Goal: Task Accomplishment & Management: Use online tool/utility

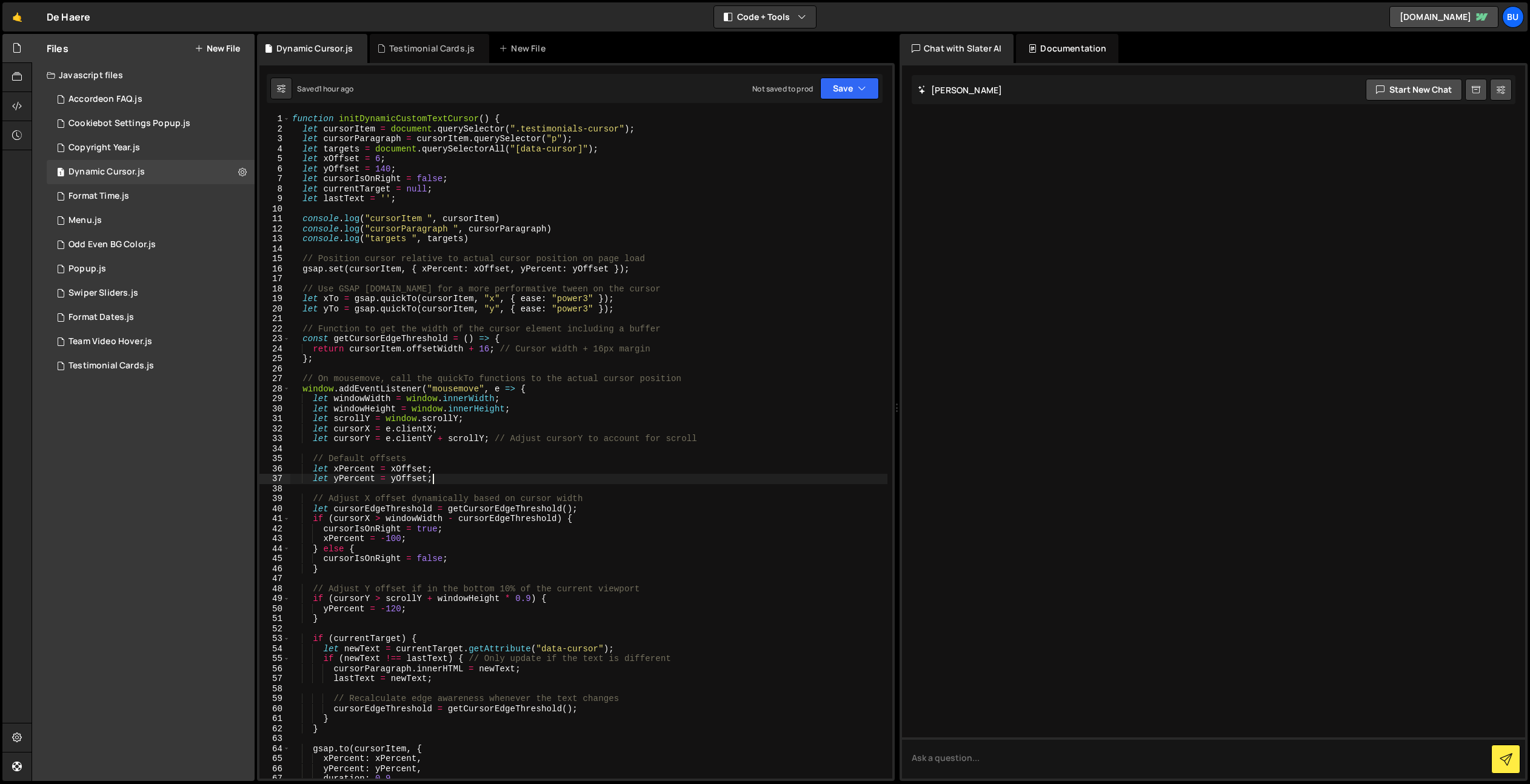
click at [553, 198] on div "function initDynamicCustomTextCursor ( ) { let cursorItem = document . querySel…" at bounding box center [588, 456] width 598 height 685
type textarea "let lastText = '';"
click at [130, 364] on div "Testimonial Cards.js" at bounding box center [111, 366] width 85 height 11
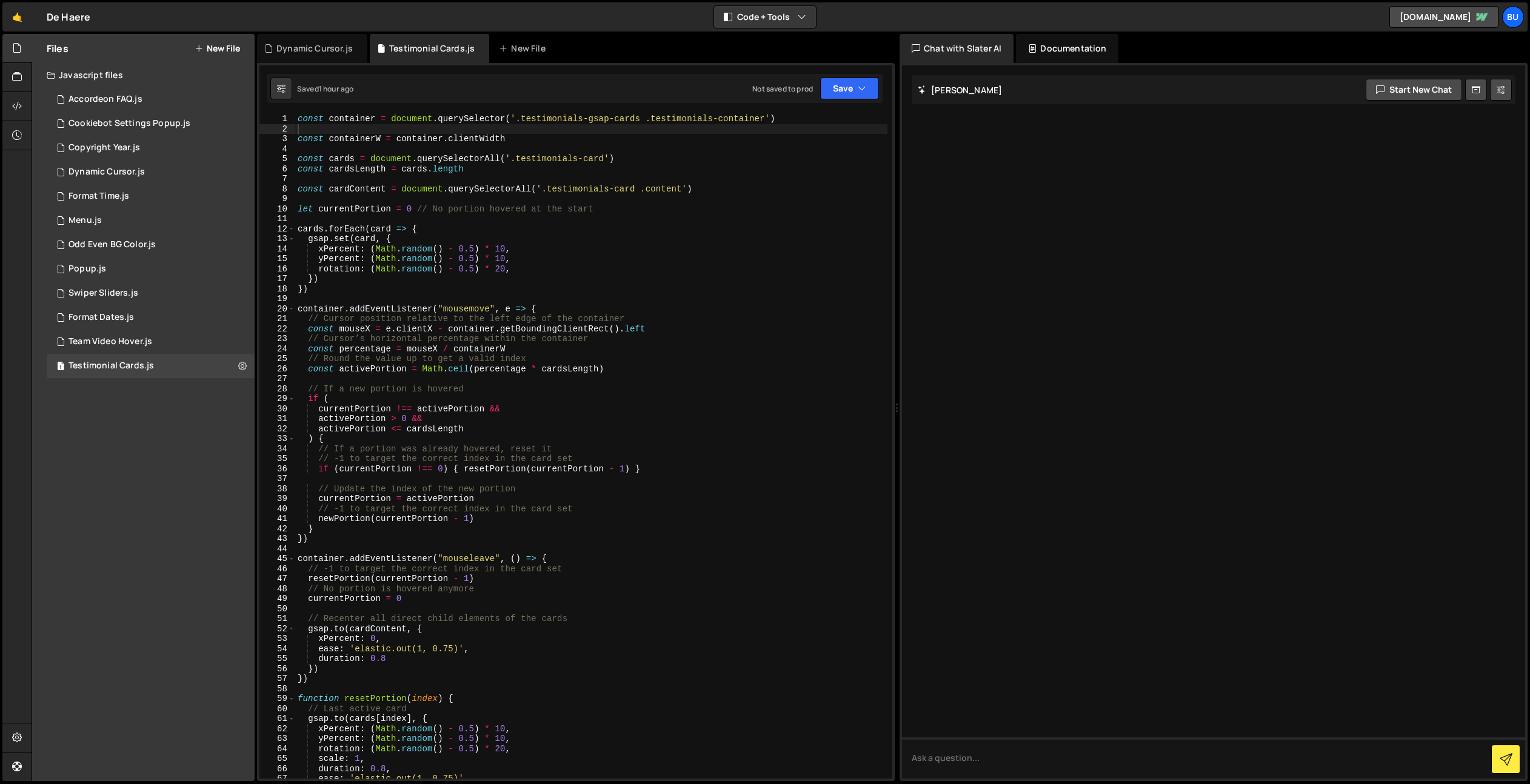
drag, startPoint x: 502, startPoint y: 199, endPoint x: 516, endPoint y: 180, distance: 23.6
click at [502, 199] on div "const container = document . querySelector ( '.testimonials-gsap-cards .testimo…" at bounding box center [590, 456] width 592 height 685
click at [638, 186] on div "const container = document . querySelector ( '.testimonials-gsap-cards .testimo…" at bounding box center [590, 456] width 592 height 685
drag, startPoint x: 694, startPoint y: 267, endPoint x: 686, endPoint y: 238, distance: 30.1
click at [694, 259] on div "const container = document . querySelector ( '.testimonials-gsap-cards .testimo…" at bounding box center [590, 456] width 592 height 685
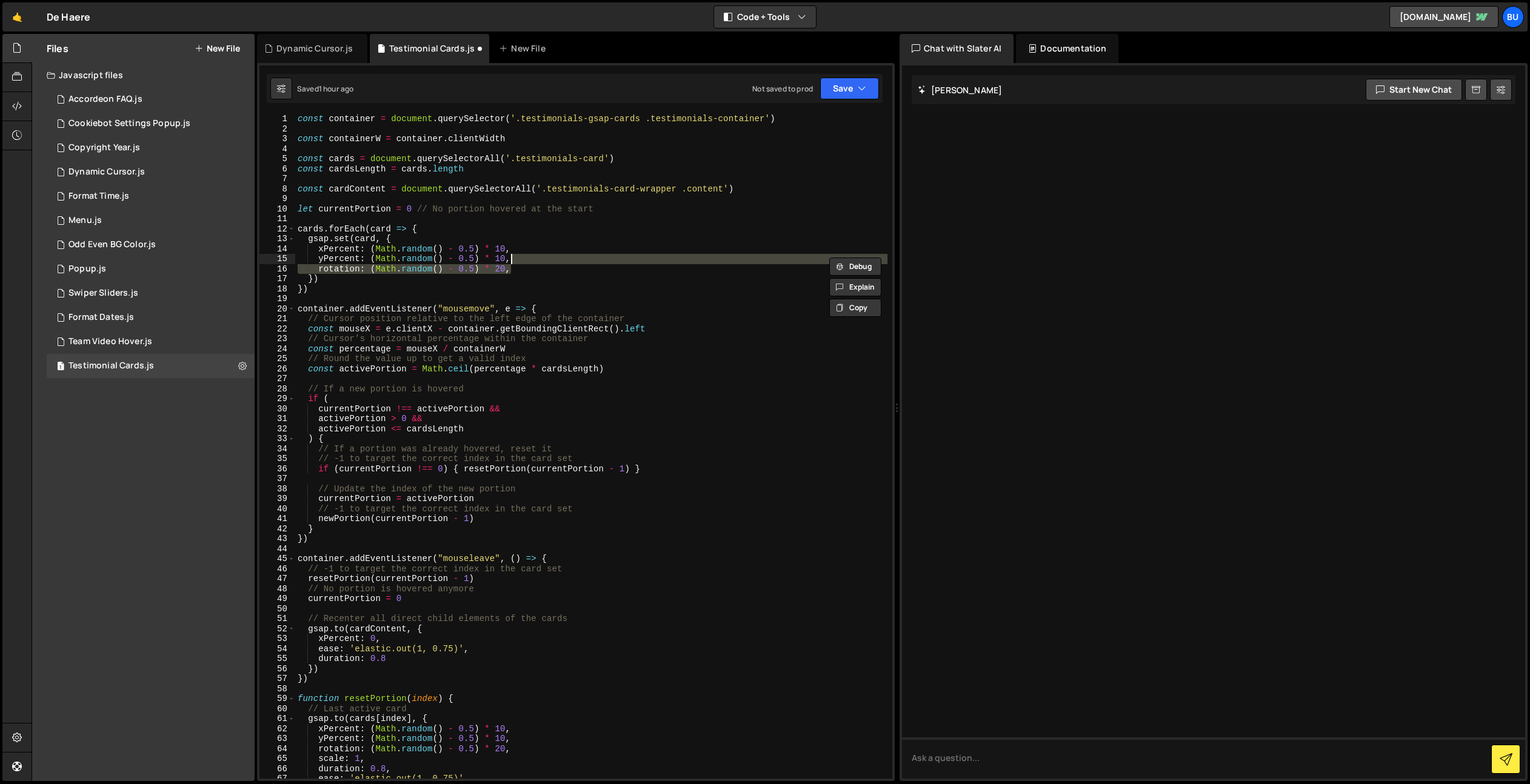
scroll to position [0, 14]
click at [368, 184] on div "const container = document . querySelector ( '.testimonials-gsap-cards .testimo…" at bounding box center [590, 456] width 592 height 685
type textarea "const cardContent = document.querySelectorAll('.testimonials-card-wrapper .cont…"
click at [369, 183] on div "const container = document . querySelector ( '.testimonials-gsap-cards .testimo…" at bounding box center [590, 456] width 592 height 685
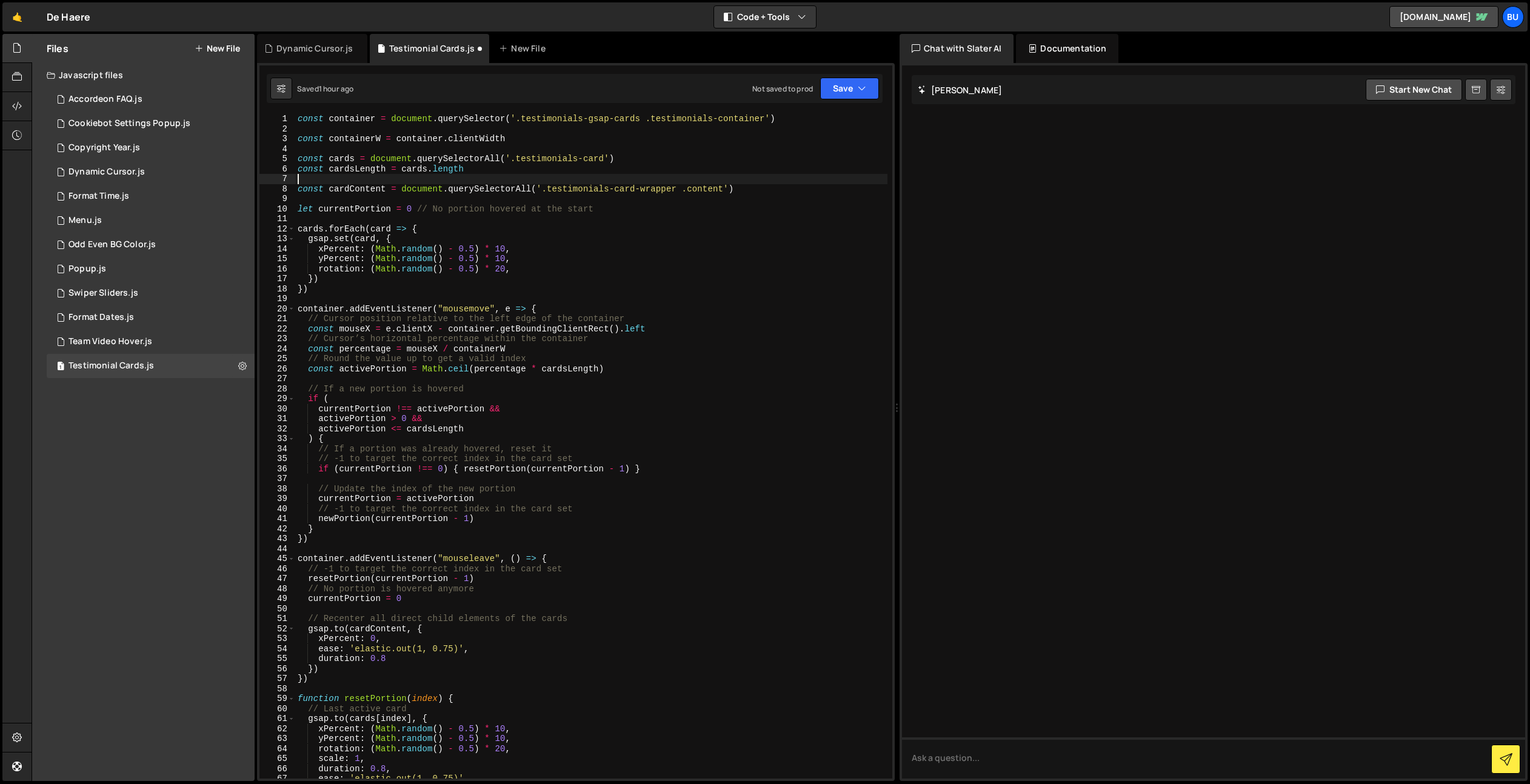
scroll to position [0, 0]
click at [379, 212] on div "const container = document . querySelector ( '.testimonials-gsap-cards .testimo…" at bounding box center [590, 456] width 592 height 685
click at [359, 186] on div "const container = document . querySelector ( '.testimonials-gsap-cards .testimo…" at bounding box center [590, 456] width 592 height 685
click at [359, 186] on div "const container = document . querySelector ( '.testimonials-gsap-cards .testimo…" at bounding box center [590, 456] width 592 height 685
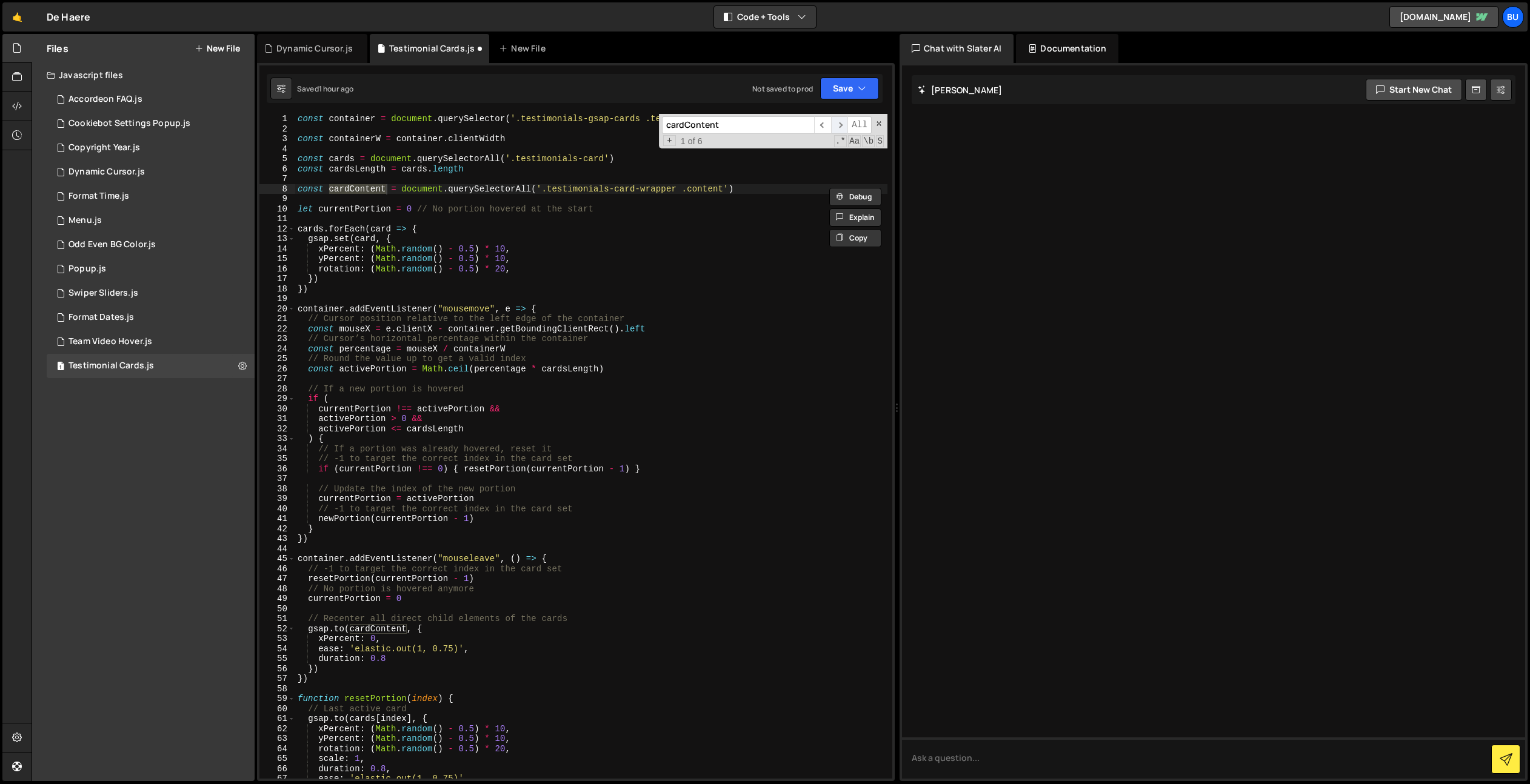
click at [842, 123] on span "​" at bounding box center [839, 125] width 17 height 18
click at [611, 243] on div "const container = document . querySelector ( '.testimonials-gsap-cards .testimo…" at bounding box center [590, 456] width 592 height 685
type textarea "gsap.set(card, { xPercent: (Math.random() - 0.5) * 10,"
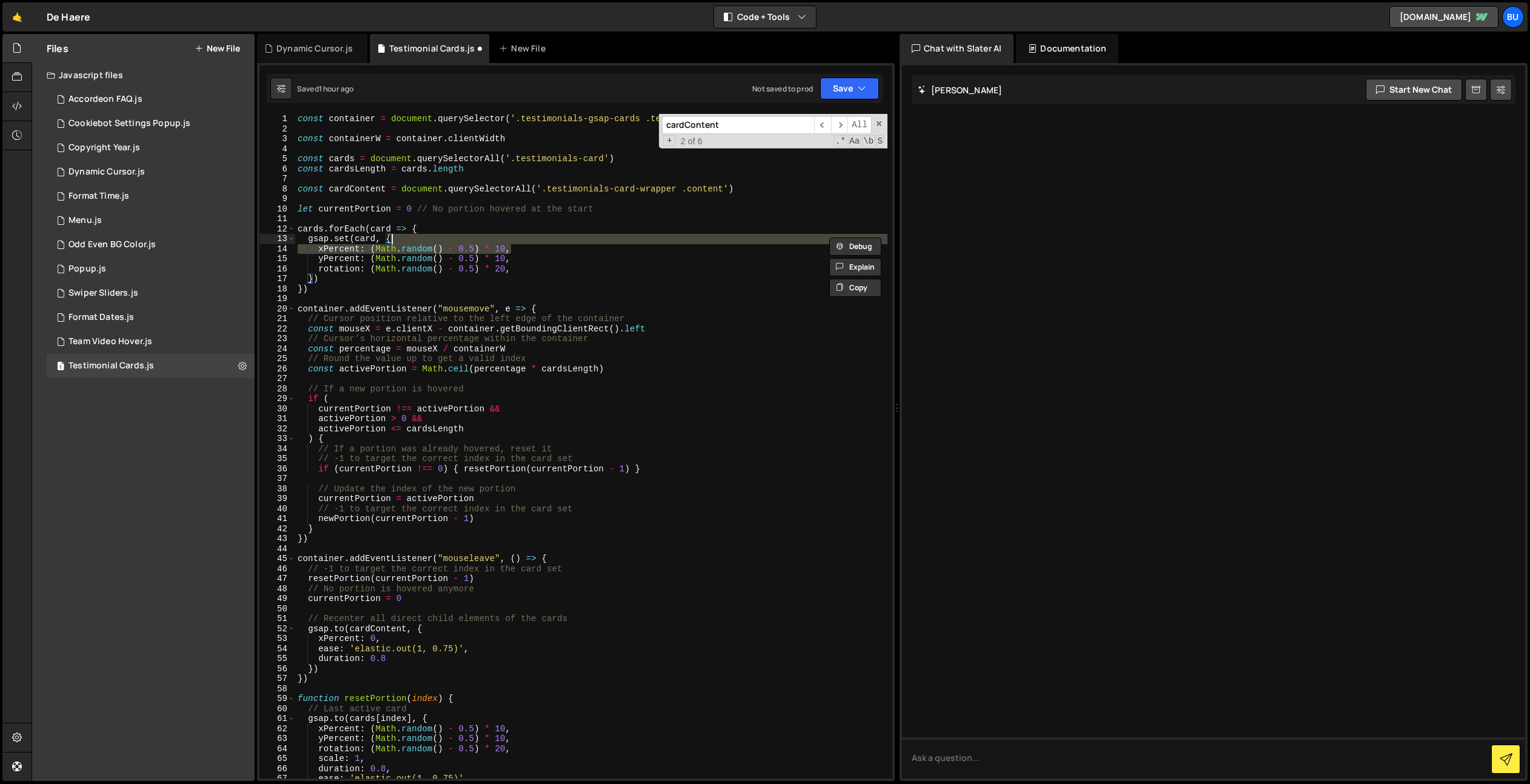
click at [710, 183] on div "const container = document . querySelector ( '.testimonials-gsap-cards .testimo…" at bounding box center [590, 456] width 592 height 685
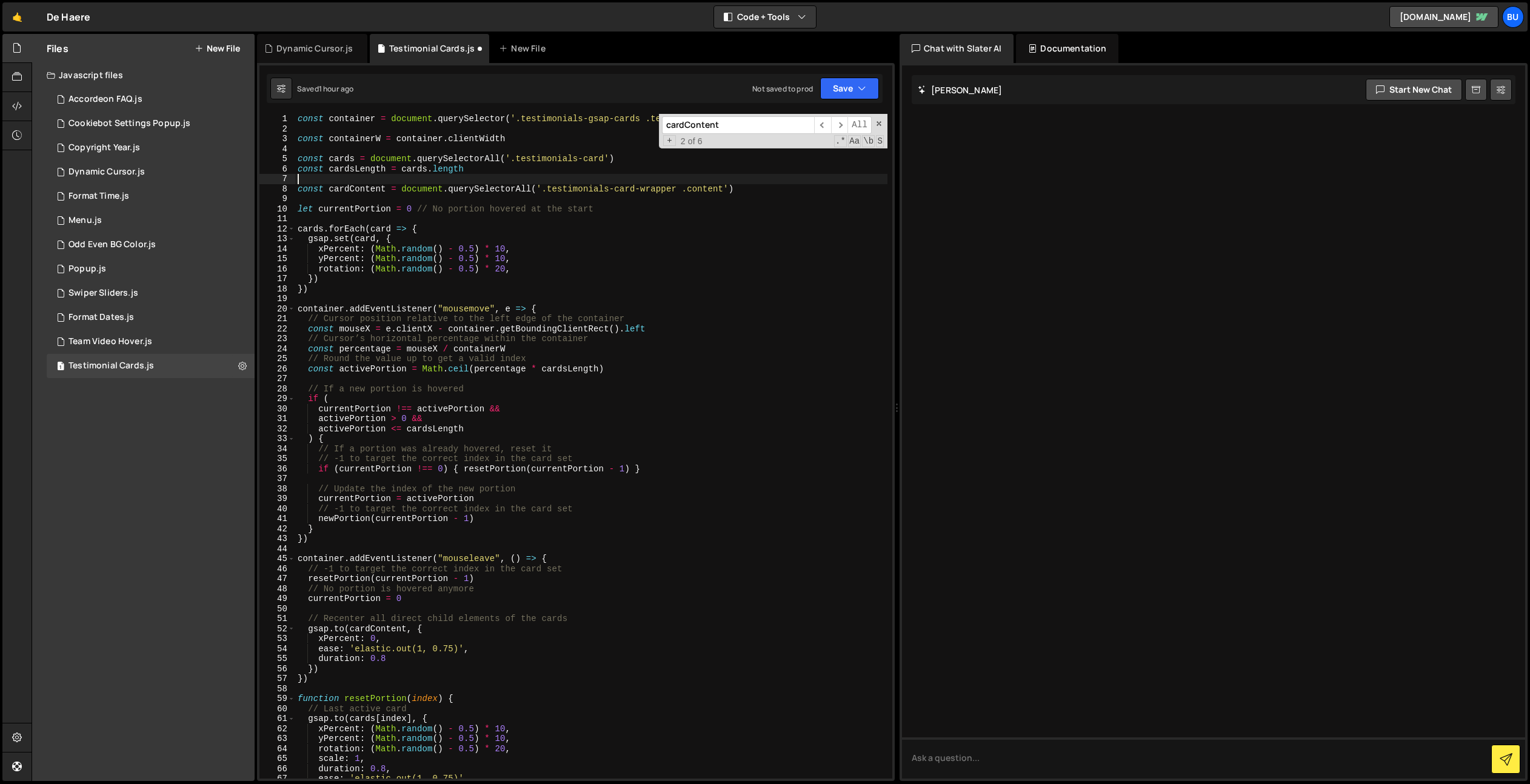
drag, startPoint x: 711, startPoint y: 183, endPoint x: 700, endPoint y: 183, distance: 11.0
click at [711, 183] on div "const container = document . querySelector ( '.testimonials-gsap-cards .testimo…" at bounding box center [590, 456] width 592 height 685
click at [686, 215] on div "const container = document . querySelector ( '.testimonials-gsap-cards .testimo…" at bounding box center [590, 456] width 592 height 685
click at [576, 191] on div "const container = document . querySelector ( '.testimonials-gsap-cards .testimo…" at bounding box center [590, 456] width 592 height 685
type textarea "const cardContent = document.querySelectorAll('.testimonials-card-wrapper .cont…"
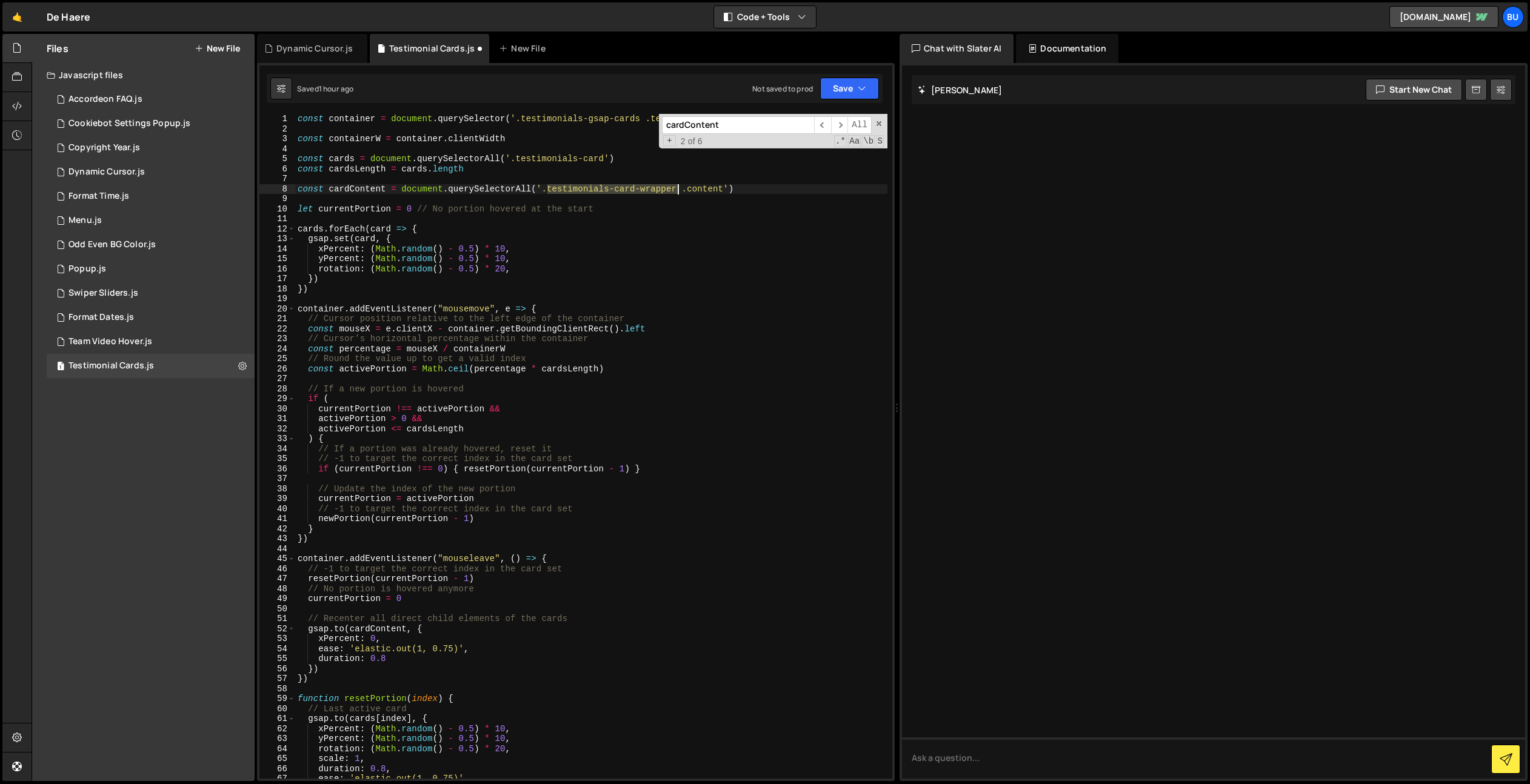
drag, startPoint x: 576, startPoint y: 191, endPoint x: 649, endPoint y: 186, distance: 73.2
click at [650, 186] on div "const container = document . querySelector ( '.testimonials-gsap-cards .testimo…" at bounding box center [590, 456] width 592 height 685
click at [639, 215] on div "const container = document . querySelector ( '.testimonials-gsap-cards .testimo…" at bounding box center [590, 456] width 592 height 685
click at [665, 237] on div "const container = document . querySelector ( '.testimonials-gsap-cards .testimo…" at bounding box center [590, 456] width 592 height 685
click at [718, 206] on div "const container = document . querySelector ( '.testimonials-gsap-cards .testimo…" at bounding box center [590, 456] width 592 height 685
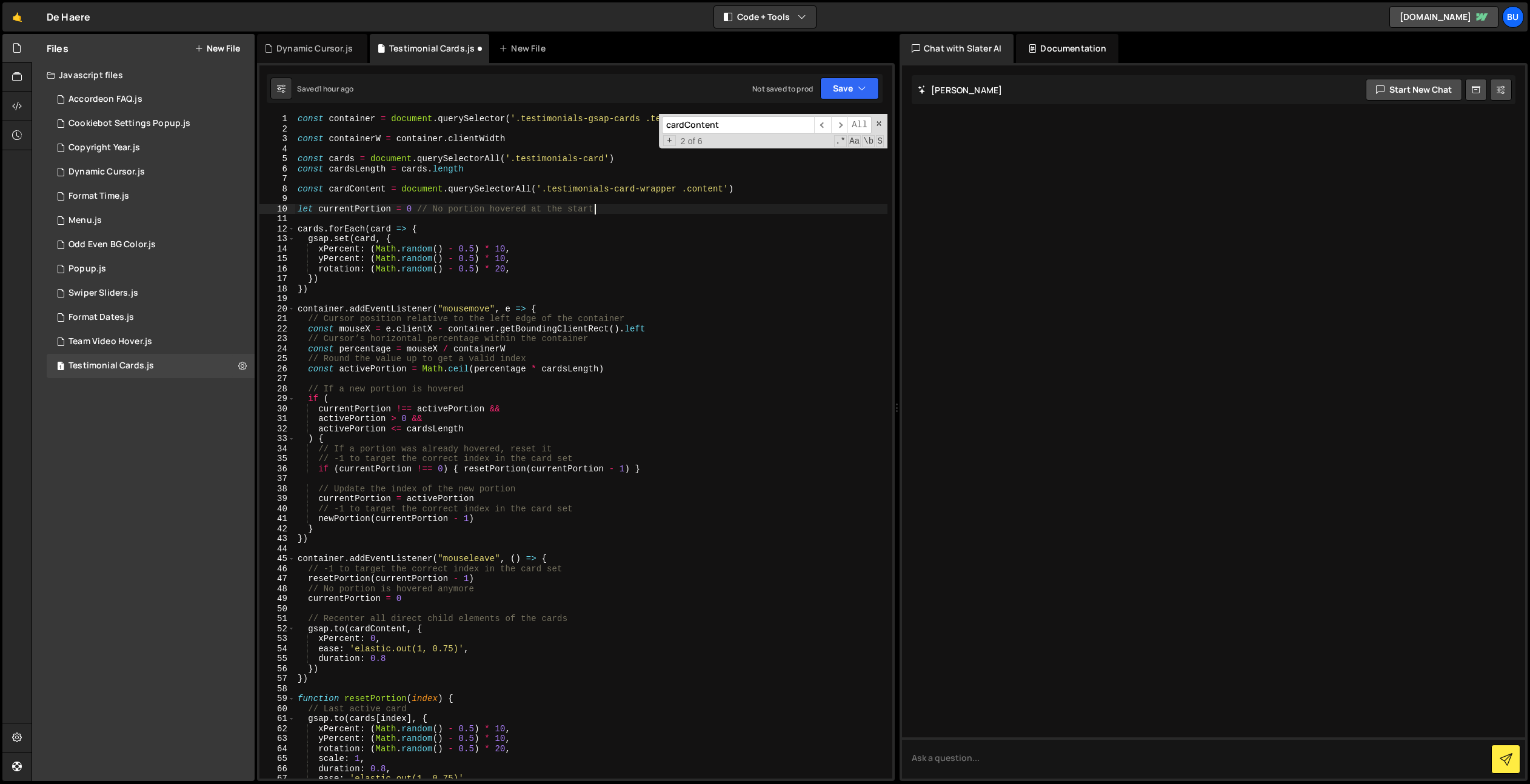
drag, startPoint x: 515, startPoint y: 186, endPoint x: 508, endPoint y: 184, distance: 7.3
click at [515, 186] on div "const container = document . querySelector ( '.testimonials-gsap-cards .testimo…" at bounding box center [590, 456] width 592 height 685
click at [624, 220] on div "const container = document . querySelector ( '.testimonials-gsap-cards .testimo…" at bounding box center [590, 456] width 592 height 685
type textarea "cards.forEach(card => {"
drag, startPoint x: 806, startPoint y: 200, endPoint x: 823, endPoint y: 175, distance: 30.2
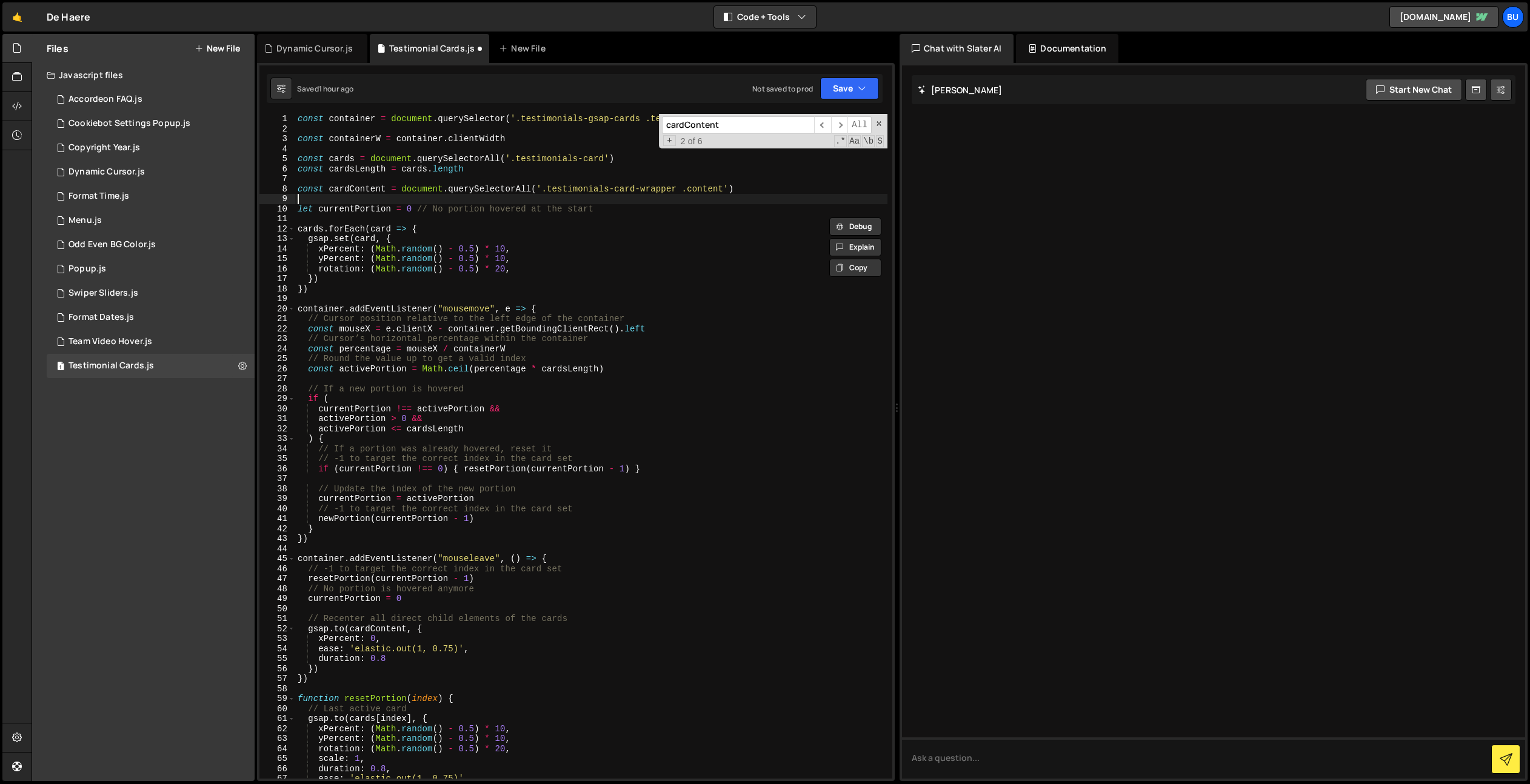
click at [812, 194] on div "const container = document . querySelector ( '.testimonials-gsap-cards .testimo…" at bounding box center [590, 456] width 592 height 685
click at [788, 197] on div "const container = document . querySelector ( '.testimonials-gsap-cards .testimo…" at bounding box center [590, 456] width 592 height 685
click at [859, 90] on icon "button" at bounding box center [862, 88] width 8 height 12
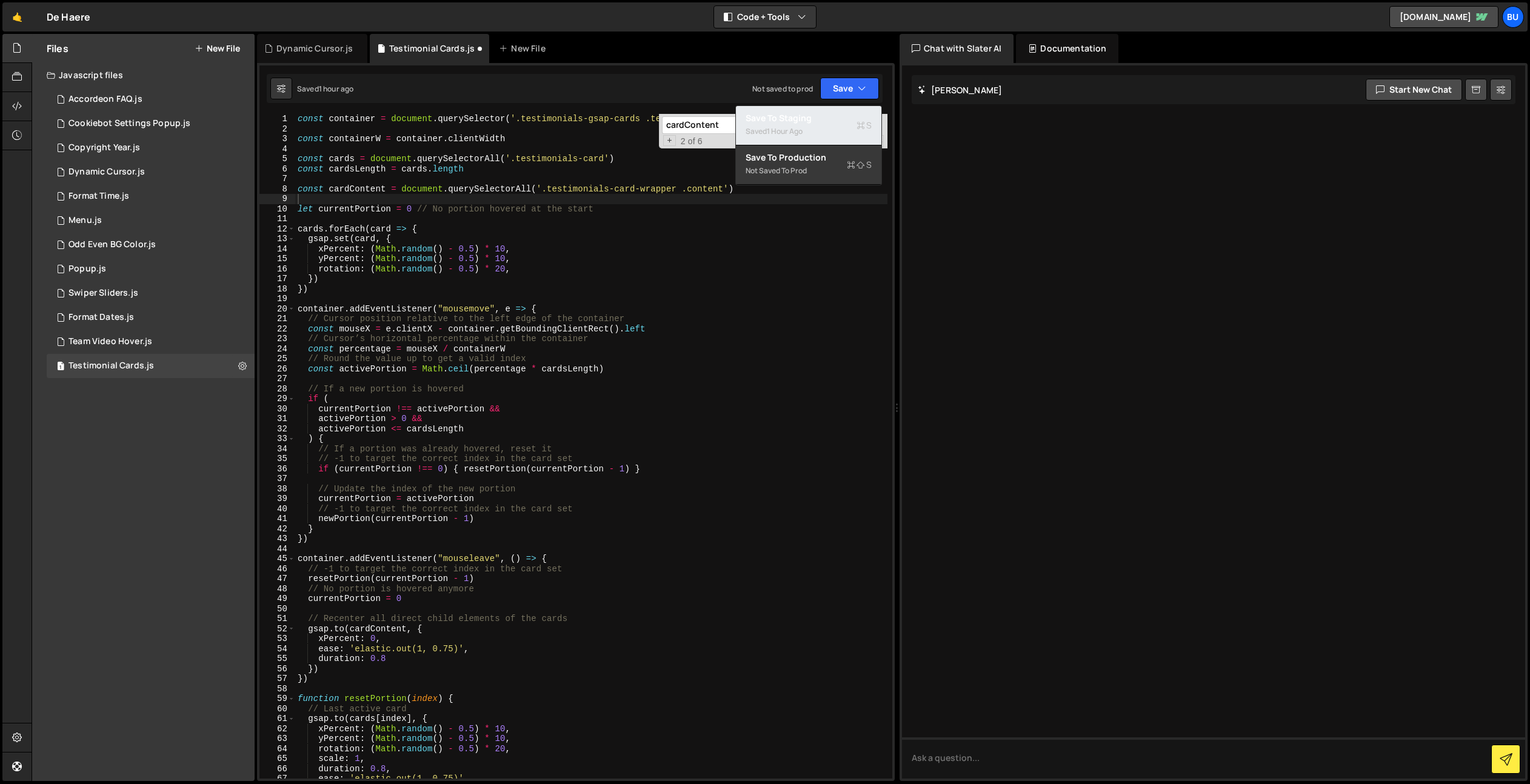
click at [828, 128] on div "Saved 1 hour ago" at bounding box center [809, 131] width 126 height 15
type textarea "cards.forEach(card => {"
click at [673, 224] on div "const container = document . querySelector ( '.testimonials-gsap-cards .testimo…" at bounding box center [590, 456] width 592 height 685
drag, startPoint x: 760, startPoint y: 197, endPoint x: 763, endPoint y: 188, distance: 9.5
click at [760, 197] on div "const container = document . querySelector ( '.testimonials-gsap-cards .testimo…" at bounding box center [590, 456] width 592 height 685
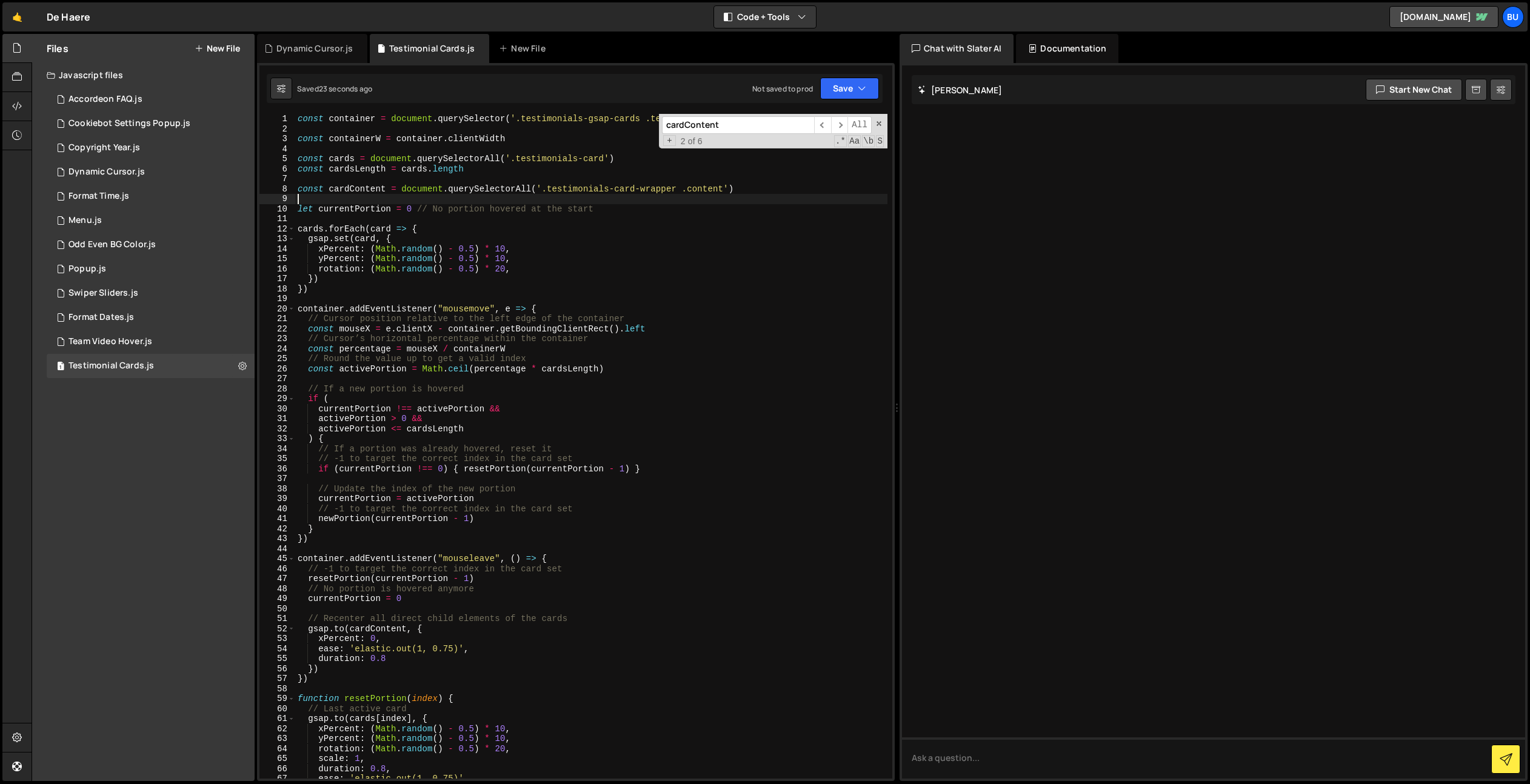
drag, startPoint x: 771, startPoint y: 192, endPoint x: 792, endPoint y: 162, distance: 36.6
click at [773, 189] on div "const container = document . querySelector ( '.testimonials-gsap-cards .testimo…" at bounding box center [590, 456] width 592 height 685
drag, startPoint x: 651, startPoint y: 192, endPoint x: 622, endPoint y: 190, distance: 29.1
click at [651, 192] on div "const container = document . querySelector ( '.testimonials-gsap-cards .testimo…" at bounding box center [590, 456] width 592 height 685
drag, startPoint x: 611, startPoint y: 186, endPoint x: 619, endPoint y: 187, distance: 8.1
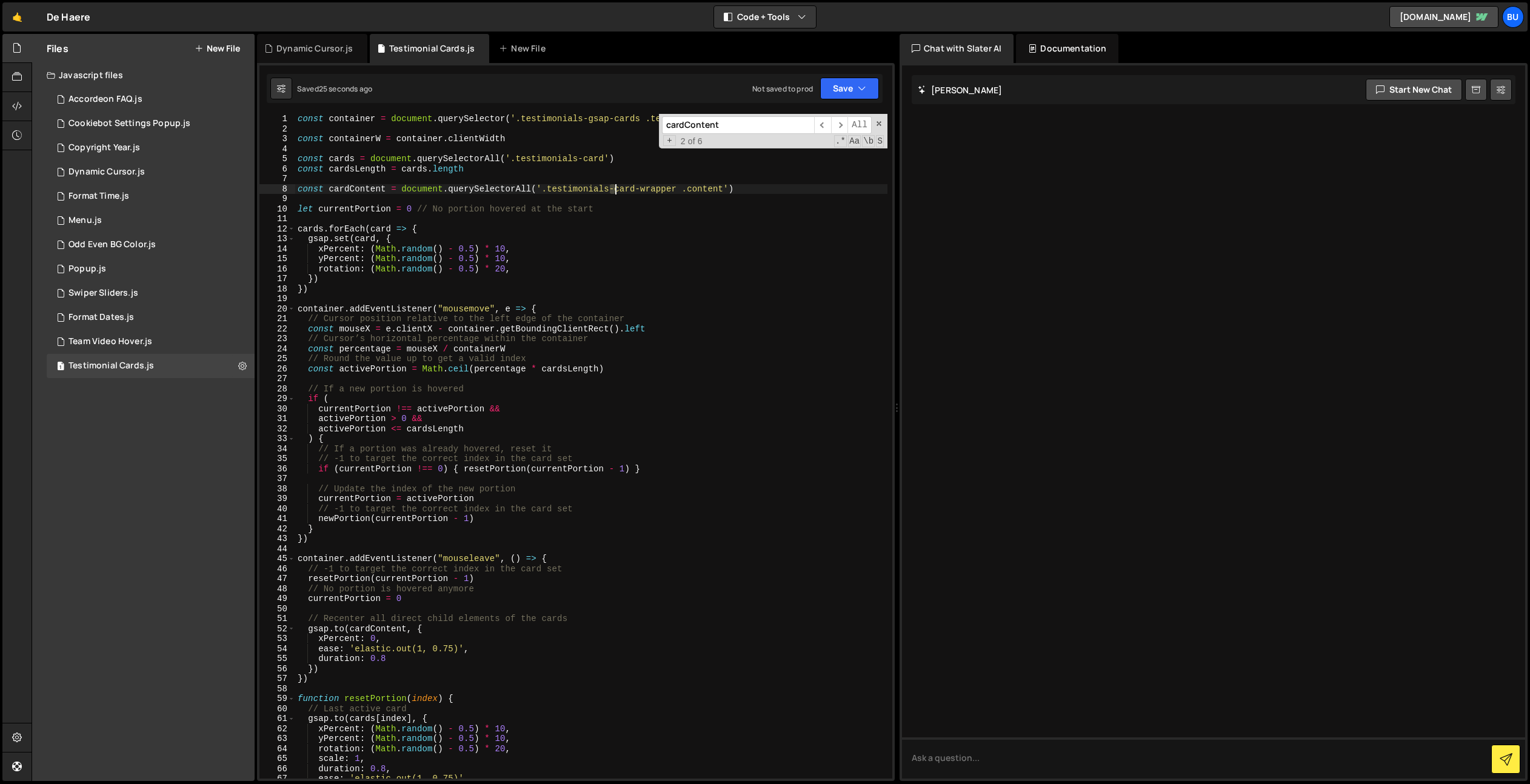
click at [619, 187] on div "const container = document . querySelector ( '.testimonials-gsap-cards .testimo…" at bounding box center [590, 456] width 592 height 685
click at [656, 187] on div "const container = document . querySelector ( '.testimonials-gsap-cards .testimo…" at bounding box center [590, 456] width 592 height 685
click at [602, 160] on div "const container = document . querySelector ( '.testimonials-gsap-cards .testimo…" at bounding box center [590, 456] width 592 height 685
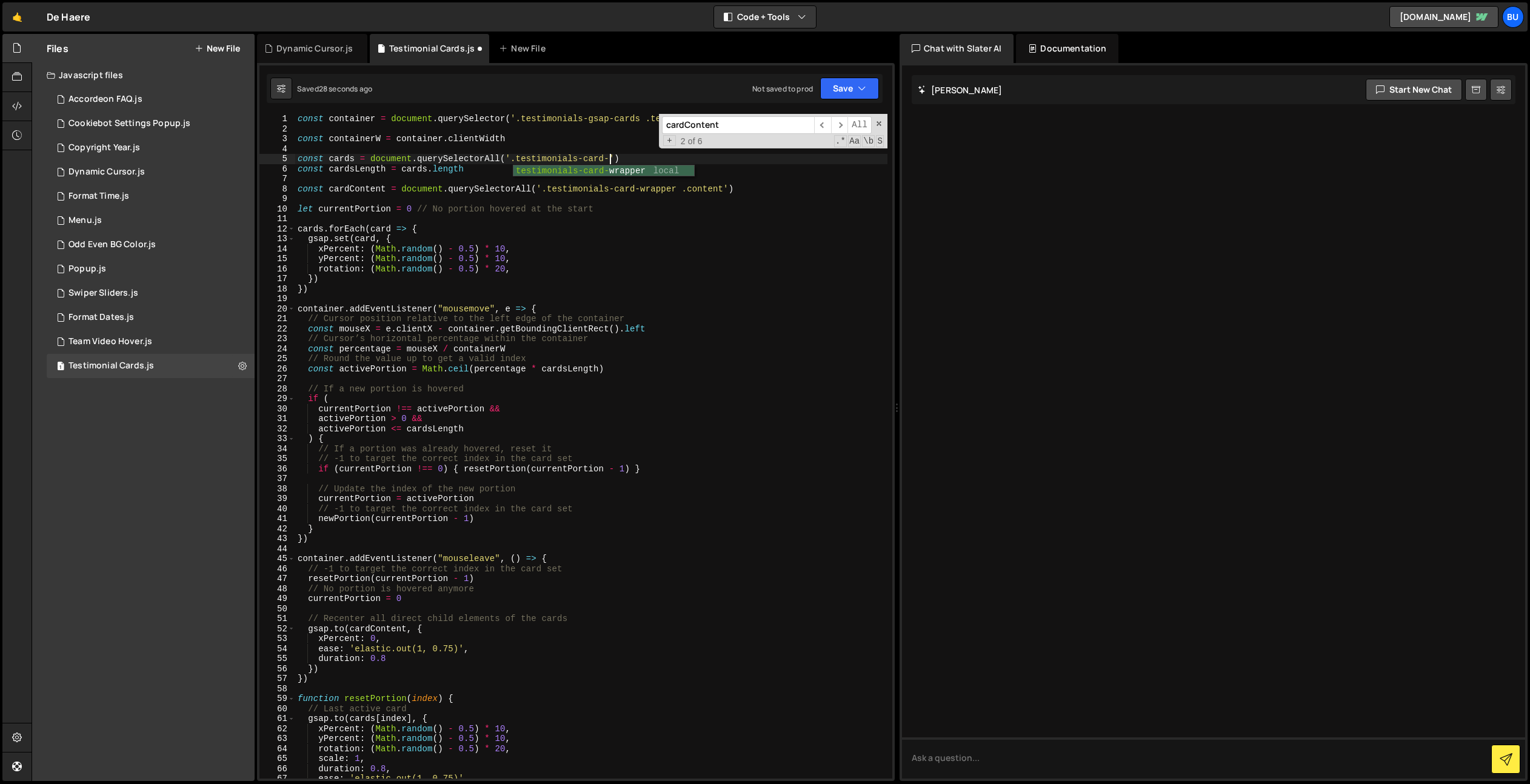
paste textarea "wrapper"
click at [835, 87] on button "Save" at bounding box center [849, 88] width 59 height 22
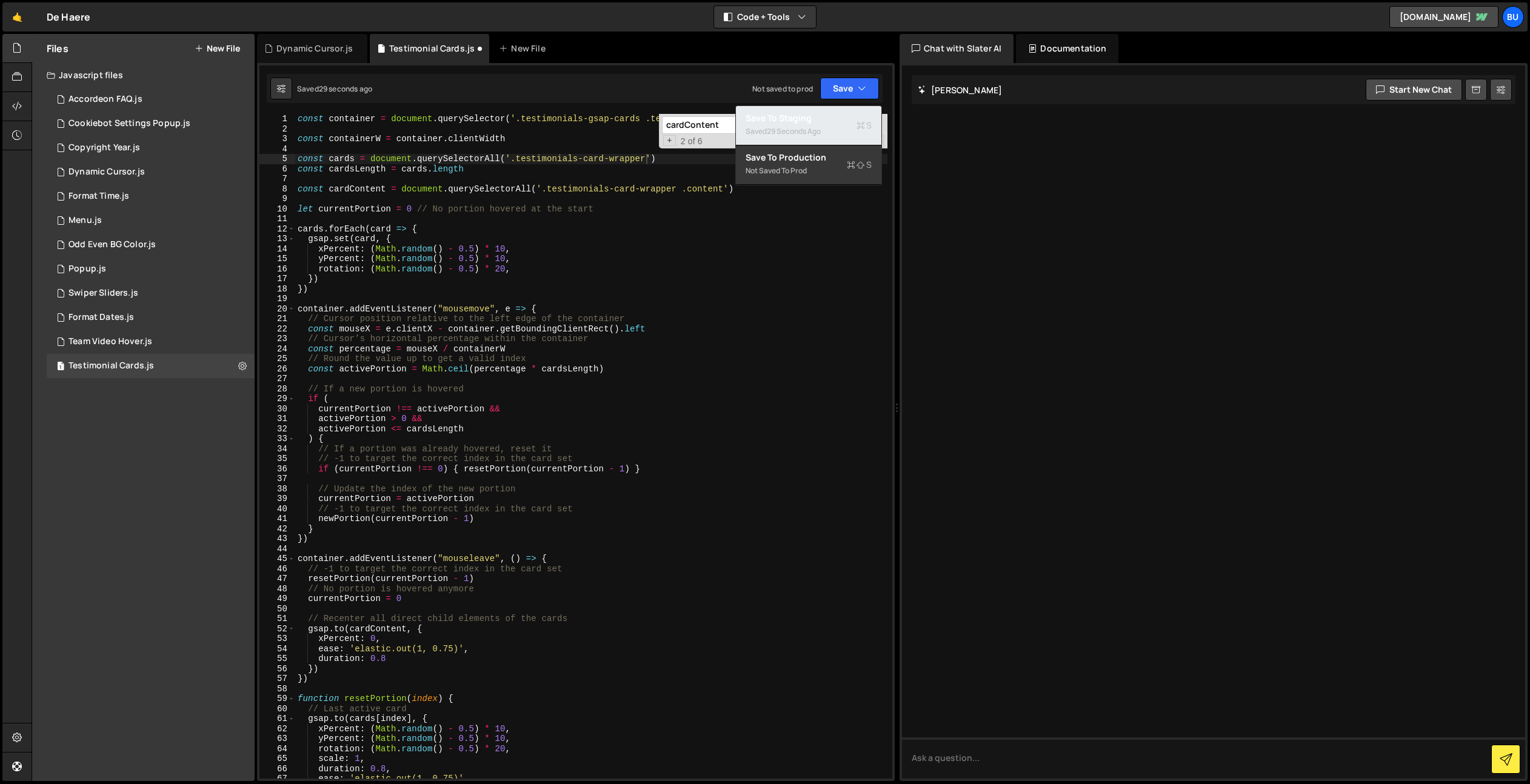
click at [818, 119] on div "Save to Staging S" at bounding box center [809, 118] width 126 height 12
click at [555, 258] on div "const container = document . querySelector ( '.testimonials-gsap-cards .testimo…" at bounding box center [590, 456] width 592 height 685
click at [598, 245] on div "const container = document . querySelector ( '.testimonials-gsap-cards .testimo…" at bounding box center [590, 456] width 592 height 685
click at [497, 270] on div "const container = document . querySelector ( '.testimonials-gsap-cards .testimo…" at bounding box center [590, 456] width 592 height 685
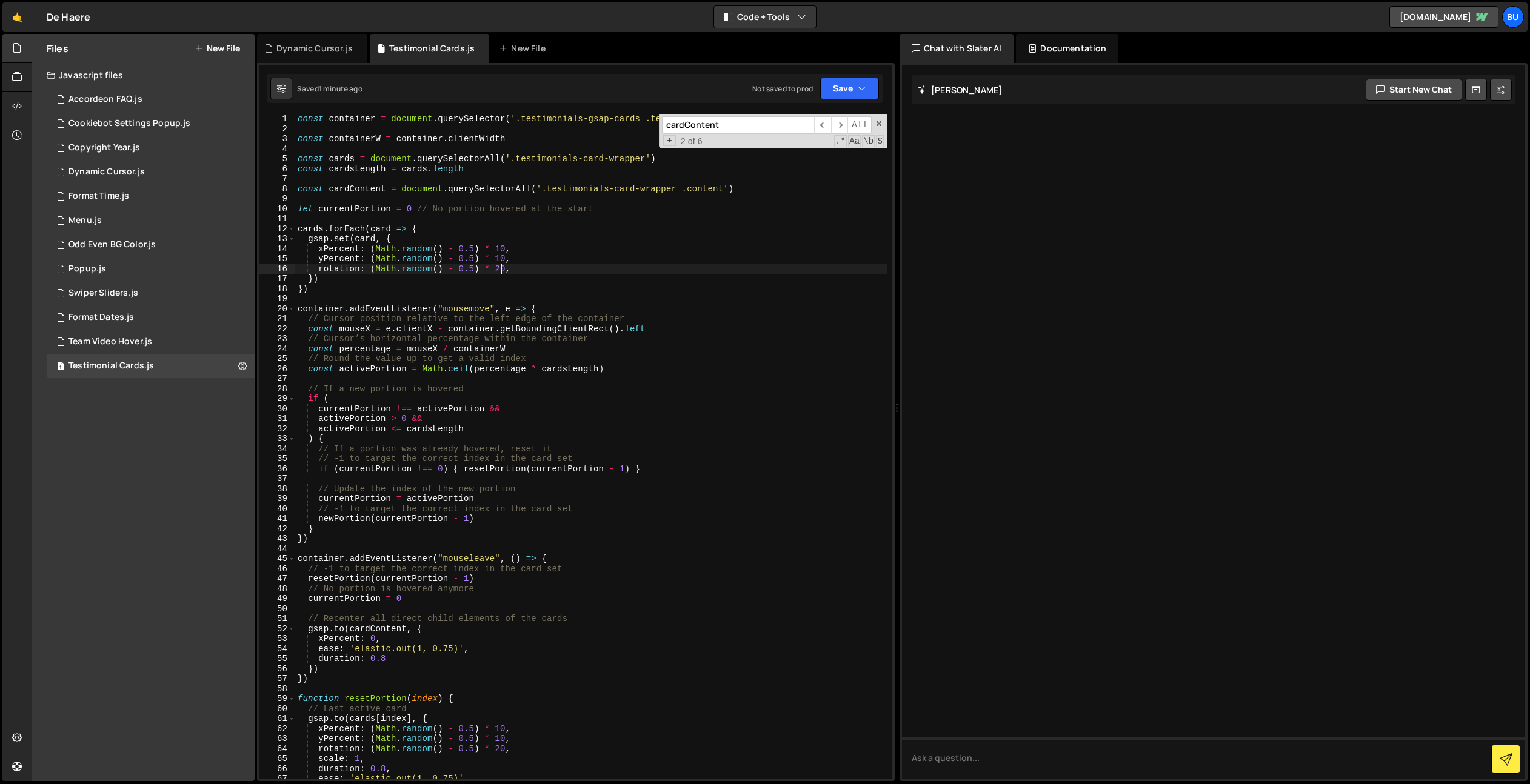
click at [499, 268] on div "const container = document . querySelector ( '.testimonials-gsap-cards .testimo…" at bounding box center [590, 456] width 592 height 685
drag, startPoint x: 663, startPoint y: 370, endPoint x: 677, endPoint y: 344, distance: 29.5
click at [663, 370] on div "const container = document . querySelector ( '.testimonials-gsap-cards .testimo…" at bounding box center [590, 456] width 592 height 685
click at [743, 343] on div "const container = document . querySelector ( '.testimonials-gsap-cards .testimo…" at bounding box center [590, 456] width 592 height 685
drag, startPoint x: 689, startPoint y: 396, endPoint x: 680, endPoint y: 370, distance: 27.5
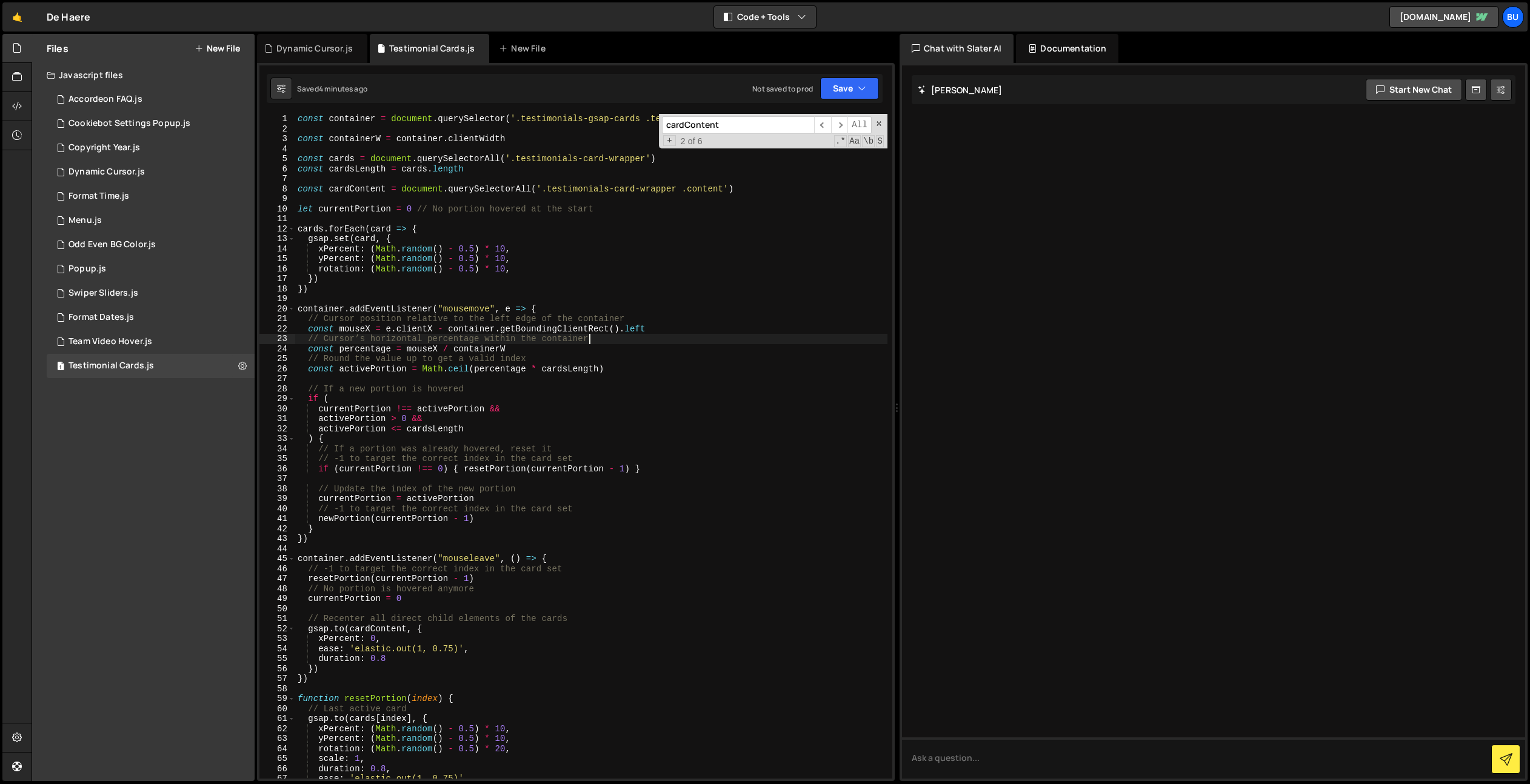
click at [691, 393] on div "const container = document . querySelector ( '.testimonials-gsap-cards .testimo…" at bounding box center [590, 456] width 592 height 685
type textarea "// If a new portion is hovered if ("
click at [125, 169] on div "Dynamic Cursor.js" at bounding box center [106, 172] width 76 height 11
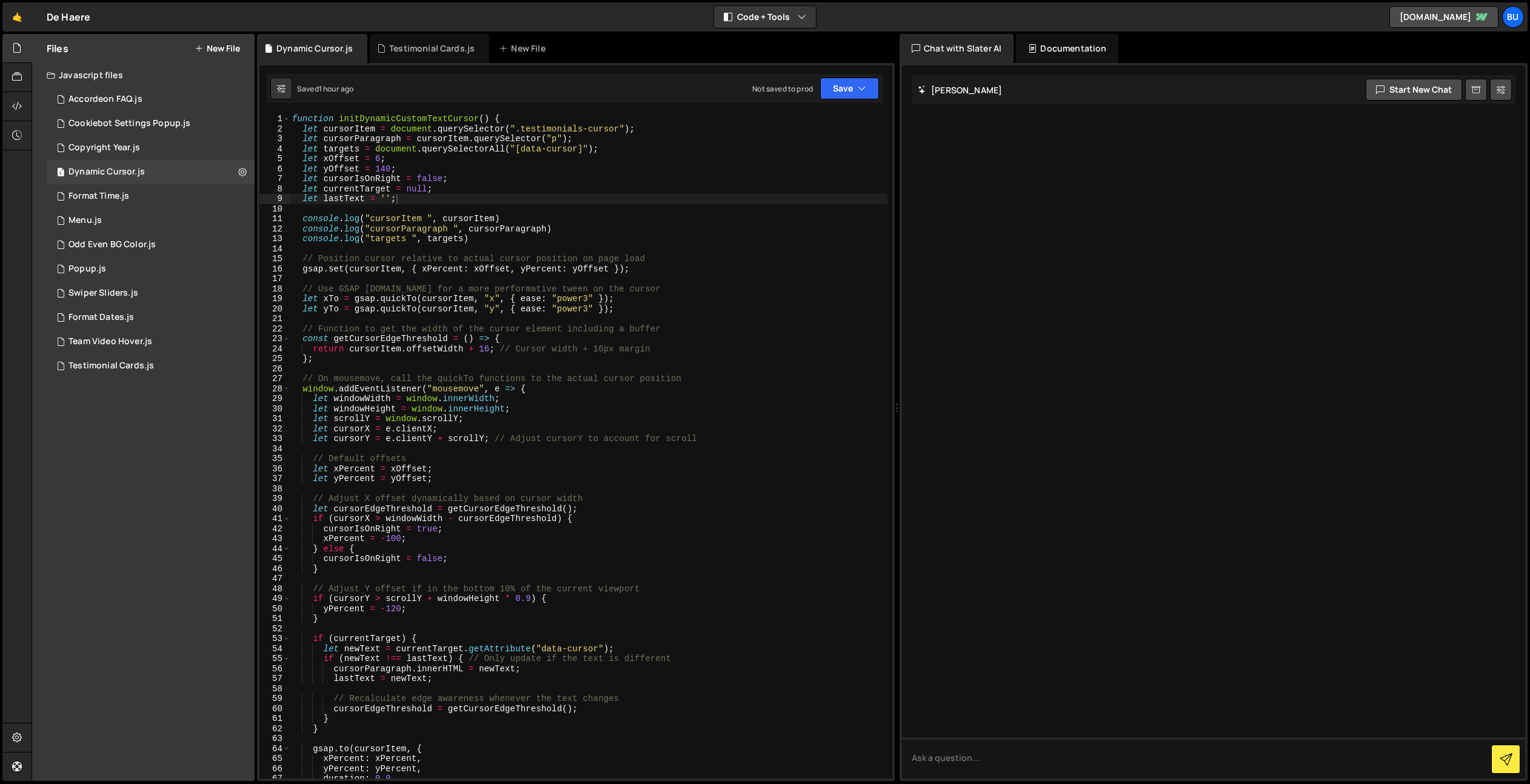
click at [552, 222] on div "function initDynamicCustomTextCursor ( ) { let cursorItem = document . querySel…" at bounding box center [588, 456] width 598 height 685
click at [749, 180] on div "function initDynamicCustomTextCursor ( ) { let cursorItem = document . querySel…" at bounding box center [588, 456] width 598 height 685
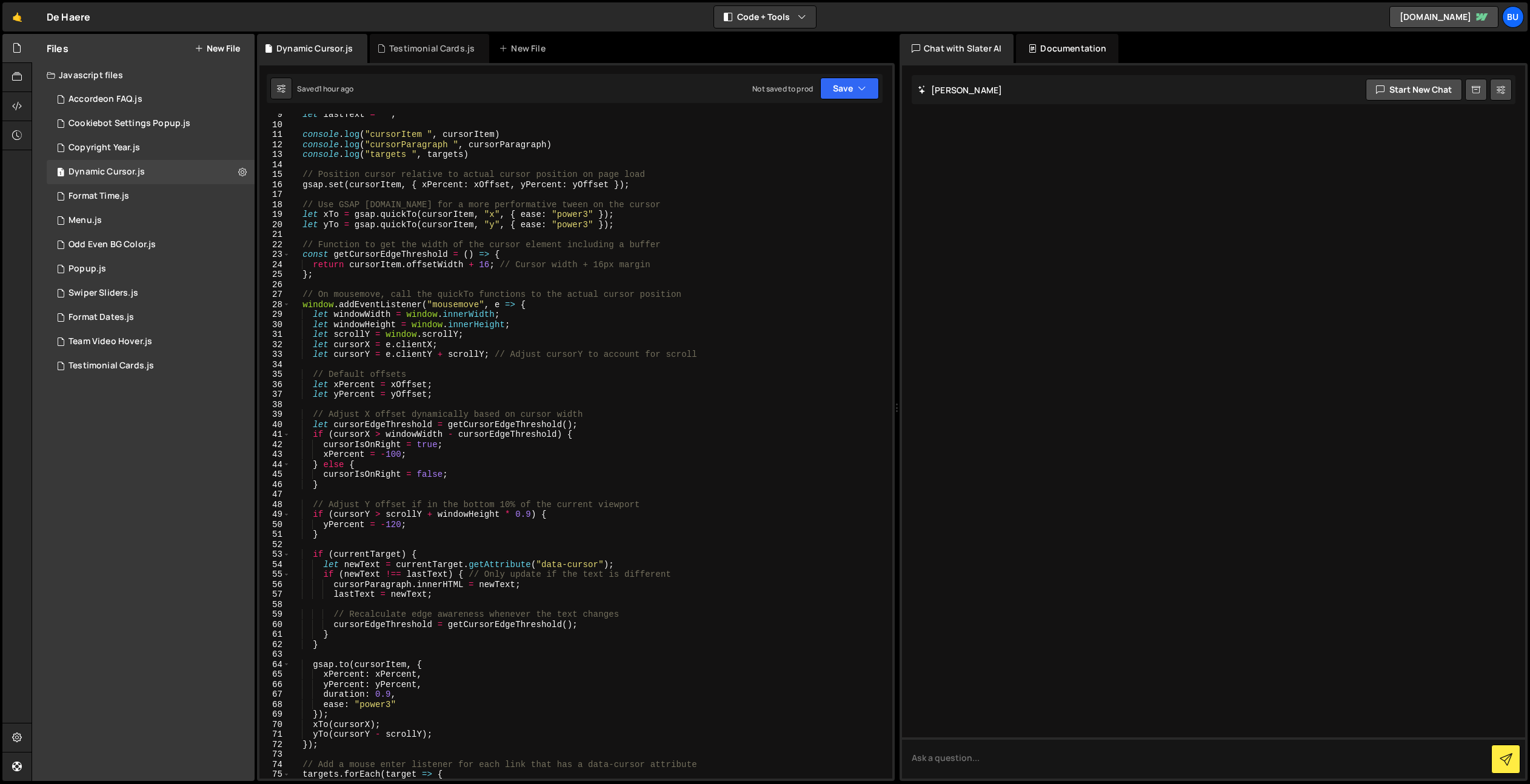
scroll to position [84, 0]
click at [750, 308] on div "let lastText = '' ; console . log ( "cursorItem " , cursorItem ) console . log …" at bounding box center [588, 452] width 598 height 685
click at [747, 324] on div "let lastText = '' ; console . log ( "cursorItem " , cursorItem ) console . log …" at bounding box center [588, 452] width 598 height 685
click at [746, 336] on div "let lastText = '' ; console . log ( "cursorItem " , cursorItem ) console . log …" at bounding box center [588, 452] width 598 height 685
click at [764, 330] on div "let lastText = '' ; console . log ( "cursorItem " , cursorItem ) console . log …" at bounding box center [588, 452] width 598 height 685
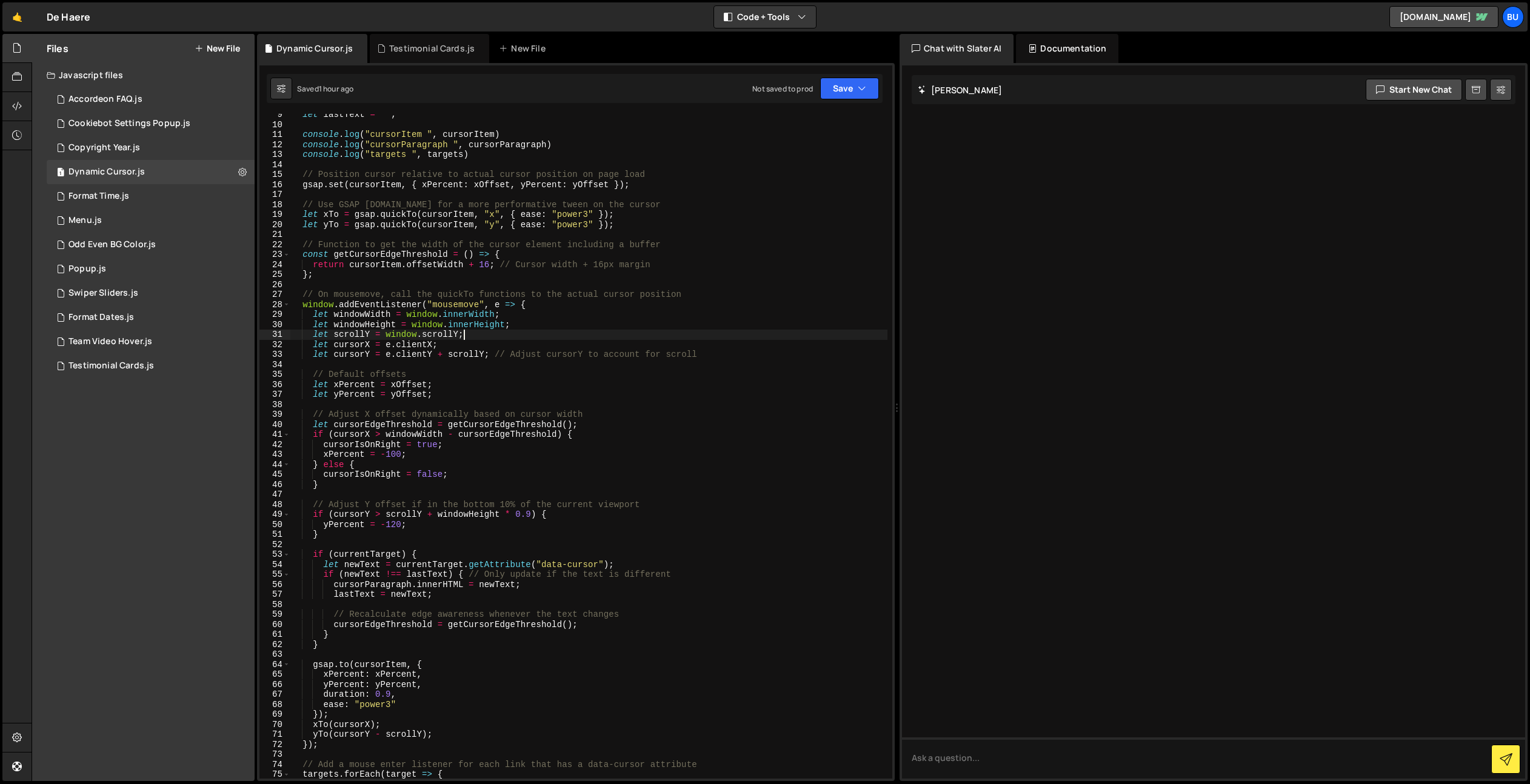
click at [779, 323] on div "let lastText = '' ; console . log ( "cursorItem " , cursorItem ) console . log …" at bounding box center [588, 452] width 598 height 685
click at [764, 308] on div "let lastText = '' ; console . log ( "cursorItem " , cursorItem ) console . log …" at bounding box center [588, 452] width 598 height 685
click at [760, 324] on div "let lastText = '' ; console . log ( "cursorItem " , cursorItem ) console . log …" at bounding box center [588, 452] width 598 height 685
click at [766, 313] on div "let lastText = '' ; console . log ( "cursorItem " , cursorItem ) console . log …" at bounding box center [588, 452] width 598 height 685
click at [762, 327] on div "let lastText = '' ; console . log ( "cursorItem " , cursorItem ) console . log …" at bounding box center [588, 452] width 598 height 685
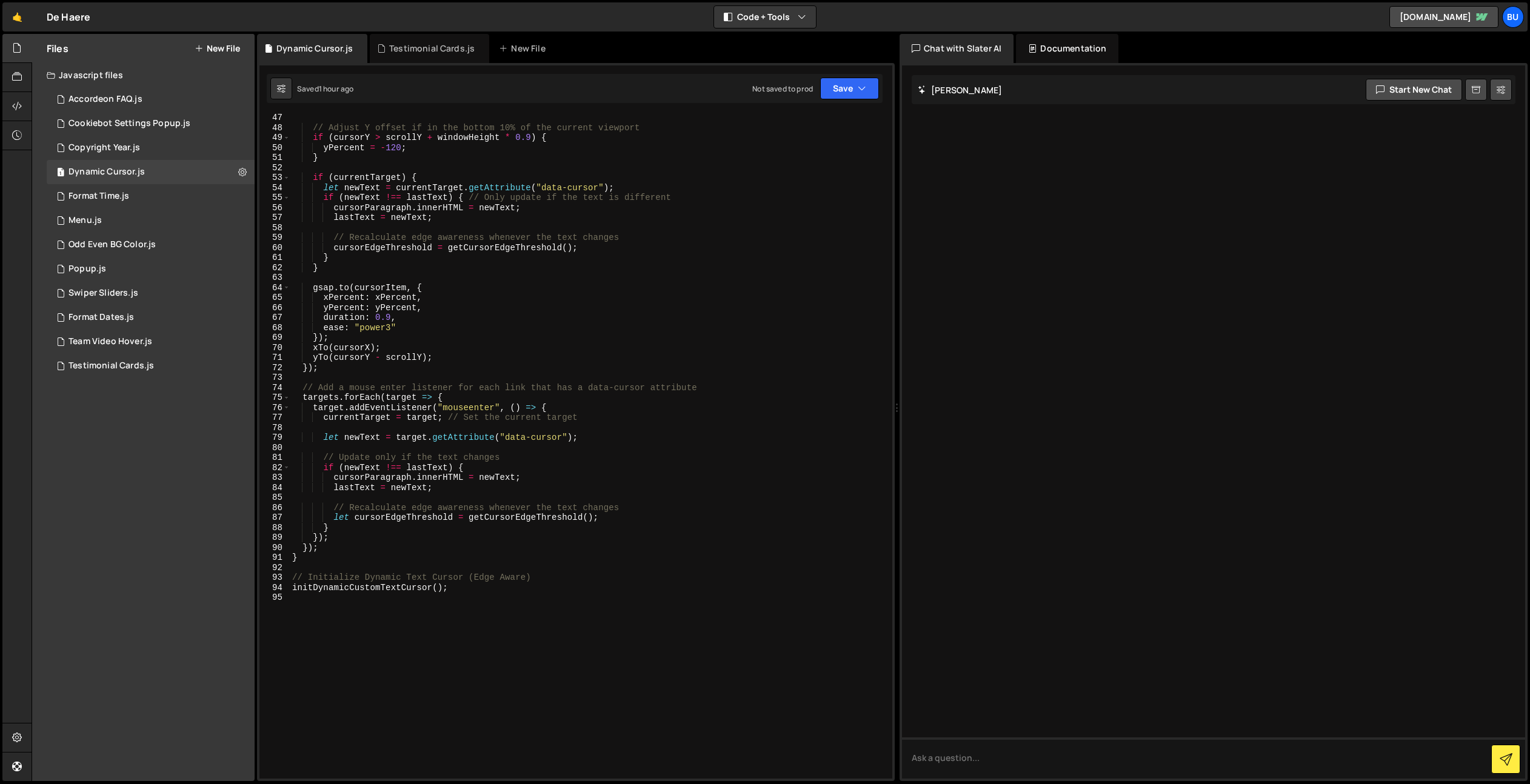
scroll to position [221, 0]
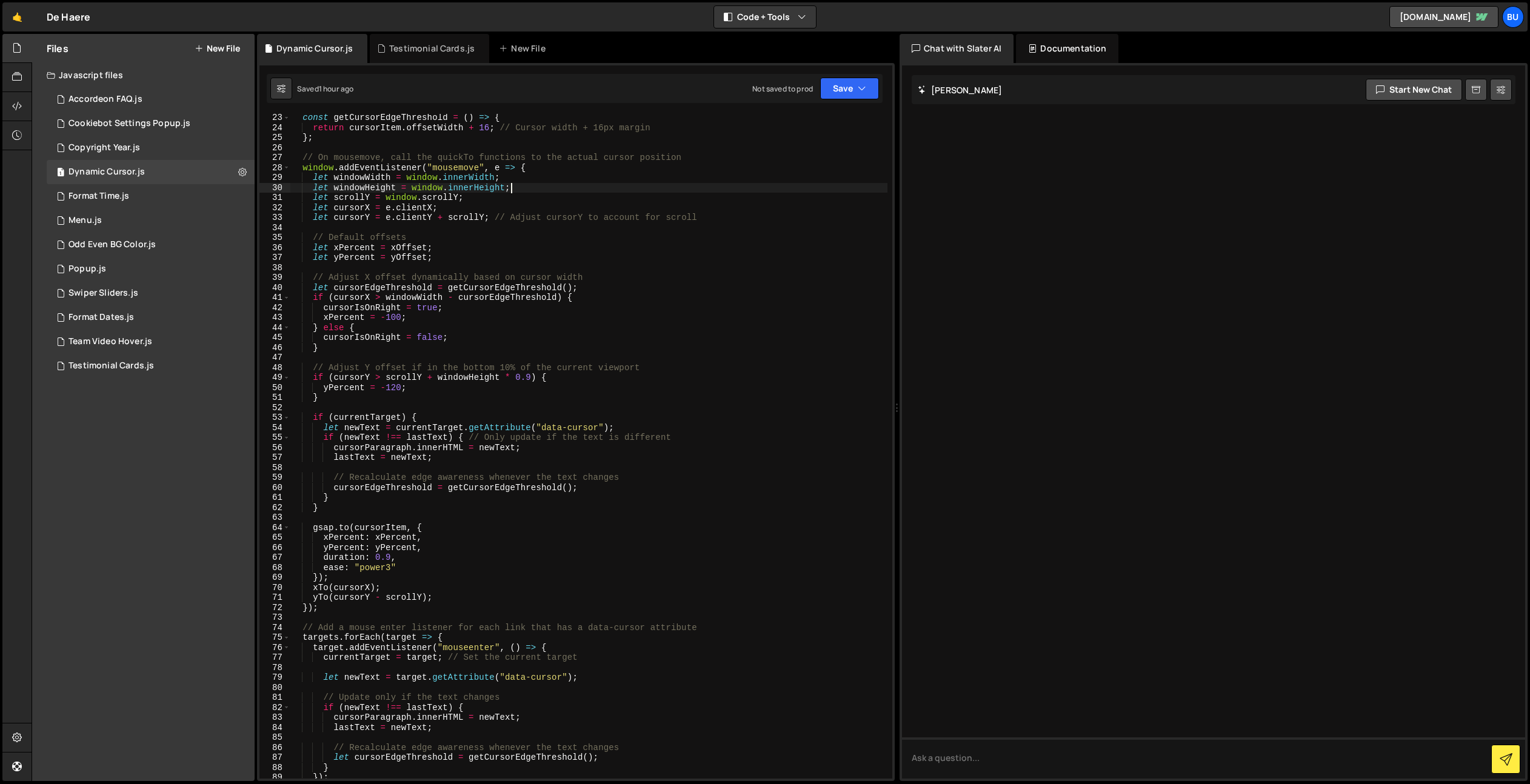
click at [570, 192] on div "const getCursorEdgeThreshold = ( ) => { return cursorItem . offsetWidth + 16 ; …" at bounding box center [588, 455] width 598 height 685
click at [530, 209] on div "const getCursorEdgeThreshold = ( ) => { return cursorItem . offsetWidth + 16 ; …" at bounding box center [588, 455] width 598 height 685
drag, startPoint x: 575, startPoint y: 184, endPoint x: 623, endPoint y: 123, distance: 77.6
click at [575, 184] on div "const getCursorEdgeThreshold = ( ) => { return cursorItem . offsetWidth + 16 ; …" at bounding box center [588, 455] width 598 height 685
drag, startPoint x: 582, startPoint y: 202, endPoint x: 610, endPoint y: 169, distance: 43.3
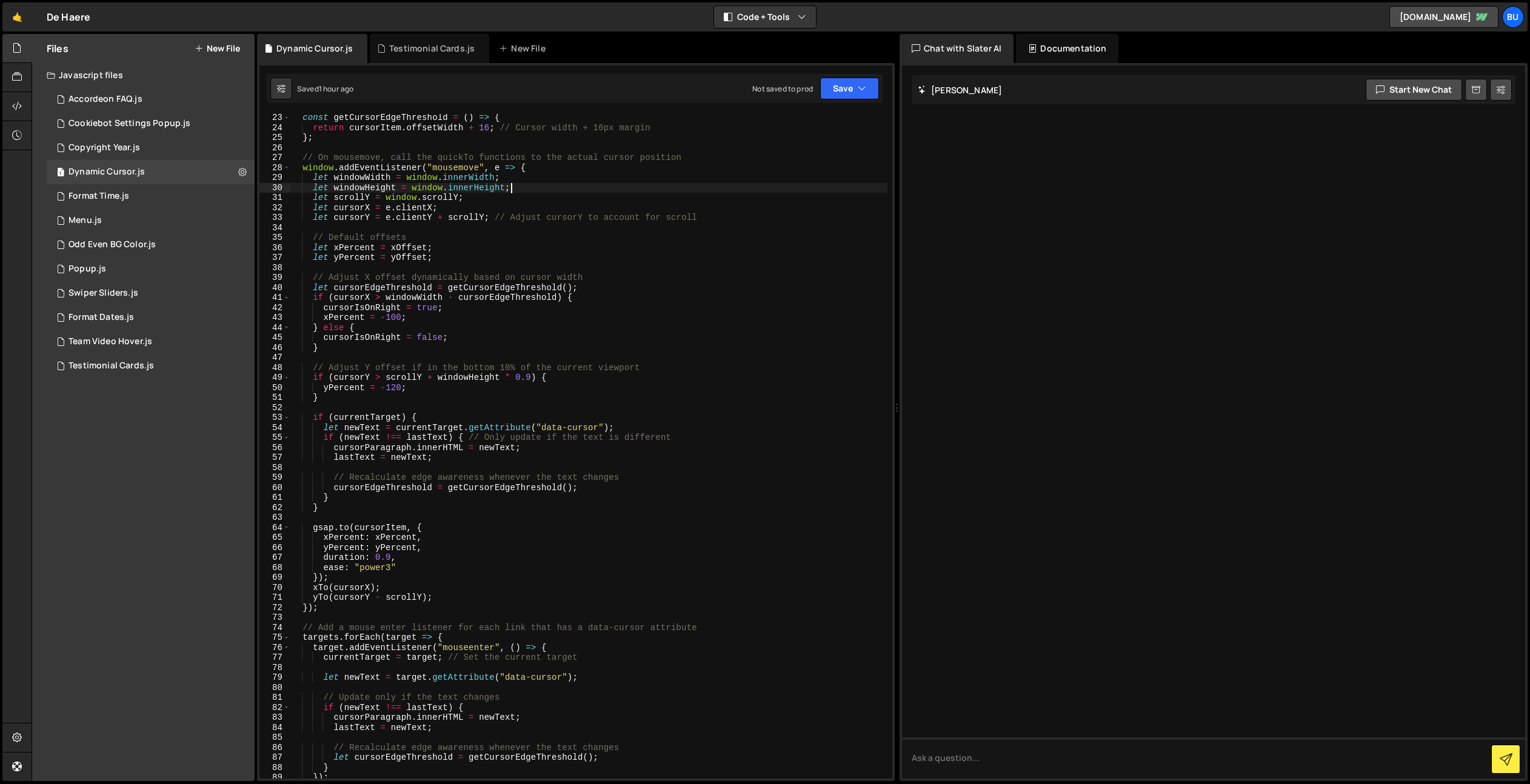
click at [582, 202] on div "const getCursorEdgeThreshold = ( ) => { return cursorItem . offsetWidth + 16 ; …" at bounding box center [588, 455] width 598 height 685
click at [651, 163] on div "const getCursorEdgeThreshold = ( ) => { return cursorItem . offsetWidth + 16 ; …" at bounding box center [588, 455] width 598 height 685
click at [521, 279] on div "const getCursorEdgeThreshold = ( ) => { return cursorItem . offsetWidth + 16 ; …" at bounding box center [588, 455] width 598 height 685
click at [626, 257] on div "const getCursorEdgeThreshold = ( ) => { return cursorItem . offsetWidth + 16 ; …" at bounding box center [588, 455] width 598 height 685
click at [529, 392] on div "const getCursorEdgeThreshold = ( ) => { return cursorItem . offsetWidth + 16 ; …" at bounding box center [588, 455] width 598 height 685
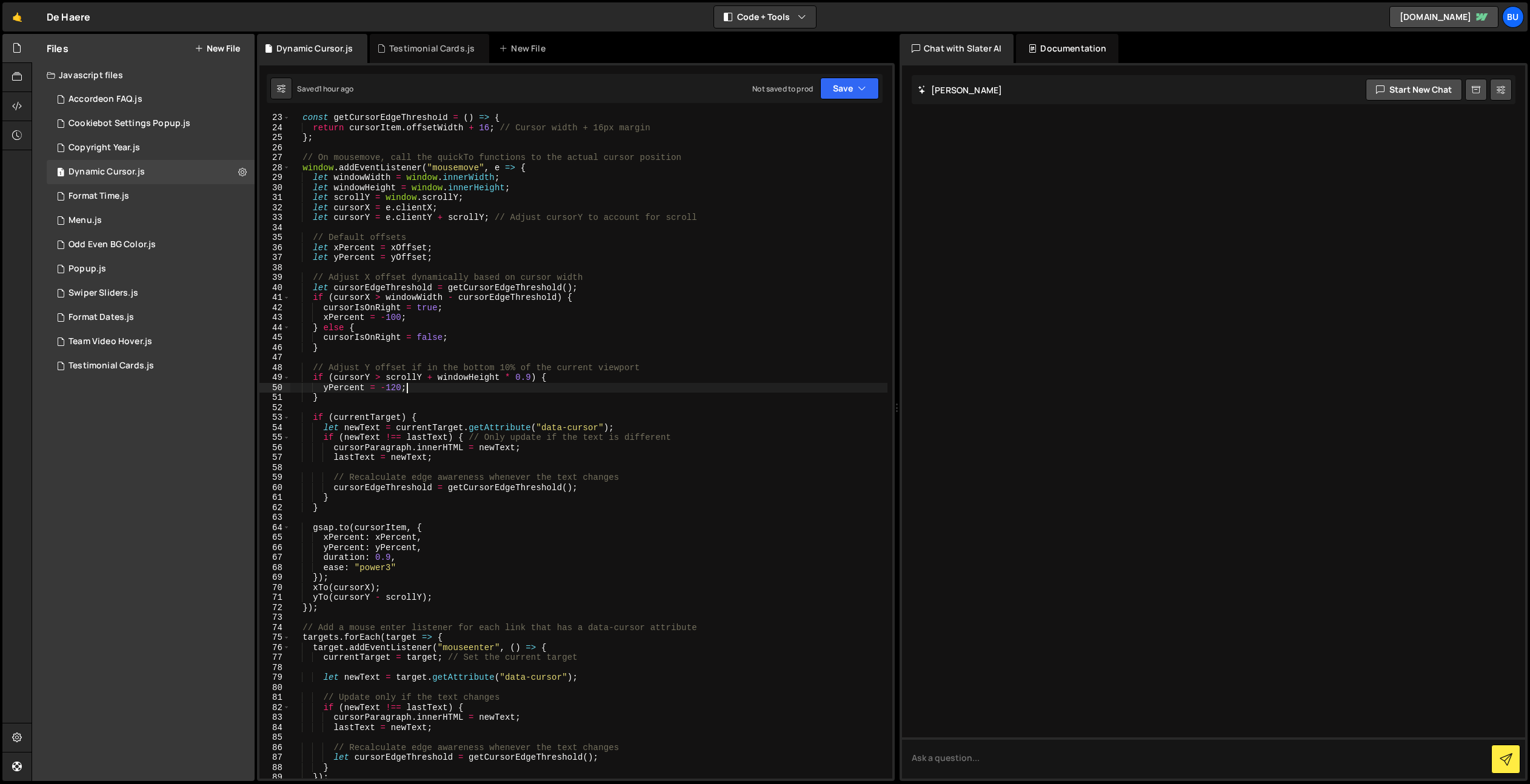
scroll to position [0, 0]
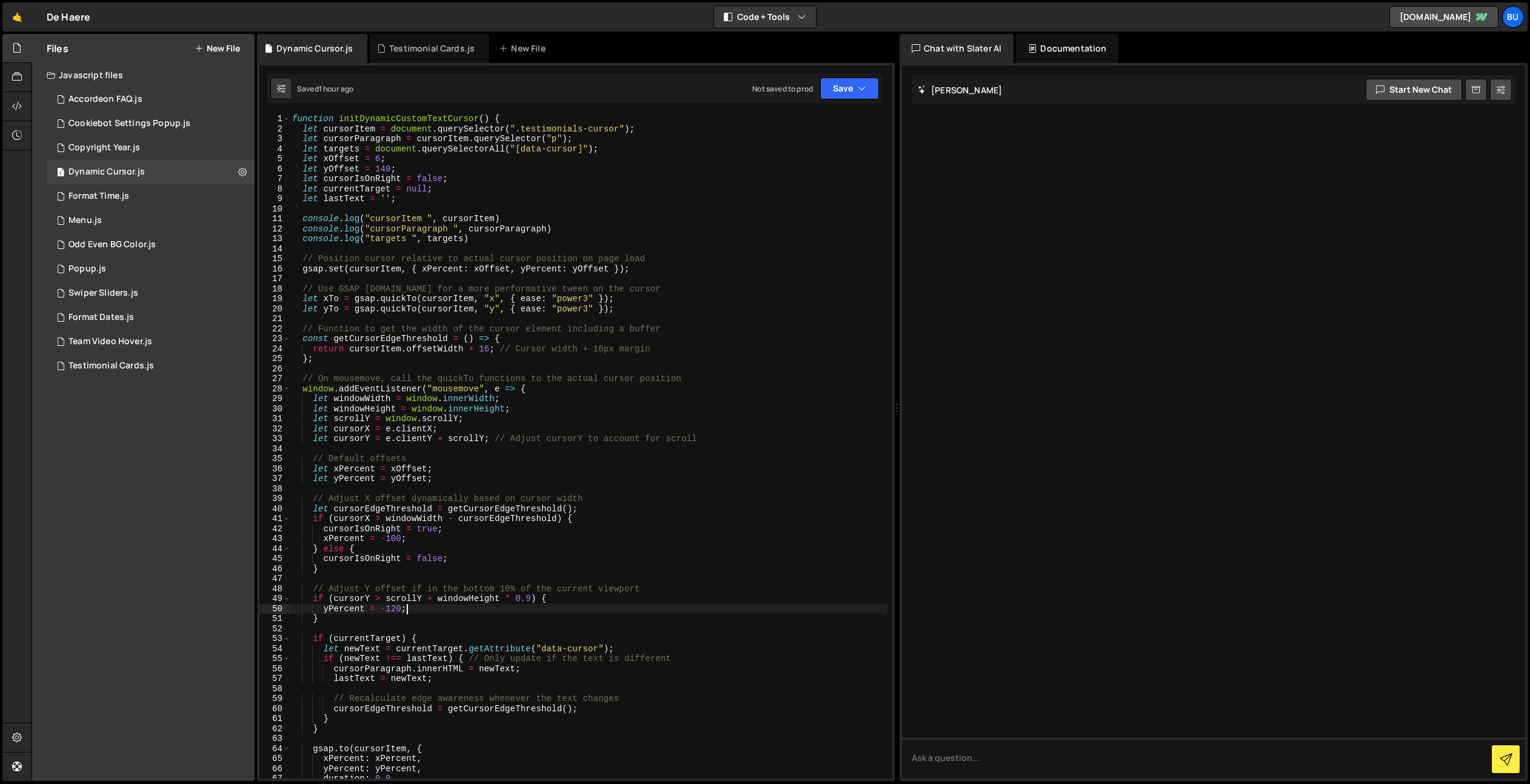
drag, startPoint x: 556, startPoint y: 185, endPoint x: 563, endPoint y: 173, distance: 13.9
click at [556, 185] on div "function initDynamicCustomTextCursor ( ) { let cursorItem = document . querySel…" at bounding box center [588, 456] width 598 height 685
type textarea "let currentTarget = null;"
click at [167, 365] on div "1 Testimonial Cards.js 0" at bounding box center [151, 366] width 208 height 24
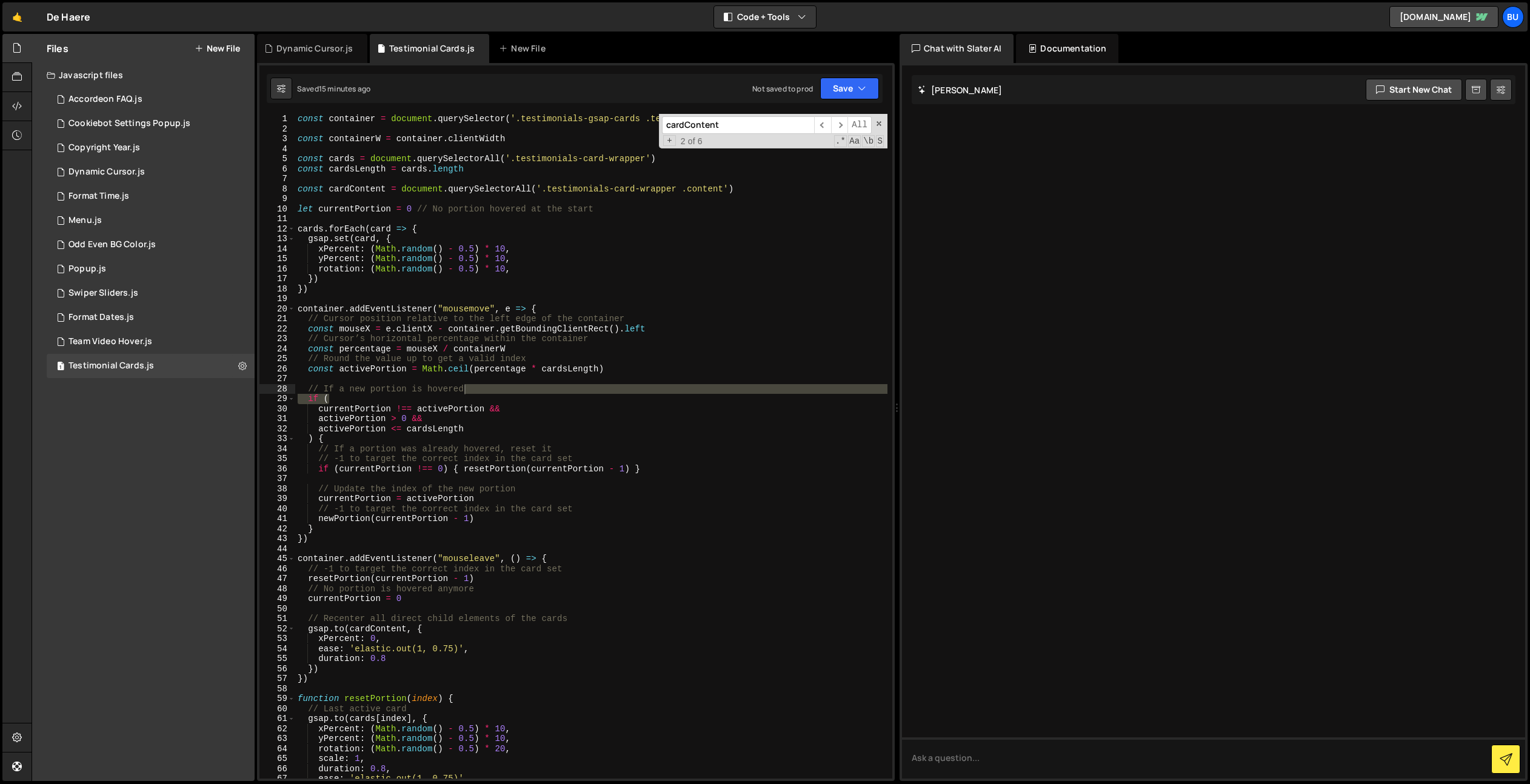
click at [599, 166] on div "const container = document . querySelector ( '.testimonials-gsap-cards .testimo…" at bounding box center [590, 456] width 592 height 685
click at [621, 163] on div "const container = document . querySelector ( '.testimonials-gsap-cards .testimo…" at bounding box center [590, 456] width 592 height 685
click at [656, 190] on div "const container = document . querySelector ( '.testimonials-gsap-cards .testimo…" at bounding box center [590, 456] width 592 height 685
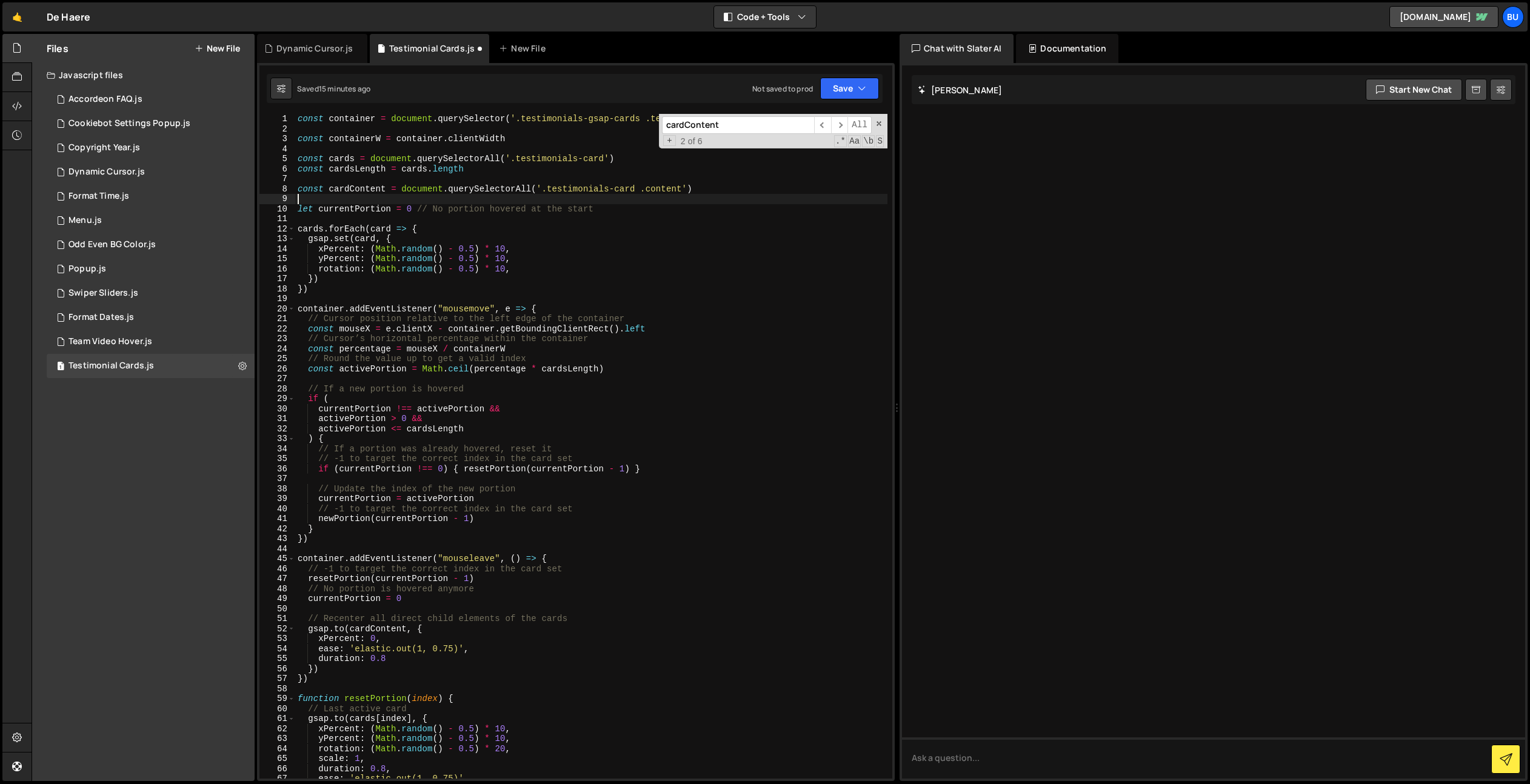
drag, startPoint x: 744, startPoint y: 194, endPoint x: 779, endPoint y: 144, distance: 61.0
click at [749, 185] on div "const container = document . querySelector ( '.testimonials-gsap-cards .testimo…" at bounding box center [590, 456] width 592 height 685
type textarea "const cardContent = document.querySelectorAll('.testimonials-card .content')"
click at [844, 95] on button "Save" at bounding box center [849, 88] width 59 height 22
click at [817, 117] on div "Save to Staging S" at bounding box center [809, 118] width 126 height 12
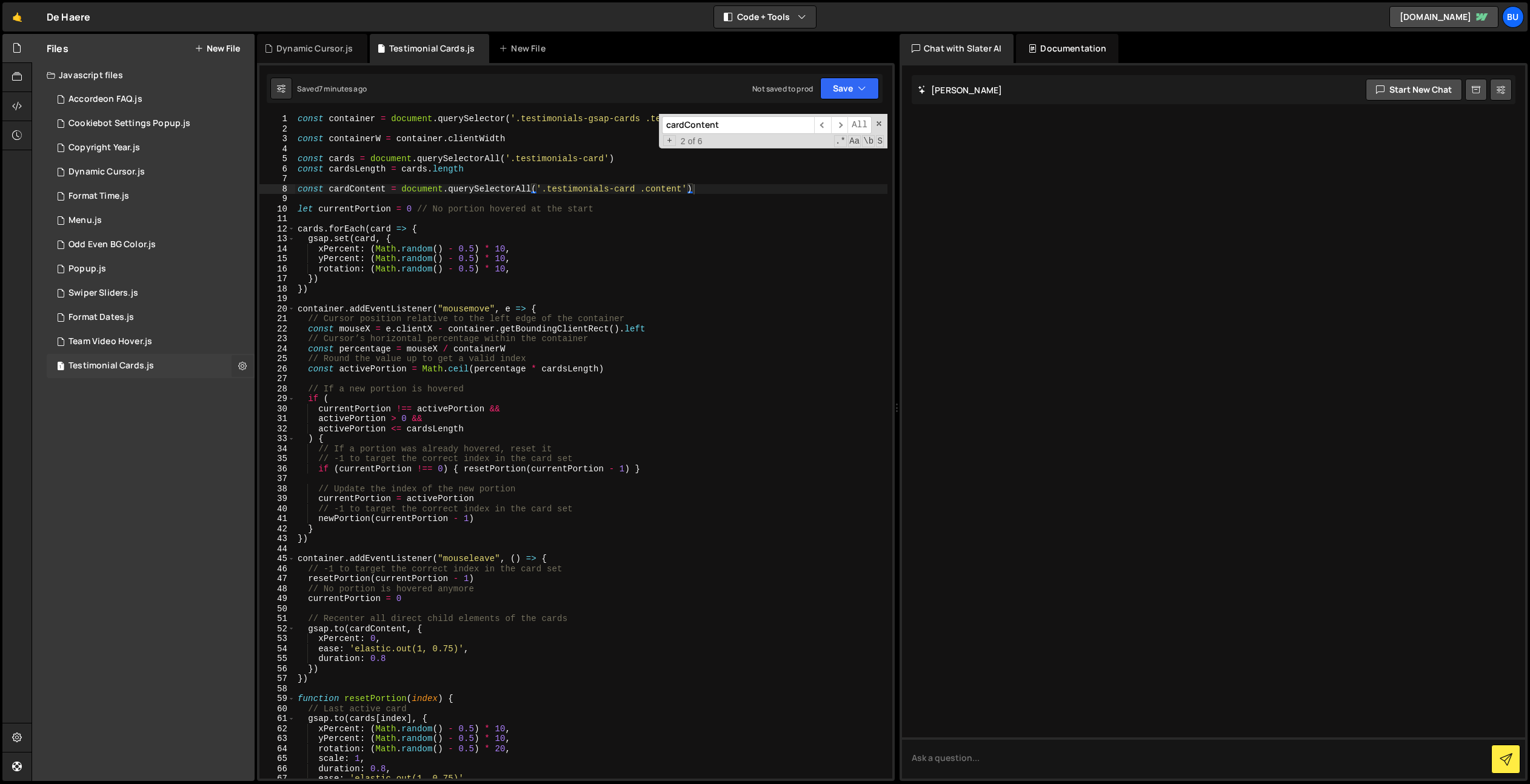
click at [242, 367] on icon at bounding box center [242, 366] width 8 height 12
type input "Testimonial Cards"
radio input "true"
checkbox input "true"
click at [308, 393] on button "Edit File Settings" at bounding box center [316, 391] width 119 height 24
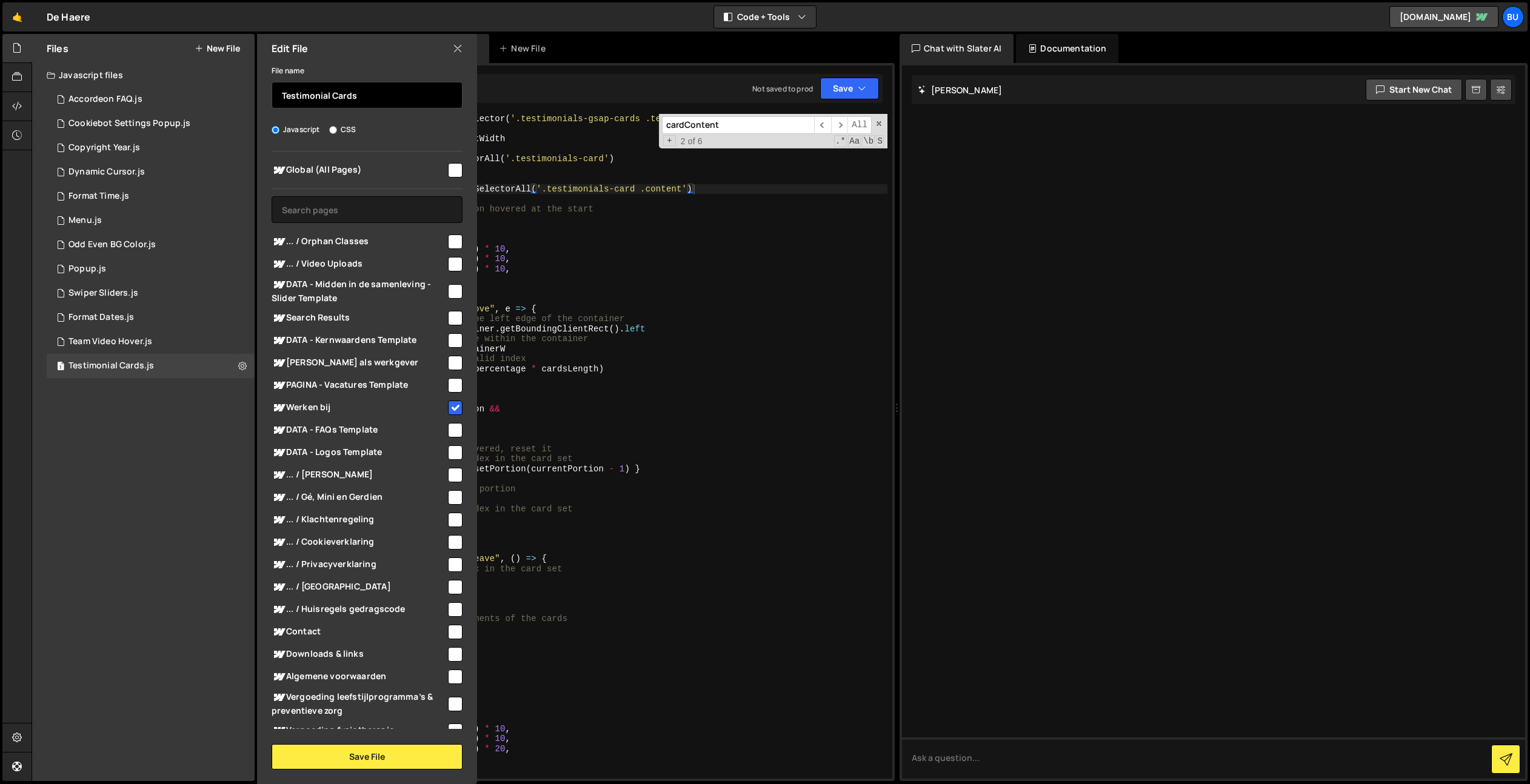
click at [388, 94] on input "Testimonial Cards" at bounding box center [367, 95] width 191 height 27
type input "Testimonial Cards Shuffle"
type textarea "// Round the value up to get a valid index"
click at [660, 364] on div "const container = document . querySelector ( '.testimonials-gsap-cards .testimo…" at bounding box center [590, 456] width 592 height 685
checkbox input "false"
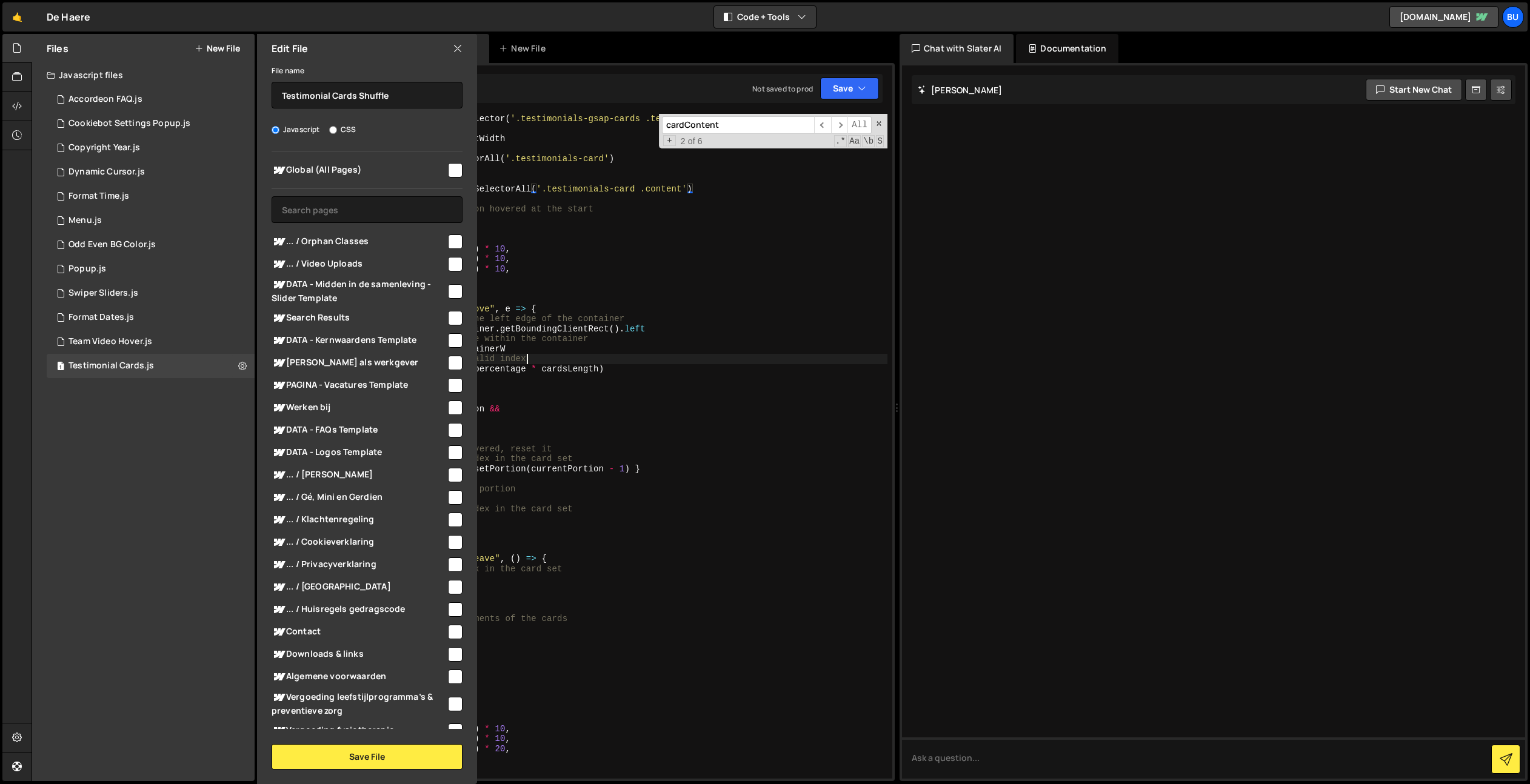
type textarea "// Round the value up to get a valid index const activePortion = Math.ceil(perc…"
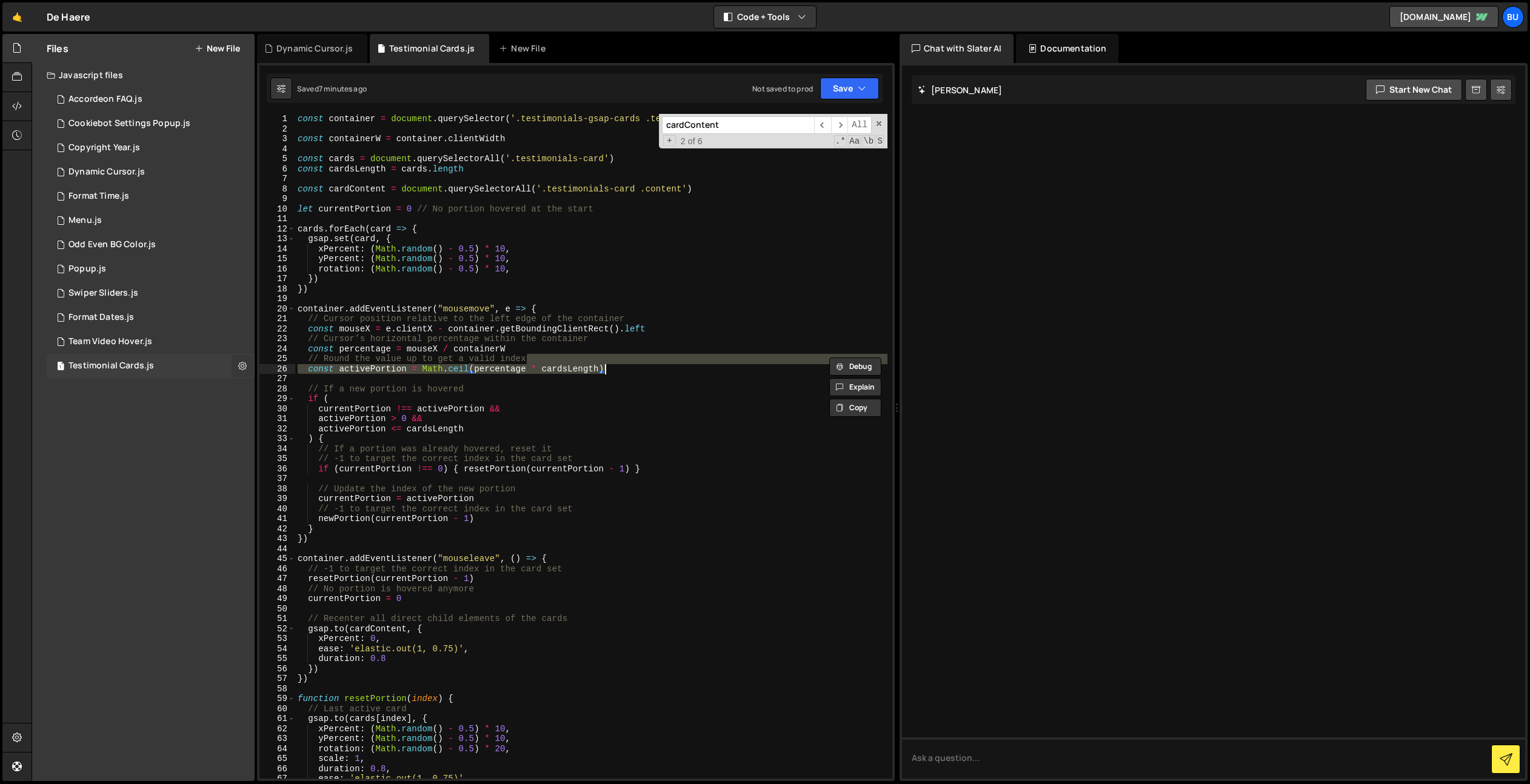
click at [241, 362] on icon at bounding box center [242, 366] width 8 height 12
type input "Testimonial Cards"
radio input "true"
checkbox input "true"
click at [307, 389] on button "Edit File Settings" at bounding box center [316, 391] width 119 height 24
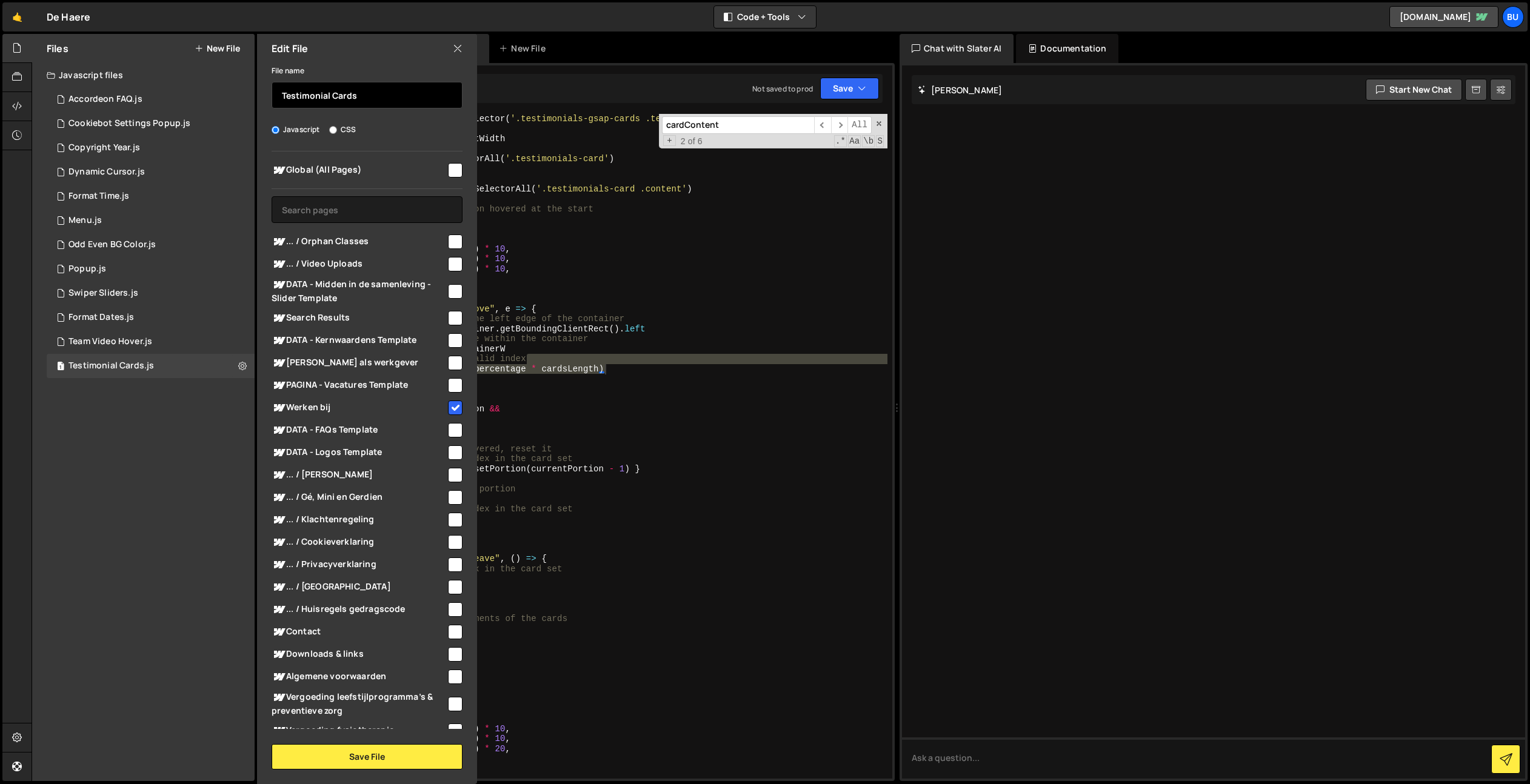
click at [397, 94] on input "Testimonial Cards" at bounding box center [367, 95] width 191 height 27
type input "Testimonial Cards Shuffle"
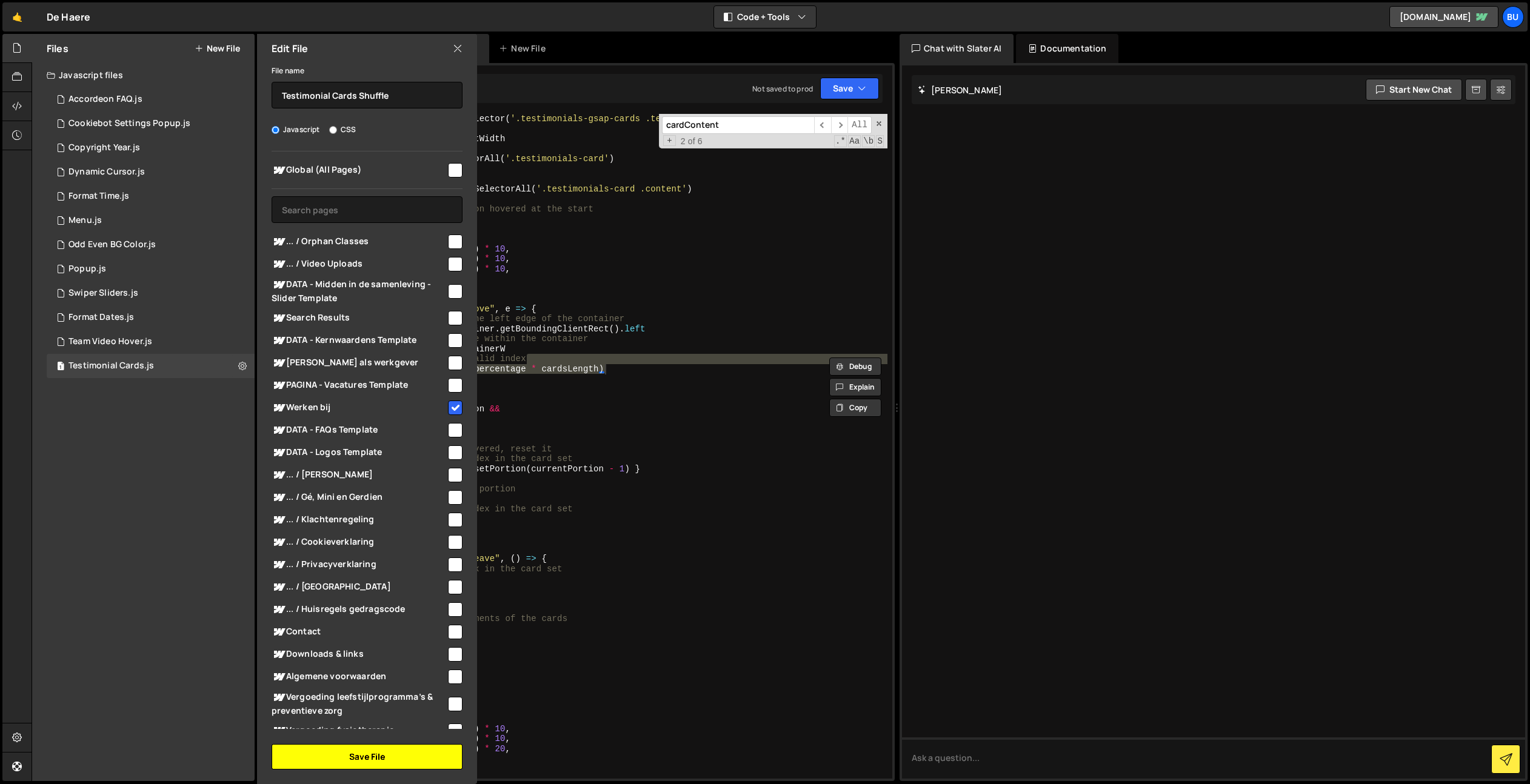
click at [391, 764] on button "Save File" at bounding box center [367, 757] width 191 height 25
checkbox input "false"
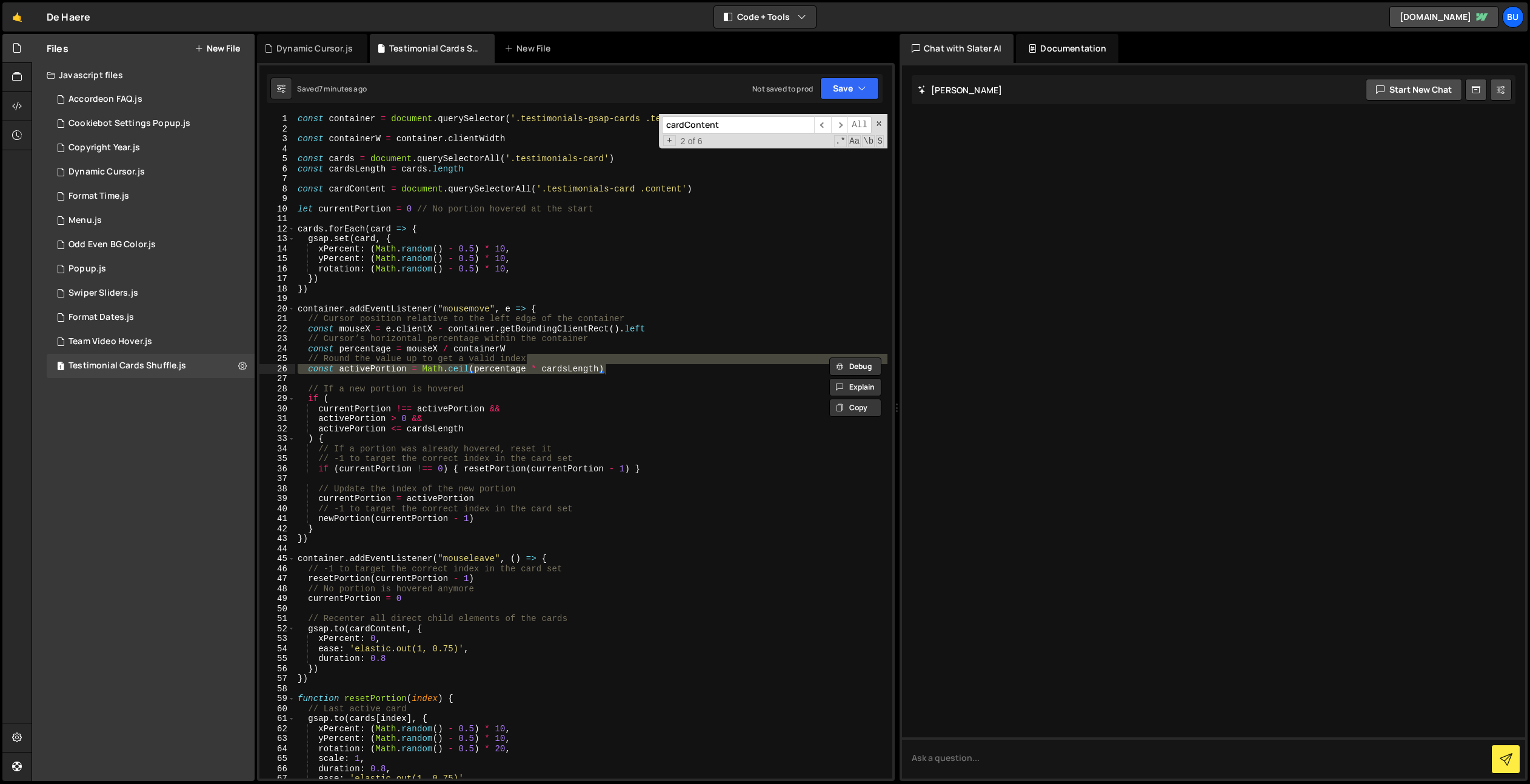
click at [222, 48] on button "New File" at bounding box center [217, 48] width 45 height 10
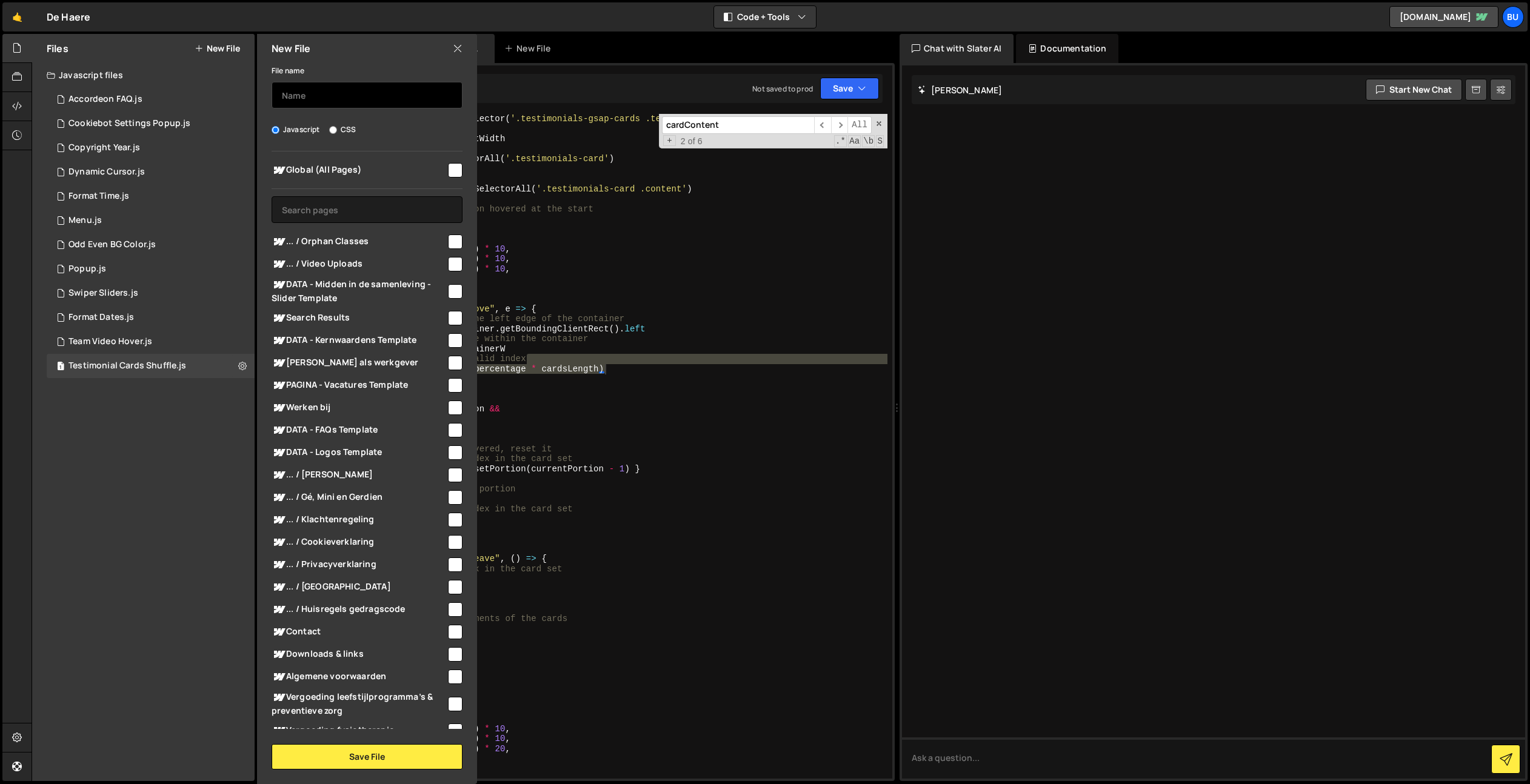
click at [339, 95] on input "text" at bounding box center [367, 95] width 191 height 27
type input "Testimonial Cards Modal"
drag, startPoint x: 372, startPoint y: 209, endPoint x: 370, endPoint y: 195, distance: 14.1
click at [373, 209] on input "text" at bounding box center [367, 209] width 191 height 27
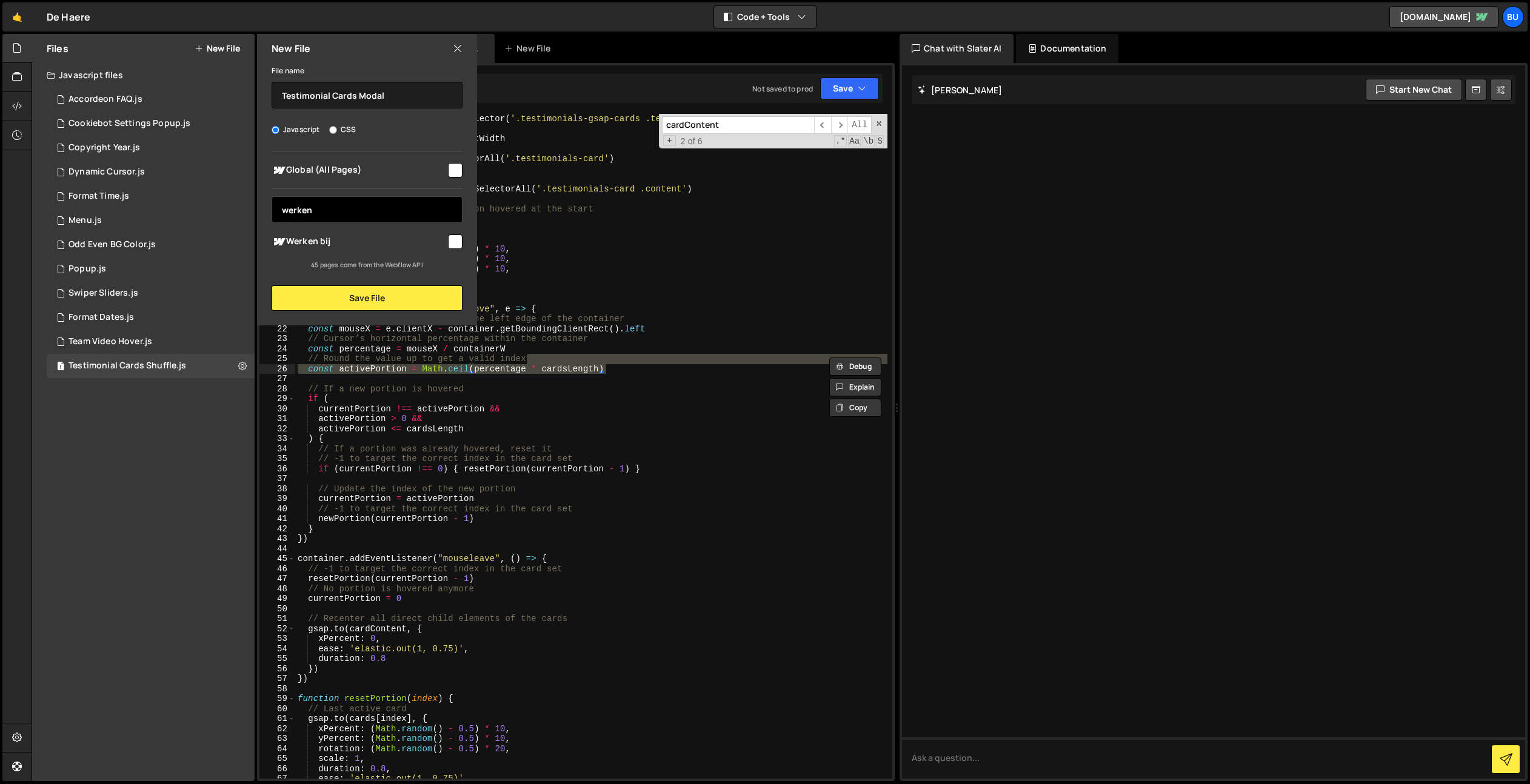
type input "werken"
click at [463, 238] on div "Global (All Pages) werken ... / Orphan Classes" at bounding box center [367, 211] width 220 height 119
drag, startPoint x: 455, startPoint y: 244, endPoint x: 430, endPoint y: 272, distance: 37.5
click at [455, 243] on input "checkbox" at bounding box center [455, 242] width 15 height 15
checkbox input "true"
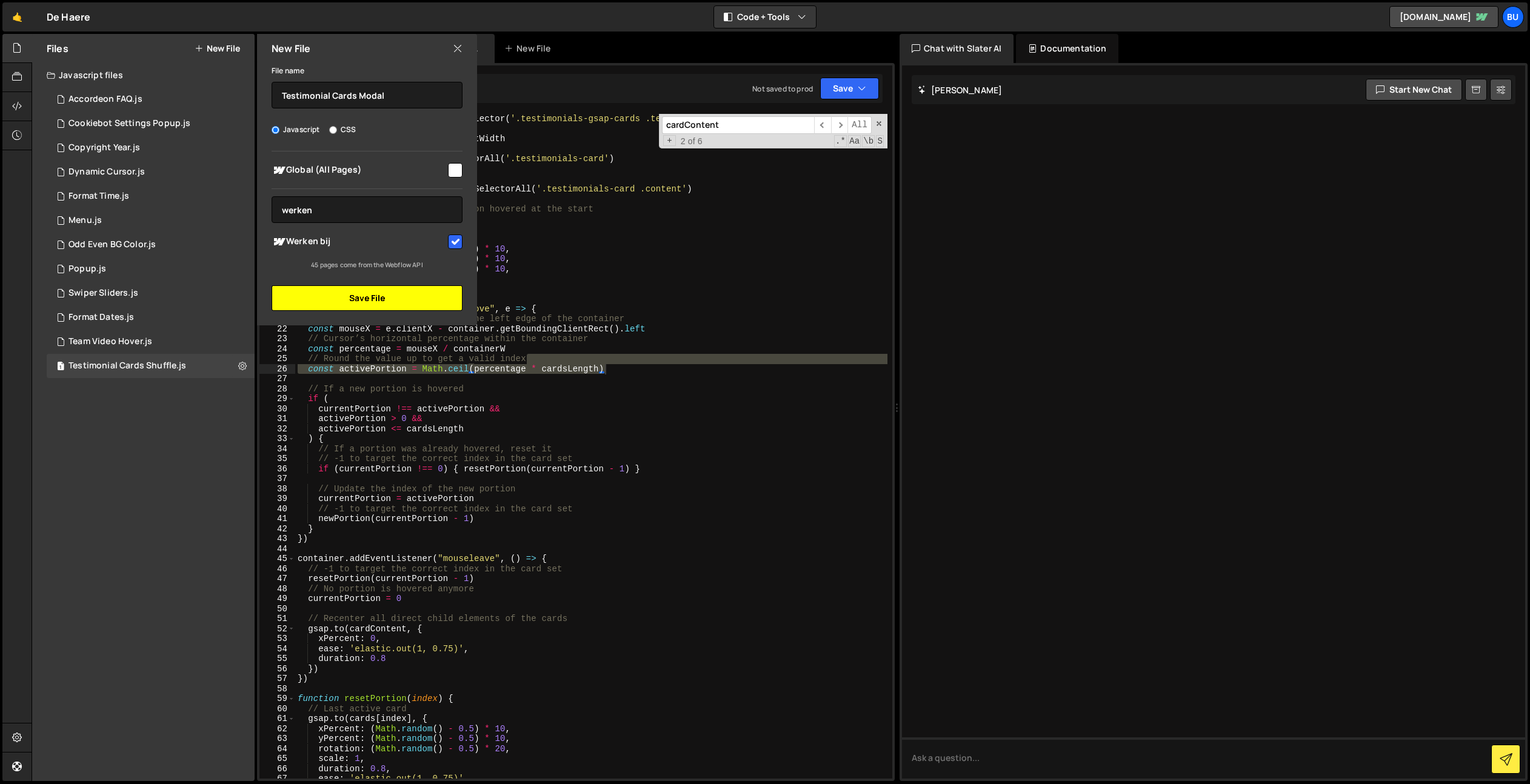
click at [394, 301] on button "Save File" at bounding box center [367, 298] width 191 height 25
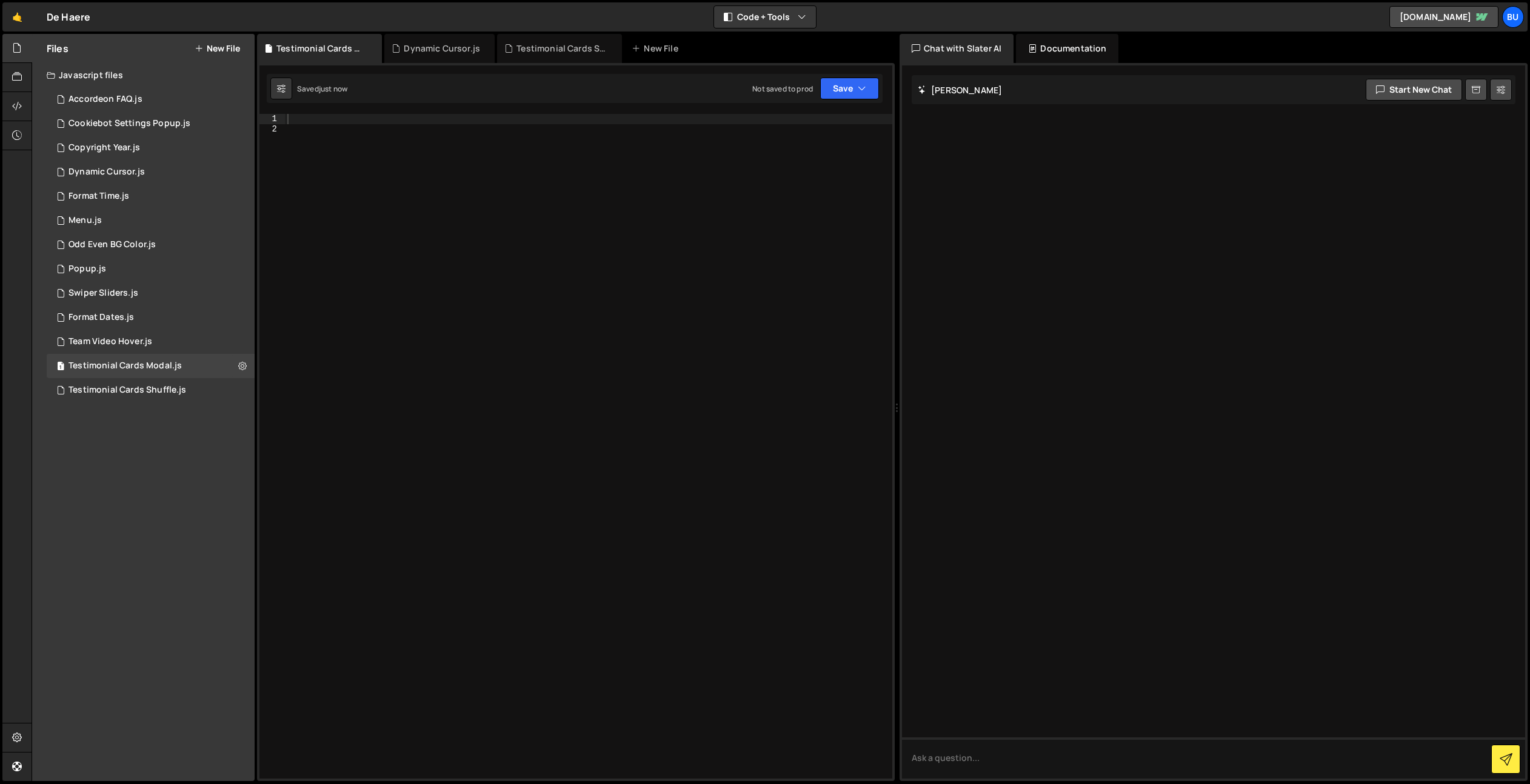
drag, startPoint x: 515, startPoint y: 284, endPoint x: 518, endPoint y: 268, distance: 16.3
click at [515, 284] on div at bounding box center [589, 456] width 608 height 685
paste textarea "});"
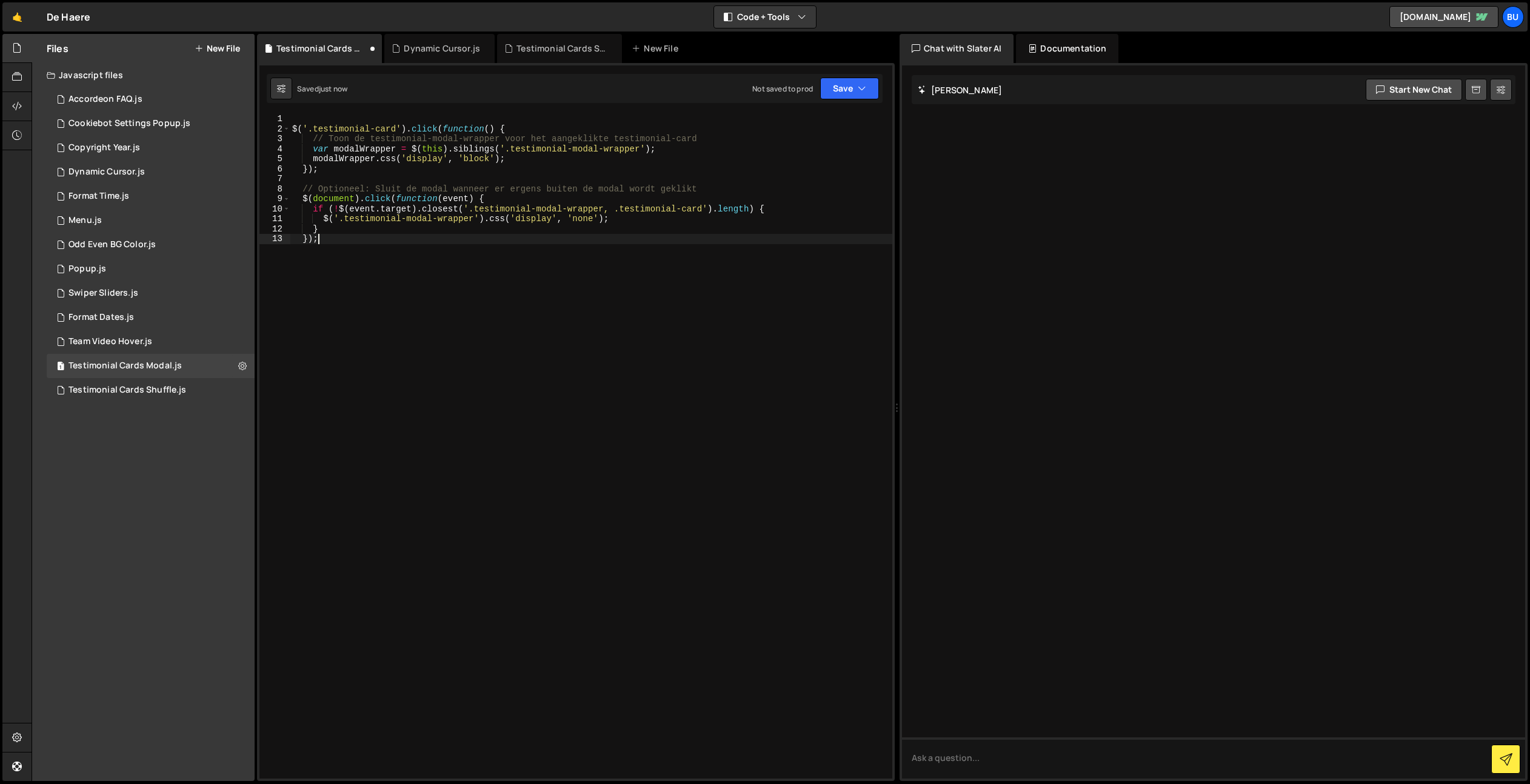
click at [571, 192] on div "$ ( '.testimonial-card' ) . click ( function ( ) { // Toon de testimonial-modal…" at bounding box center [590, 456] width 602 height 685
click at [628, 150] on div "$ ( '.testimonial-card' ) . click ( function ( ) { // Toon de testimonial-modal…" at bounding box center [590, 456] width 602 height 685
drag, startPoint x: 500, startPoint y: 192, endPoint x: 459, endPoint y: 172, distance: 45.6
click at [495, 187] on div "$ ( '.testimonial-card' ) . click ( function ( ) { // Toon de testimonial-modal…" at bounding box center [590, 456] width 602 height 685
drag, startPoint x: 378, startPoint y: 160, endPoint x: 515, endPoint y: 166, distance: 137.1
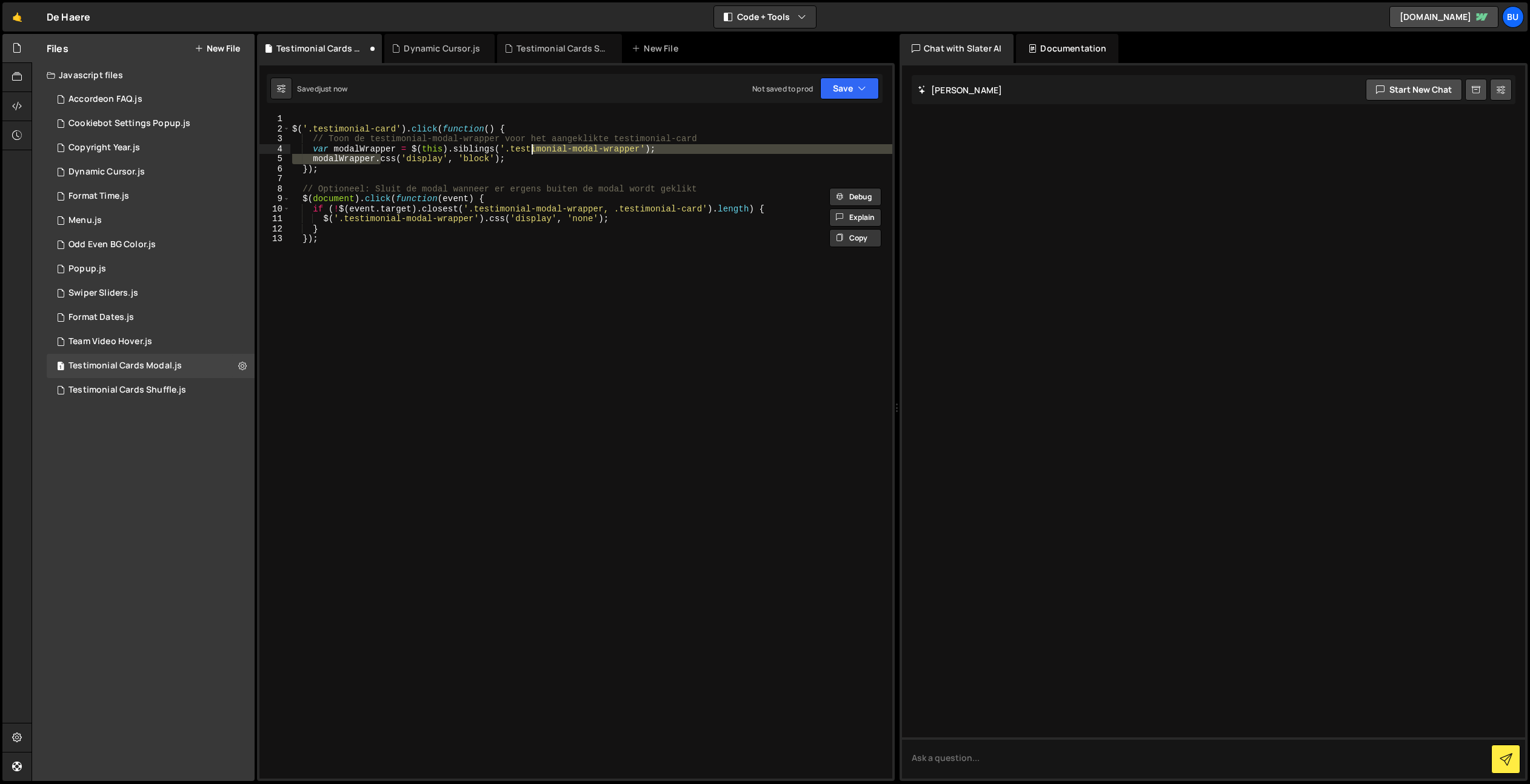
click at [546, 156] on div "$ ( '.testimonial-card' ) . click ( function ( ) { // Toon de testimonial-modal…" at bounding box center [590, 456] width 602 height 685
drag, startPoint x: 624, startPoint y: 222, endPoint x: 605, endPoint y: 217, distance: 19.6
click at [624, 222] on div "$ ( '.testimonial-card' ) . click ( function ( ) { // Toon de testimonial-modal…" at bounding box center [590, 456] width 602 height 685
drag, startPoint x: 491, startPoint y: 219, endPoint x: 648, endPoint y: 216, distance: 157.0
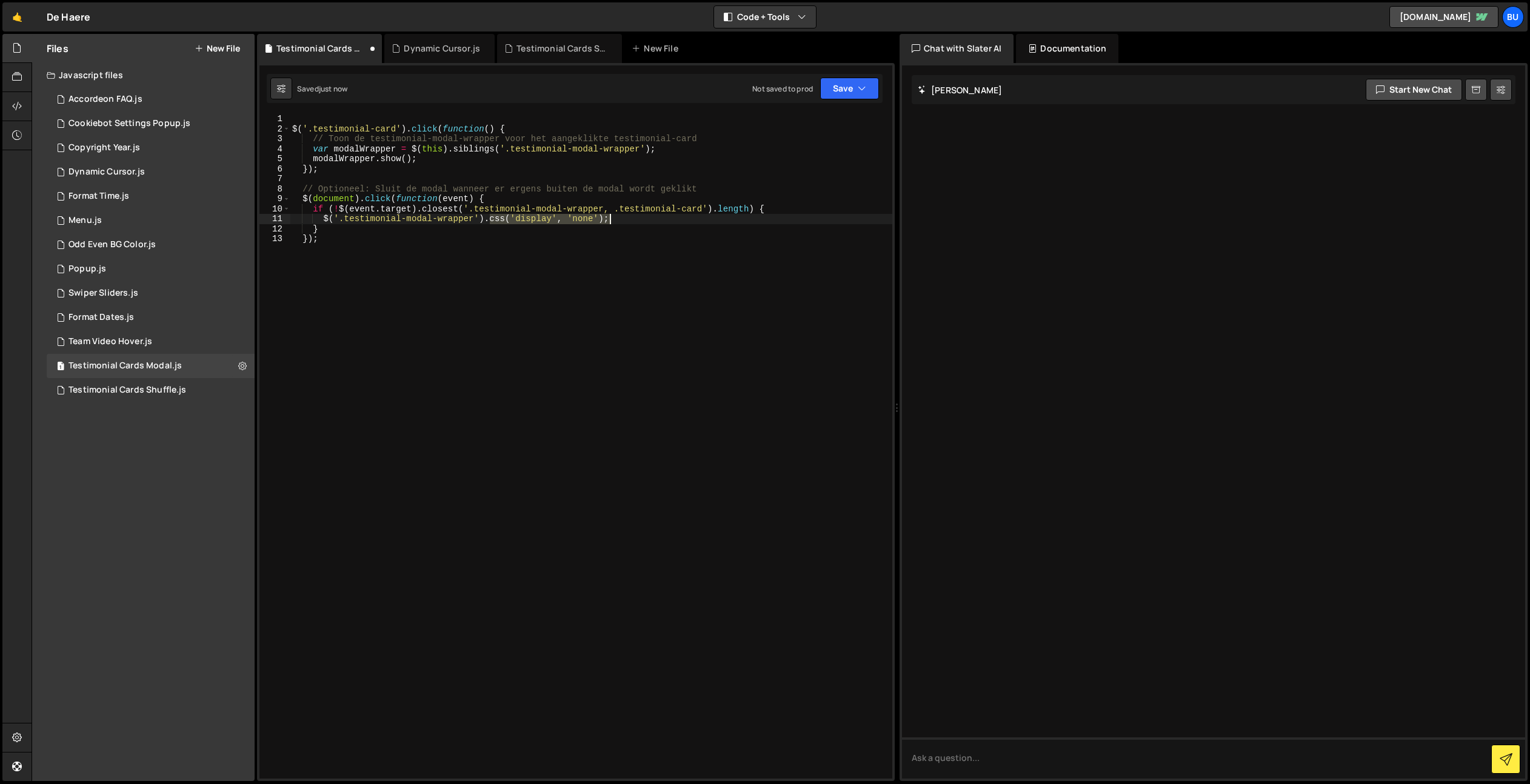
click at [651, 216] on div "$ ( '.testimonial-card' ) . click ( function ( ) { // Toon de testimonial-modal…" at bounding box center [590, 456] width 602 height 685
drag, startPoint x: 594, startPoint y: 223, endPoint x: 600, endPoint y: 215, distance: 10.0
click at [594, 223] on div "$ ( '.testimonial-card' ) . click ( function ( ) { // Toon de testimonial-modal…" at bounding box center [590, 456] width 602 height 685
click at [649, 209] on div "$ ( '.testimonial-card' ) . click ( function ( ) { // Toon de testimonial-modal…" at bounding box center [590, 456] width 602 height 685
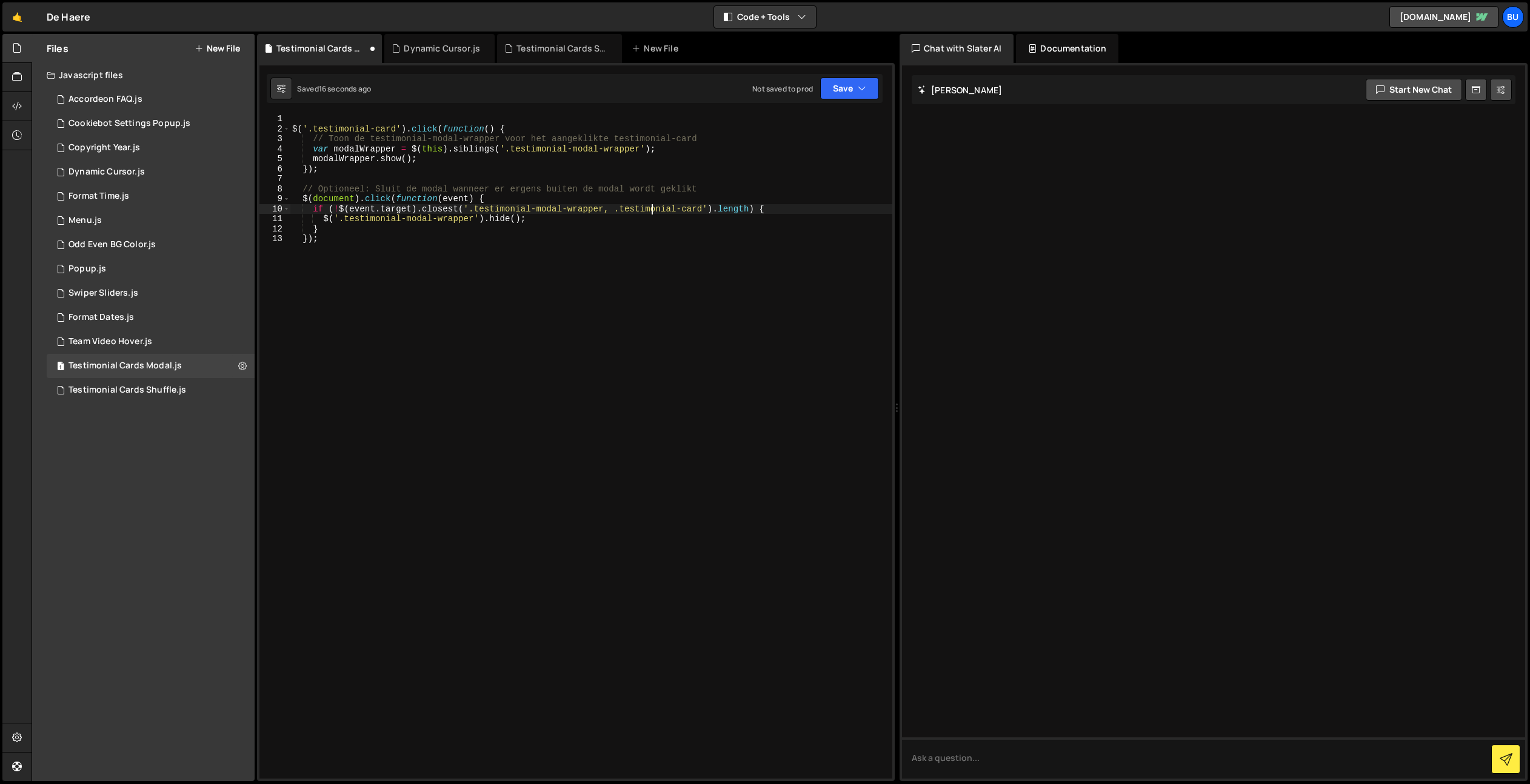
click at [674, 252] on div "$ ( '.testimonial-card' ) . click ( function ( ) { // Toon de testimonial-modal…" at bounding box center [590, 456] width 602 height 685
click at [771, 217] on div "$ ( '.testimonial-card' ) . click ( function ( ) { // Toon de testimonial-modal…" at bounding box center [590, 456] width 602 height 685
click at [795, 203] on div "$ ( '.testimonial-card' ) . click ( function ( ) { // Toon de testimonial-modal…" at bounding box center [590, 456] width 602 height 685
drag, startPoint x: 682, startPoint y: 208, endPoint x: 697, endPoint y: 200, distance: 17.0
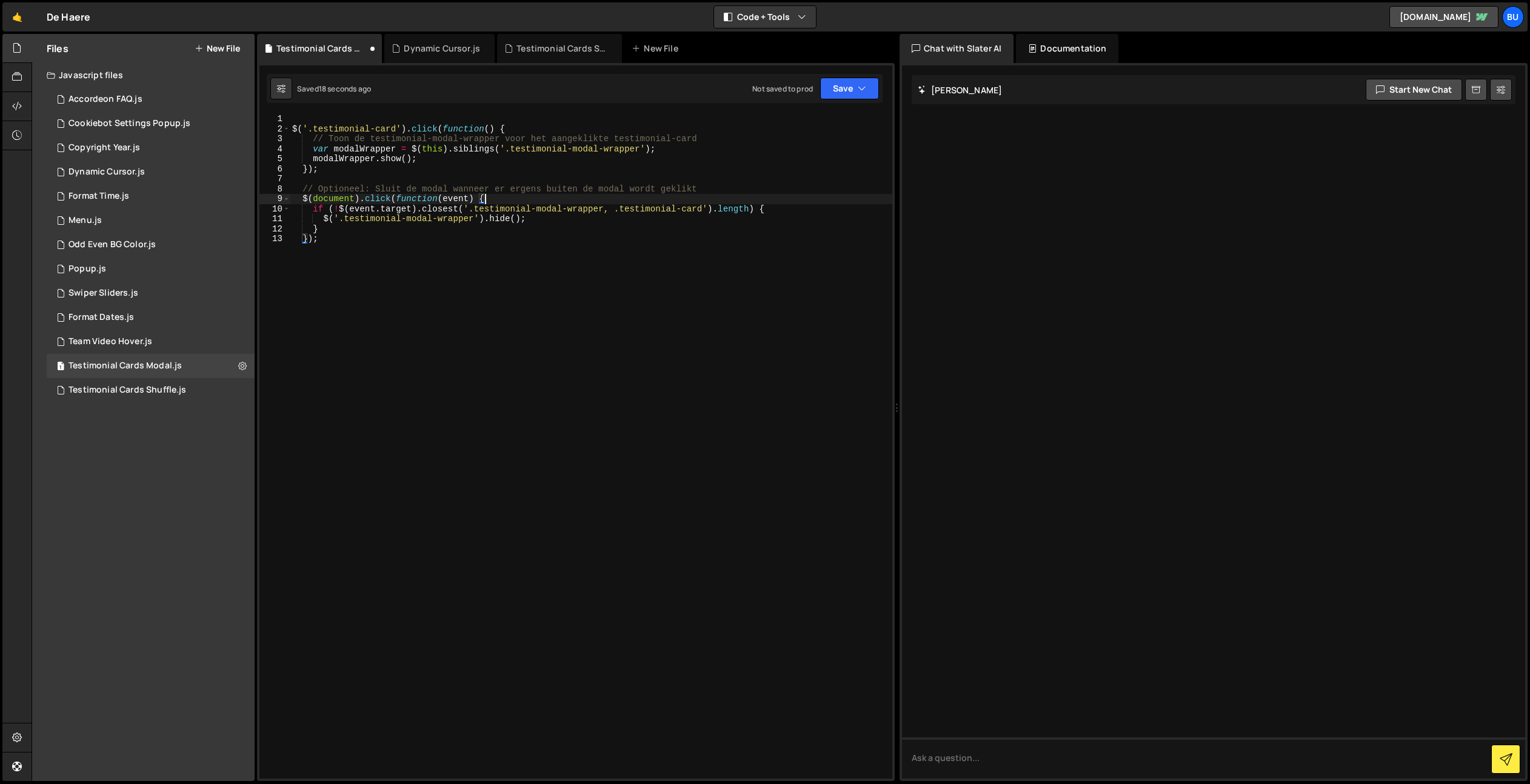
click at [683, 207] on div "$ ( '.testimonial-card' ) . click ( function ( ) { // Toon de testimonial-modal…" at bounding box center [590, 456] width 602 height 685
drag, startPoint x: 663, startPoint y: 171, endPoint x: 624, endPoint y: 169, distance: 39.1
click at [663, 172] on div "$ ( '.testimonial-card' ) . click ( function ( ) { // Toon de testimonial-modal…" at bounding box center [590, 456] width 602 height 685
click at [533, 208] on div "$ ( '.testimonial-card' ) . click ( function ( ) { // Toon de testimonial-modal…" at bounding box center [590, 456] width 602 height 685
type textarea "if (!$([DOMAIN_NAME]).closest('.testimonial-modal-wrapper, .testimonials-card')…"
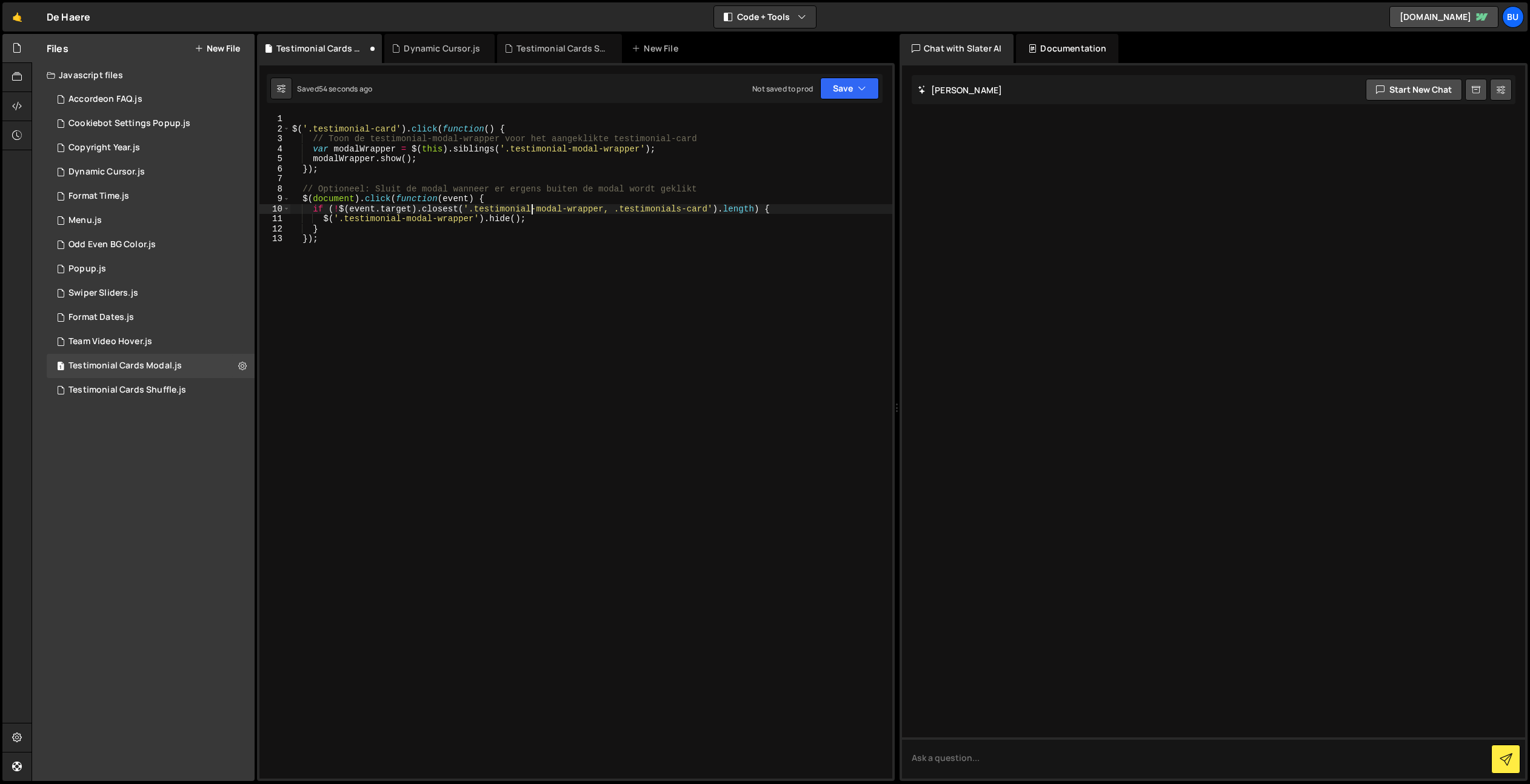
click at [458, 206] on div "$ ( '.testimonial-card' ) . click ( function ( ) { // Toon de testimonial-modal…" at bounding box center [590, 456] width 602 height 685
click at [493, 177] on div "$ ( '.testimonial-card' ) . click ( function ( ) { // Toon de testimonial-modal…" at bounding box center [590, 456] width 602 height 685
click at [178, 400] on div "1 Testimonial Cards Shuffle.js 0" at bounding box center [151, 390] width 208 height 24
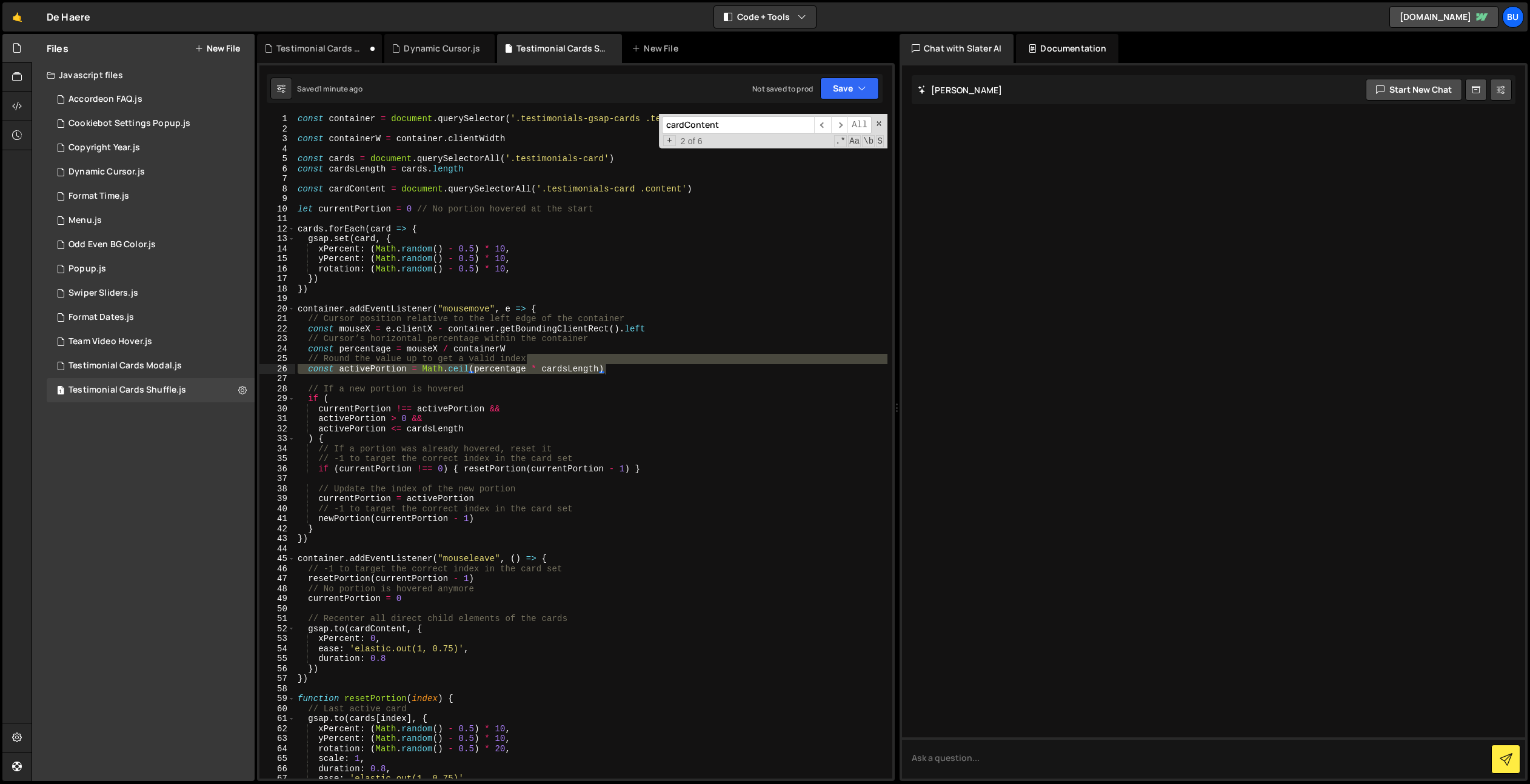
click at [616, 203] on div "const container = document . querySelector ( '.testimonials-gsap-cards .testimo…" at bounding box center [590, 456] width 592 height 685
click at [575, 158] on div "const container = document . querySelector ( '.testimonials-gsap-cards .testimo…" at bounding box center [590, 456] width 592 height 685
click at [578, 161] on div "const container = document . querySelector ( '.testimonials-gsap-cards .testimo…" at bounding box center [590, 456] width 592 height 685
click at [610, 192] on div "const container = document . querySelector ( '.testimonials-gsap-cards .testimo…" at bounding box center [590, 456] width 592 height 685
click at [871, 124] on div "cardContent ​ ​ All Replace All + 2 of 6 .* Aa \b S" at bounding box center [773, 131] width 229 height 35
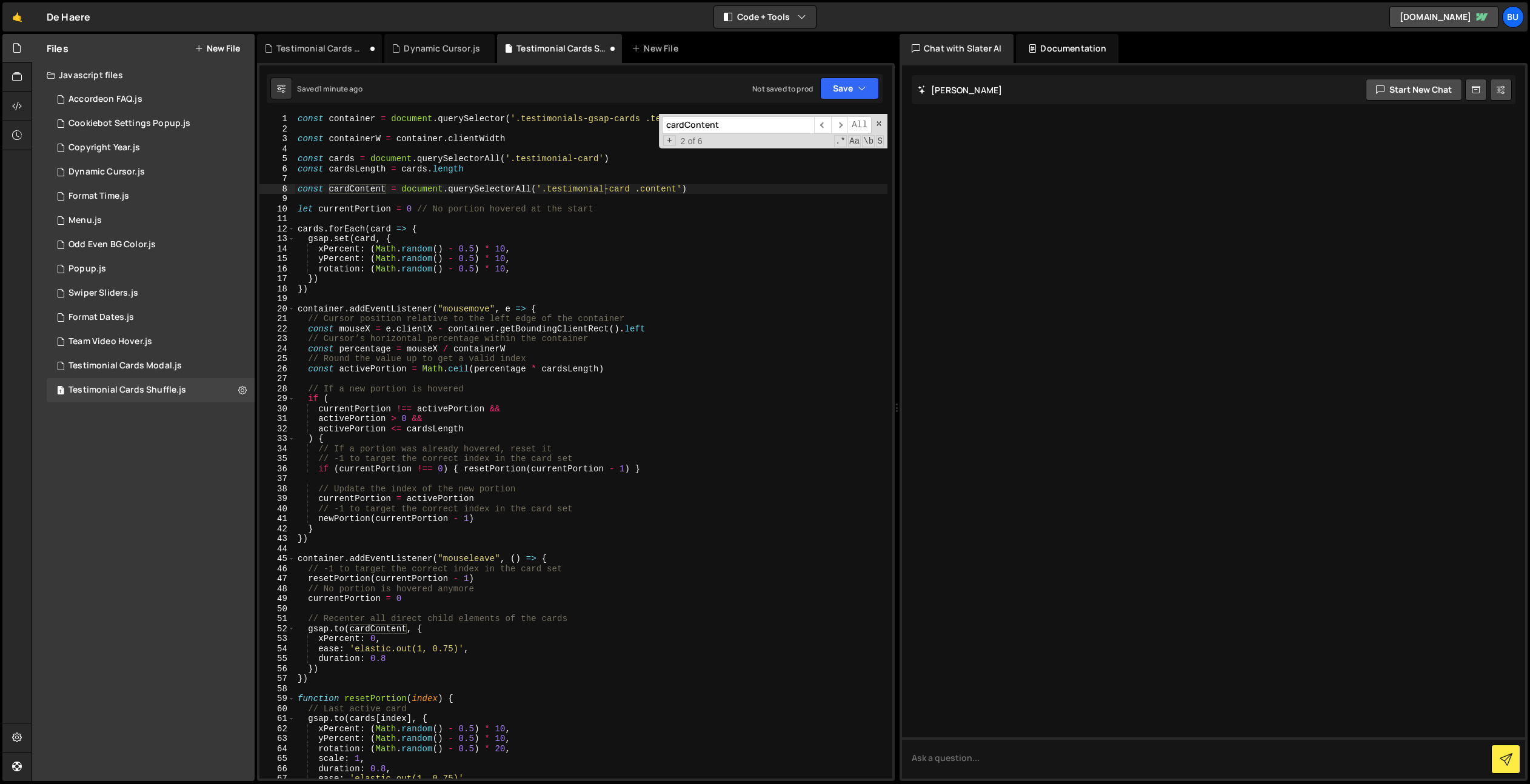
click at [878, 123] on span at bounding box center [878, 123] width 8 height 8
drag, startPoint x: 714, startPoint y: 119, endPoint x: 702, endPoint y: 120, distance: 12.0
click at [714, 119] on div "const container = document . querySelector ( '.testimonials-gsap-cards .testimo…" at bounding box center [590, 456] width 592 height 685
type textarea "const container = document.querySelector('.testimonials-gsap-cards .testimonial…"
drag, startPoint x: 865, startPoint y: 90, endPoint x: 854, endPoint y: 94, distance: 11.7
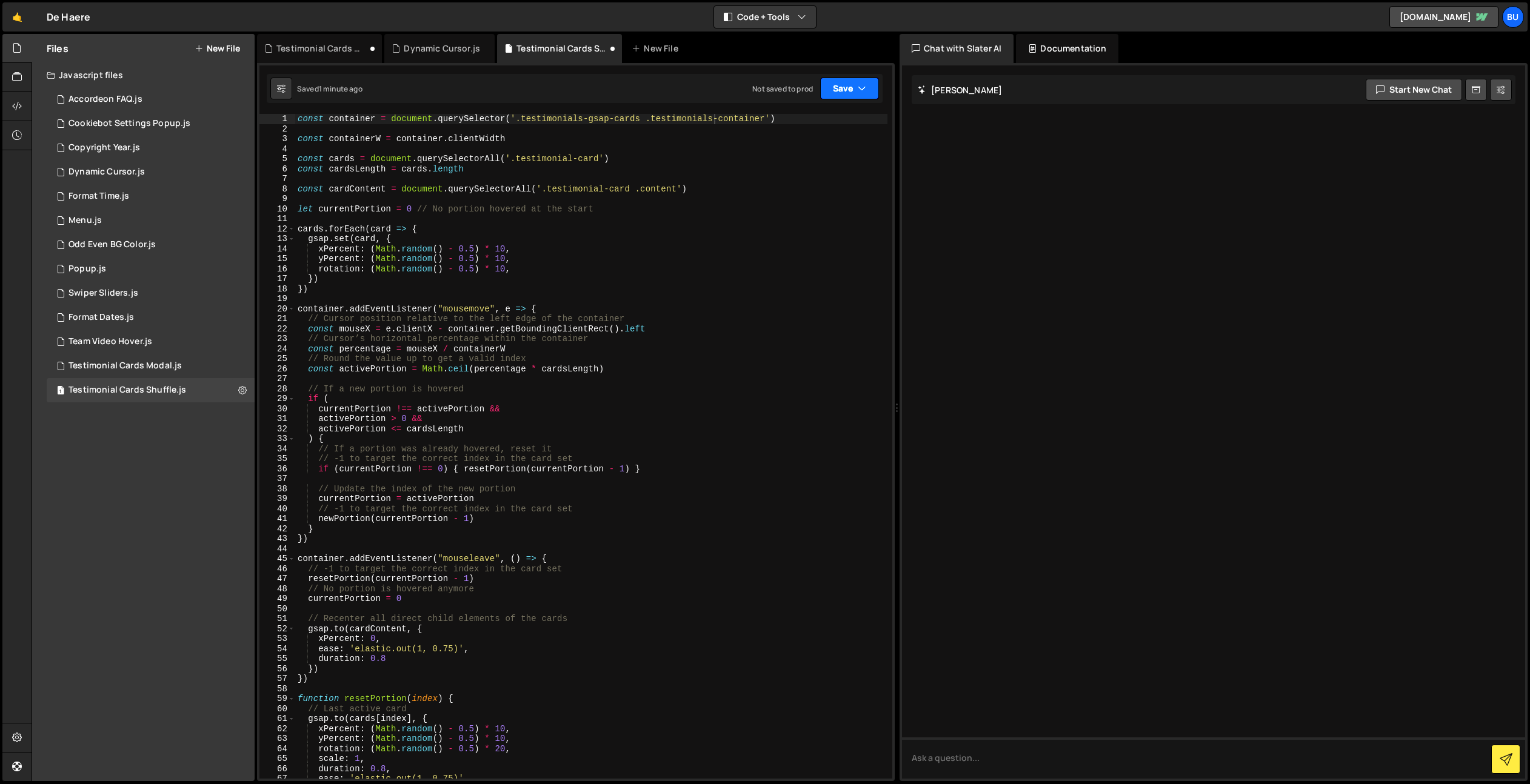
click at [865, 90] on icon "button" at bounding box center [862, 88] width 8 height 12
click at [0, 0] on div "Save to Staging S" at bounding box center [0, 0] width 0 height 0
click at [145, 365] on div "Testimonial Cards Modal.js" at bounding box center [125, 366] width 114 height 11
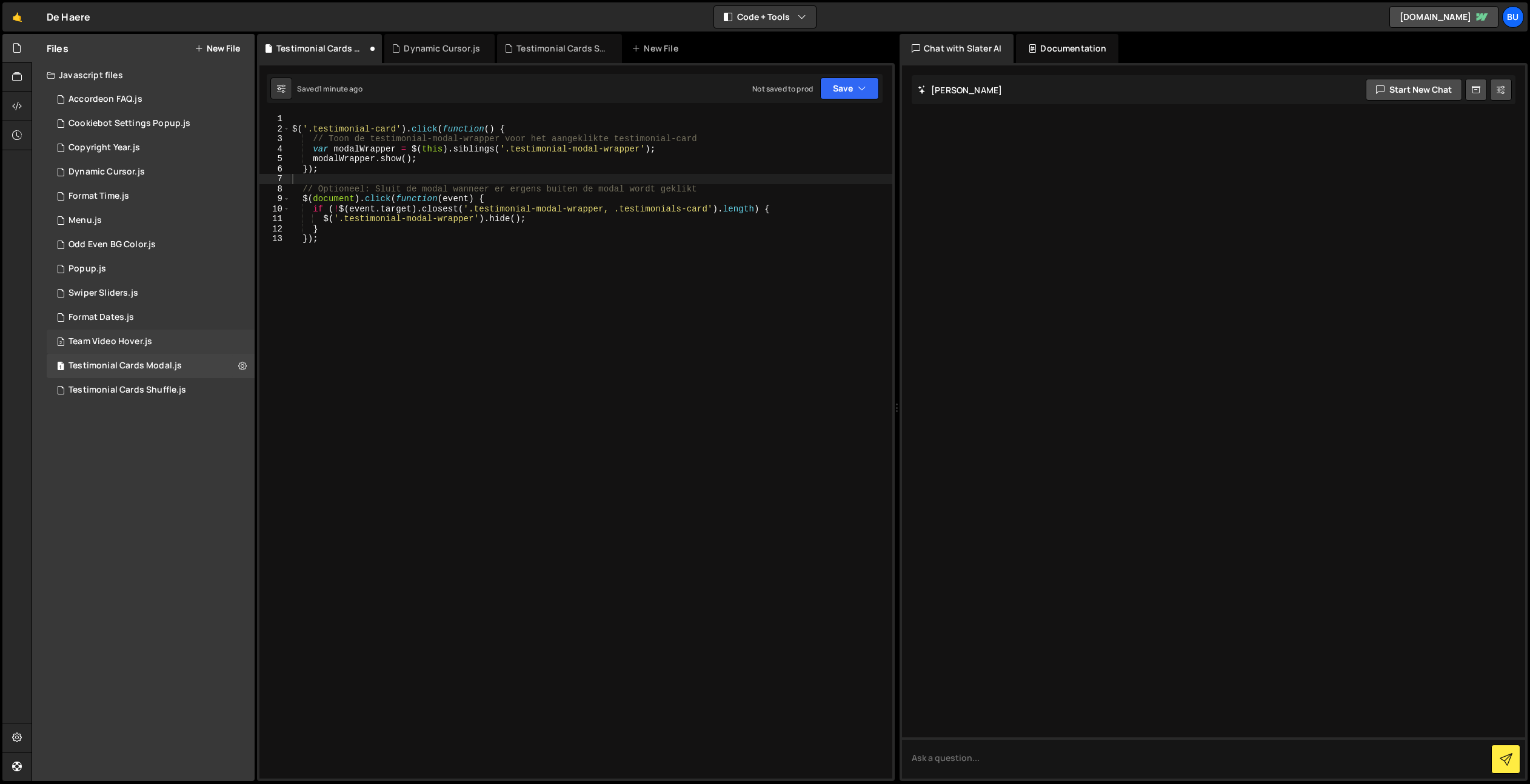
click at [133, 341] on div "Team Video Hover.js" at bounding box center [110, 342] width 84 height 11
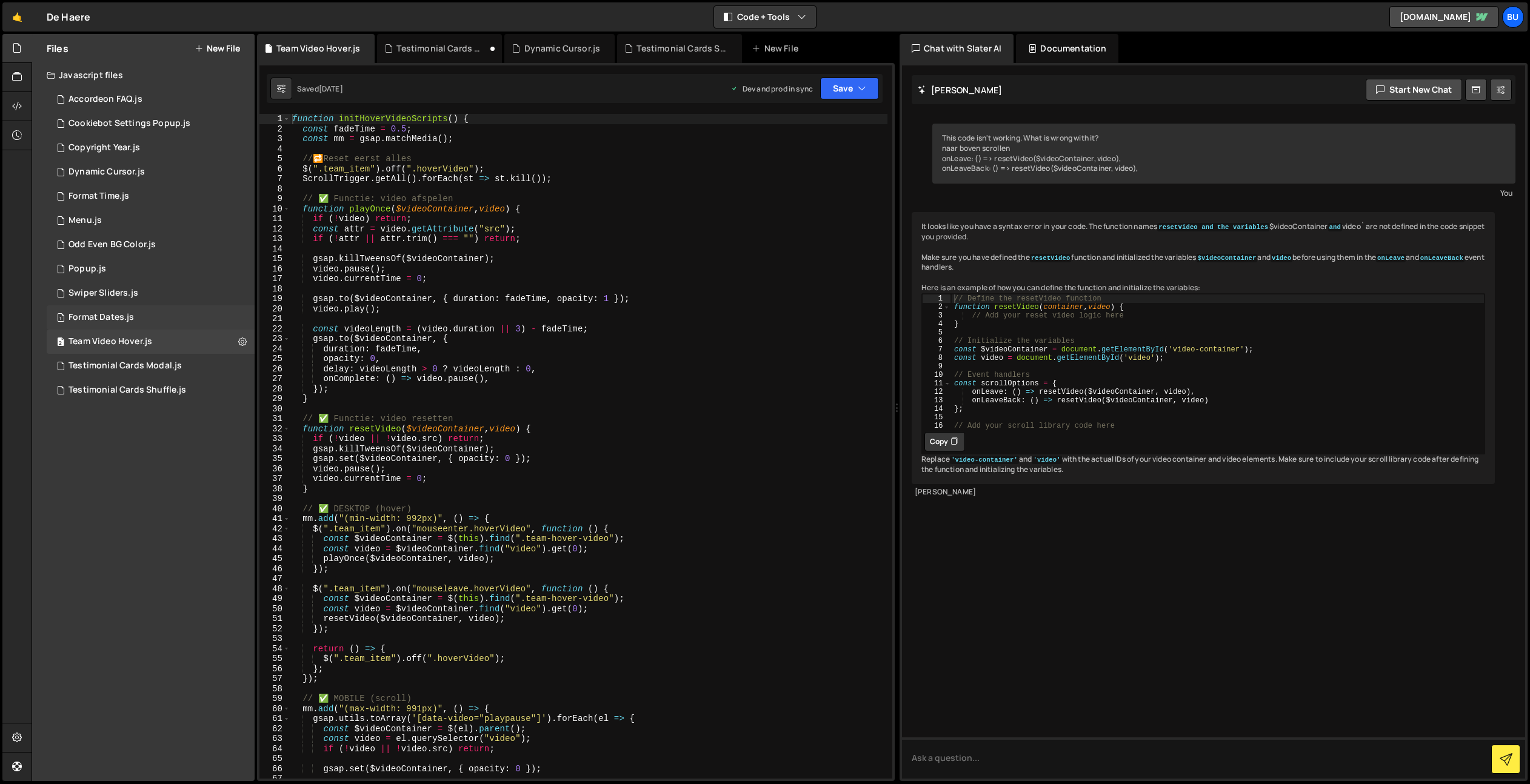
click at [151, 315] on div "1 Format Dates.js 0" at bounding box center [151, 317] width 208 height 24
click at [170, 293] on div "1 Swiper Sliders.js 0" at bounding box center [151, 293] width 208 height 24
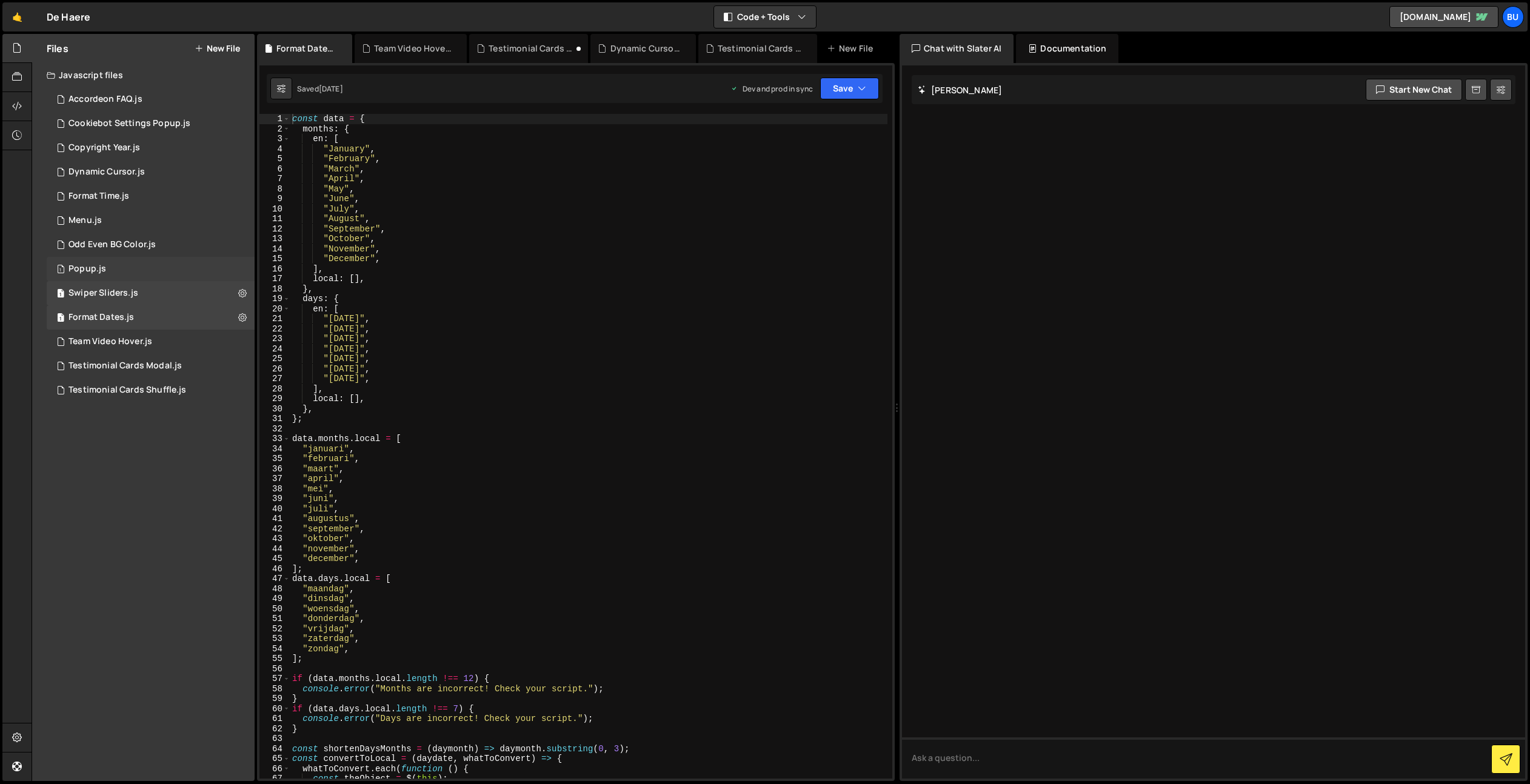
click at [154, 271] on div "1 Popup.js 0" at bounding box center [151, 269] width 208 height 24
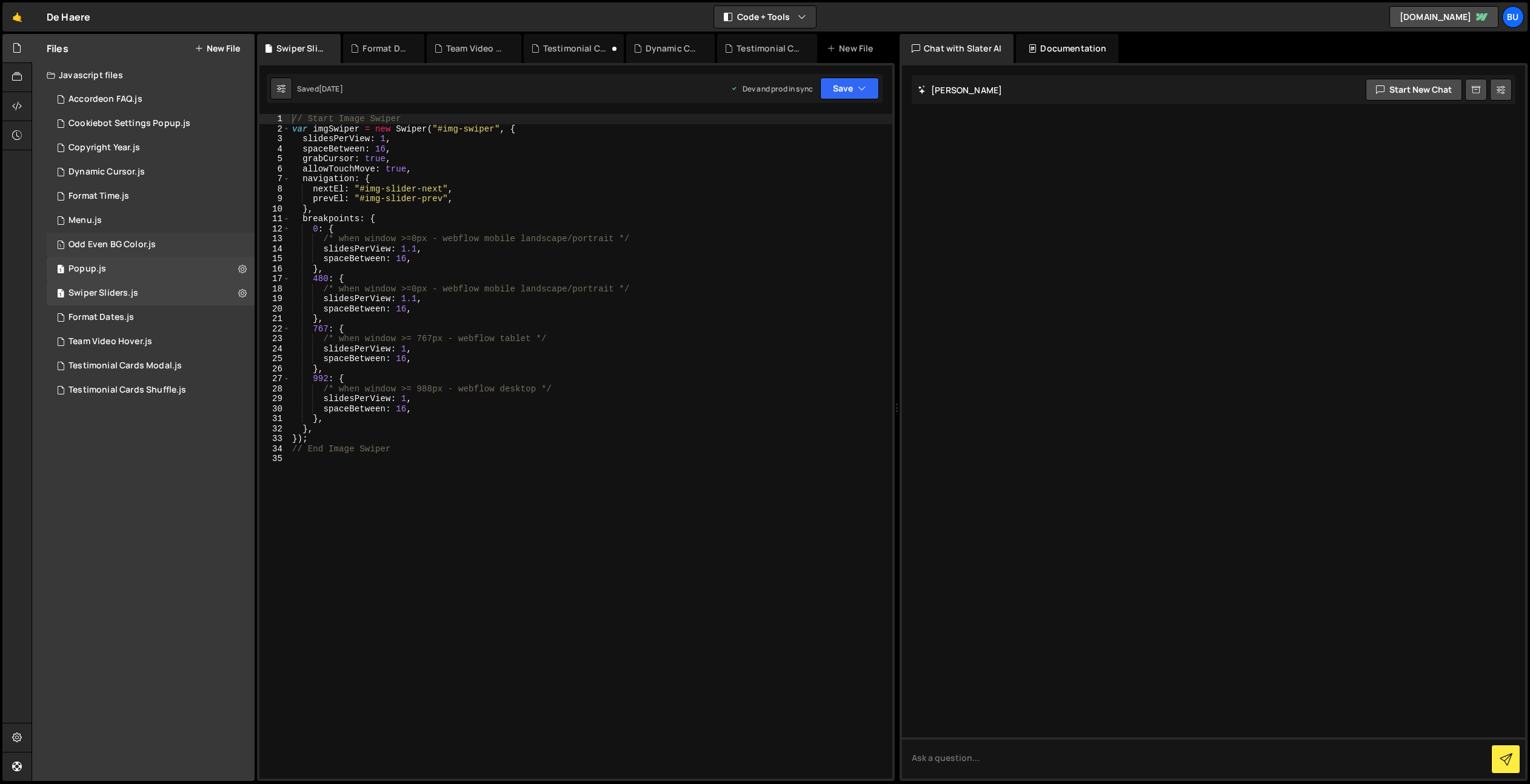
click at [175, 246] on div "1 Odd Even BG Color.js 0" at bounding box center [151, 244] width 208 height 24
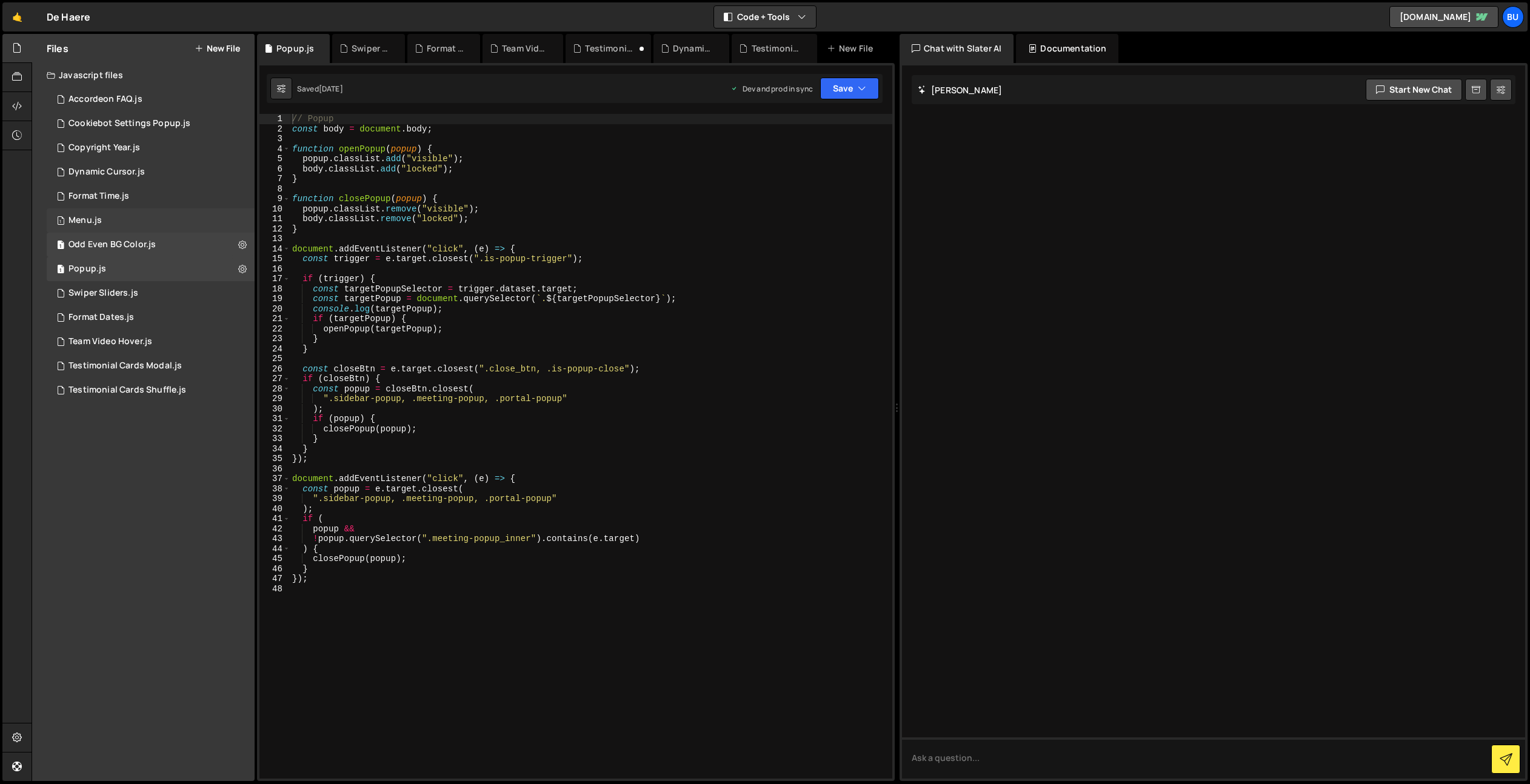
click at [150, 223] on div "1 Menu.js 0" at bounding box center [151, 220] width 208 height 24
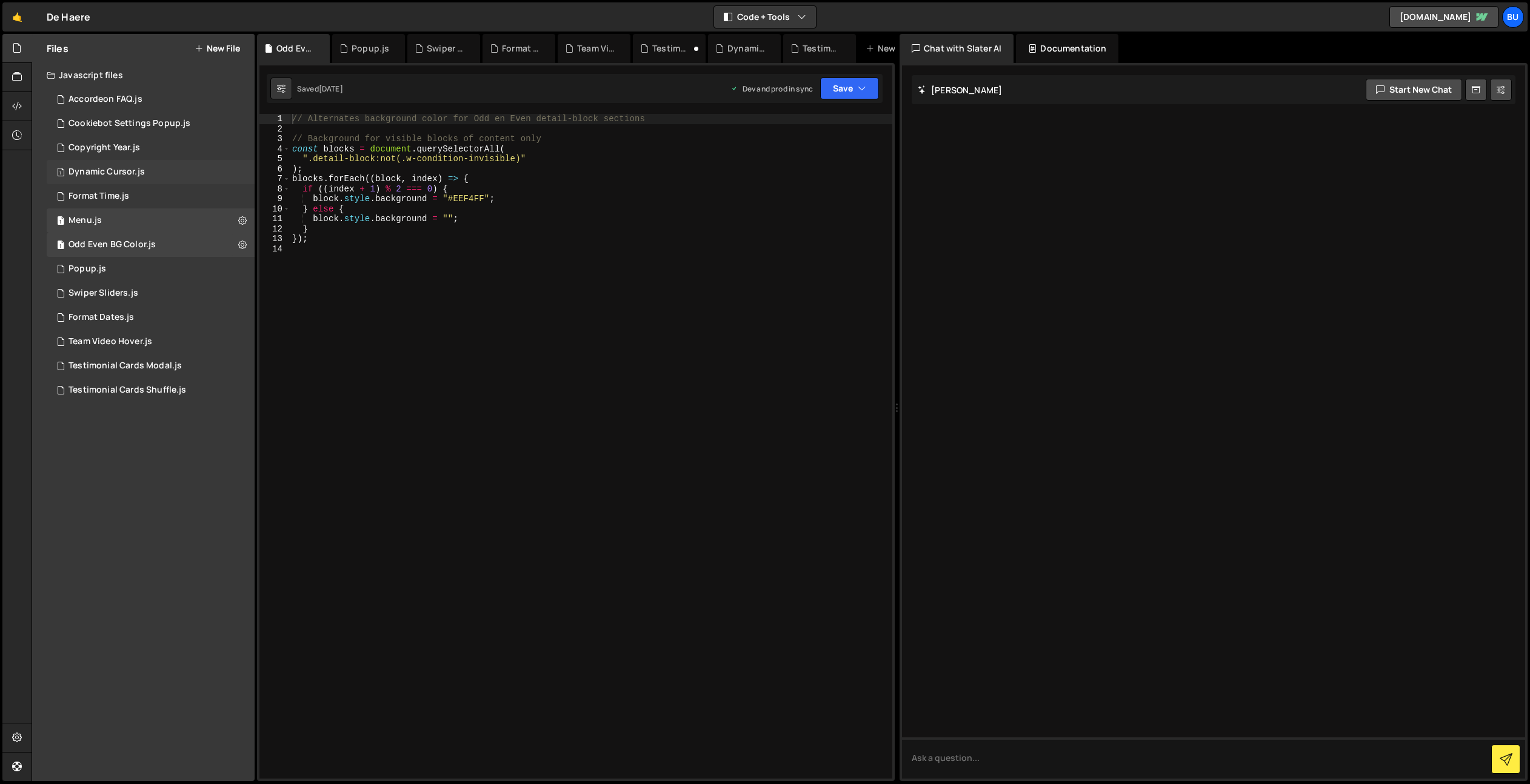
click at [169, 202] on div "1 Format Time.js 0" at bounding box center [151, 196] width 208 height 24
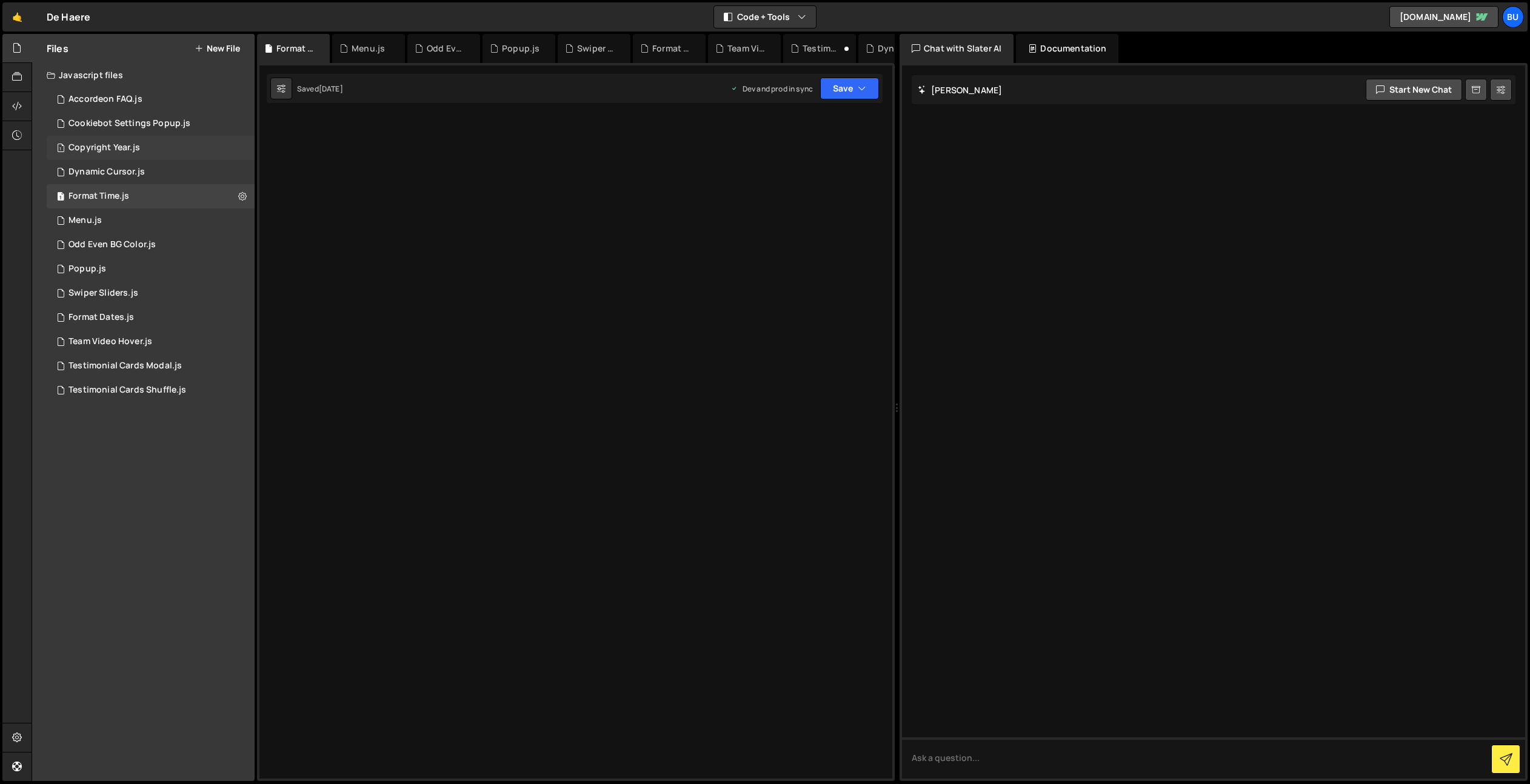
click at [180, 177] on div "1 Dynamic Cursor.js 0" at bounding box center [151, 172] width 208 height 24
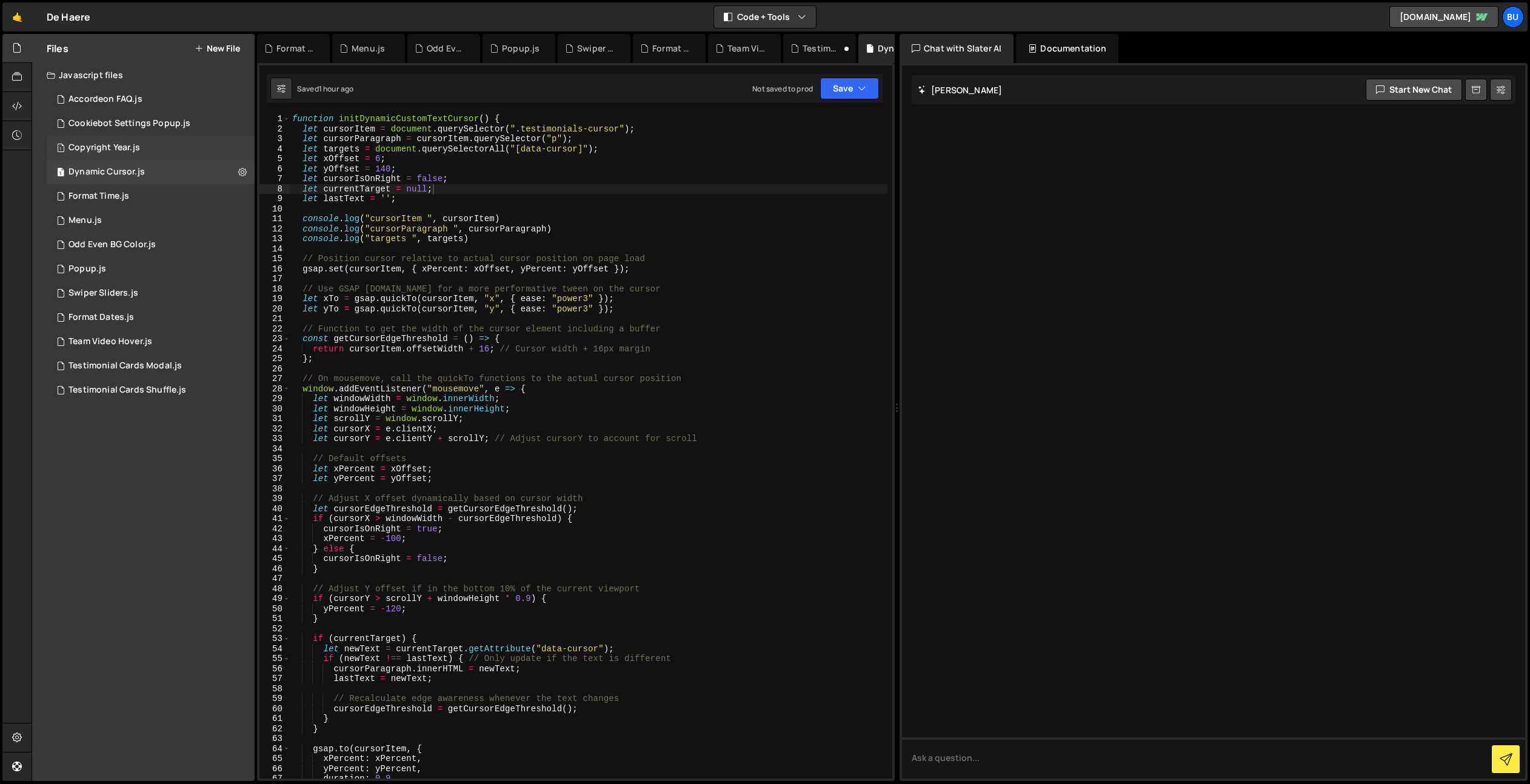
click at [182, 143] on div "1 Copyright Year.js 0" at bounding box center [151, 148] width 208 height 24
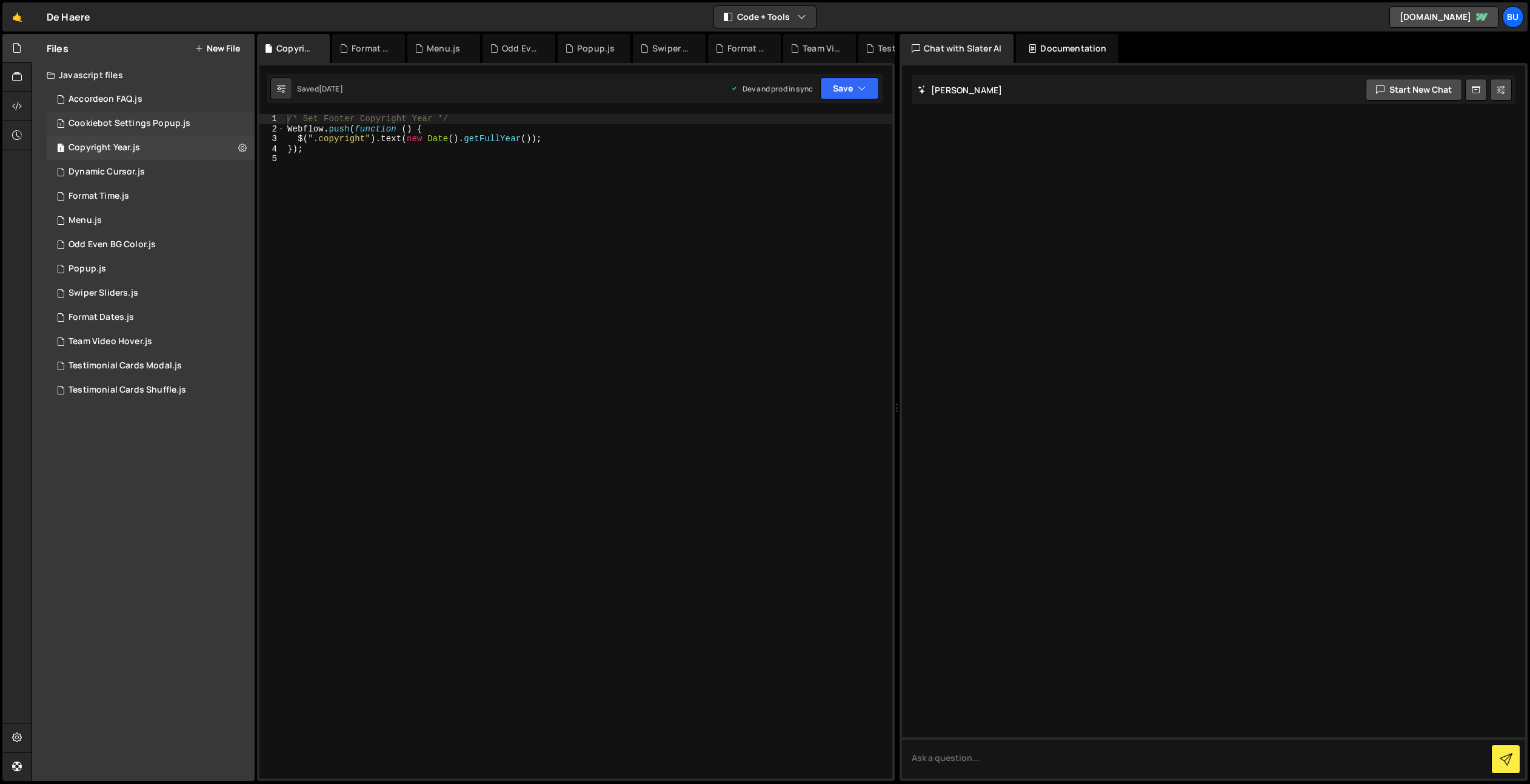
click at [212, 125] on div "1 Cookiebot Settings Popup.js 0" at bounding box center [151, 123] width 208 height 24
click at [173, 163] on div "1 Dynamic Cursor.js 0" at bounding box center [151, 172] width 208 height 24
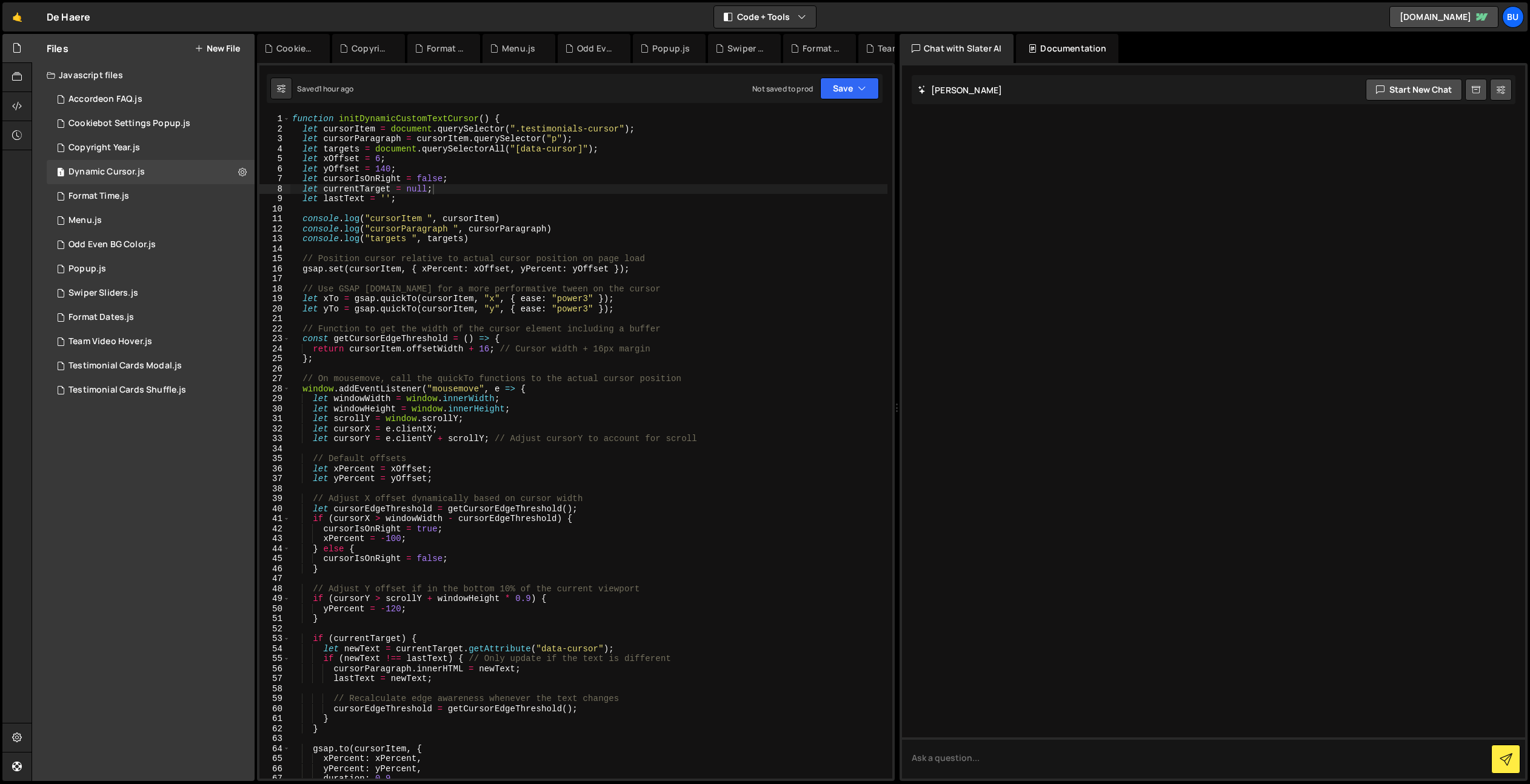
click at [584, 130] on div "function initDynamicCustomTextCursor ( ) { let cursorItem = document . querySel…" at bounding box center [588, 456] width 598 height 685
drag, startPoint x: 631, startPoint y: 272, endPoint x: 683, endPoint y: 226, distance: 69.4
click at [631, 270] on div "function initDynamicCustomTextCursor ( ) { let cursorItem = document . querySel…" at bounding box center [588, 456] width 598 height 685
click at [705, 223] on div "function initDynamicCustomTextCursor ( ) { let cursorItem = document . querySel…" at bounding box center [588, 456] width 598 height 685
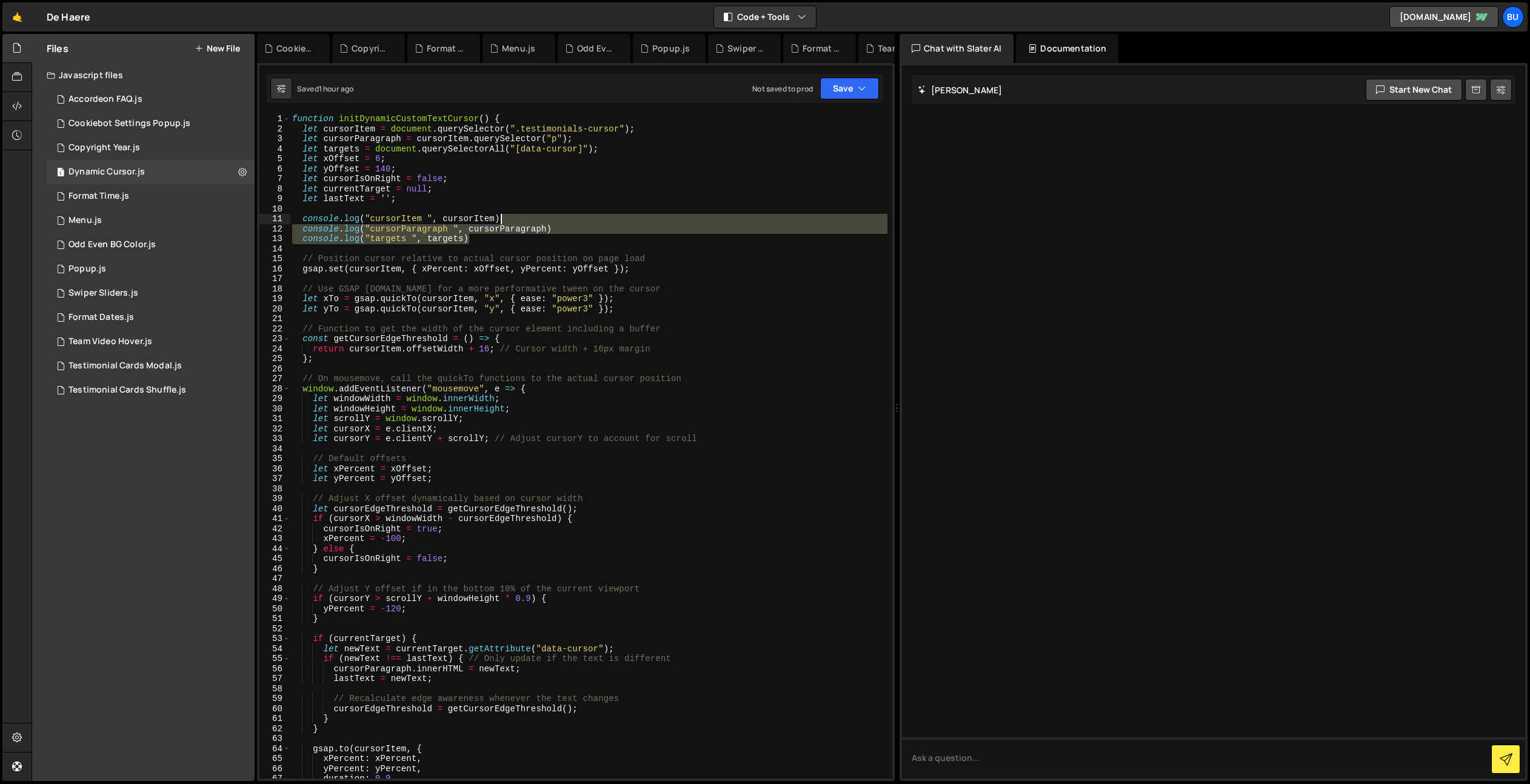
drag, startPoint x: 518, startPoint y: 240, endPoint x: 522, endPoint y: 206, distance: 34.2
click at [524, 200] on div "function initDynamicCustomTextCursor ( ) { let cursorItem = document . querySel…" at bounding box center [588, 456] width 598 height 685
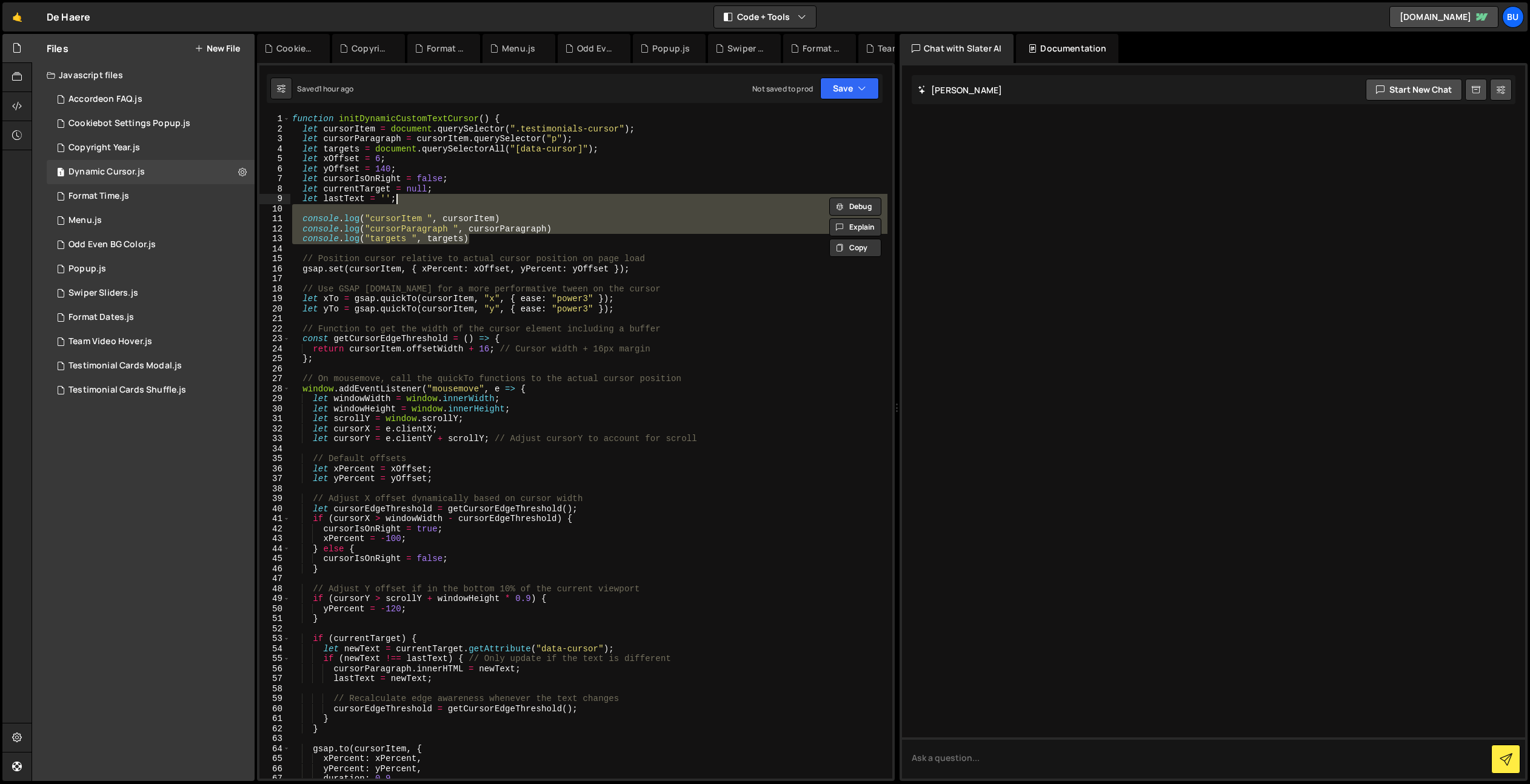
type textarea "let lastText = '';"
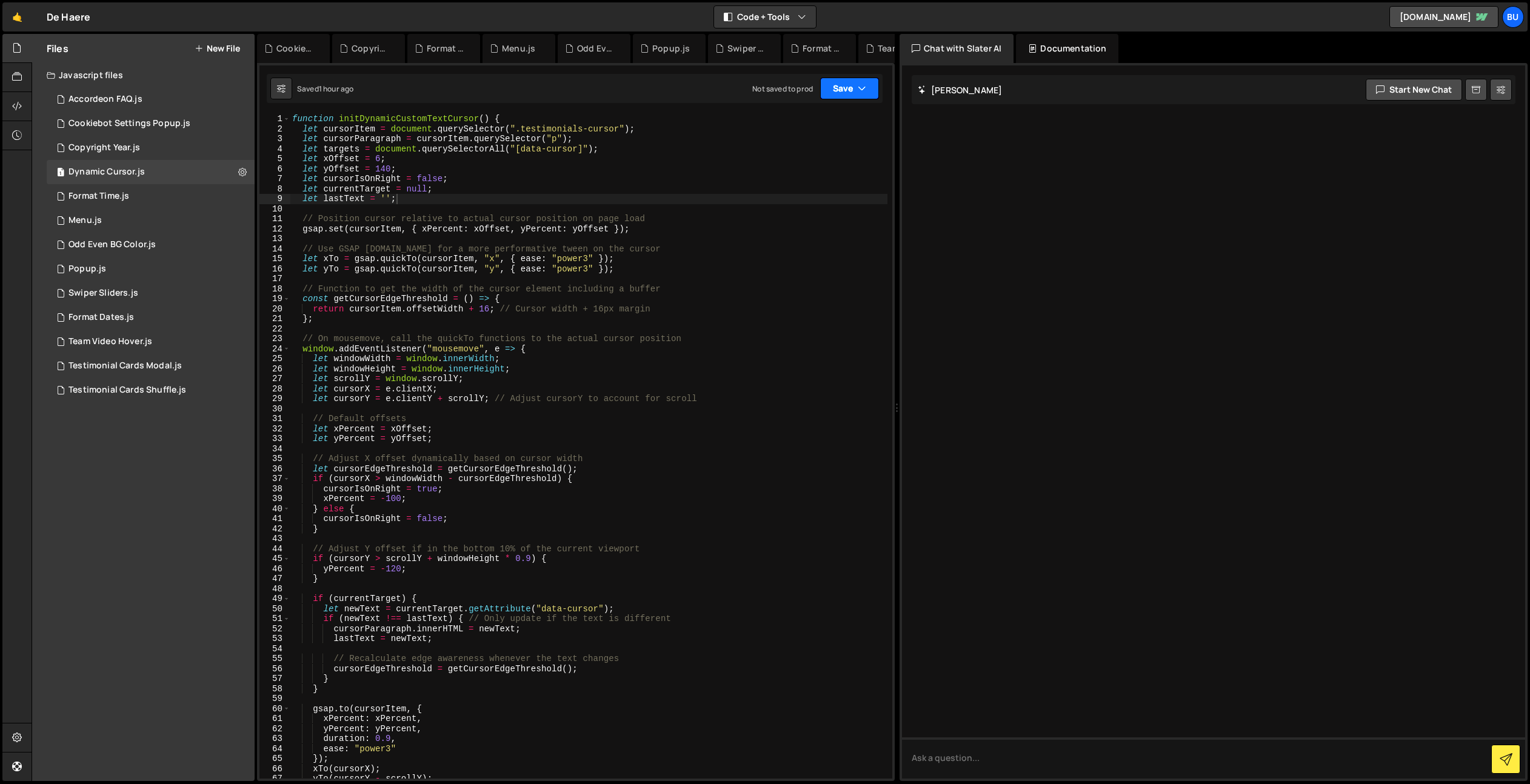
drag, startPoint x: 827, startPoint y: 88, endPoint x: 805, endPoint y: 107, distance: 29.1
click at [827, 88] on button "Save" at bounding box center [849, 88] width 59 height 22
click at [0, 0] on div "1 hour ago" at bounding box center [0, 0] width 0 height 0
click at [188, 366] on div "1 Testimonial Cards Modal.js 0" at bounding box center [151, 366] width 208 height 24
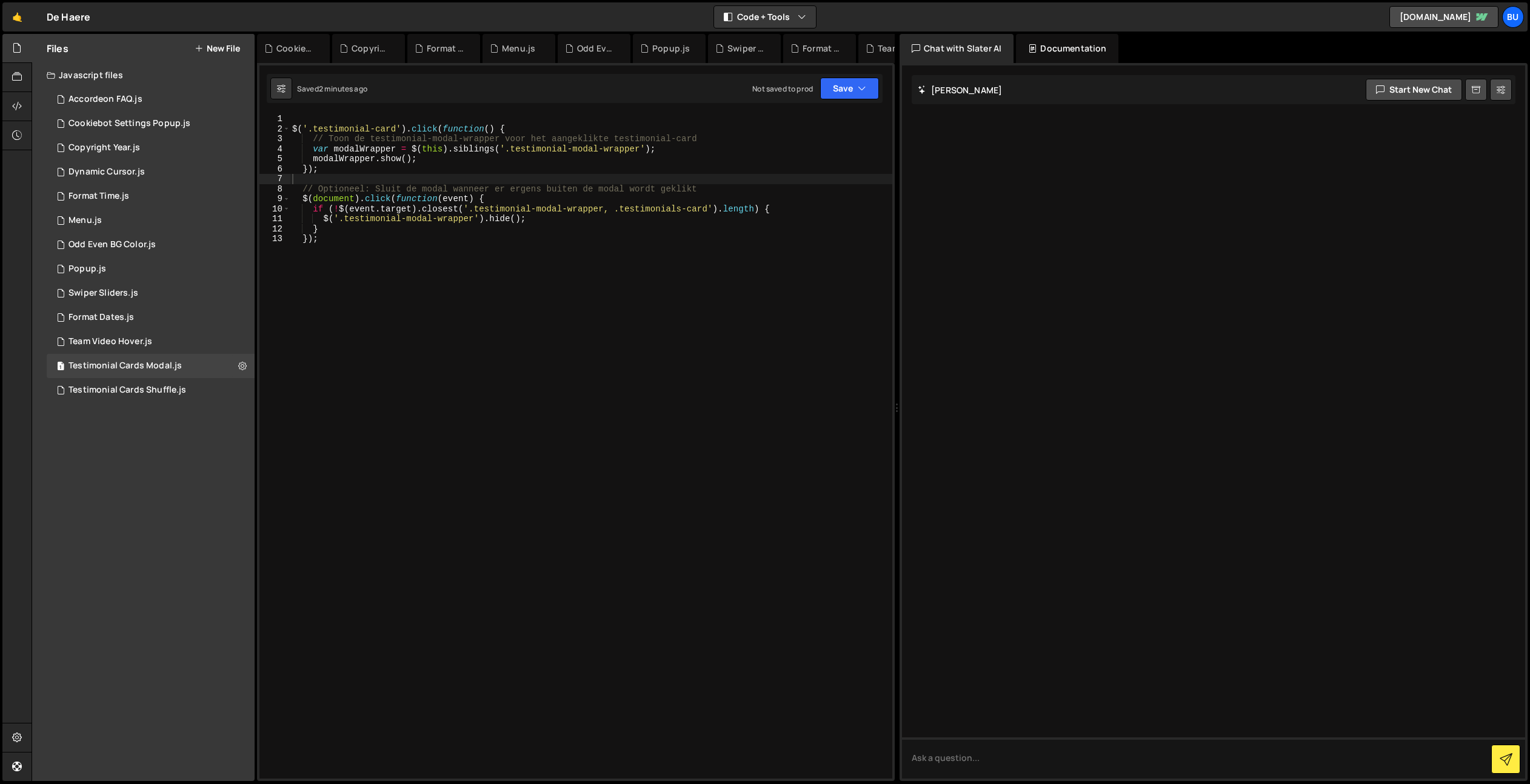
click at [500, 267] on div "$ ( '.testimonial-card' ) . click ( function ( ) { // Toon de testimonial-modal…" at bounding box center [590, 456] width 602 height 685
click at [589, 229] on div "$ ( '.testimonial-card' ) . click ( function ( ) { // Toon de testimonial-modal…" at bounding box center [590, 456] width 602 height 685
click at [856, 91] on button "Save" at bounding box center [849, 88] width 59 height 22
click at [836, 125] on div "Saved 2 minutes ago" at bounding box center [809, 131] width 126 height 15
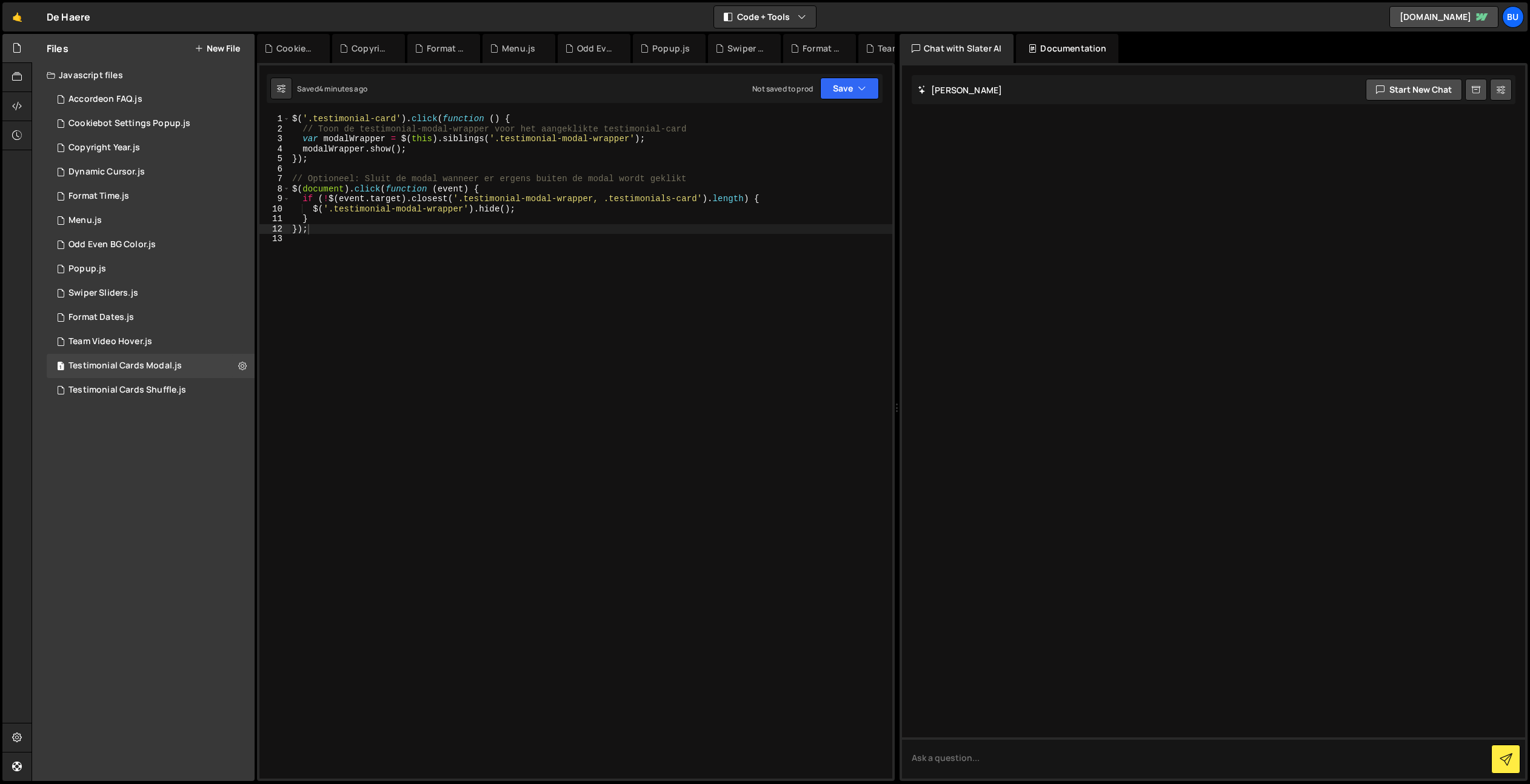
drag, startPoint x: 539, startPoint y: 160, endPoint x: 570, endPoint y: 137, distance: 38.6
click at [539, 160] on div "$ ( '.testimonial-card' ) . click ( function ( ) { // Toon de testimonial-modal…" at bounding box center [590, 456] width 602 height 685
drag, startPoint x: 590, startPoint y: 133, endPoint x: 578, endPoint y: 132, distance: 12.0
click at [590, 133] on div "$ ( '.testimonial-card' ) . click ( function ( ) { // Toon de testimonial-modal…" at bounding box center [590, 456] width 602 height 685
type textarea "// Toon de testimonial-modal-wrapper voor het aangeklikte testimonial-card"
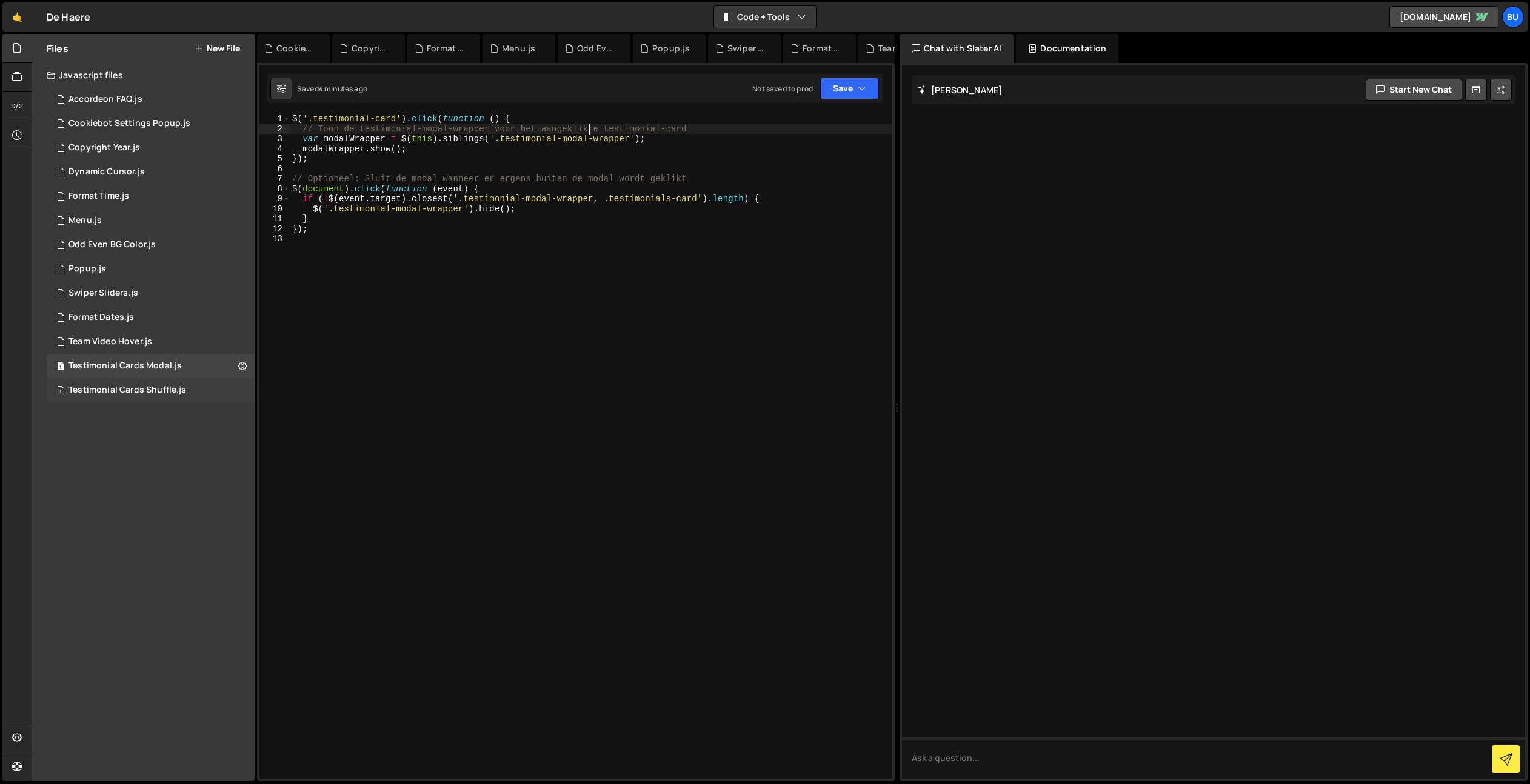
click at [186, 385] on div "1 Testimonial Cards Shuffle.js 0" at bounding box center [151, 390] width 208 height 24
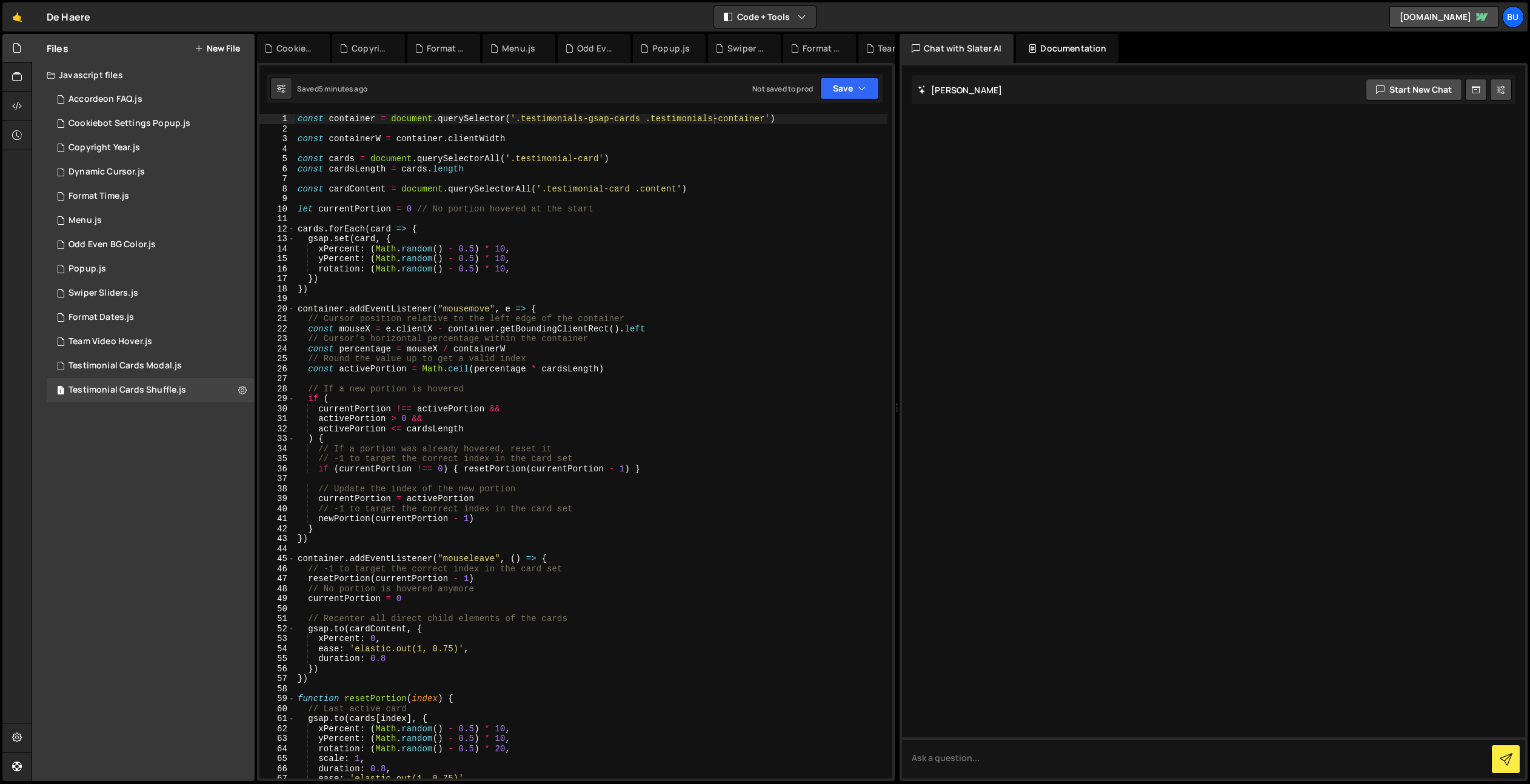
click at [706, 177] on div "const container = document . querySelector ( '.testimonials-gsap-cards .testimo…" at bounding box center [590, 456] width 592 height 685
click at [731, 162] on div "const container = document . querySelector ( '.testimonials-gsap-cards .testimo…" at bounding box center [590, 456] width 592 height 685
drag, startPoint x: 716, startPoint y: 188, endPoint x: 708, endPoint y: 187, distance: 8.1
click at [716, 188] on div "const container = document . querySelector ( '.testimonials-gsap-cards .testimo…" at bounding box center [590, 456] width 592 height 685
click at [851, 88] on button "Save" at bounding box center [849, 88] width 59 height 22
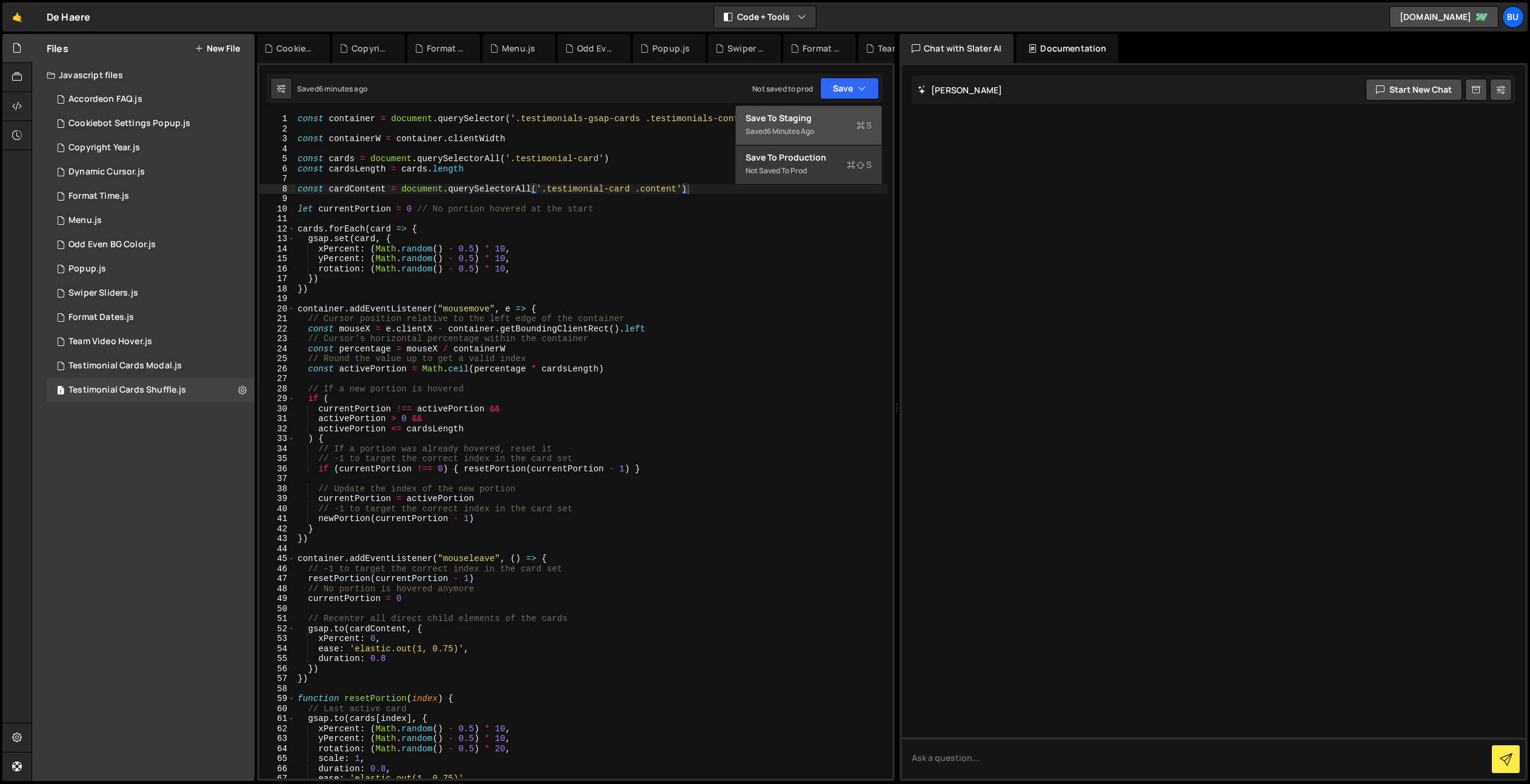
click at [805, 123] on div "Save to Staging S" at bounding box center [809, 118] width 126 height 12
type textarea "const cards = document.querySelectorAll('.testimonial-card')"
click at [740, 161] on div "const container = document . querySelector ( '.testimonials-gsap-cards .testimo…" at bounding box center [590, 456] width 592 height 685
click at [555, 195] on div "const container = document . querySelector ( '.testimonials-gsap-cards .testimo…" at bounding box center [590, 456] width 592 height 685
click at [595, 169] on div "const container = document . querySelector ( '.testimonials-gsap-cards .testimo…" at bounding box center [590, 456] width 592 height 685
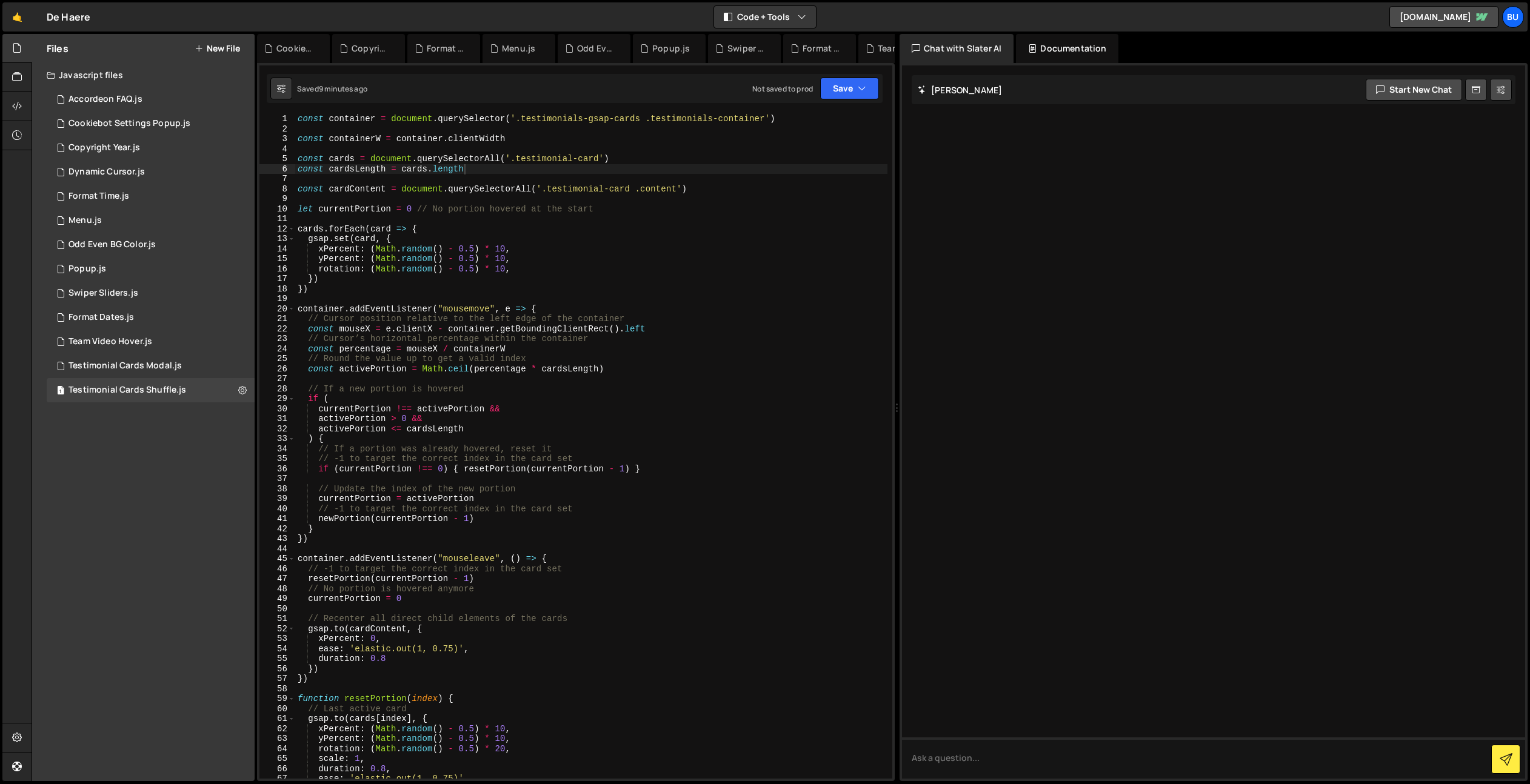
type textarea "rotation: (Math.random() - 0.5) * 10,"
click at [424, 266] on div "const container = document . querySelector ( '.testimonials-gsap-cards .testimo…" at bounding box center [590, 456] width 592 height 685
click at [161, 364] on div "Testimonial Cards Modal.js" at bounding box center [125, 366] width 114 height 11
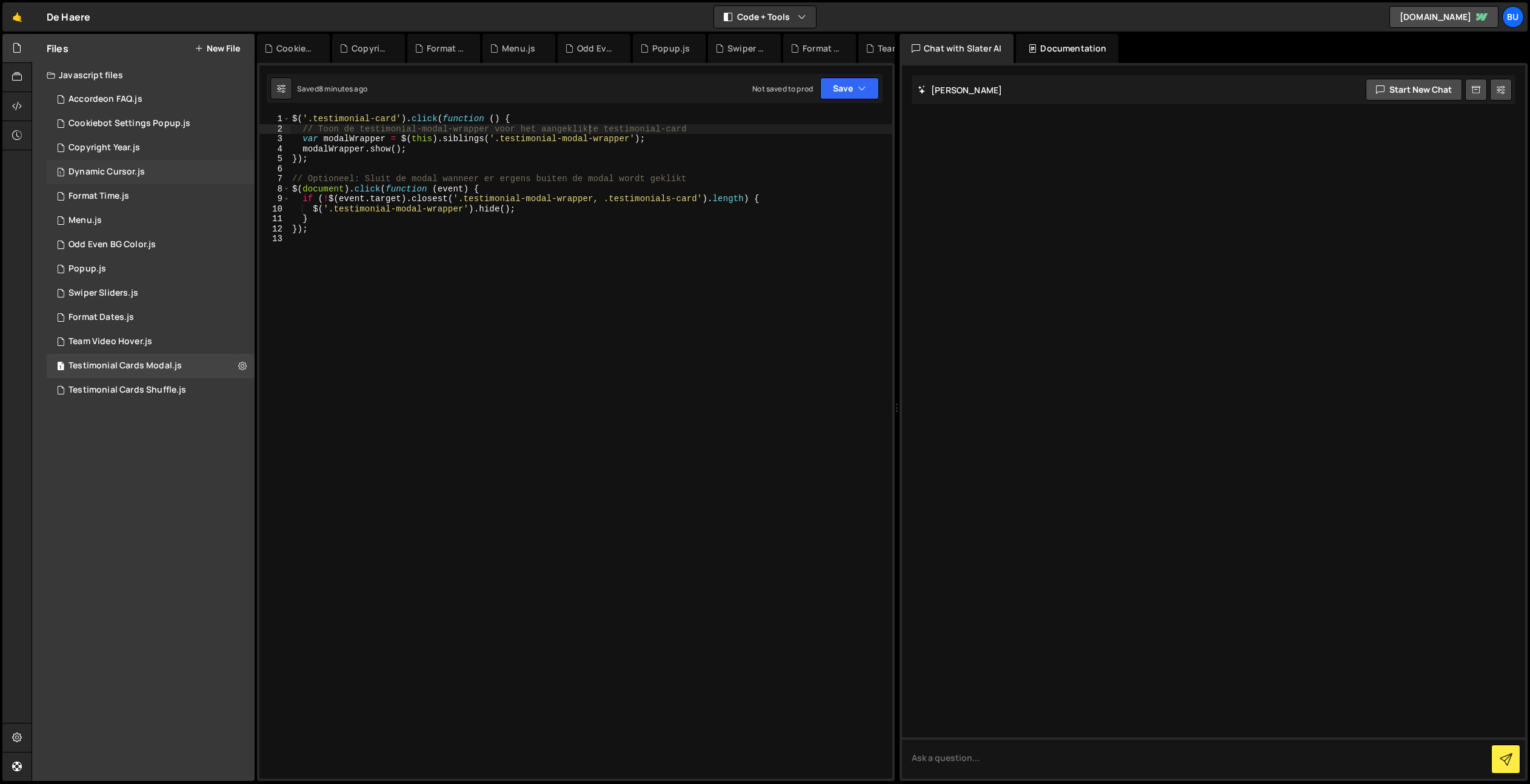
click at [166, 169] on div "1 Dynamic Cursor.js 0" at bounding box center [151, 172] width 208 height 24
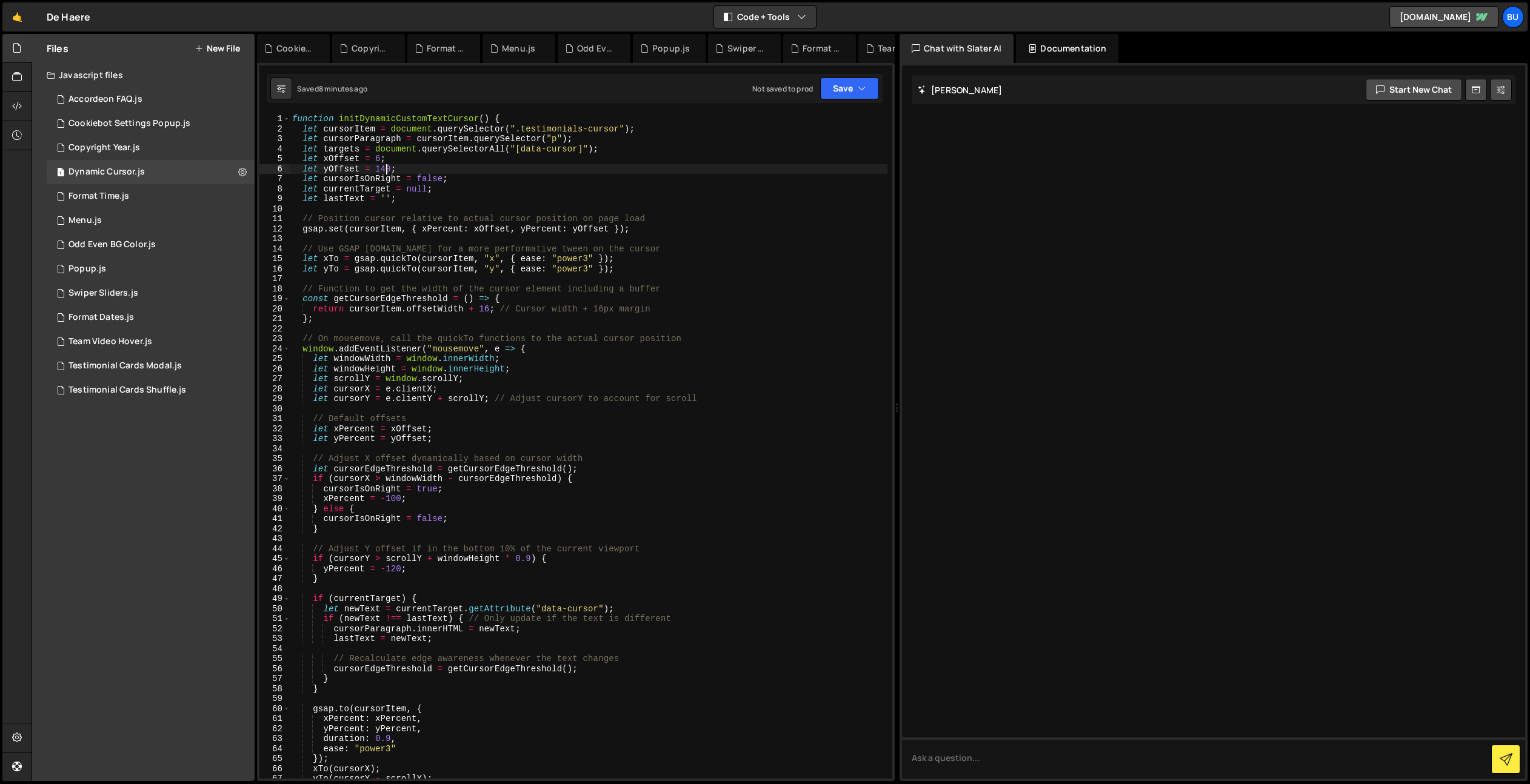
click at [384, 166] on div "function initDynamicCustomTextCursor ( ) { let cursorItem = document . querySel…" at bounding box center [588, 456] width 598 height 685
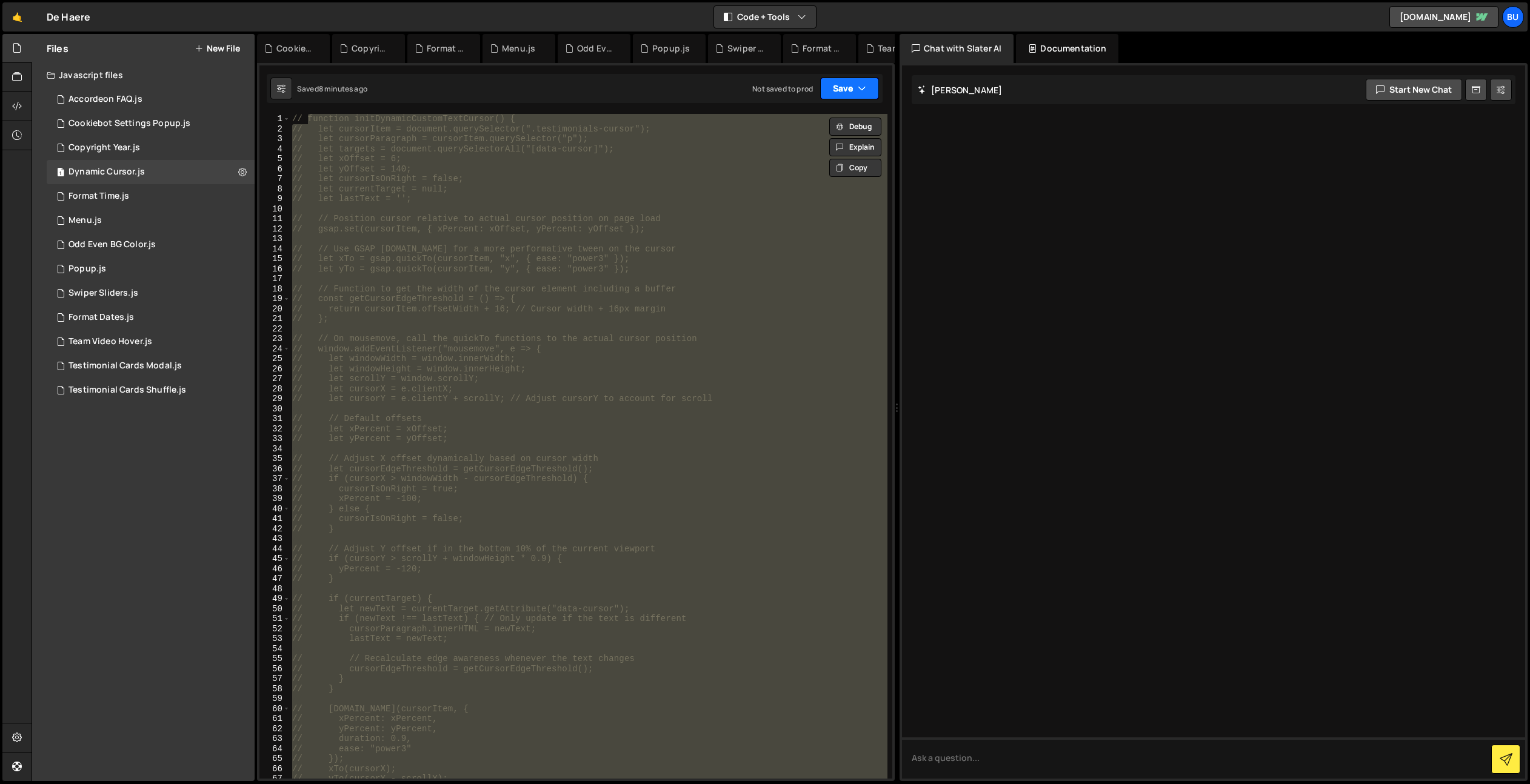
click at [833, 84] on button "Save" at bounding box center [849, 88] width 59 height 22
drag, startPoint x: 798, startPoint y: 171, endPoint x: 801, endPoint y: 153, distance: 18.2
click at [798, 171] on div "Not saved to prod" at bounding box center [809, 171] width 126 height 15
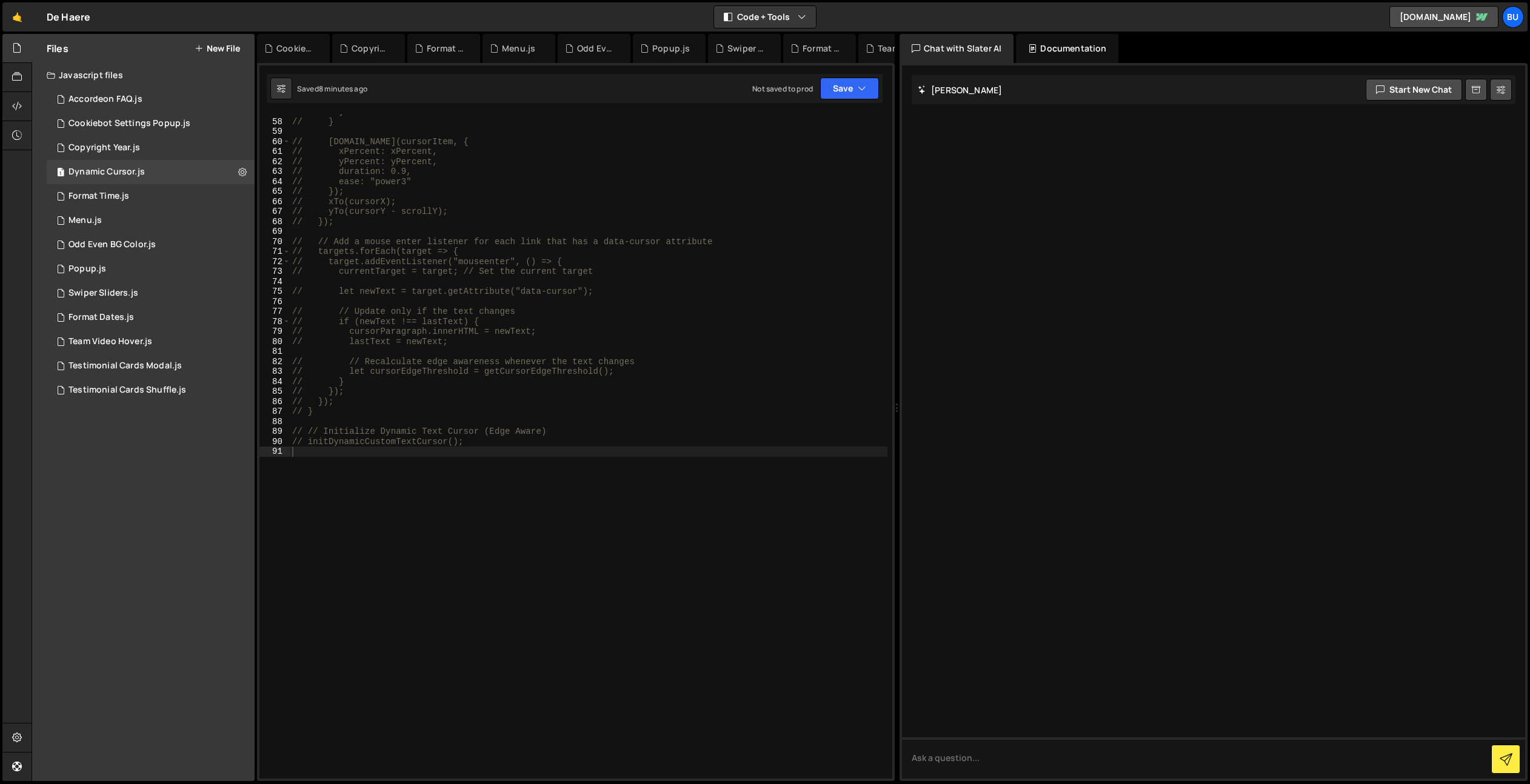
scroll to position [567, 0]
click at [859, 88] on icon "button" at bounding box center [862, 88] width 8 height 12
drag, startPoint x: 820, startPoint y: 123, endPoint x: 810, endPoint y: 122, distance: 10.0
click at [820, 123] on div "Save to Staging S" at bounding box center [809, 118] width 126 height 12
type textarea "// xPercent: xPercent,"
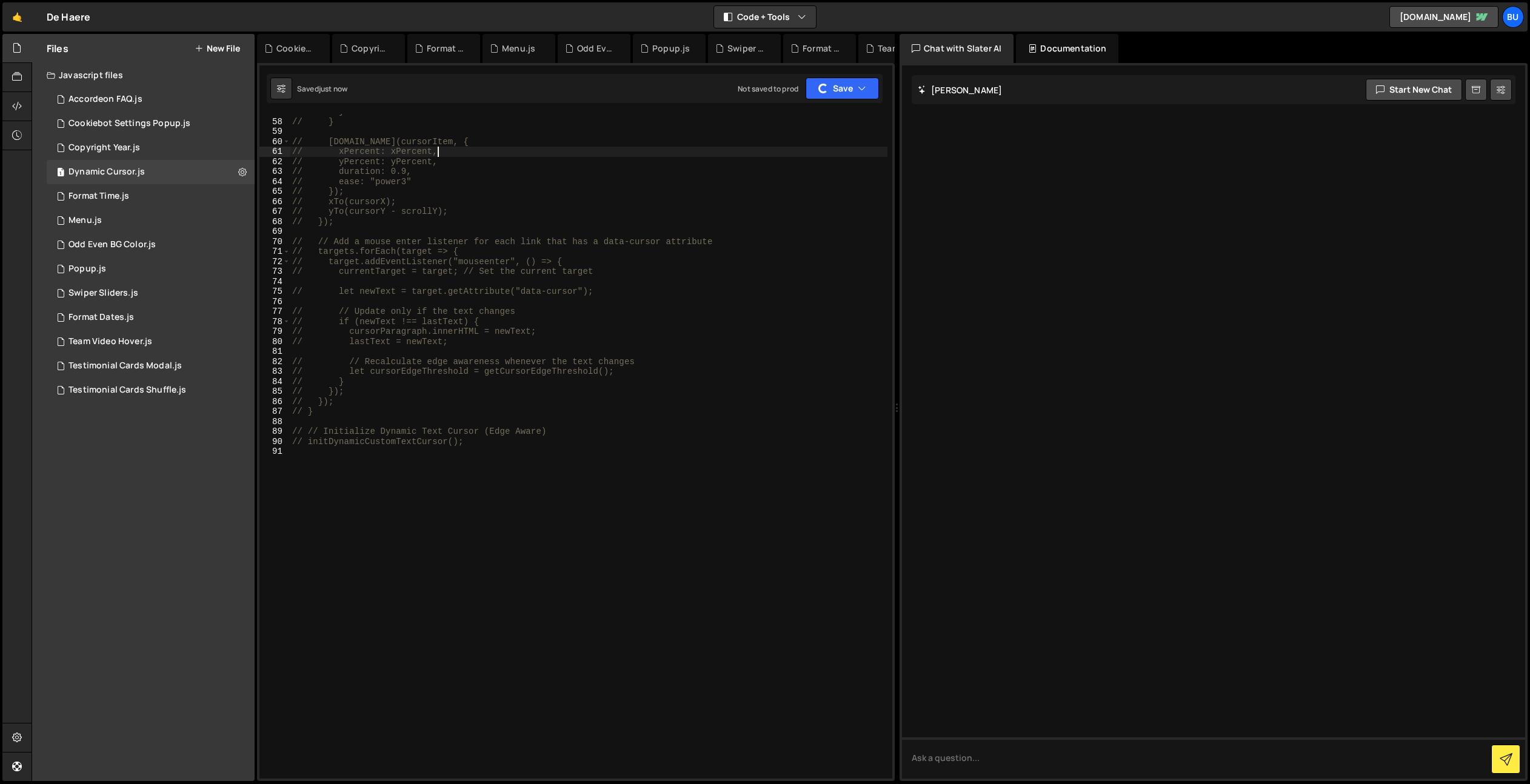
click at [735, 149] on div "// } // } // [DOMAIN_NAME](cursorItem, { // xPercent: xPercent, // yPercent: yP…" at bounding box center [588, 449] width 598 height 685
click at [159, 392] on div "Testimonial Cards Shuffle.js" at bounding box center [127, 390] width 117 height 11
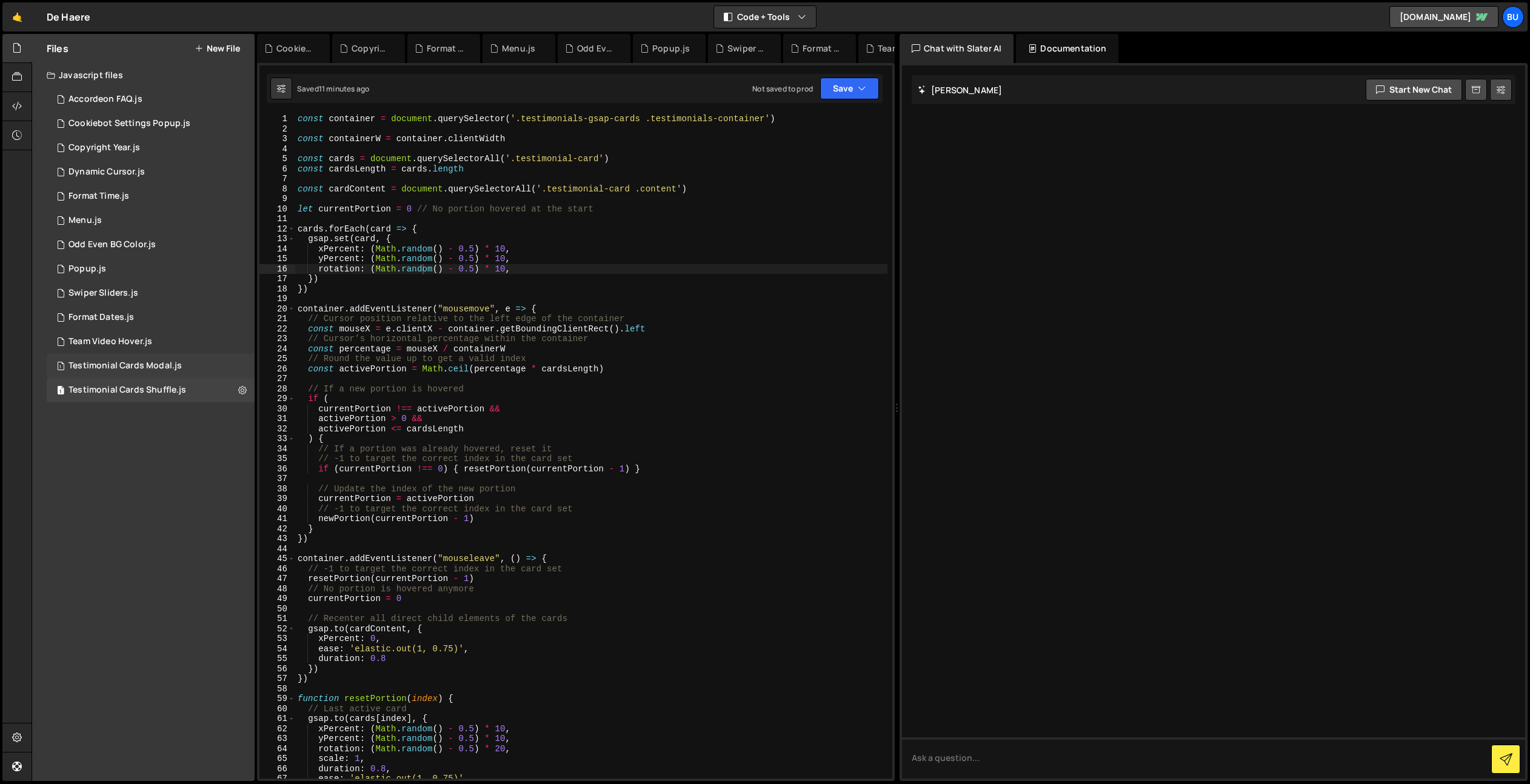
click at [177, 362] on div "Testimonial Cards Modal.js" at bounding box center [125, 366] width 114 height 11
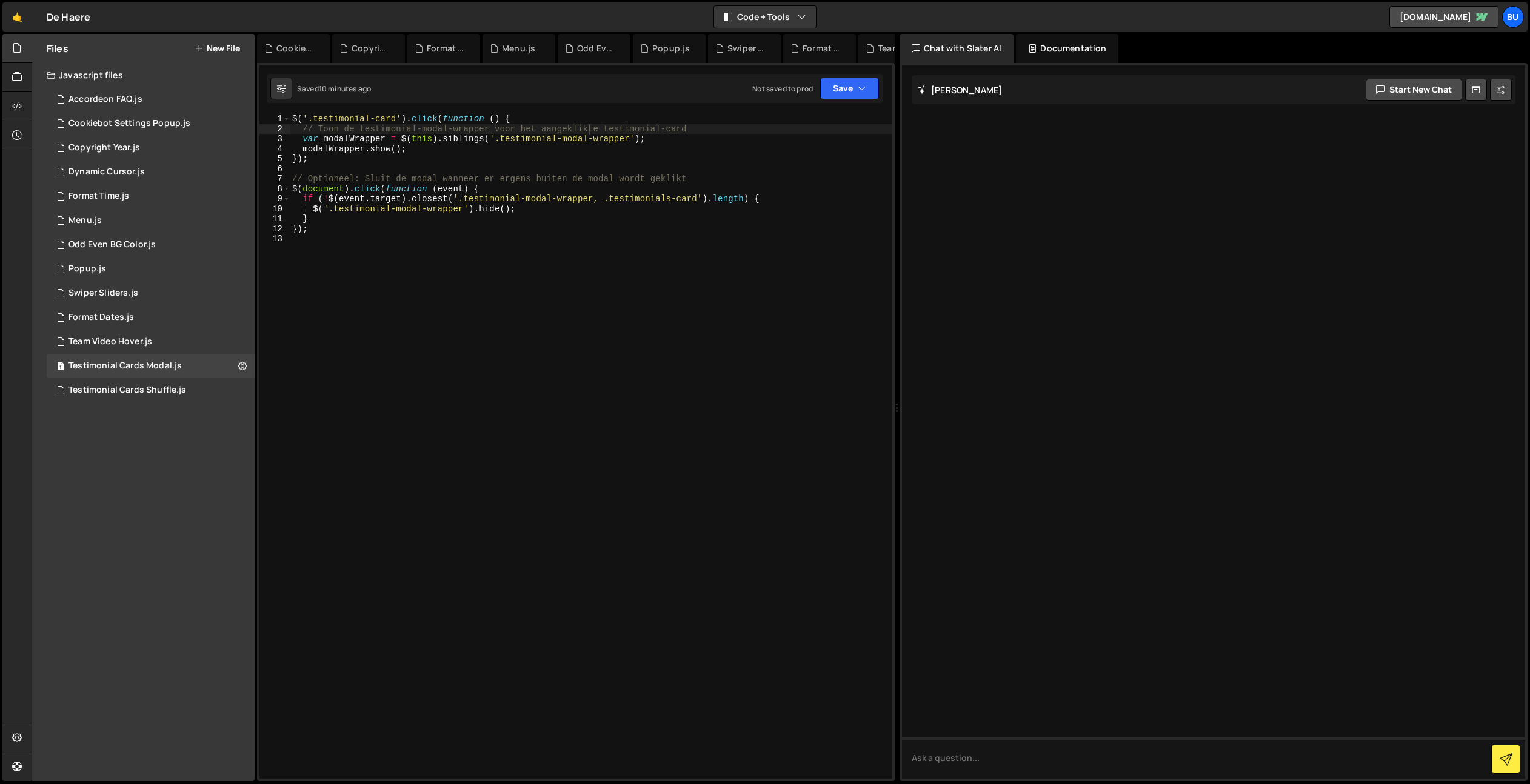
drag, startPoint x: 544, startPoint y: 264, endPoint x: 569, endPoint y: 229, distance: 43.0
click at [544, 264] on div "$ ( '.testimonial-card' ) . click ( function ( ) { // Toon de testimonial-modal…" at bounding box center [590, 456] width 602 height 685
click at [593, 226] on div "$ ( '.testimonial-card' ) . click ( function ( ) { // Toon de testimonial-modal…" at bounding box center [590, 456] width 602 height 685
drag, startPoint x: 625, startPoint y: 229, endPoint x: 631, endPoint y: 216, distance: 14.3
click at [628, 225] on div "$ ( '.testimonial-card' ) . click ( function ( ) { // Toon de testimonial-modal…" at bounding box center [590, 456] width 602 height 685
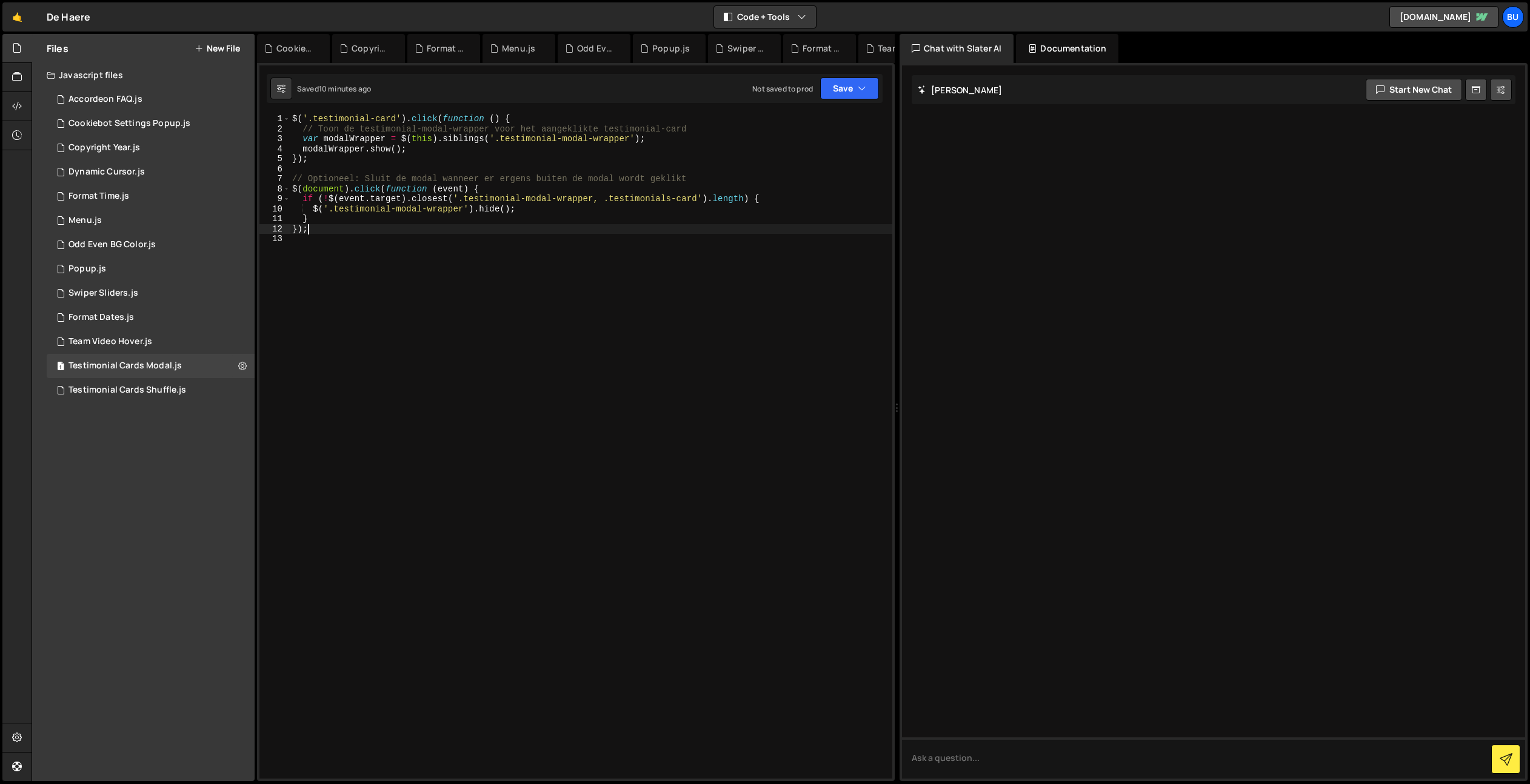
click at [547, 192] on div "$ ( '.testimonial-card' ) . click ( function ( ) { // Toon de testimonial-modal…" at bounding box center [590, 456] width 602 height 685
click at [594, 163] on div "$ ( '.testimonial-card' ) . click ( function ( ) { // Toon de testimonial-modal…" at bounding box center [590, 456] width 602 height 685
click at [575, 161] on div "$ ( '.testimonial-card' ) . click ( function ( ) { // Toon de testimonial-modal…" at bounding box center [590, 456] width 602 height 685
click at [608, 146] on div "$ ( '.testimonial-card' ) . click ( function ( ) { // Toon de testimonial-modal…" at bounding box center [590, 456] width 602 height 685
click at [466, 183] on div "$ ( '.testimonial-card' ) . click ( function ( ) { // Toon de testimonial-modal…" at bounding box center [590, 456] width 602 height 685
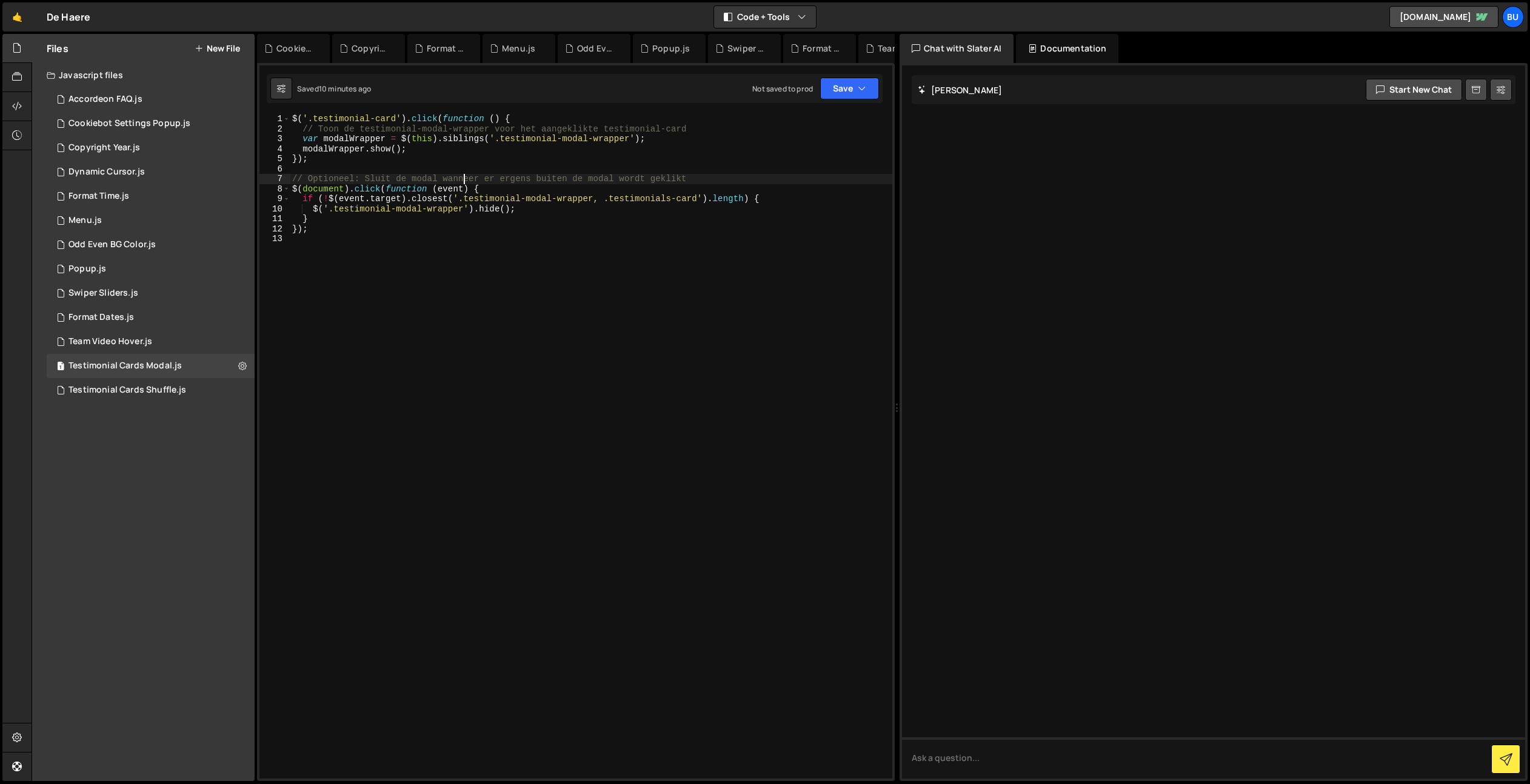
click at [512, 143] on div "$ ( '.testimonial-card' ) . click ( function ( ) { // Toon de testimonial-modal…" at bounding box center [590, 456] width 602 height 685
drag, startPoint x: 512, startPoint y: 143, endPoint x: 624, endPoint y: 140, distance: 112.0
click at [627, 139] on div "$ ( '.testimonial-card' ) . click ( function ( ) { // Toon de testimonial-modal…" at bounding box center [590, 456] width 602 height 685
paste textarea "// Optioneel: Sluit de modal wanneer er ergens buiten de modal wordt geklikt $(…"
click at [602, 182] on div "$ ( '.testimonial-card' ) . click ( function ( ) { // Toon de testimonial-modal…" at bounding box center [590, 456] width 602 height 685
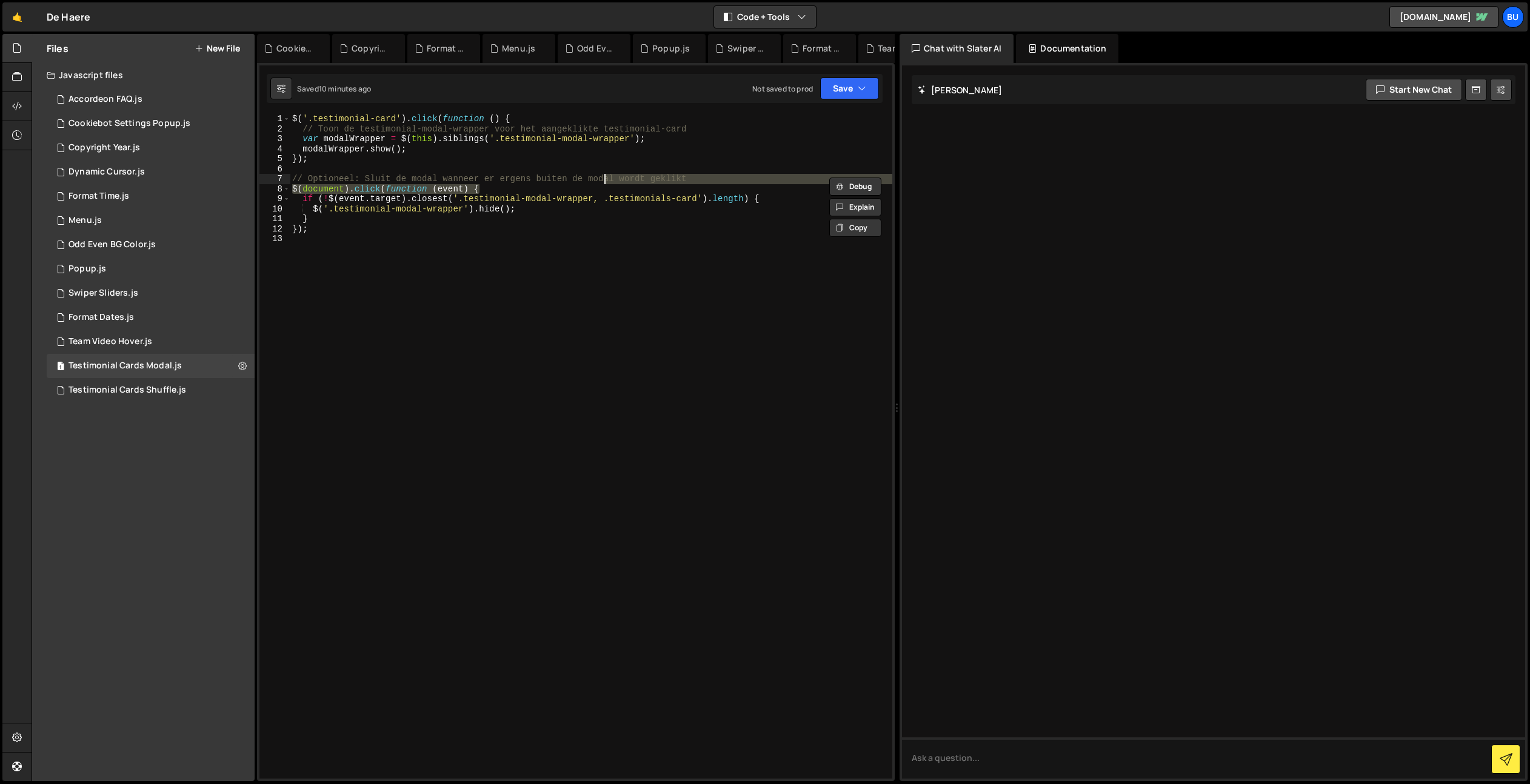
click at [659, 154] on div "$ ( '.testimonial-card' ) . click ( function ( ) { // Toon de testimonial-modal…" at bounding box center [590, 456] width 602 height 685
click at [711, 134] on div "$ ( '.testimonial-card' ) . click ( function ( ) { // Toon de testimonial-modal…" at bounding box center [590, 456] width 602 height 685
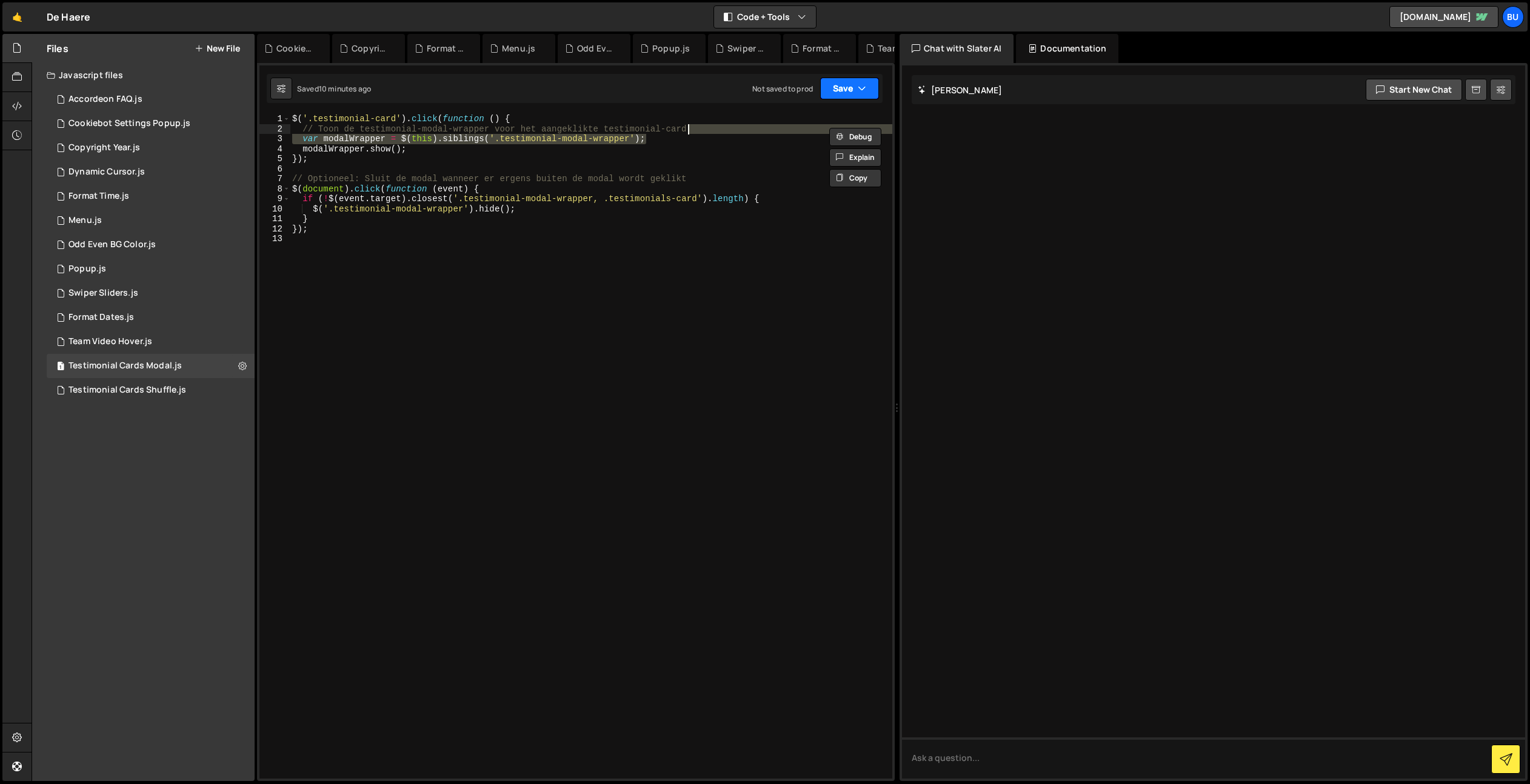
click at [850, 84] on button "Save" at bounding box center [849, 88] width 59 height 22
click at [810, 120] on div "Save to Staging S" at bounding box center [809, 118] width 126 height 12
click at [450, 151] on div "$ ( '.testimonial-card' ) . click ( function ( ) { // Toon de testimonial-modal…" at bounding box center [590, 456] width 602 height 685
click at [672, 199] on div "$ ( '.testimonial-card' ) . click ( function ( ) { // Toon de testimonial-modal…" at bounding box center [590, 456] width 602 height 685
drag, startPoint x: 854, startPoint y: 91, endPoint x: 839, endPoint y: 102, distance: 18.6
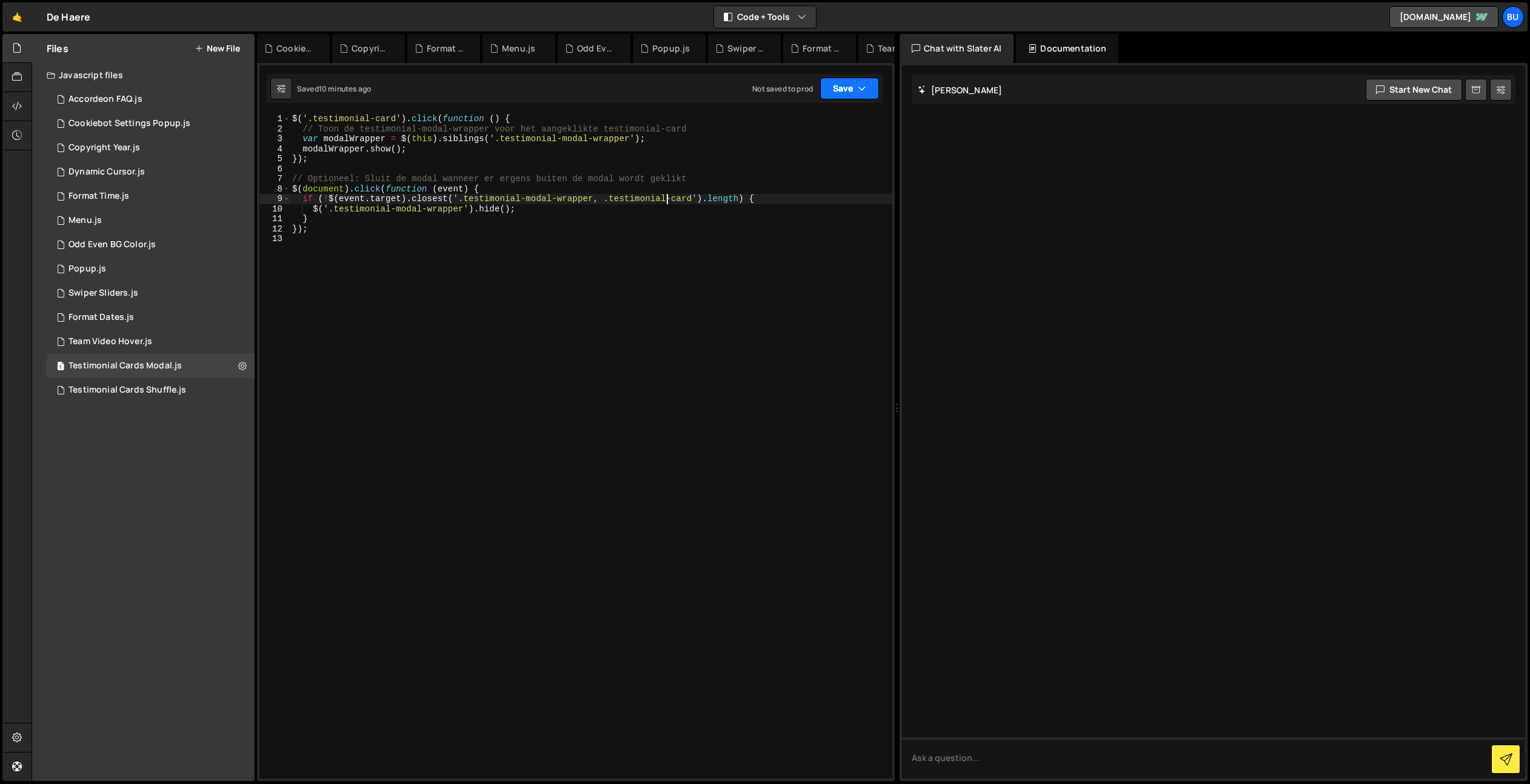
click at [854, 88] on button "Save" at bounding box center [849, 88] width 59 height 22
click at [830, 117] on div "Save to Staging S" at bounding box center [809, 118] width 126 height 12
drag, startPoint x: 504, startPoint y: 187, endPoint x: 515, endPoint y: 161, distance: 28.2
click at [504, 186] on div "$ ( '.testimonial-card' ) . click ( function ( ) { // Toon de testimonial-modal…" at bounding box center [590, 456] width 602 height 685
click at [546, 143] on div "$ ( '.testimonial-card' ) . click ( function ( ) { // Toon de testimonial-modal…" at bounding box center [590, 456] width 602 height 685
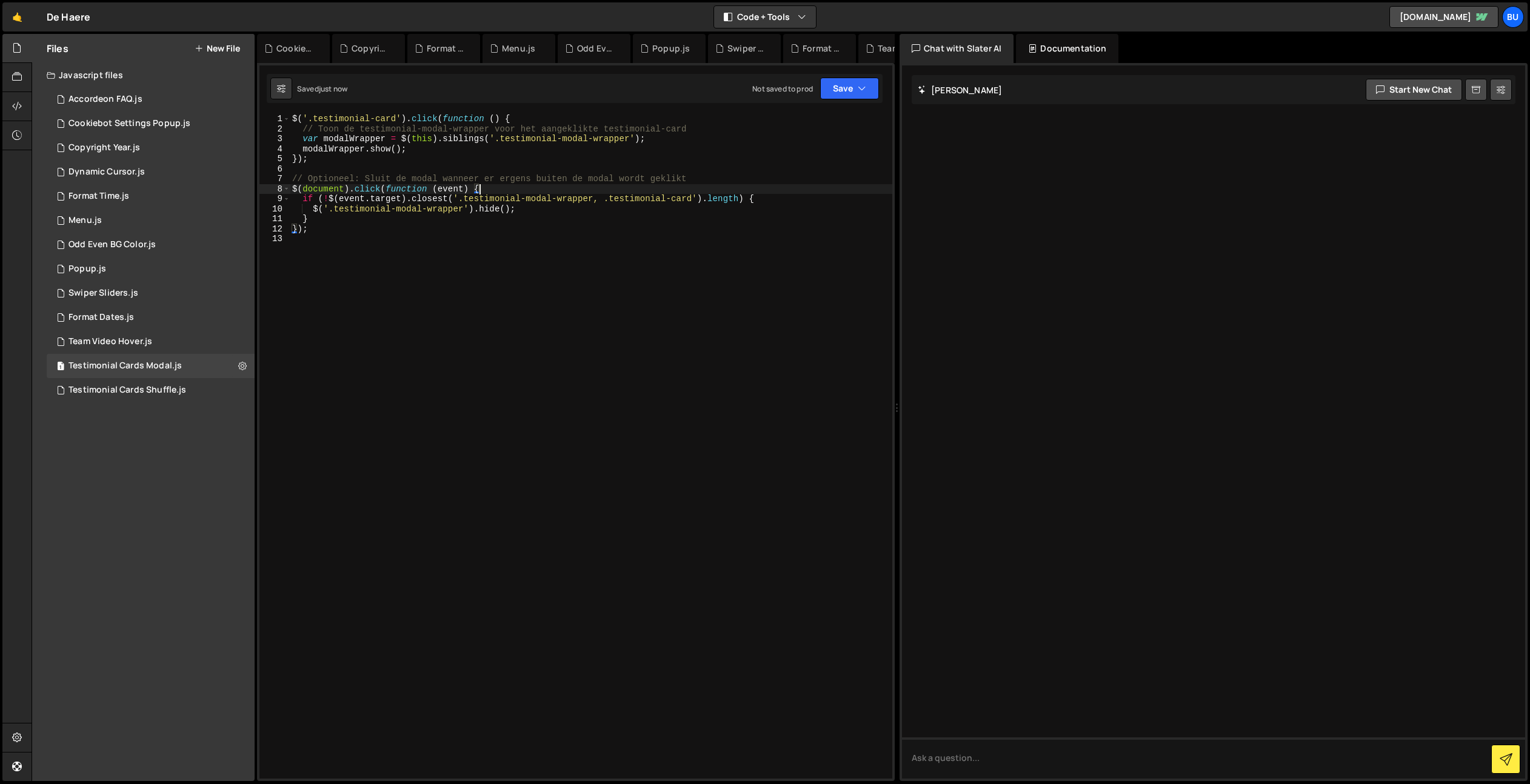
type textarea "var modalWrapper = $(this).siblings('.testimonial-modal-wrapper');"
drag, startPoint x: 468, startPoint y: 169, endPoint x: 462, endPoint y: 157, distance: 13.4
click at [468, 169] on div "$ ( '.testimonial-card' ) . click ( function ( ) { // Toon de testimonial-modal…" at bounding box center [590, 456] width 602 height 685
click at [417, 151] on div "$ ( '.testimonial-card' ) . click ( function ( ) { // Toon de testimonial-modal…" at bounding box center [590, 456] width 602 height 685
click at [367, 148] on div "$ ( '.testimonial-card' ) . click ( function ( ) { // Toon de testimonial-modal…" at bounding box center [590, 456] width 602 height 685
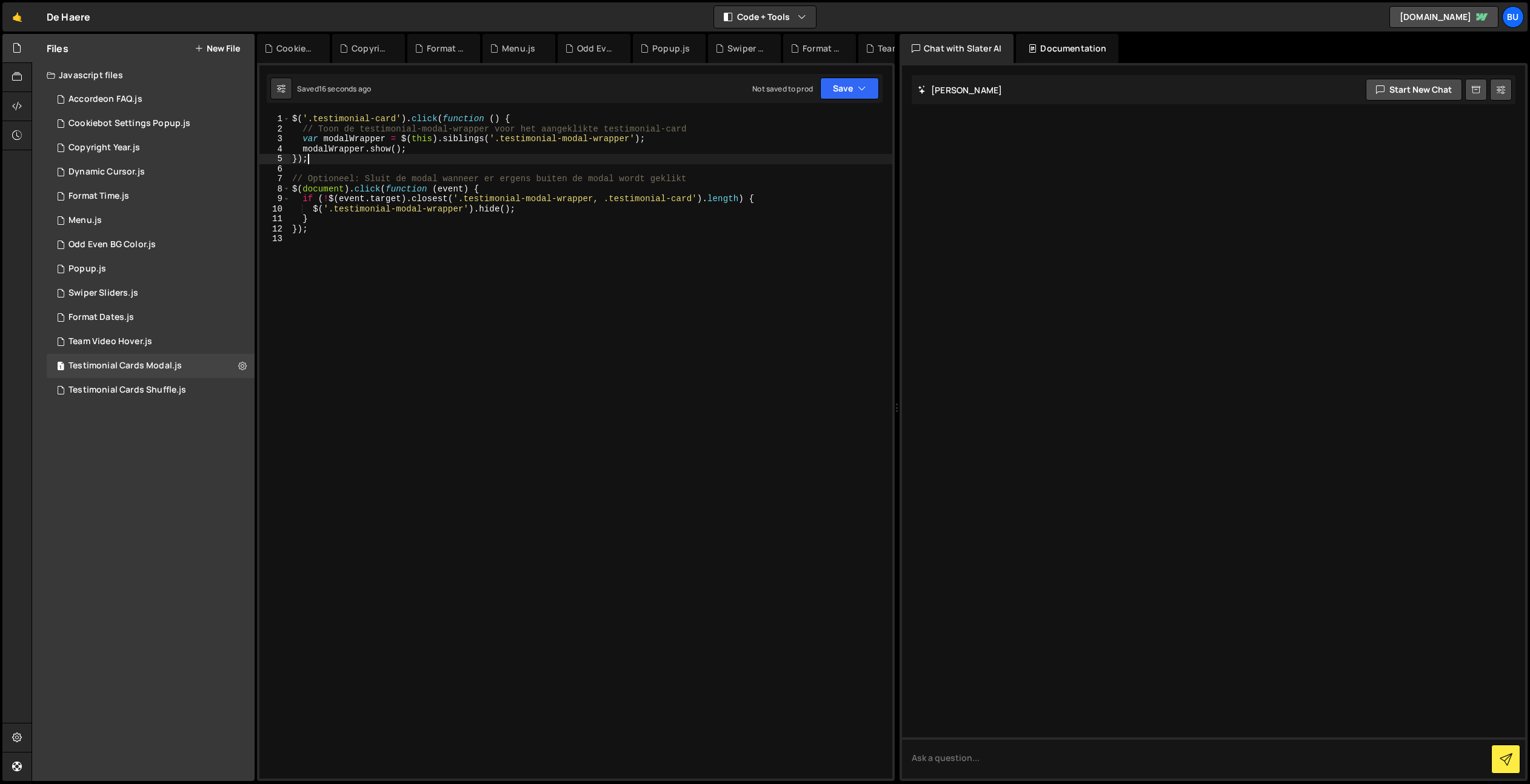
drag, startPoint x: 382, startPoint y: 163, endPoint x: 370, endPoint y: 154, distance: 15.0
click at [380, 163] on div "$ ( '.testimonial-card' ) . click ( function ( ) { // Toon de testimonial-modal…" at bounding box center [590, 456] width 602 height 685
drag, startPoint x: 368, startPoint y: 150, endPoint x: 423, endPoint y: 146, distance: 55.1
click at [423, 147] on div "$ ( '.testimonial-card' ) . click ( function ( ) { // Toon de testimonial-modal…" at bounding box center [590, 456] width 602 height 685
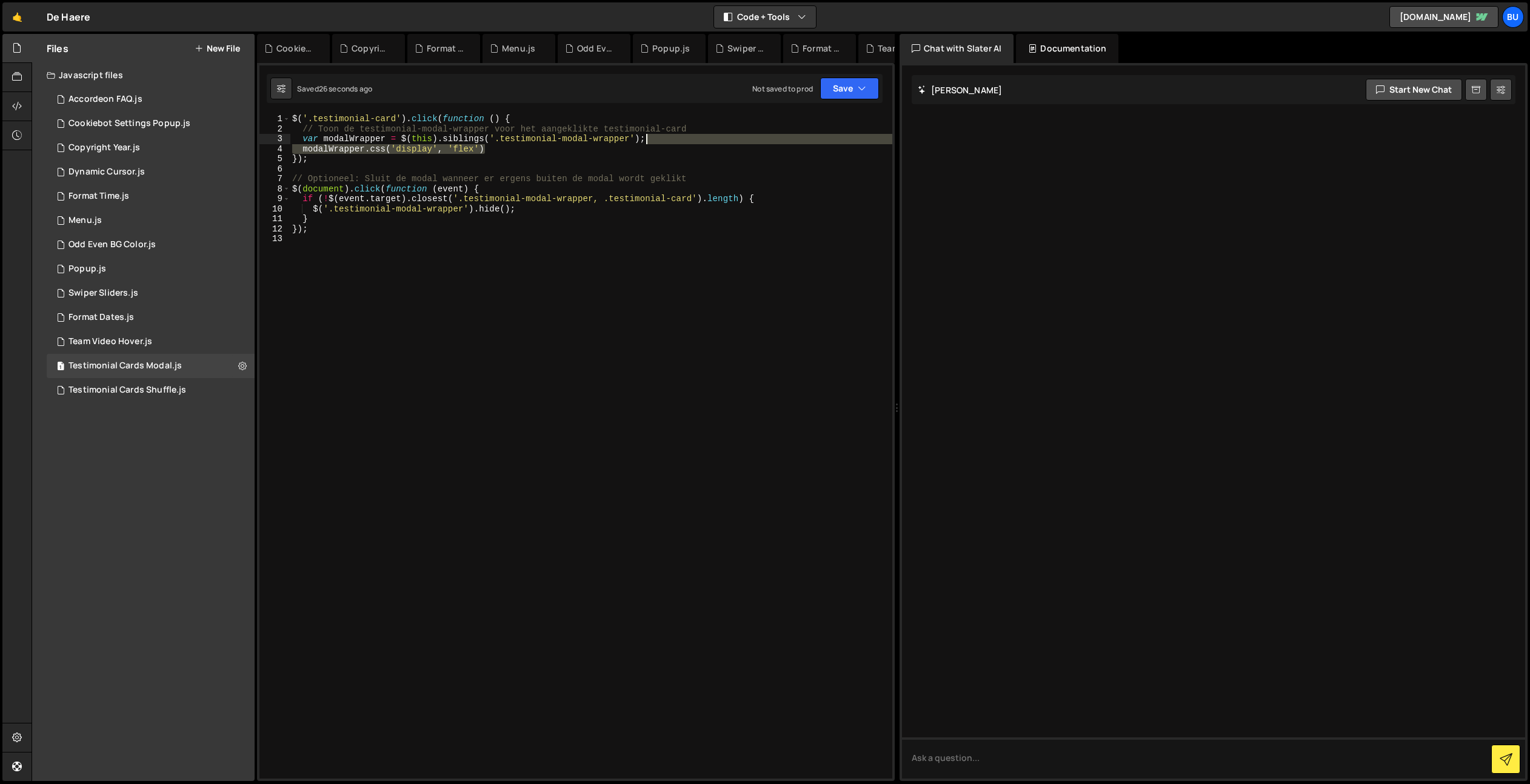
click at [656, 140] on div "$ ( '.testimonial-card' ) . click ( function ( ) { // Toon de testimonial-modal…" at bounding box center [590, 456] width 602 height 685
click at [631, 153] on div "$ ( '.testimonial-card' ) . click ( function ( ) { // Toon de testimonial-modal…" at bounding box center [590, 456] width 602 height 685
drag, startPoint x: 845, startPoint y: 86, endPoint x: 835, endPoint y: 93, distance: 12.2
click at [845, 87] on button "Save" at bounding box center [849, 88] width 59 height 22
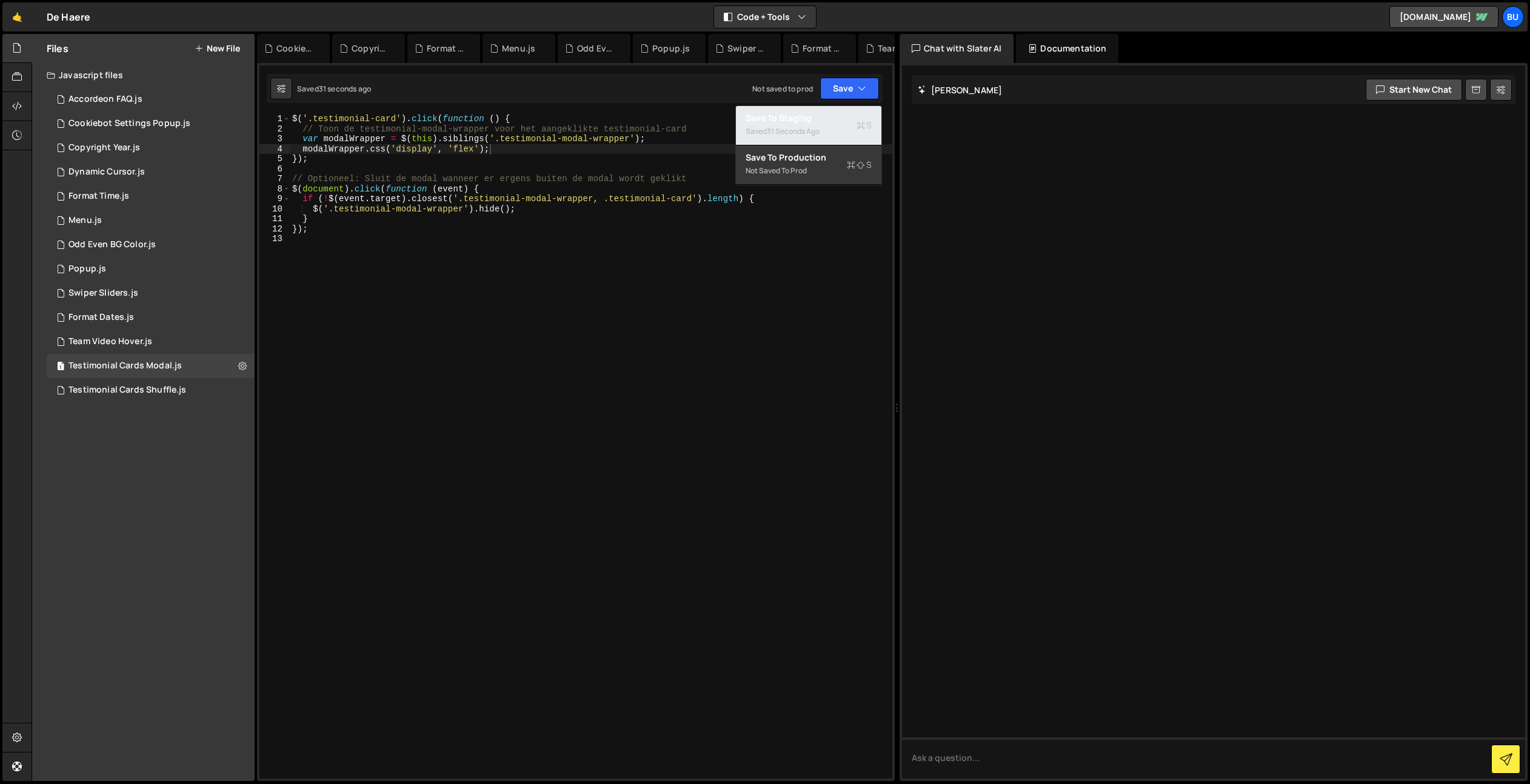
click at [827, 120] on div "Save to Staging S" at bounding box center [809, 118] width 126 height 12
click at [585, 221] on div "$ ( '.testimonial-card' ) . click ( function ( ) { // Toon de testimonial-modal…" at bounding box center [590, 456] width 602 height 685
click at [611, 134] on div "$ ( '.testimonial-card' ) . click ( function ( ) { // Toon de testimonial-modal…" at bounding box center [590, 456] width 602 height 685
type textarea "// Toon de testimonial-modal-wrapper voor het aangeklikte testimonial-card"
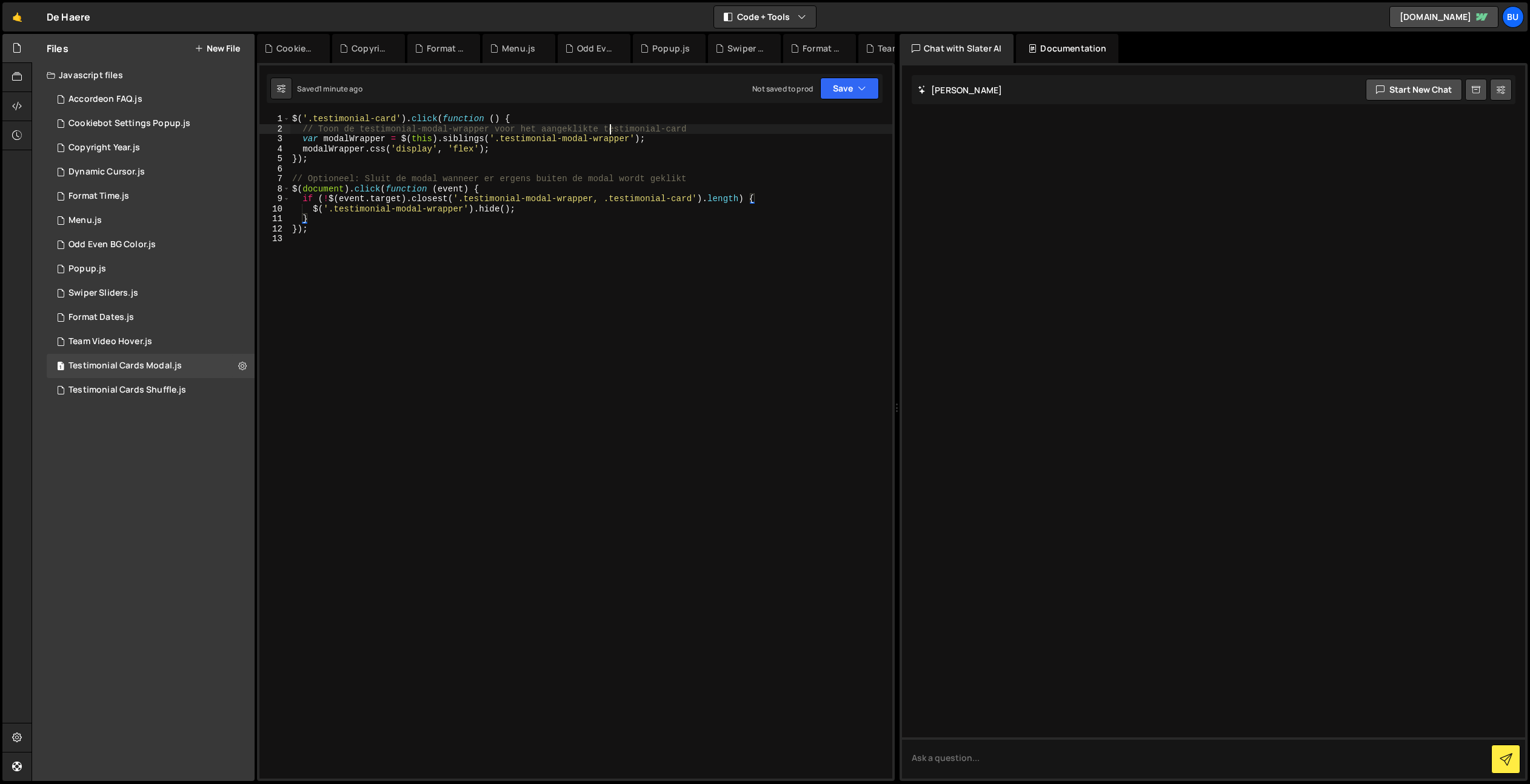
click at [611, 134] on div "$ ( '.testimonial-card' ) . click ( function ( ) { // Toon de testimonial-modal…" at bounding box center [590, 456] width 602 height 685
drag, startPoint x: 594, startPoint y: 167, endPoint x: 597, endPoint y: 160, distance: 7.6
click at [594, 167] on div "$ ( '.testimonial-card' ) . click ( function ( ) { // Toon de testimonial-modal…" at bounding box center [590, 456] width 602 height 685
click at [605, 140] on div "$ ( '.testimonial-card' ) . click ( function ( ) { // Toon de testimonial-modal…" at bounding box center [590, 456] width 602 height 685
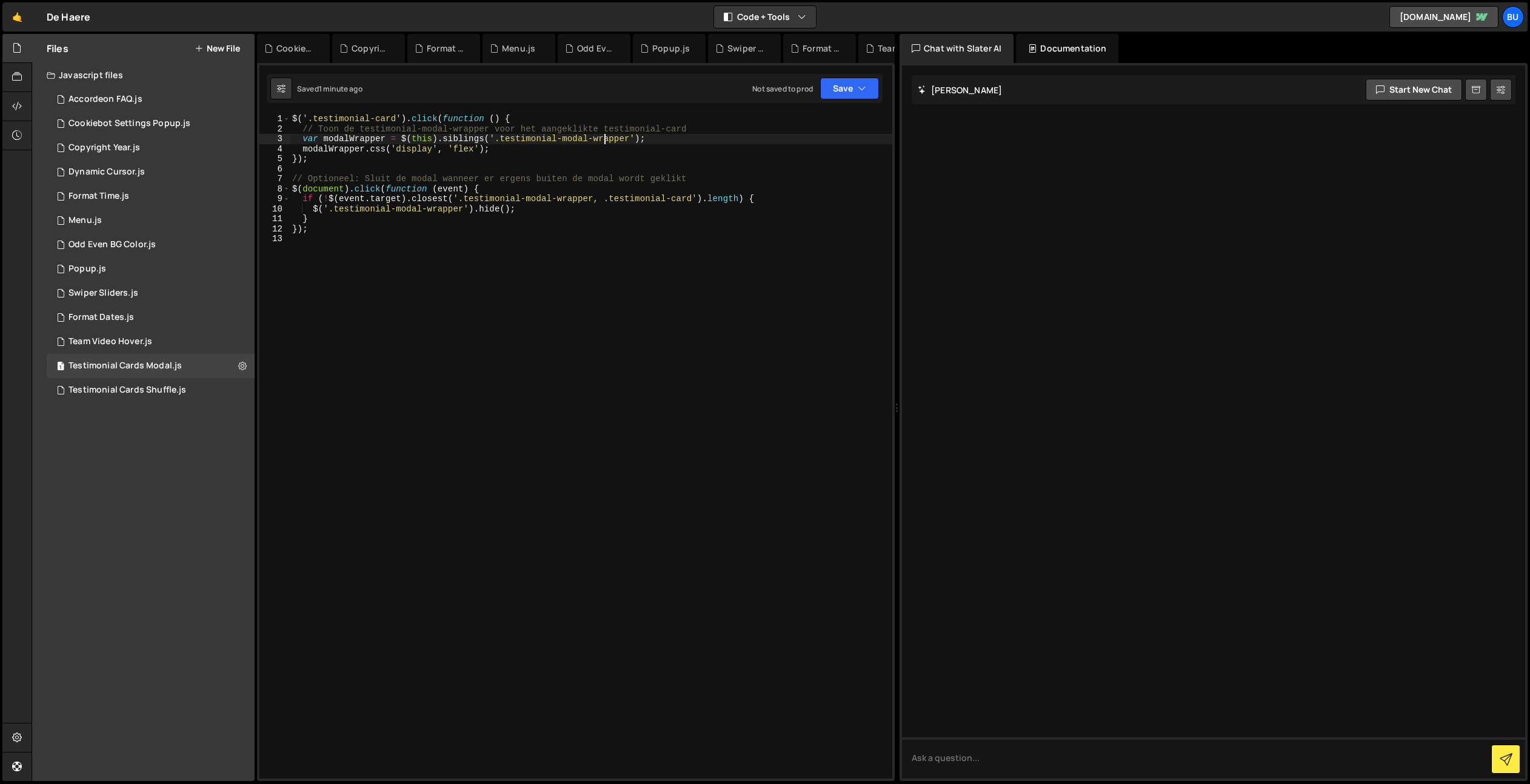
click at [605, 140] on div "$ ( '.testimonial-card' ) . click ( function ( ) { // Toon de testimonial-modal…" at bounding box center [590, 456] width 602 height 685
type textarea "var modalWrapper = $(this).siblings('.testimonial-modal');"
click at [451, 166] on div "$ ( '.testimonial-card' ) . click ( function ( ) { // Toon de testimonial-modal…" at bounding box center [590, 456] width 602 height 685
drag, startPoint x: 394, startPoint y: 146, endPoint x: 509, endPoint y: 143, distance: 115.0
click at [509, 148] on div "$ ( '.testimonial-card' ) . click ( function ( ) { // Toon de testimonial-modal…" at bounding box center [590, 456] width 602 height 685
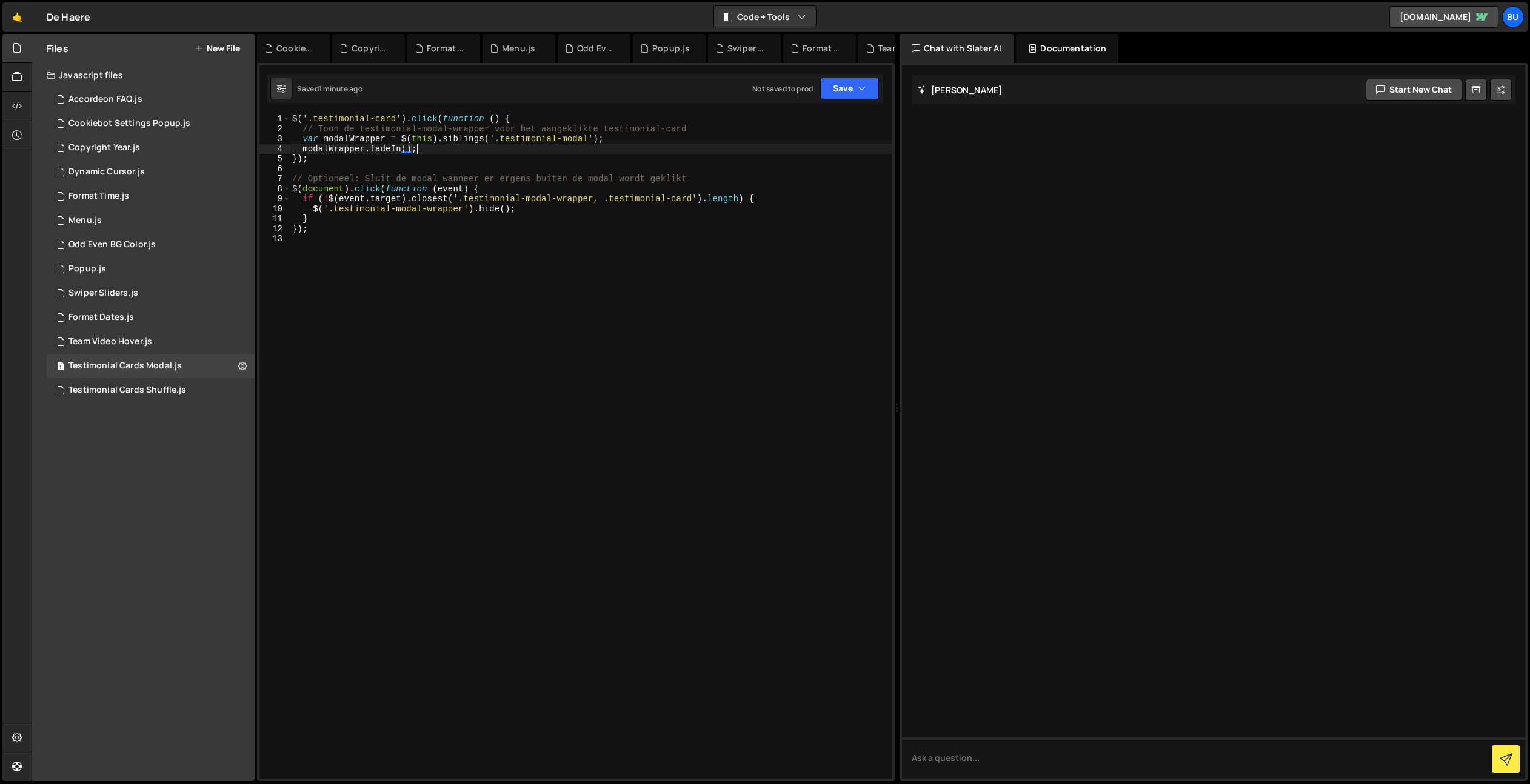
scroll to position [0, 8]
click at [368, 149] on div "$ ( '.testimonial-card' ) . click ( function ( ) { // Toon de testimonial-modal…" at bounding box center [590, 456] width 602 height 685
drag, startPoint x: 479, startPoint y: 210, endPoint x: 524, endPoint y: 212, distance: 45.0
click at [530, 212] on div "$ ( '.testimonial-card' ) . click ( function ( ) { // Toon de testimonial-modal…" at bounding box center [590, 456] width 602 height 685
paste textarea "fadeIn"
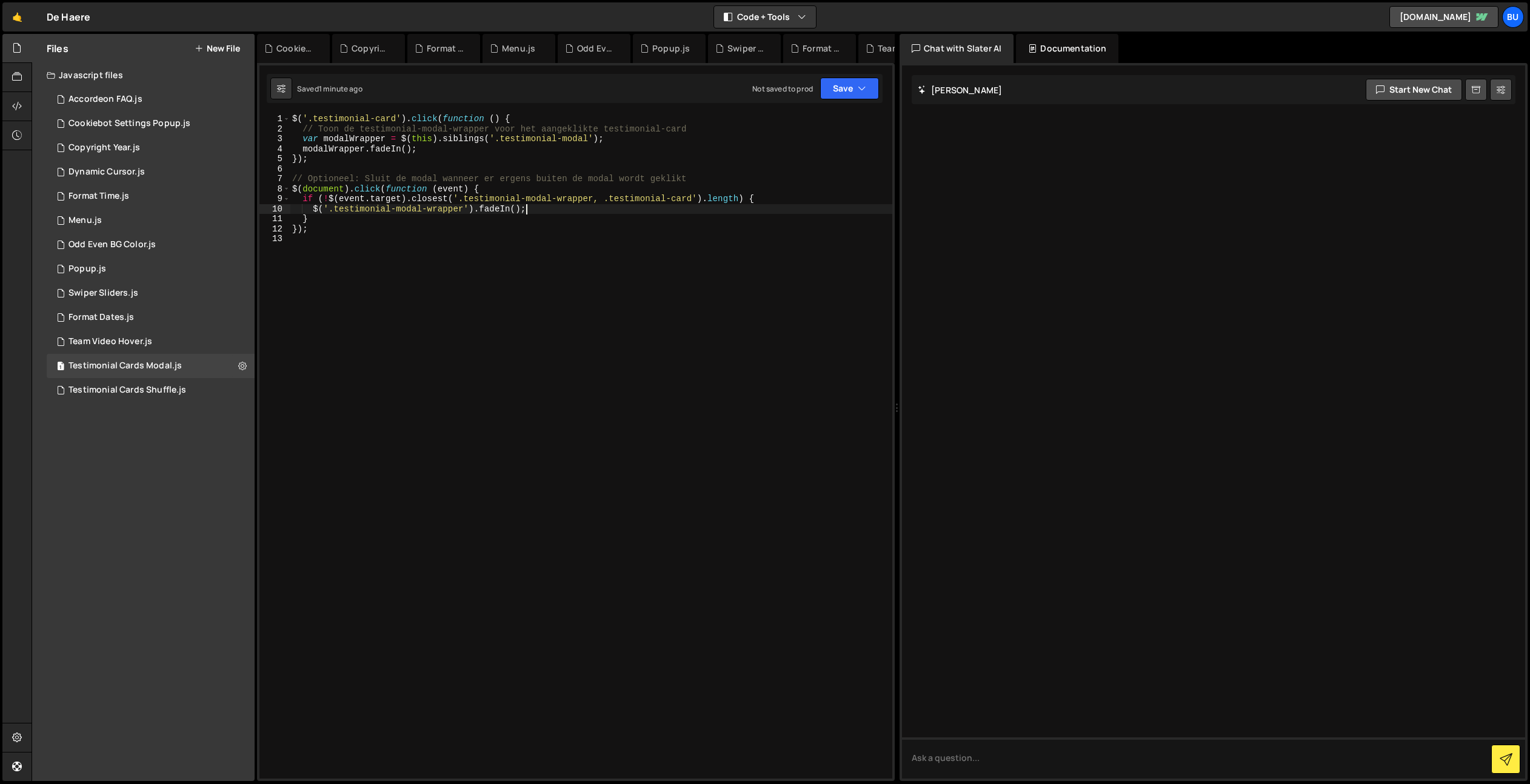
click at [506, 209] on div "$ ( '.testimonial-card' ) . click ( function ( ) { // Toon de testimonial-modal…" at bounding box center [590, 456] width 602 height 685
click at [506, 210] on div "$ ( '.testimonial-card' ) . click ( function ( ) { // Toon de testimonial-modal…" at bounding box center [590, 456] width 602 height 685
click at [858, 81] on button "Save" at bounding box center [849, 88] width 59 height 22
click at [830, 127] on div "Saved 1 minute ago" at bounding box center [809, 131] width 126 height 15
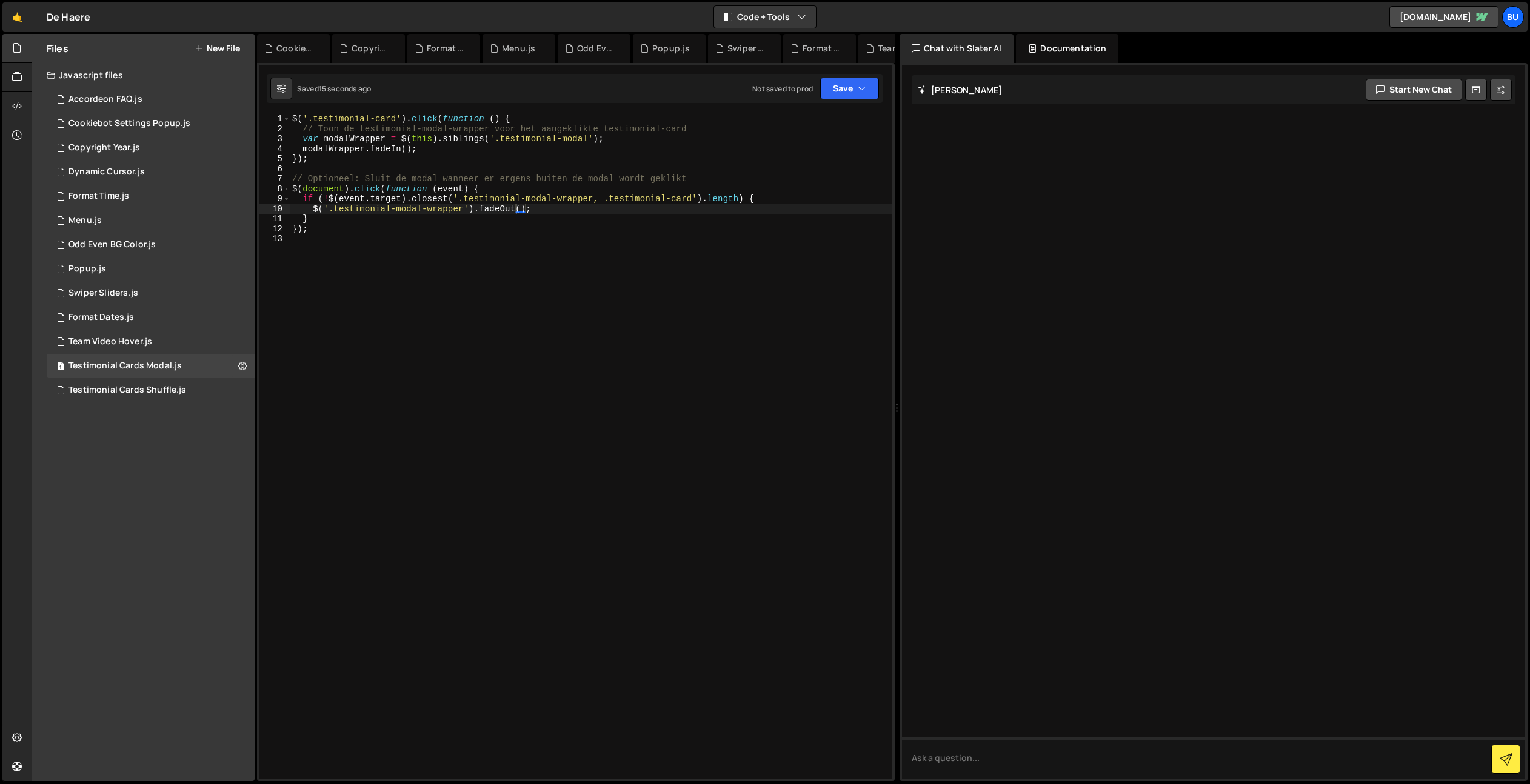
click at [440, 226] on div "$ ( '.testimonial-card' ) . click ( function ( ) { // Toon de testimonial-modal…" at bounding box center [590, 456] width 602 height 685
click at [571, 213] on div "$ ( '.testimonial-card' ) . click ( function ( ) { // Toon de testimonial-modal…" at bounding box center [590, 456] width 602 height 685
click at [571, 196] on div "$ ( '.testimonial-card' ) . click ( function ( ) { // Toon de testimonial-modal…" at bounding box center [590, 456] width 602 height 685
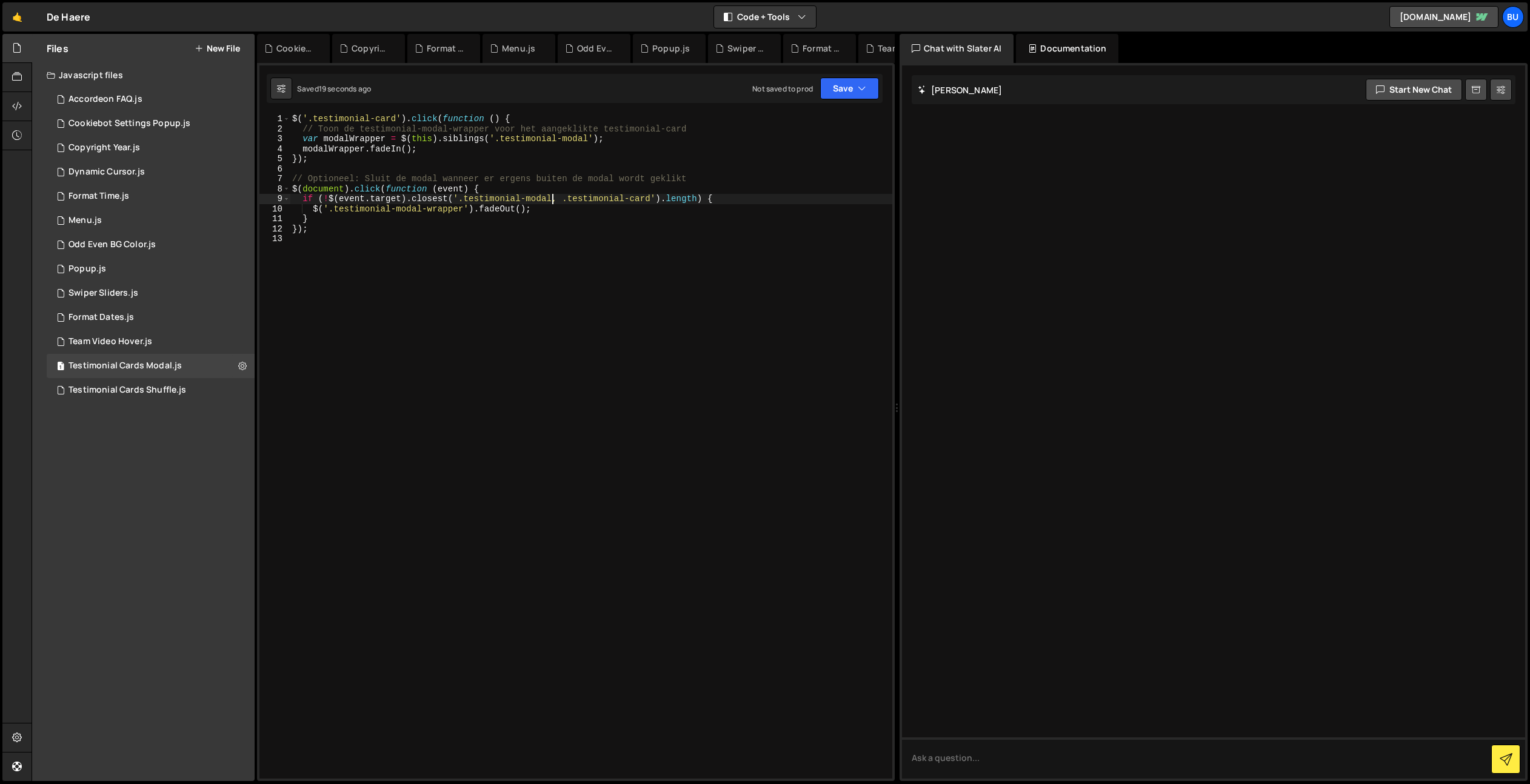
click at [589, 208] on div "$ ( '.testimonial-card' ) . click ( function ( ) { // Toon de testimonial-modal…" at bounding box center [590, 456] width 602 height 685
click at [443, 209] on div "$ ( '.testimonial-card' ) . click ( function ( ) { // Toon de testimonial-modal…" at bounding box center [590, 456] width 602 height 685
click at [443, 208] on div "$ ( '.testimonial-card' ) . click ( function ( ) { // Toon de testimonial-modal…" at bounding box center [590, 456] width 602 height 685
type textarea "$('.testimonial-modal').fadeOut();"
click at [529, 264] on div "$ ( '.testimonial-card' ) . click ( function ( ) { // Toon de testimonial-modal…" at bounding box center [590, 456] width 602 height 685
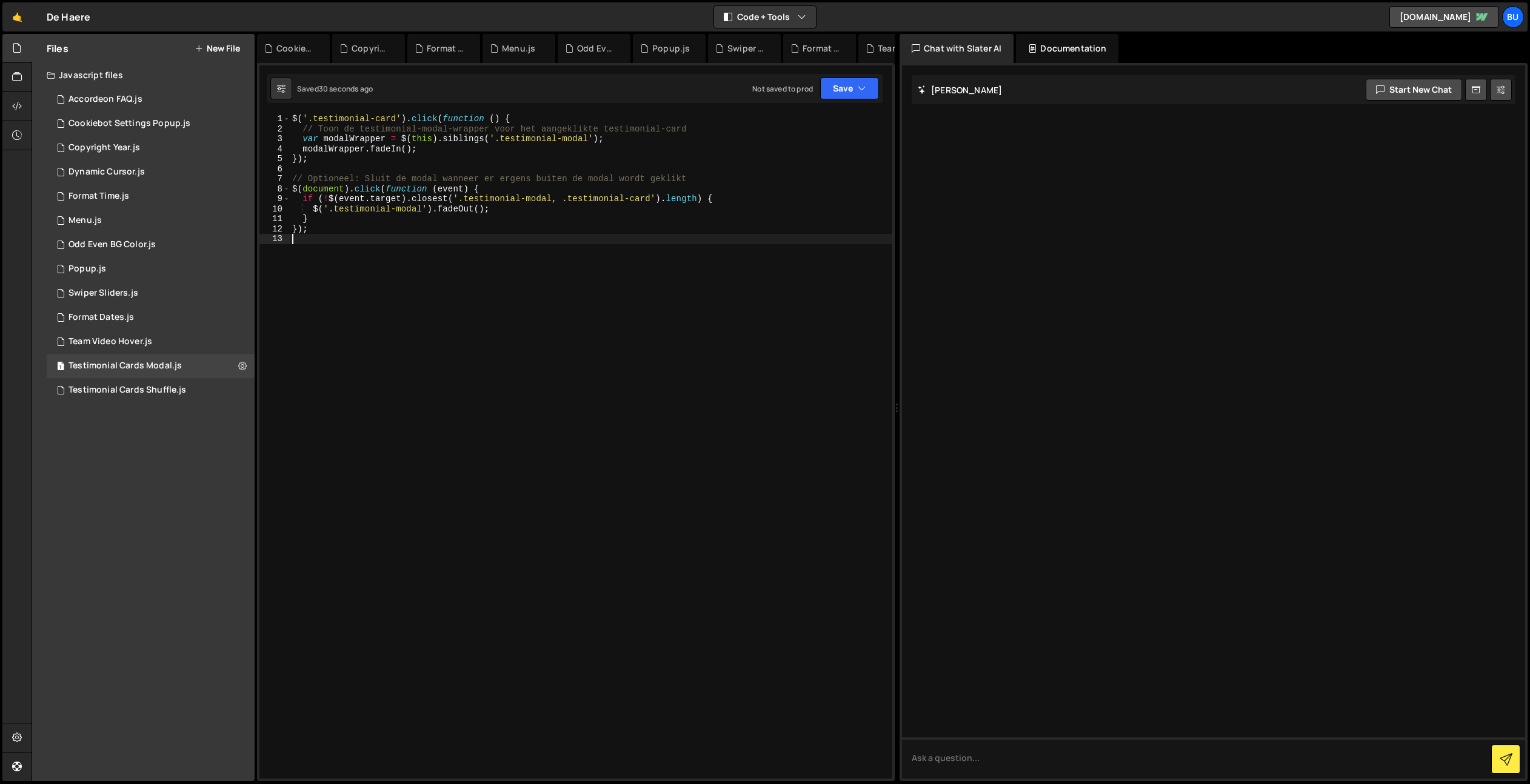
scroll to position [0, 0]
click at [587, 232] on div "$ ( '.testimonial-card' ) . click ( function ( ) { // Toon de testimonial-modal…" at bounding box center [590, 456] width 602 height 685
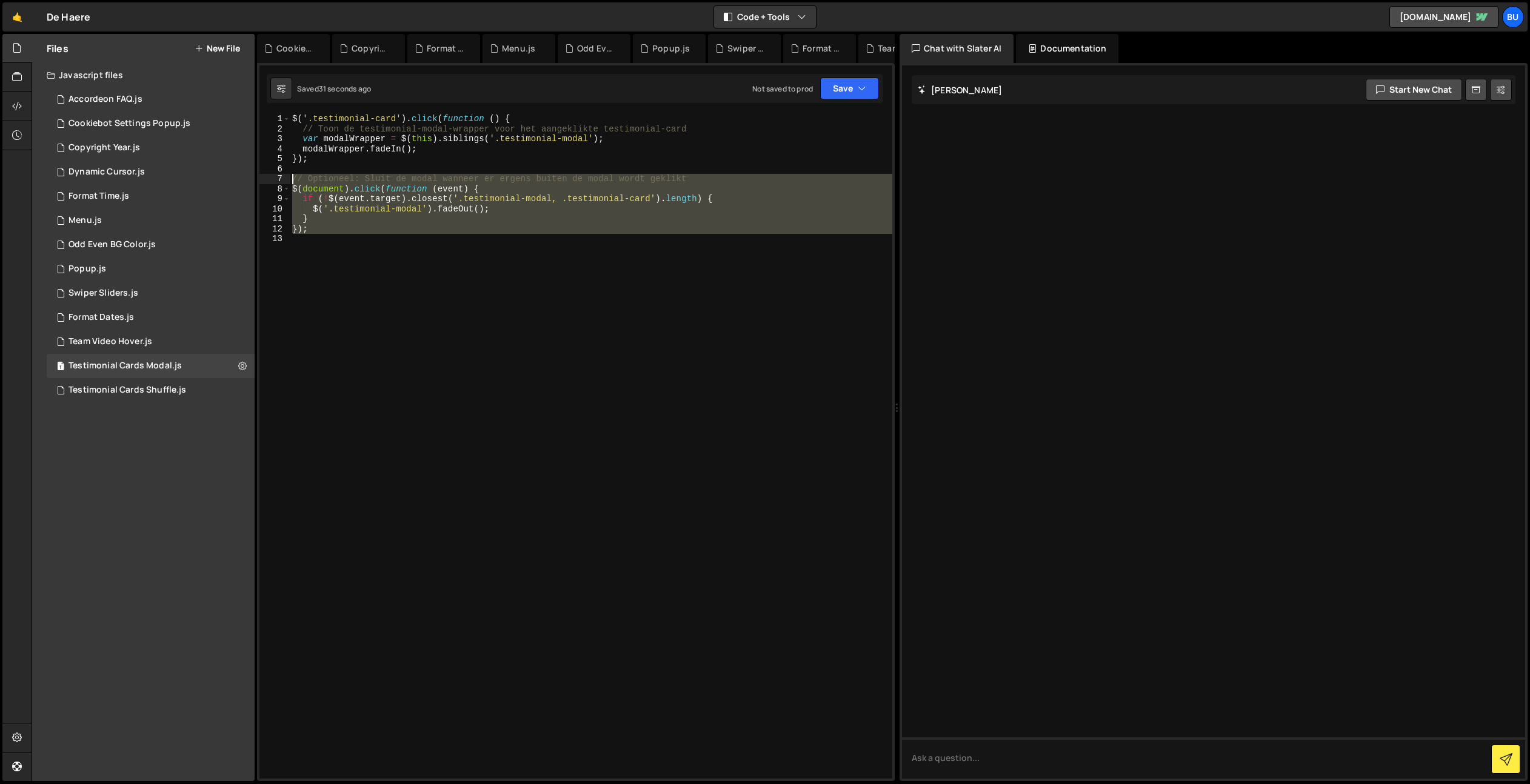
drag, startPoint x: 331, startPoint y: 244, endPoint x: 261, endPoint y: 186, distance: 90.9
click at [264, 180] on div "}); 1 [CREDIT_CARD_NUMBER] $ ( '.testimonial-card' ) . click ( function ( ) { /…" at bounding box center [576, 445] width 633 height 664
type textarea "// Optioneel: Sluit de modal wanneer er ergens buiten de modal wordt geklikt $(…"
click at [637, 249] on div "$ ( '.testimonial-card' ) . click ( function ( ) { // Toon de testimonial-modal…" at bounding box center [590, 445] width 602 height 664
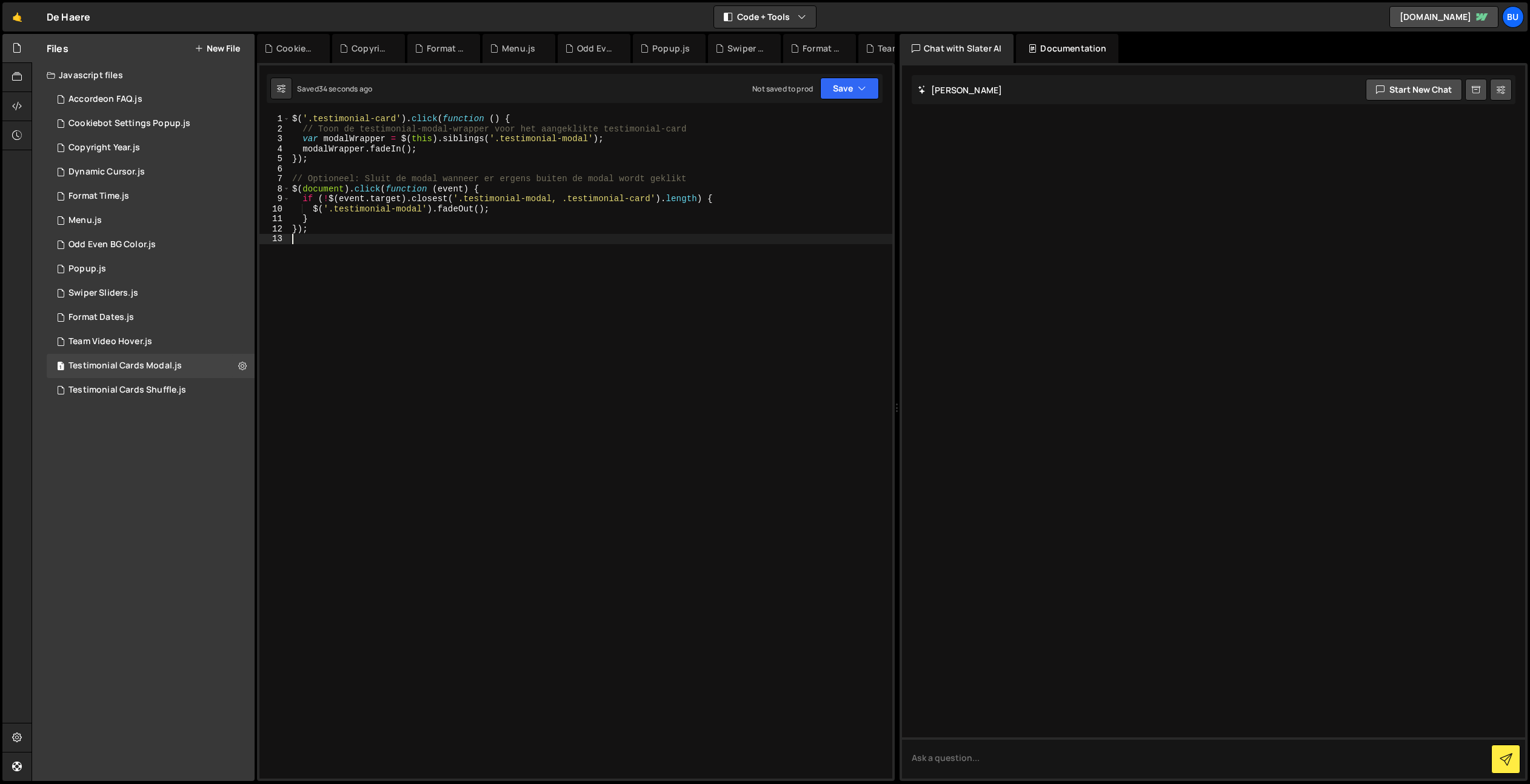
click at [639, 196] on div "$ ( '.testimonial-card' ) . click ( function ( ) { // Toon de testimonial-modal…" at bounding box center [590, 456] width 602 height 685
drag, startPoint x: 639, startPoint y: 196, endPoint x: 636, endPoint y: 191, distance: 5.8
click at [639, 196] on div "$ ( '.testimonial-card' ) . click ( function ( ) { // Toon de testimonial-modal…" at bounding box center [590, 456] width 602 height 685
click at [844, 93] on button "Save" at bounding box center [849, 88] width 59 height 22
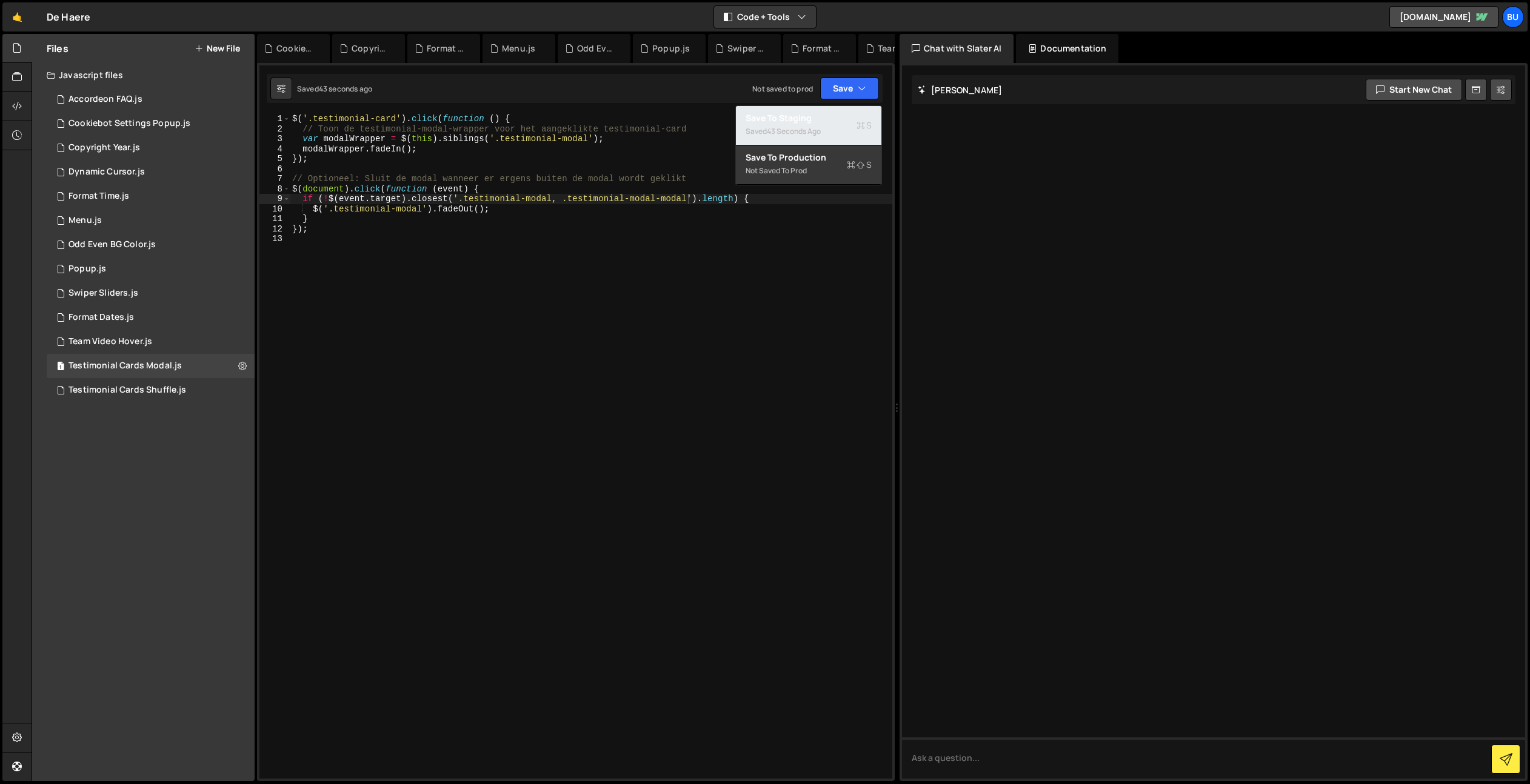
drag, startPoint x: 818, startPoint y: 123, endPoint x: 821, endPoint y: 114, distance: 9.5
click at [818, 123] on button "Save to Staging S Saved 43 seconds ago" at bounding box center [809, 125] width 146 height 39
click at [668, 199] on div "$ ( '.testimonial-card' ) . click ( function ( ) { // Toon de testimonial-modal…" at bounding box center [590, 456] width 602 height 685
type textarea "if (!$([DOMAIN_NAME]).closest('.testimonial-modal, .testimonial-modal-panel').l…"
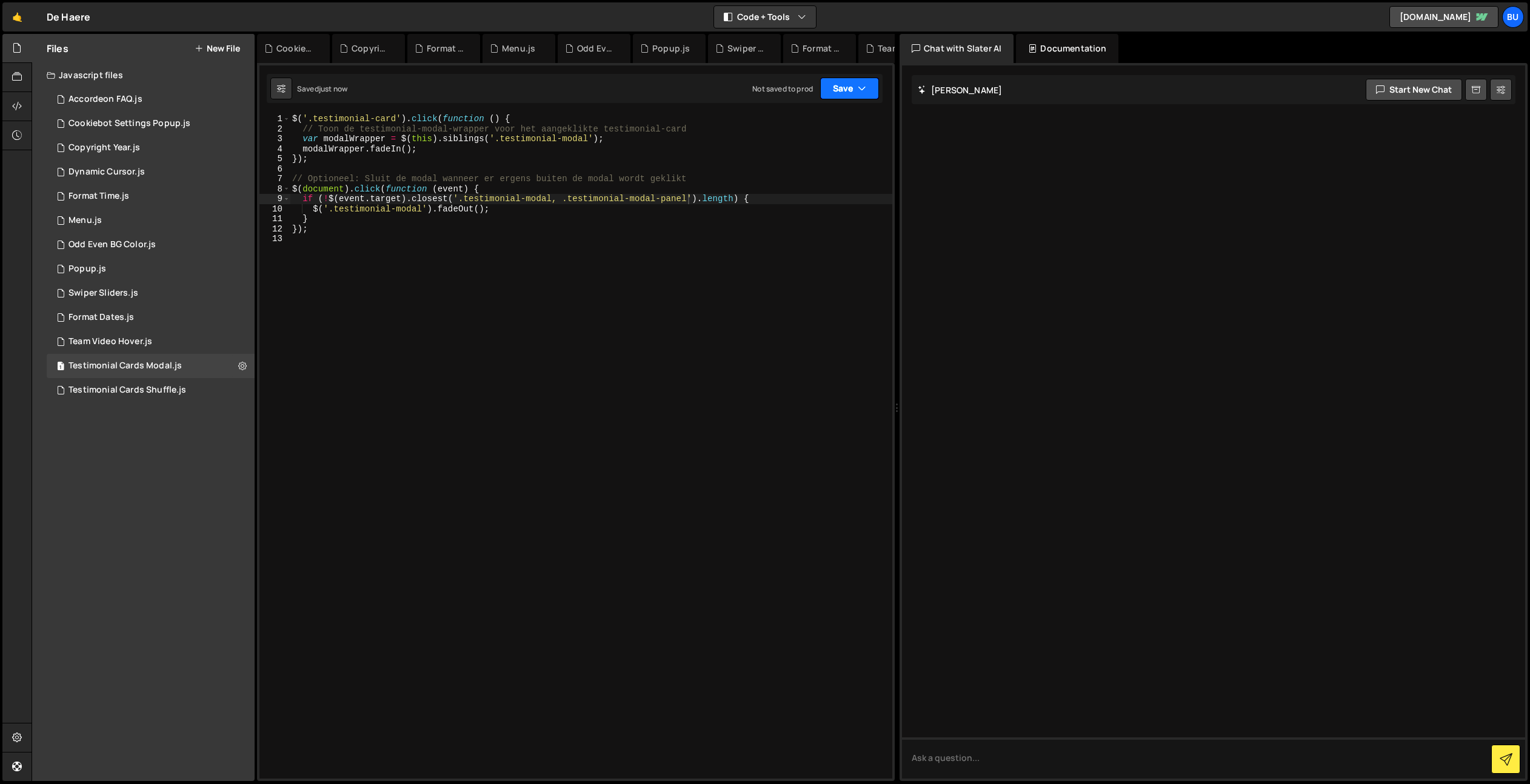
drag, startPoint x: 838, startPoint y: 97, endPoint x: 828, endPoint y: 114, distance: 19.7
click at [842, 94] on button "Save" at bounding box center [849, 88] width 59 height 22
click at [817, 122] on div "Save to Staging S" at bounding box center [809, 118] width 126 height 12
click at [438, 276] on div "$ ( '.testimonial-card' ) . click ( function ( ) { // Toon de testimonial-modal…" at bounding box center [590, 456] width 602 height 685
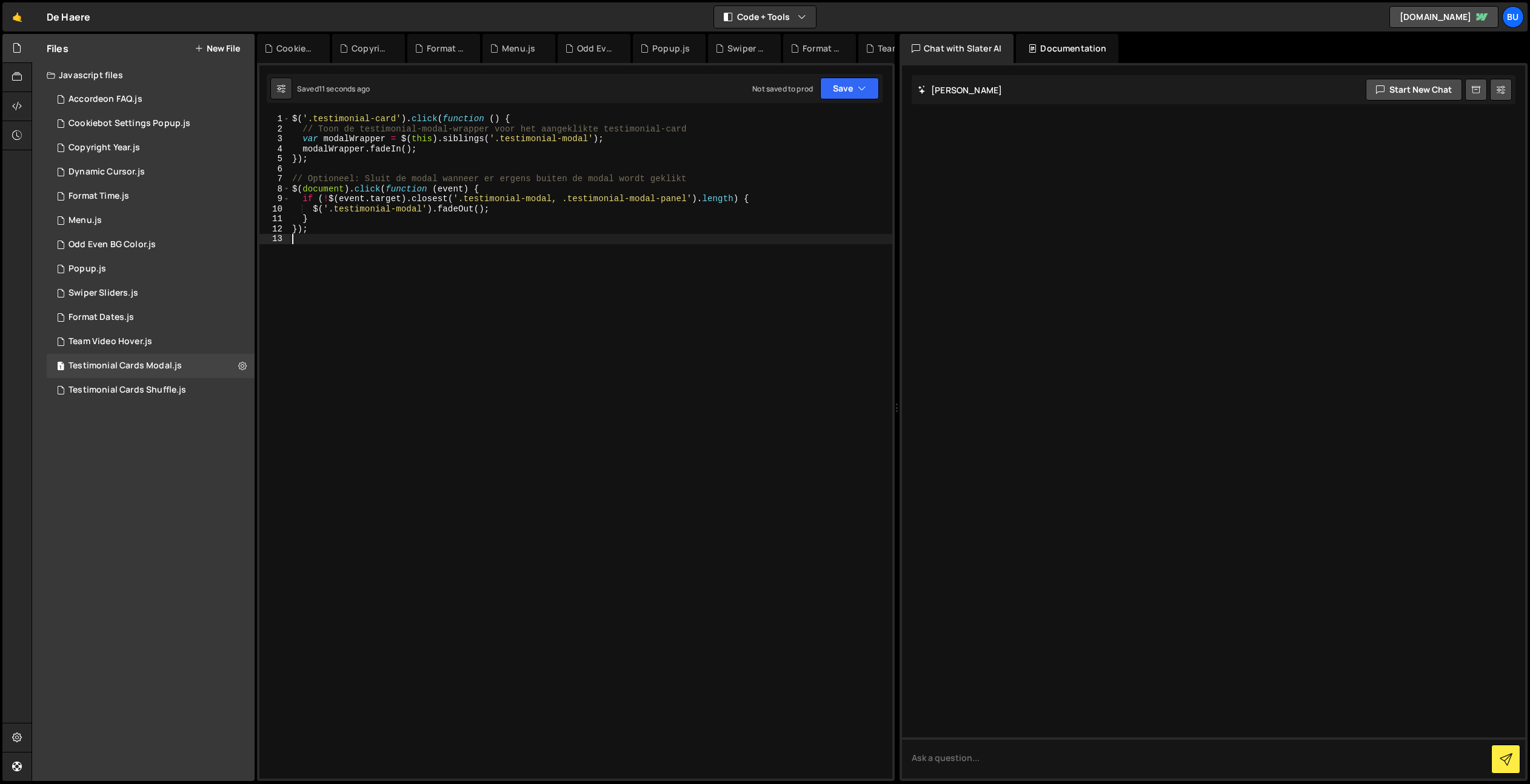
click at [522, 221] on div "$ ( '.testimonial-card' ) . click ( function ( ) { // Toon de testimonial-modal…" at bounding box center [590, 456] width 602 height 685
type textarea "}"
click at [585, 215] on div "$ ( '.testimonial-card' ) . click ( function ( ) { // Toon de testimonial-modal…" at bounding box center [590, 456] width 602 height 685
click at [518, 249] on div "$ ( '.testimonial-card' ) . click ( function ( ) { // Toon de testimonial-modal…" at bounding box center [590, 456] width 602 height 685
drag, startPoint x: 455, startPoint y: 200, endPoint x: 510, endPoint y: 201, distance: 55.0
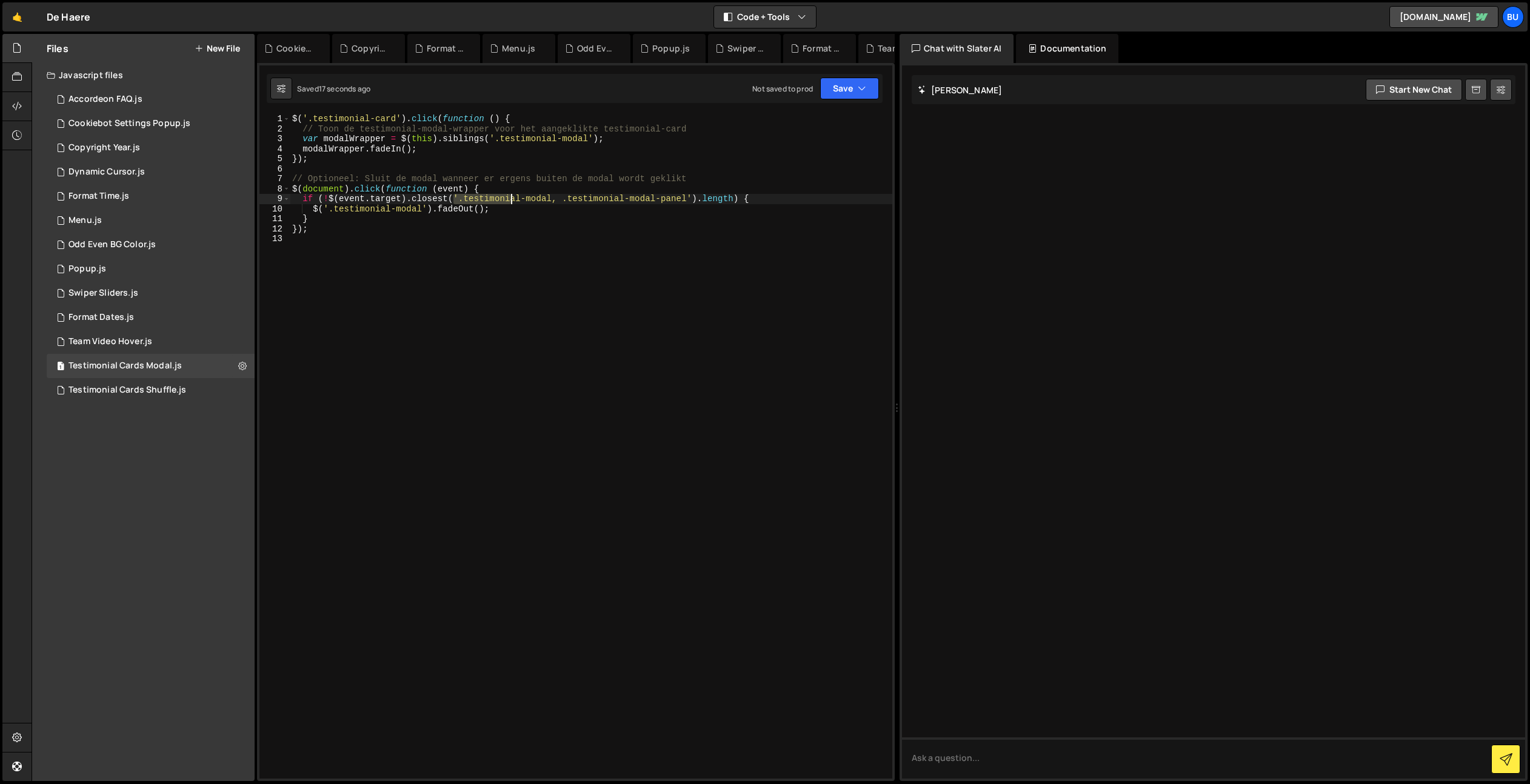
click at [512, 200] on div "$ ( '.testimonial-card' ) . click ( function ( ) { // Toon de testimonial-modal…" at bounding box center [590, 456] width 602 height 685
click at [511, 224] on div "$ ( '.testimonial-card' ) . click ( function ( ) { // Toon de testimonial-modal…" at bounding box center [590, 456] width 602 height 685
click at [530, 212] on div "$ ( '.testimonial-card' ) . click ( function ( ) { // Toon de testimonial-modal…" at bounding box center [590, 456] width 602 height 685
type textarea "$('.testimonial-modal').fadeOut();"
drag, startPoint x: 328, startPoint y: 228, endPoint x: 342, endPoint y: 227, distance: 14.0
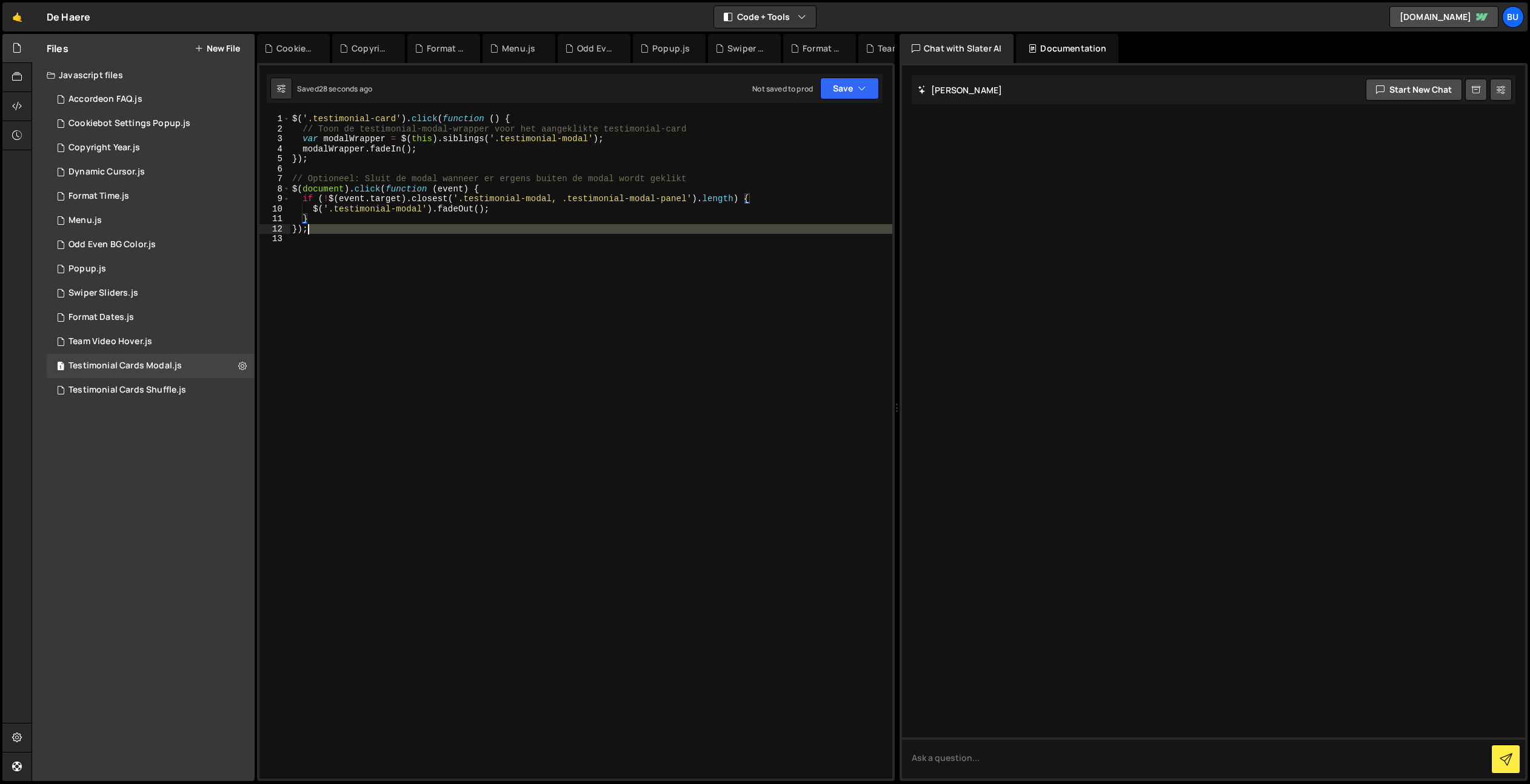
click at [349, 235] on div "$ ( '.testimonial-card' ) . click ( function ( ) { // Toon de testimonial-modal…" at bounding box center [590, 456] width 602 height 685
drag, startPoint x: 328, startPoint y: 247, endPoint x: 253, endPoint y: 9, distance: 249.5
click at [253, 19] on div "Hold on a sec... Are you certain you wish to leave this page? Any changes you'v…" at bounding box center [765, 392] width 1530 height 784
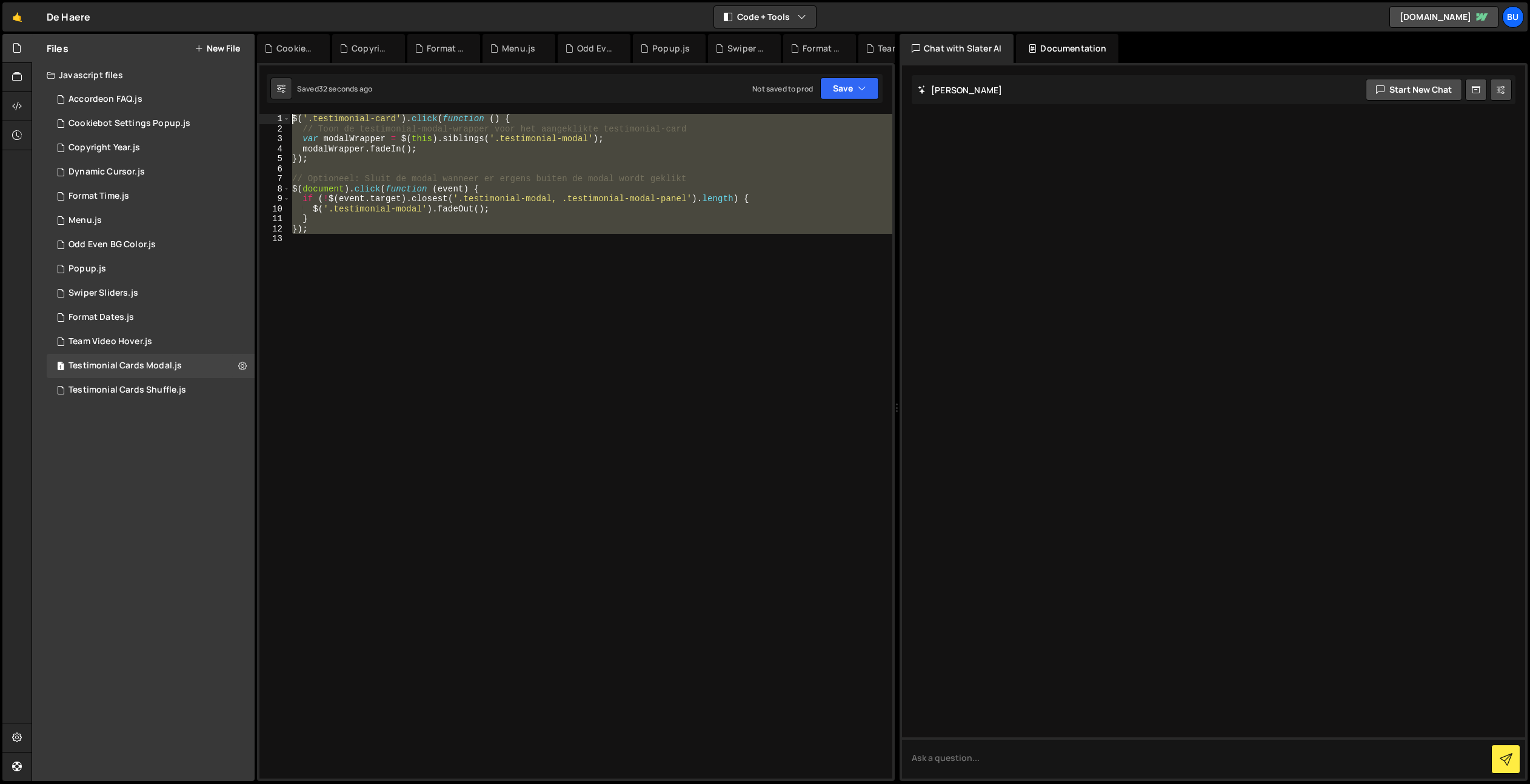
type textarea "$('.testimonial-card').click(function () { // Toon de testimonial-modal-wrapper…"
click at [412, 255] on div "$ ( '.testimonial-card' ) . click ( function ( ) { // Toon de testimonial-modal…" at bounding box center [590, 456] width 602 height 685
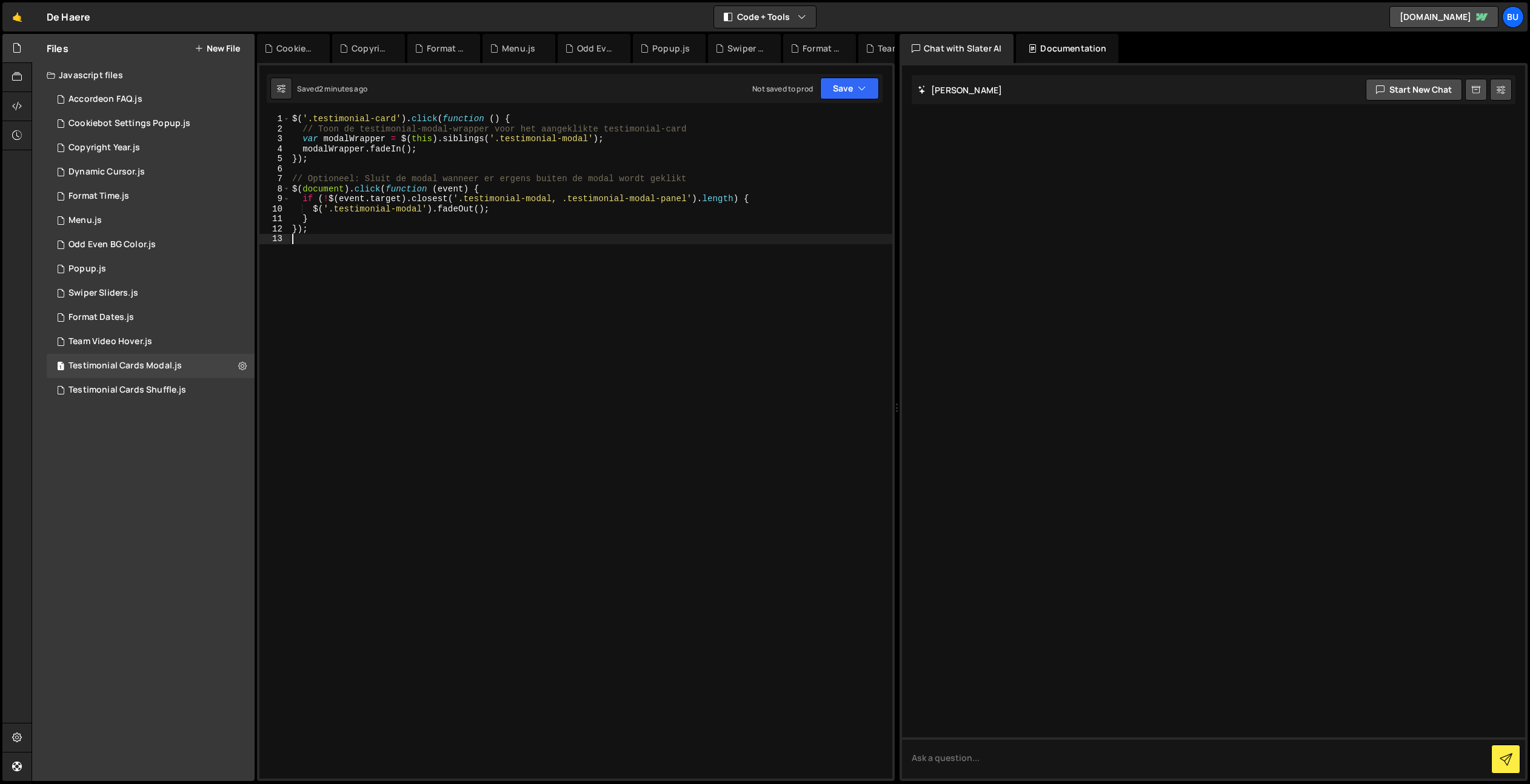
drag, startPoint x: 366, startPoint y: 271, endPoint x: 213, endPoint y: 17, distance: 296.5
click at [193, 19] on div "Hold on a sec... Are you certain you wish to leave this page? Any changes you'v…" at bounding box center [765, 392] width 1530 height 784
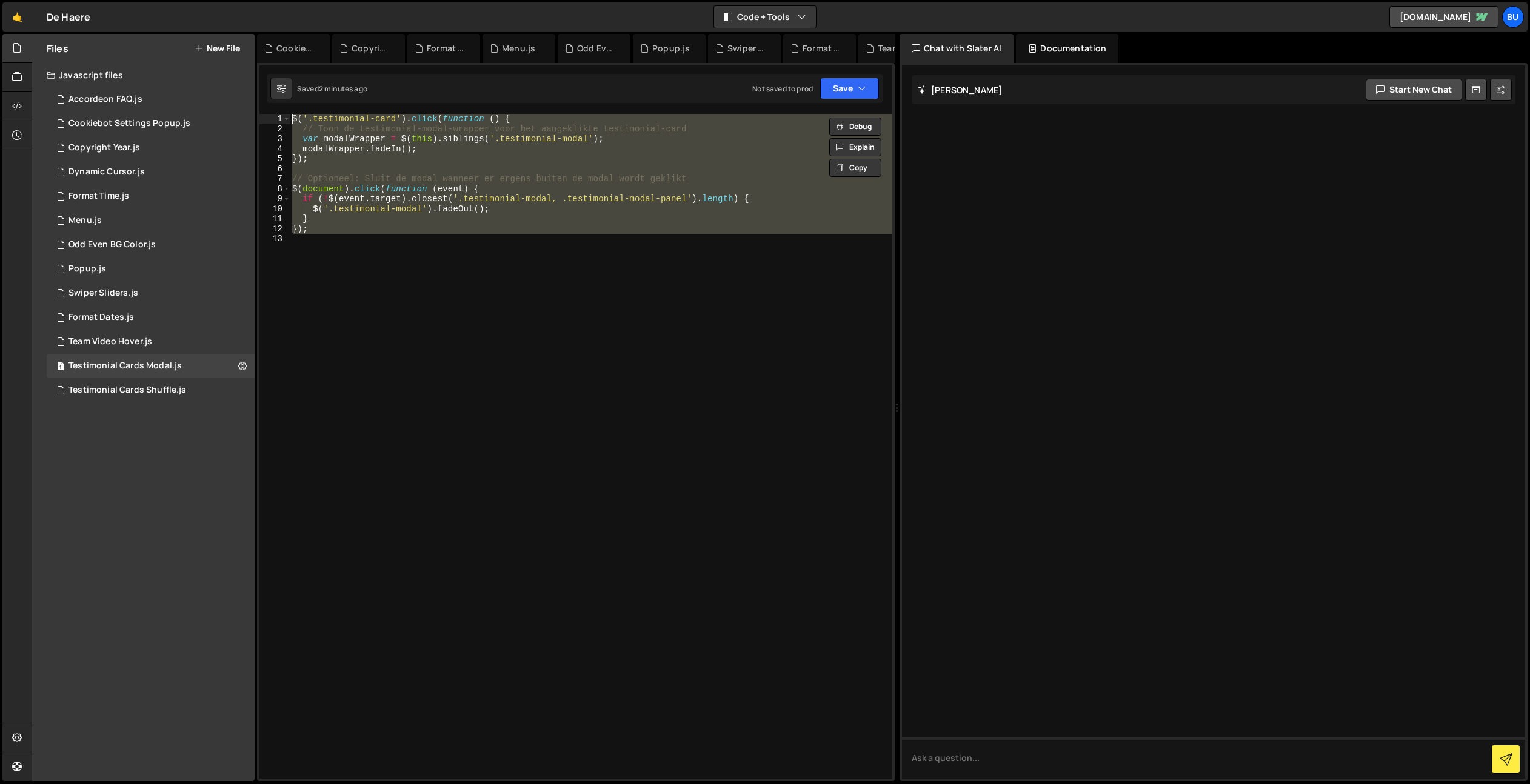
paste textarea "});"
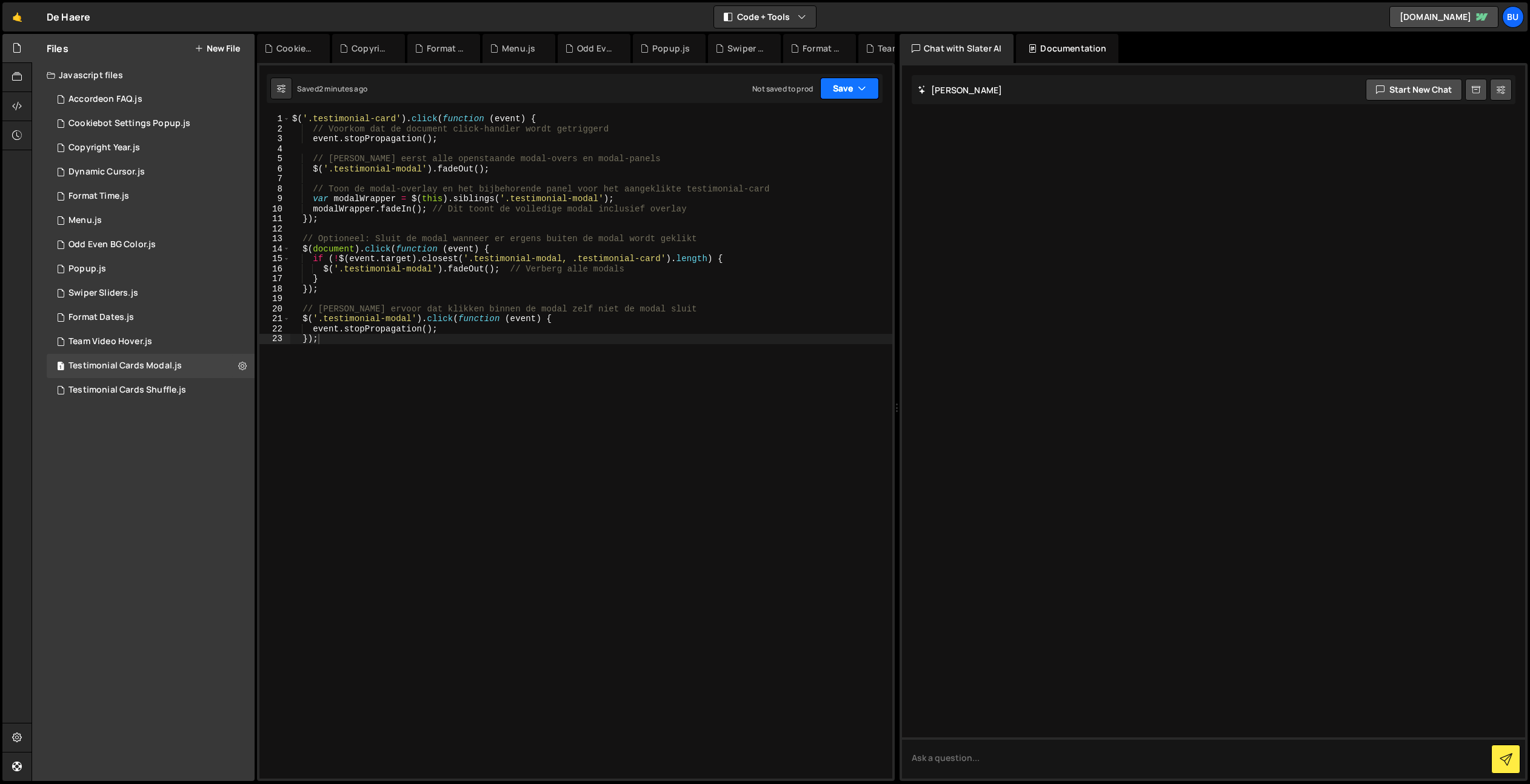
drag, startPoint x: 846, startPoint y: 83, endPoint x: 826, endPoint y: 103, distance: 28.3
click at [846, 83] on button "Save" at bounding box center [849, 88] width 59 height 22
click at [818, 117] on div "Save to Staging S" at bounding box center [809, 118] width 126 height 12
type textarea "// [PERSON_NAME] ervoor dat klikken binnen de modal zelf niet de modal sluit"
click at [499, 305] on div "$ ( '.testimonial-card' ) . click ( function ( event ) { // Voorkom dat de docu…" at bounding box center [590, 456] width 602 height 685
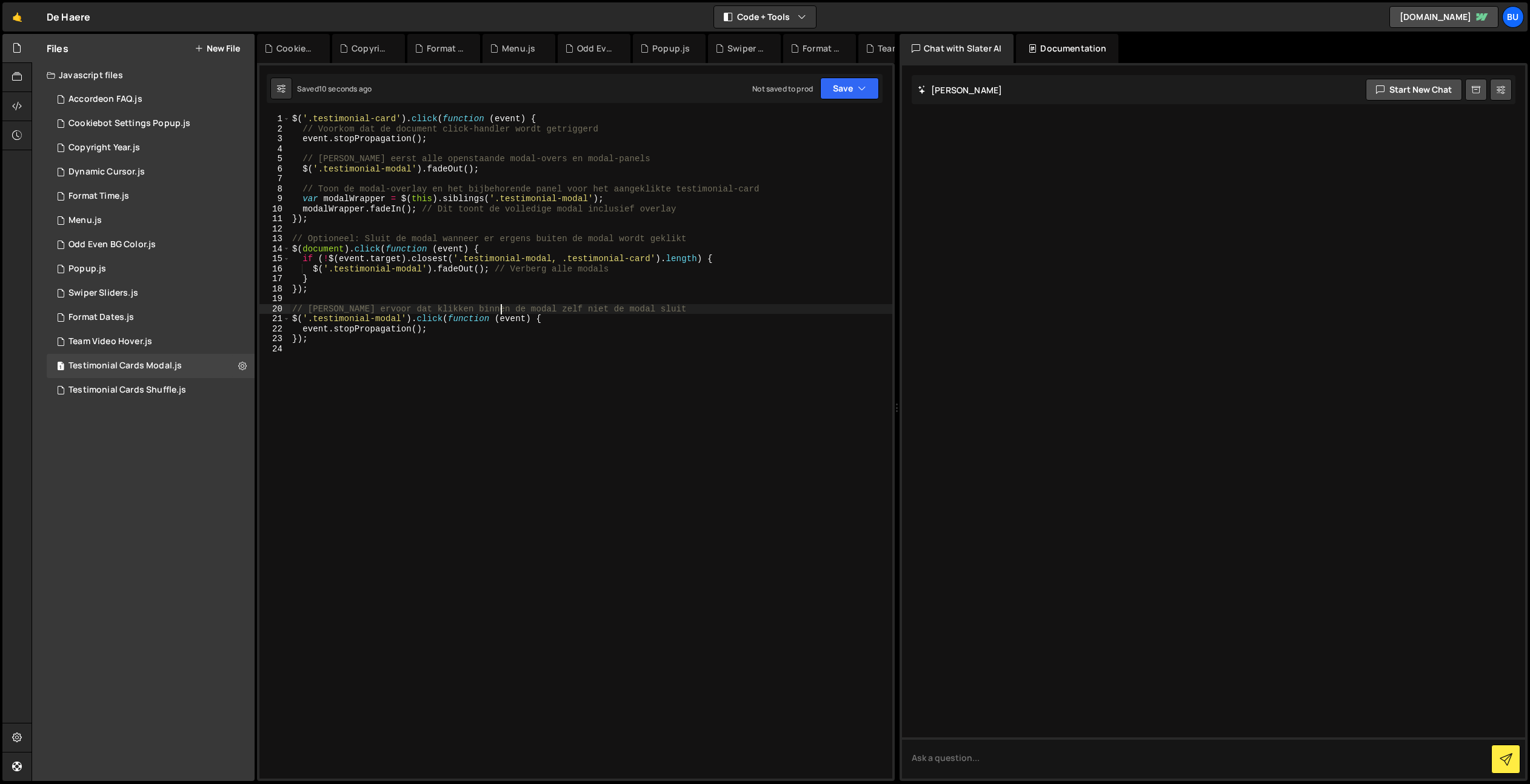
drag, startPoint x: 461, startPoint y: 356, endPoint x: 460, endPoint y: 330, distance: 26.0
click at [461, 353] on div "$ ( '.testimonial-card' ) . click ( function ( event ) { // Voorkom dat de docu…" at bounding box center [590, 456] width 602 height 685
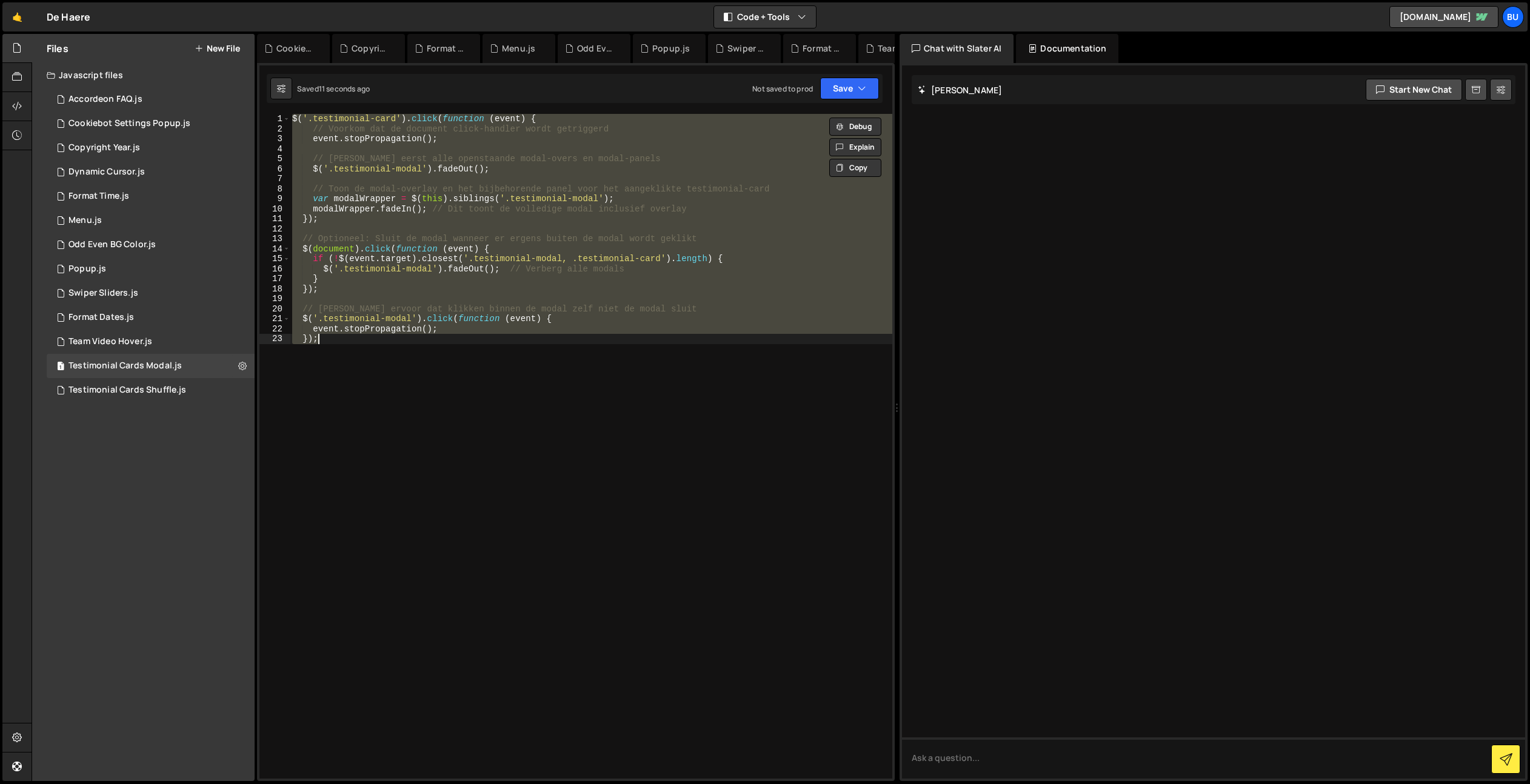
click at [463, 382] on div "$ ( '.testimonial-card' ) . click ( function ( event ) { // Voorkom dat de docu…" at bounding box center [590, 445] width 602 height 664
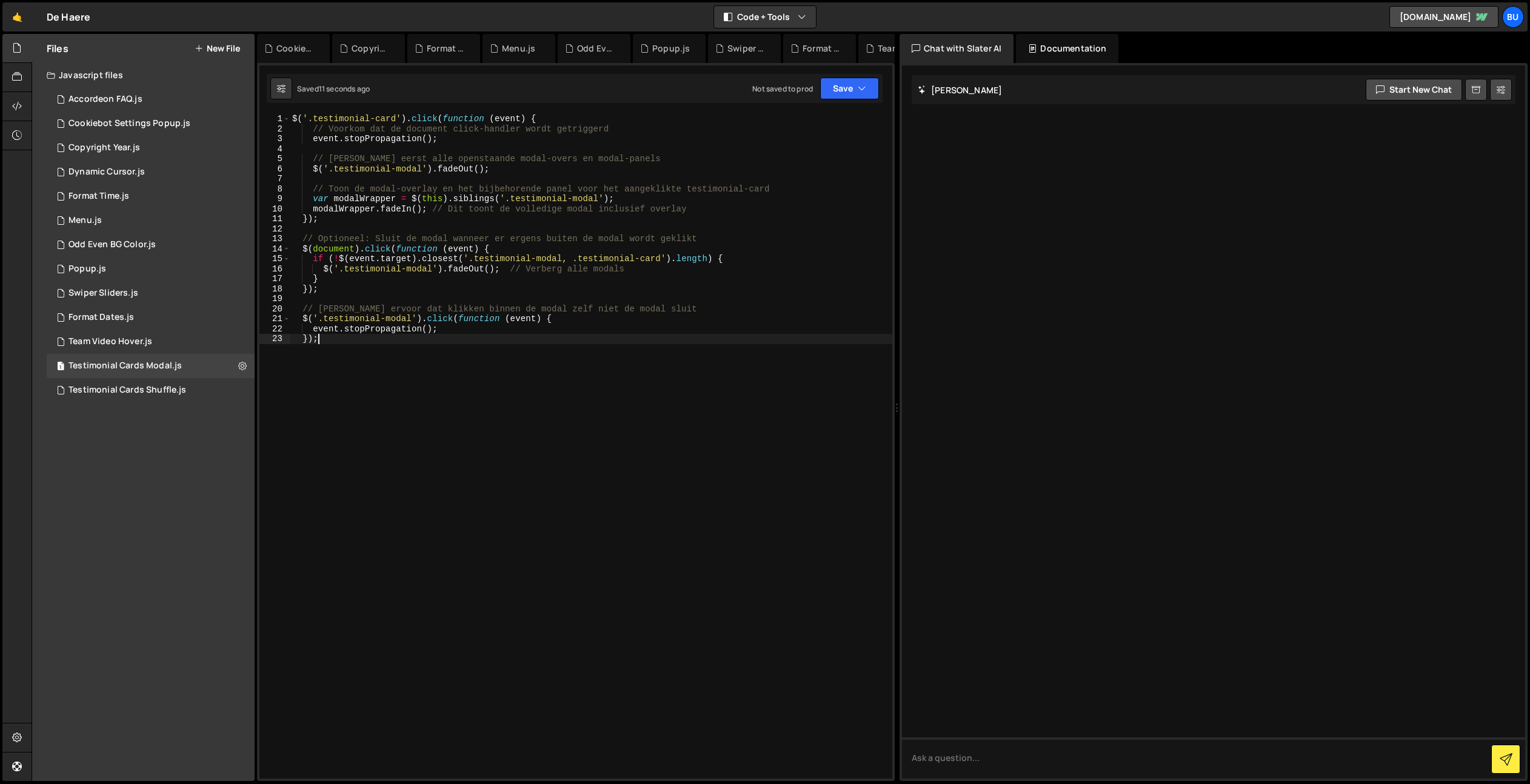
drag, startPoint x: 525, startPoint y: 325, endPoint x: 564, endPoint y: 281, distance: 58.8
click at [525, 325] on div "$ ( '.testimonial-card' ) . click ( function ( event ) { // Voorkom dat de docu…" at bounding box center [590, 456] width 602 height 685
type textarea "});"
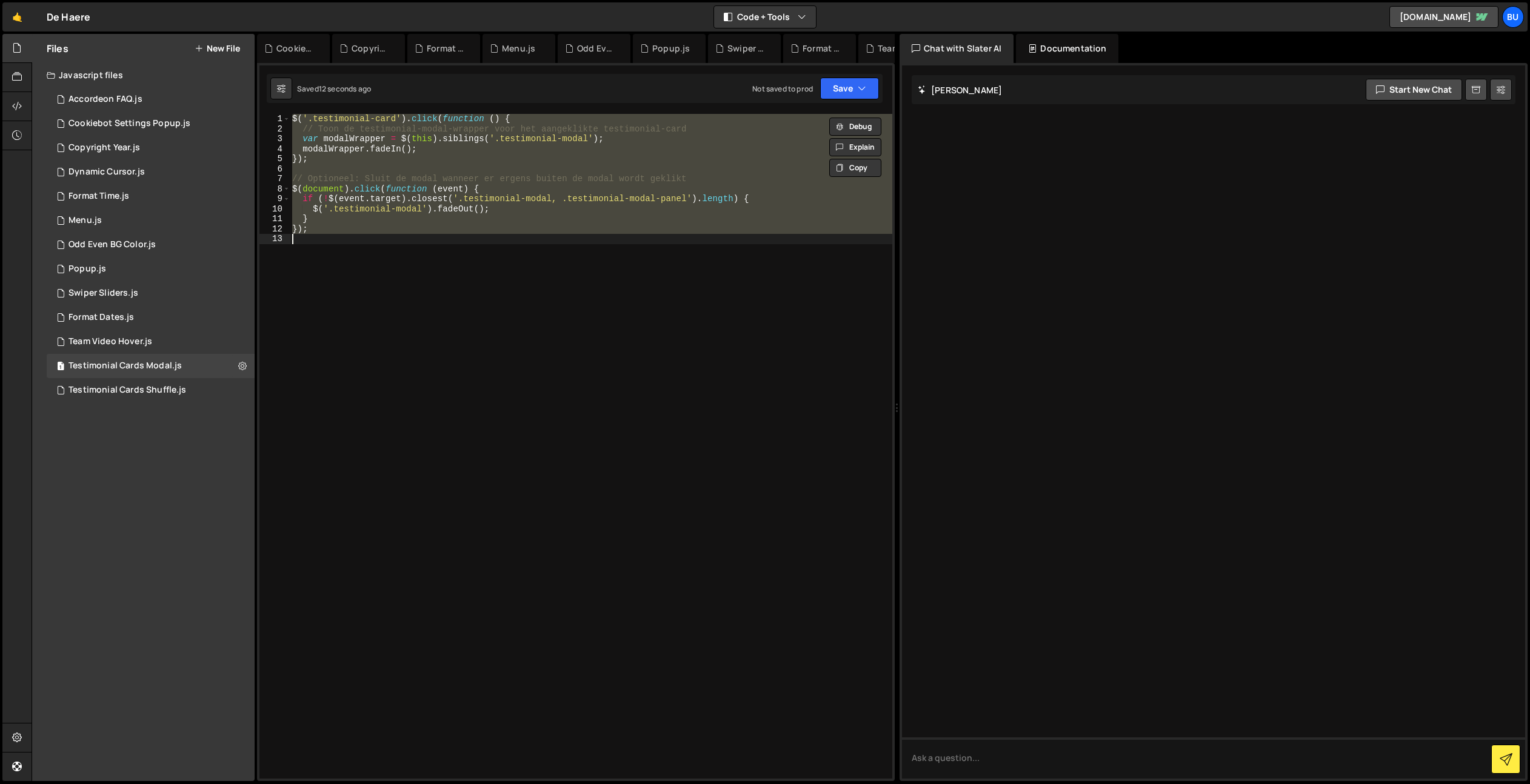
click at [638, 314] on div "$ ( '.testimonial-card' ) . click ( function ( ) { // Toon de testimonial-modal…" at bounding box center [590, 445] width 602 height 664
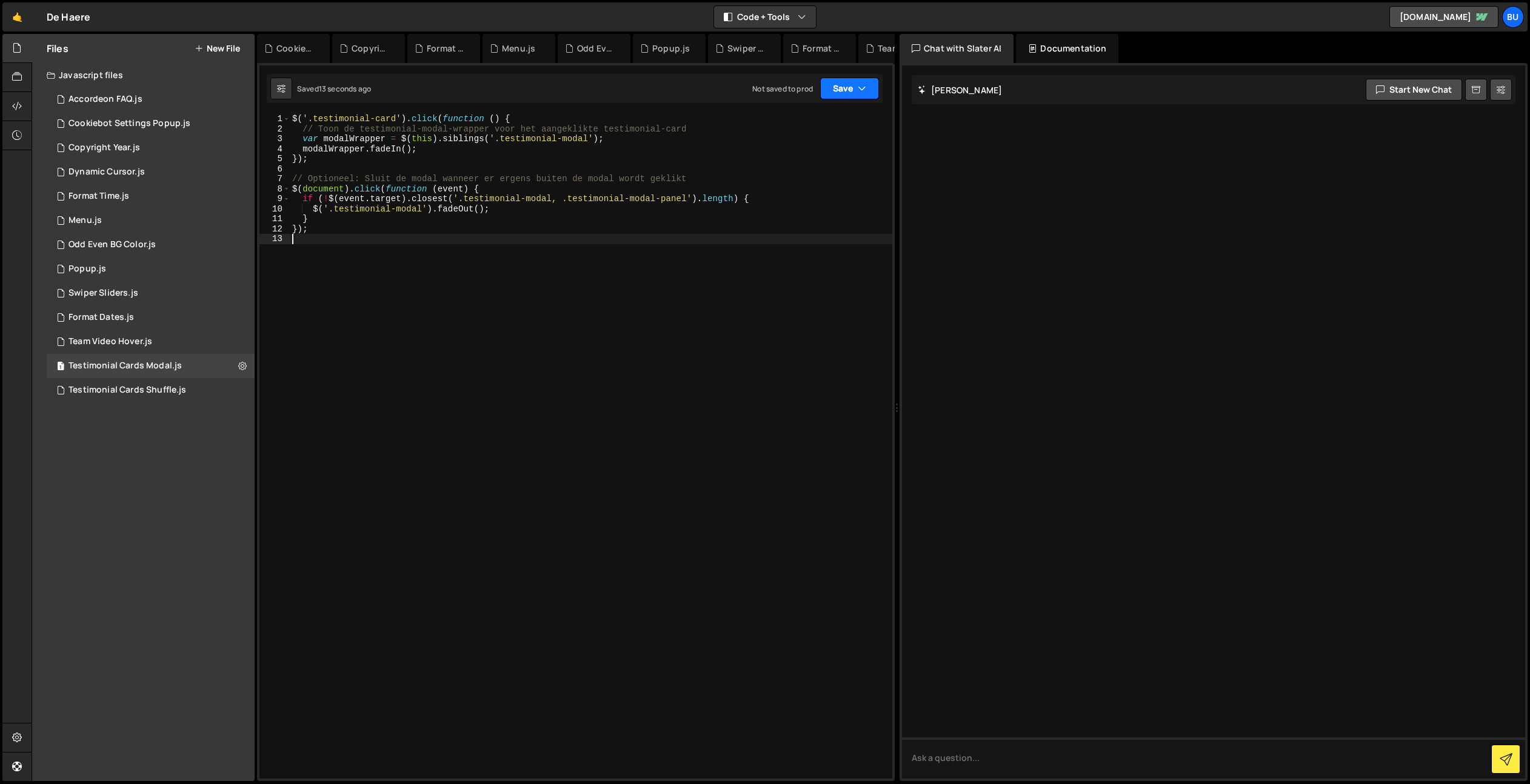
click at [836, 88] on button "Save" at bounding box center [849, 88] width 59 height 22
drag, startPoint x: 807, startPoint y: 123, endPoint x: 807, endPoint y: 116, distance: 7.0
click at [807, 123] on div "Save to Staging S" at bounding box center [809, 118] width 126 height 12
drag, startPoint x: 404, startPoint y: 263, endPoint x: 377, endPoint y: 246, distance: 31.9
click at [404, 263] on div "$ ( '.testimonial-card' ) . click ( function ( ) { // Toon de testimonial-modal…" at bounding box center [590, 456] width 602 height 685
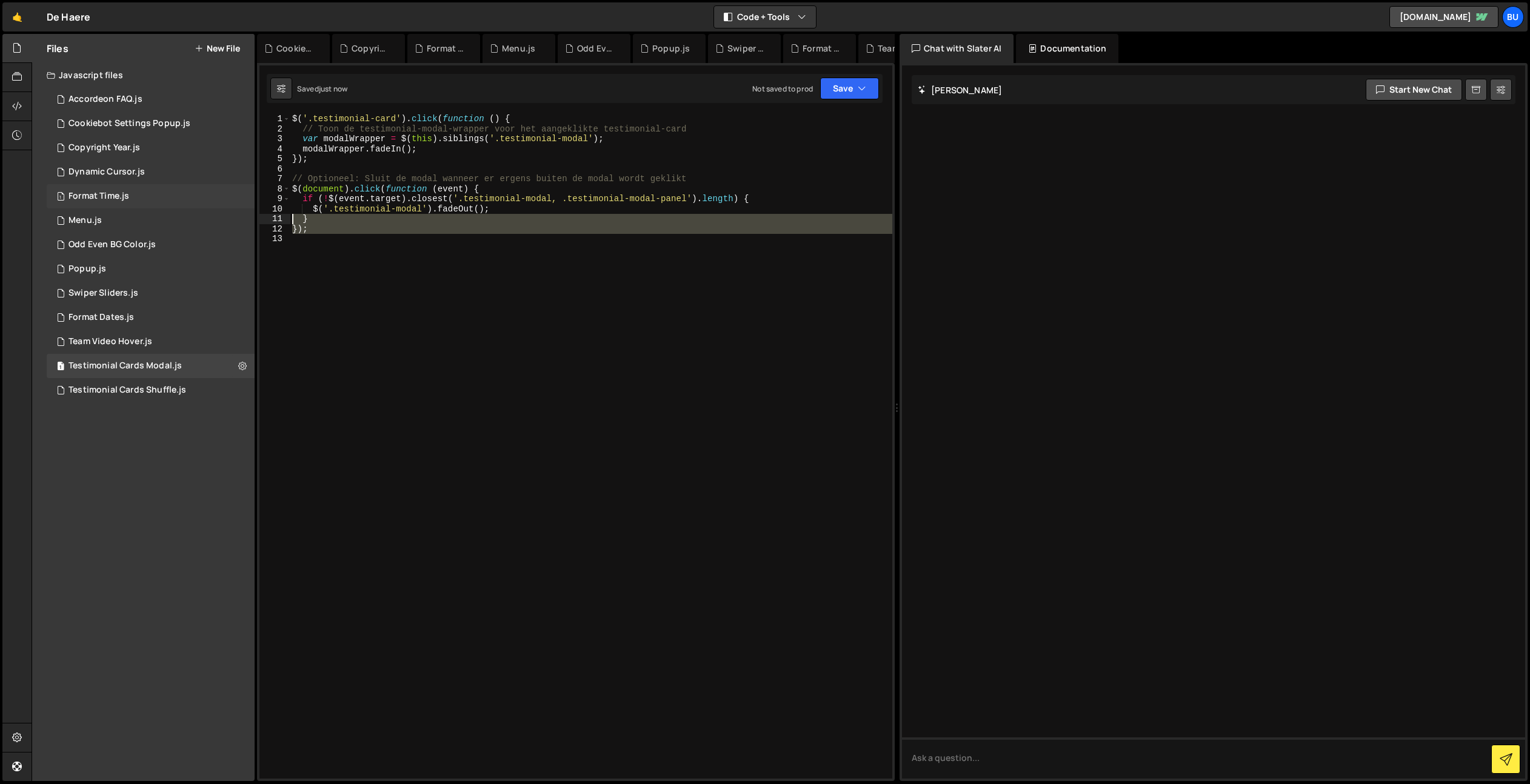
drag, startPoint x: 312, startPoint y: 235, endPoint x: 257, endPoint y: 204, distance: 63.1
click at [250, 187] on div "Files New File Javascript files 1 Accordeon FAQ.js 0 1 Cookiebot Settings Popup…" at bounding box center [780, 408] width 1498 height 748
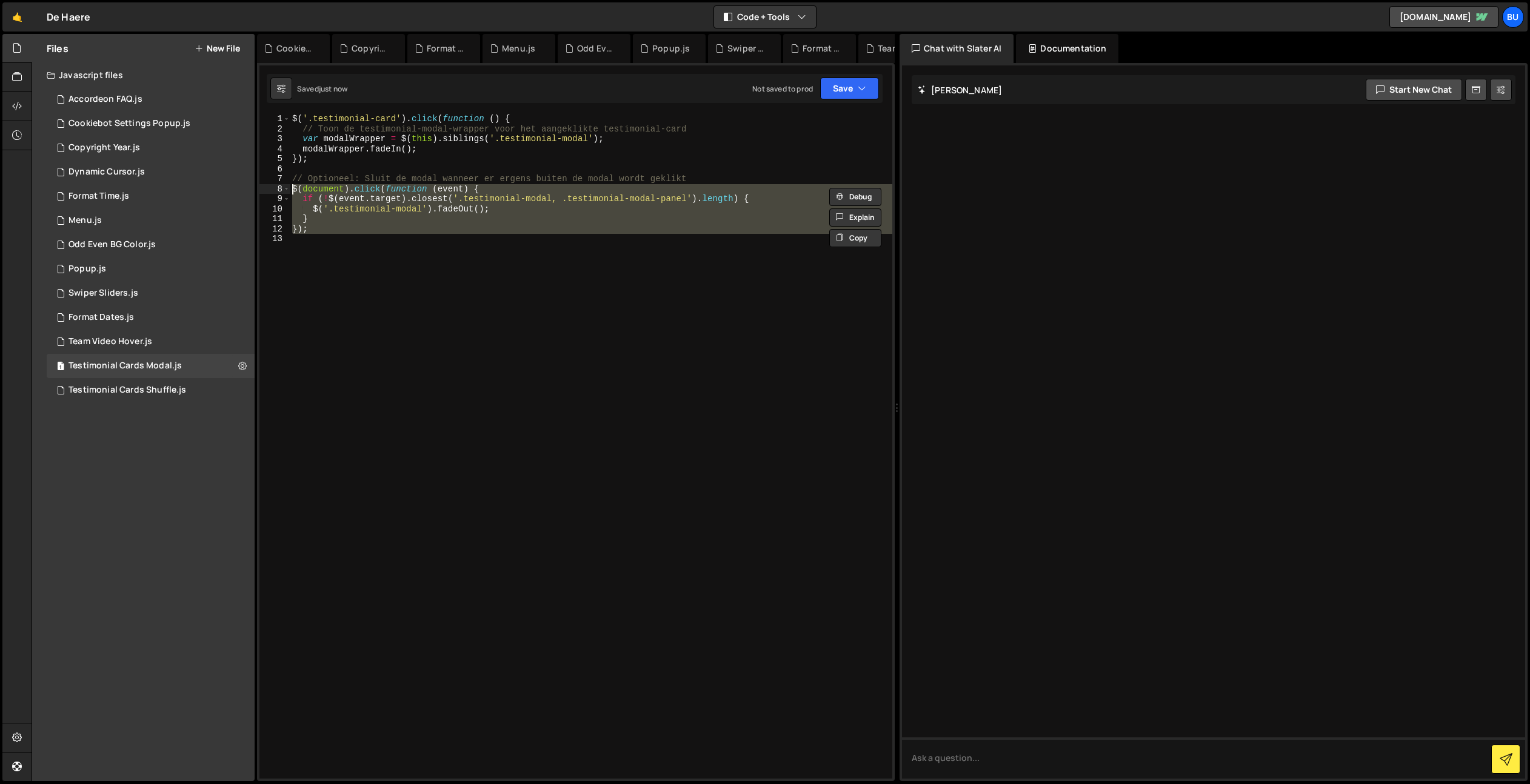
type textarea "// $(document).click(function (event) { // if (!$([DOMAIN_NAME]).closest('.test…"
click at [854, 88] on button "Save" at bounding box center [849, 88] width 59 height 22
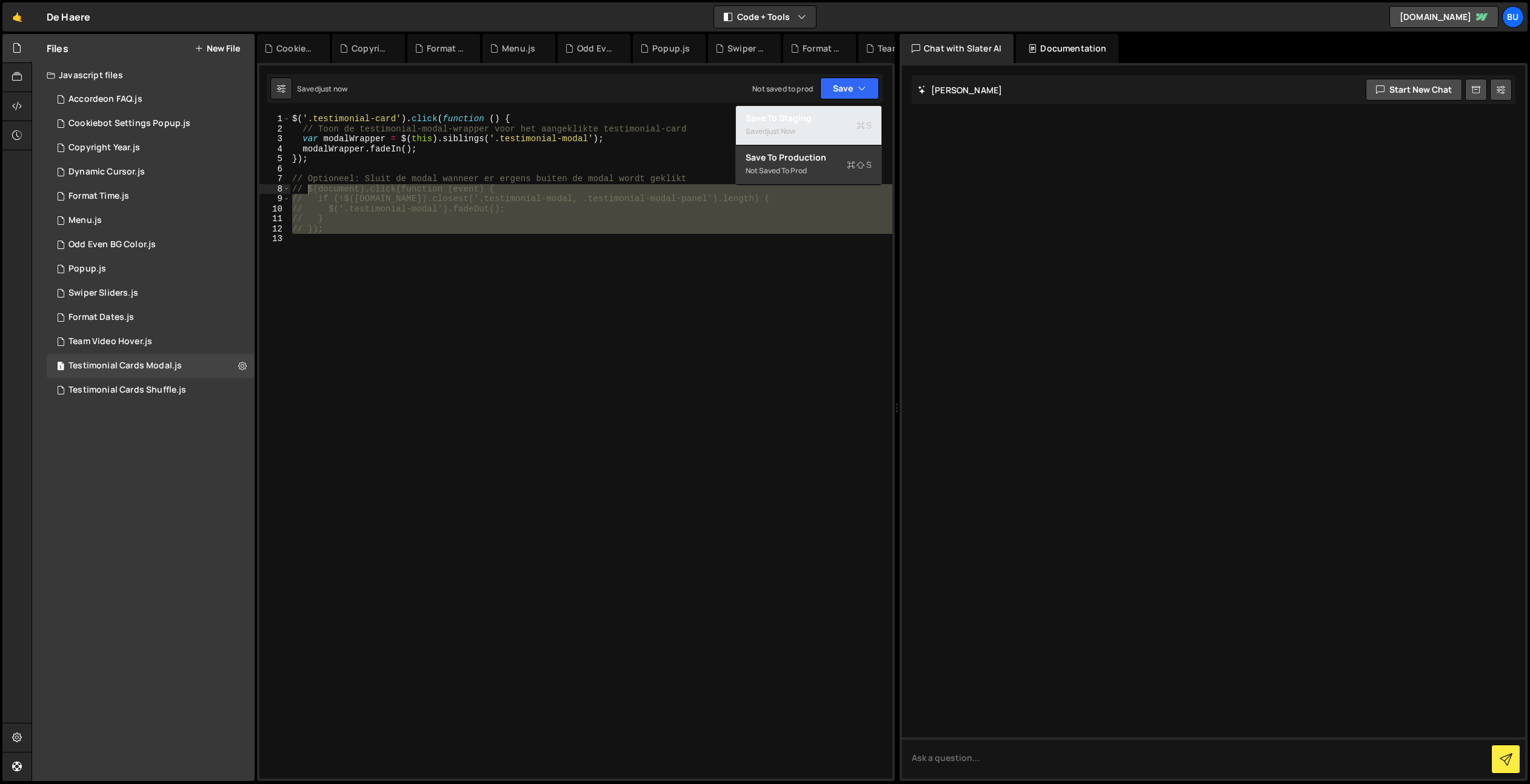
drag, startPoint x: 824, startPoint y: 130, endPoint x: 769, endPoint y: 108, distance: 59.2
click at [824, 130] on div "Saved just now" at bounding box center [809, 131] width 126 height 15
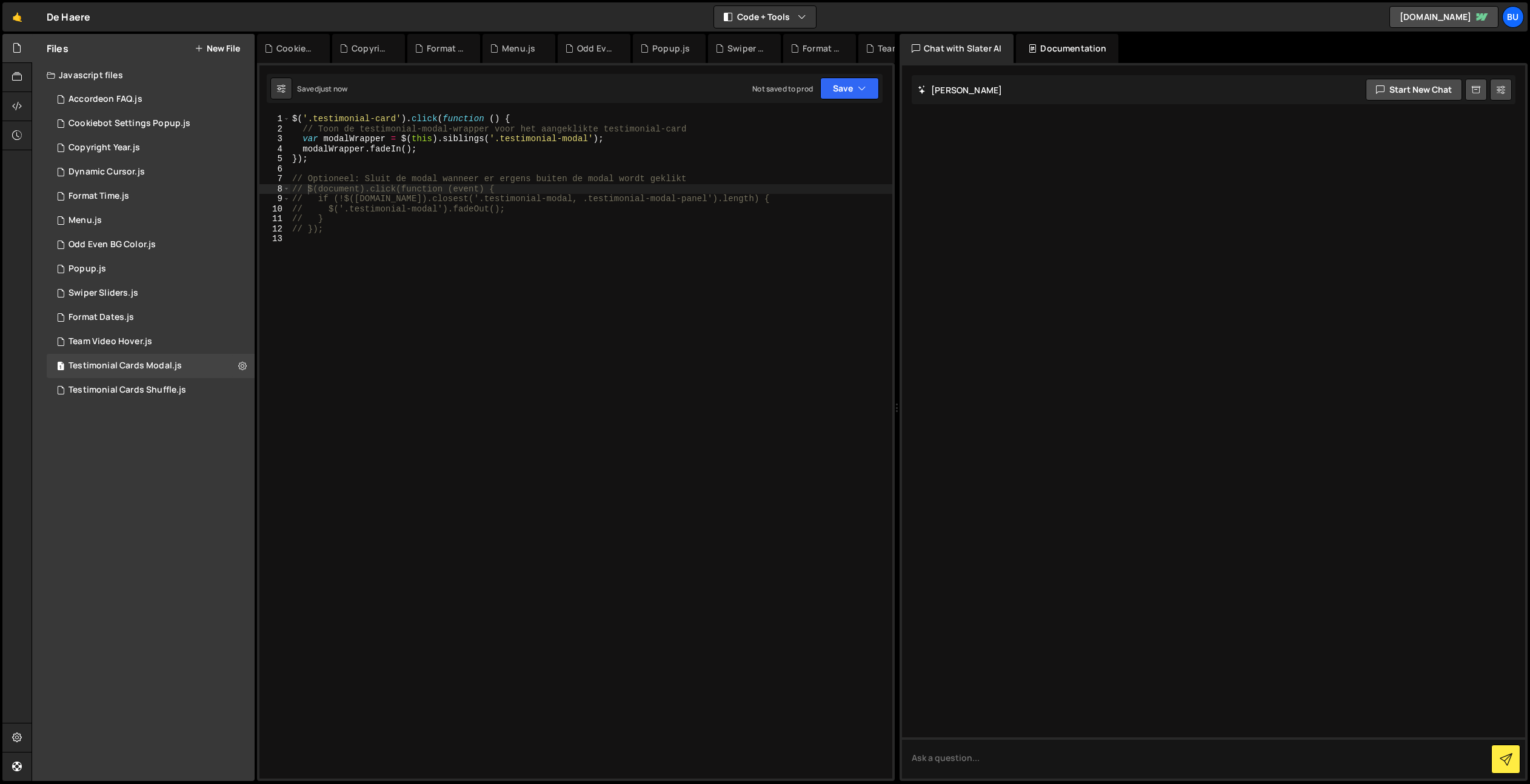
click at [501, 256] on div "$ ( '.testimonial-card' ) . click ( function ( ) { // Toon de testimonial-modal…" at bounding box center [590, 456] width 602 height 685
click at [561, 219] on div "$ ( '.testimonial-card' ) . click ( function ( ) { // Toon de testimonial-modal…" at bounding box center [590, 456] width 602 height 685
click at [487, 153] on div "$ ( '.testimonial-card' ) . click ( function ( ) { // Toon de testimonial-modal…" at bounding box center [590, 456] width 602 height 685
click at [425, 157] on div "$ ( '.testimonial-card' ) . click ( function ( ) { // Toon de testimonial-modal…" at bounding box center [590, 456] width 602 height 685
drag, startPoint x: 319, startPoint y: 160, endPoint x: 273, endPoint y: 107, distance: 70.2
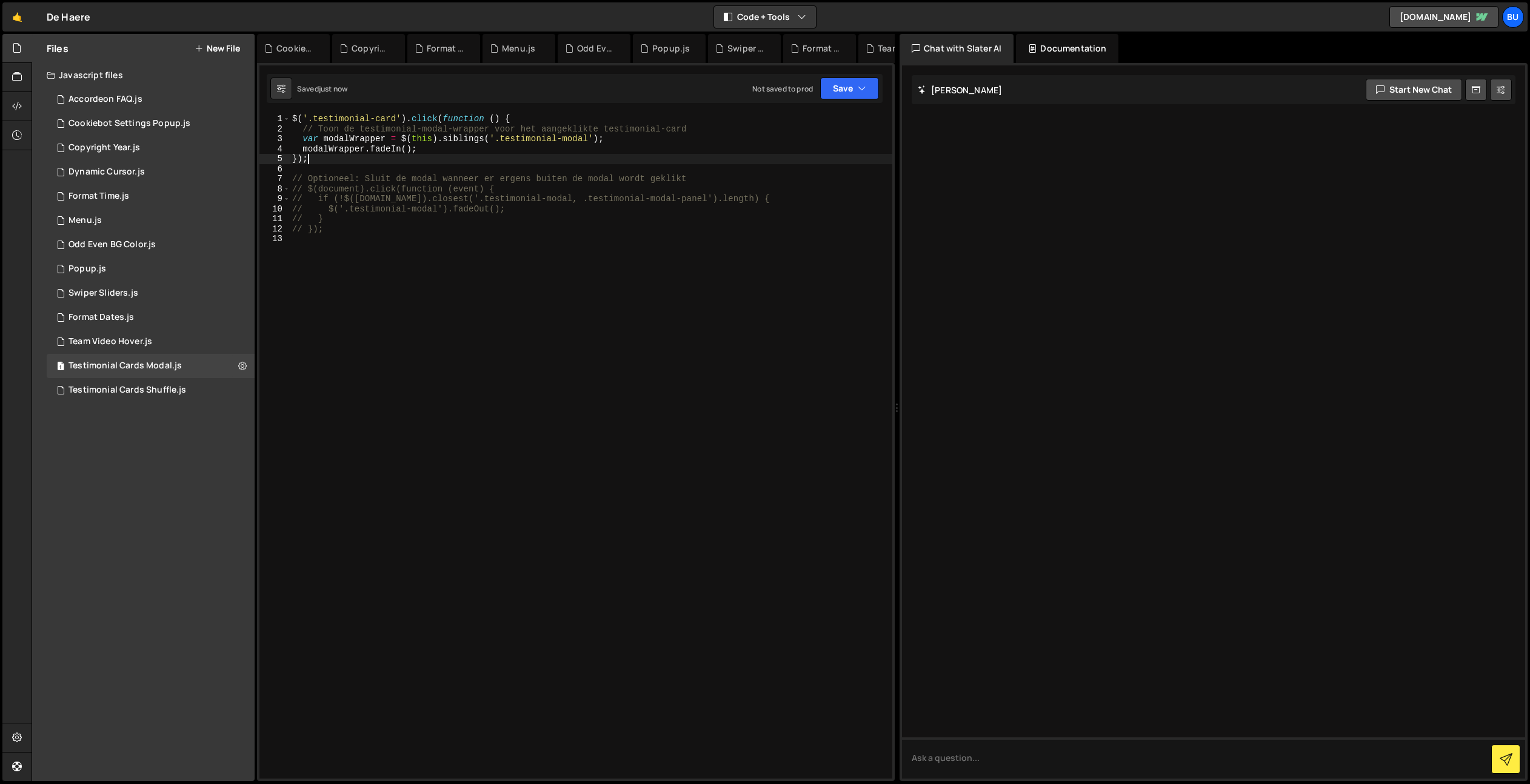
click at [266, 101] on div "1 Type cmd + s to save your Javascript file. הההההההההההההההההההההההההההההההההה…" at bounding box center [576, 422] width 637 height 718
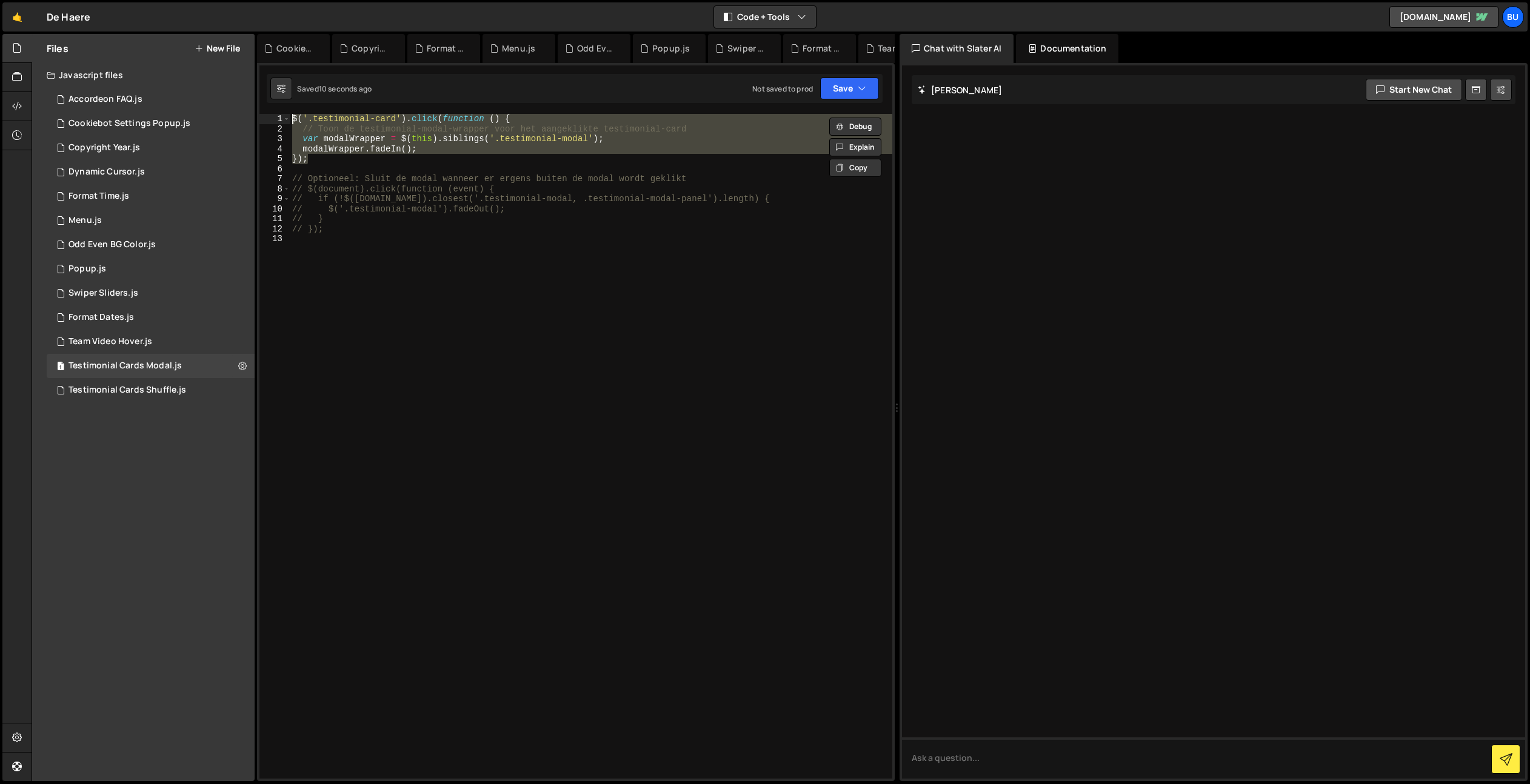
click at [348, 161] on div "$ ( '.testimonial-card' ) . click ( function ( ) { // Toon de testimonial-modal…" at bounding box center [590, 445] width 602 height 664
type textarea "});"
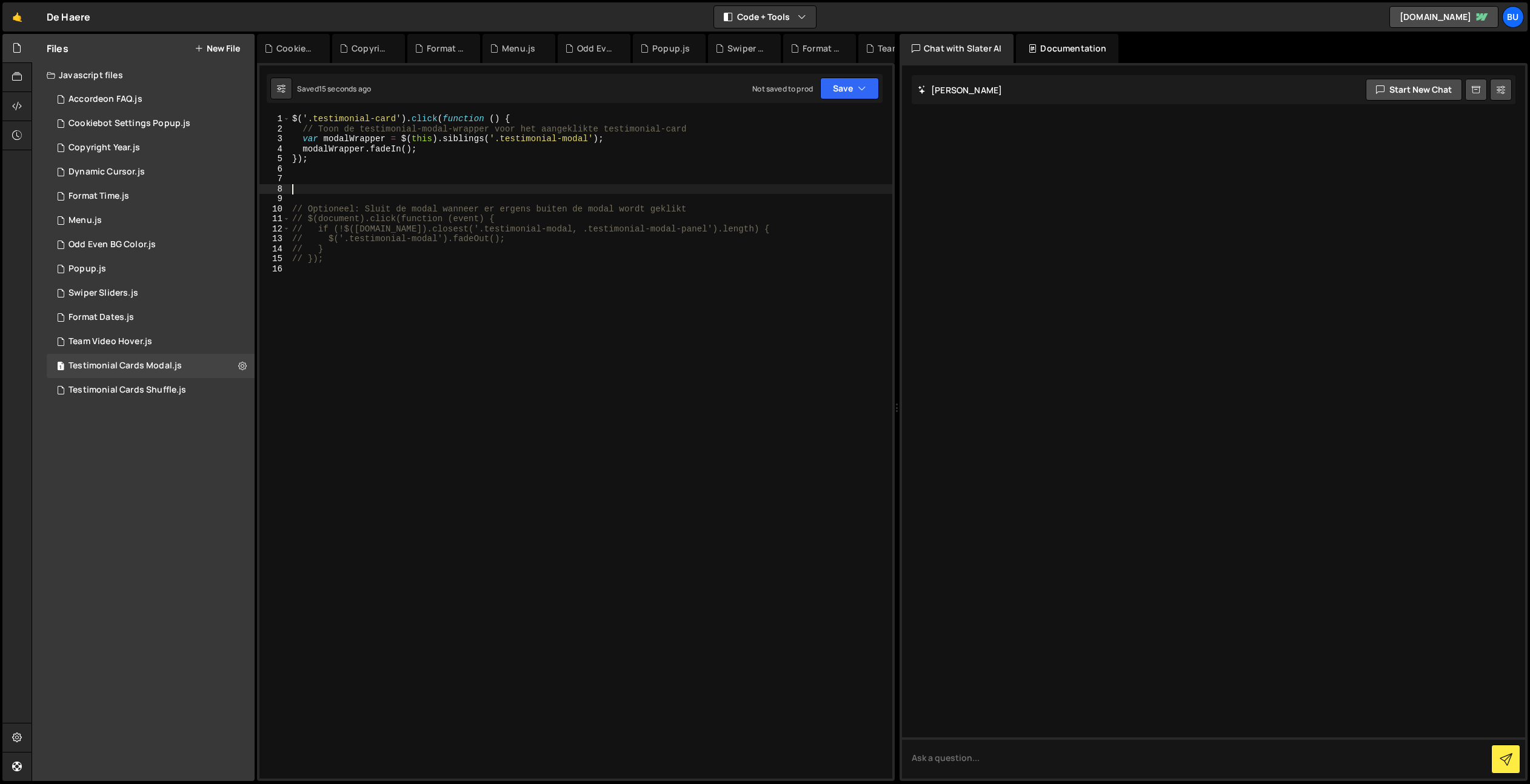
paste textarea "});"
type textarea "});"
click at [386, 183] on div "$ ( '.testimonial-card' ) . click ( function ( ) { // Toon de testimonial-modal…" at bounding box center [590, 456] width 602 height 685
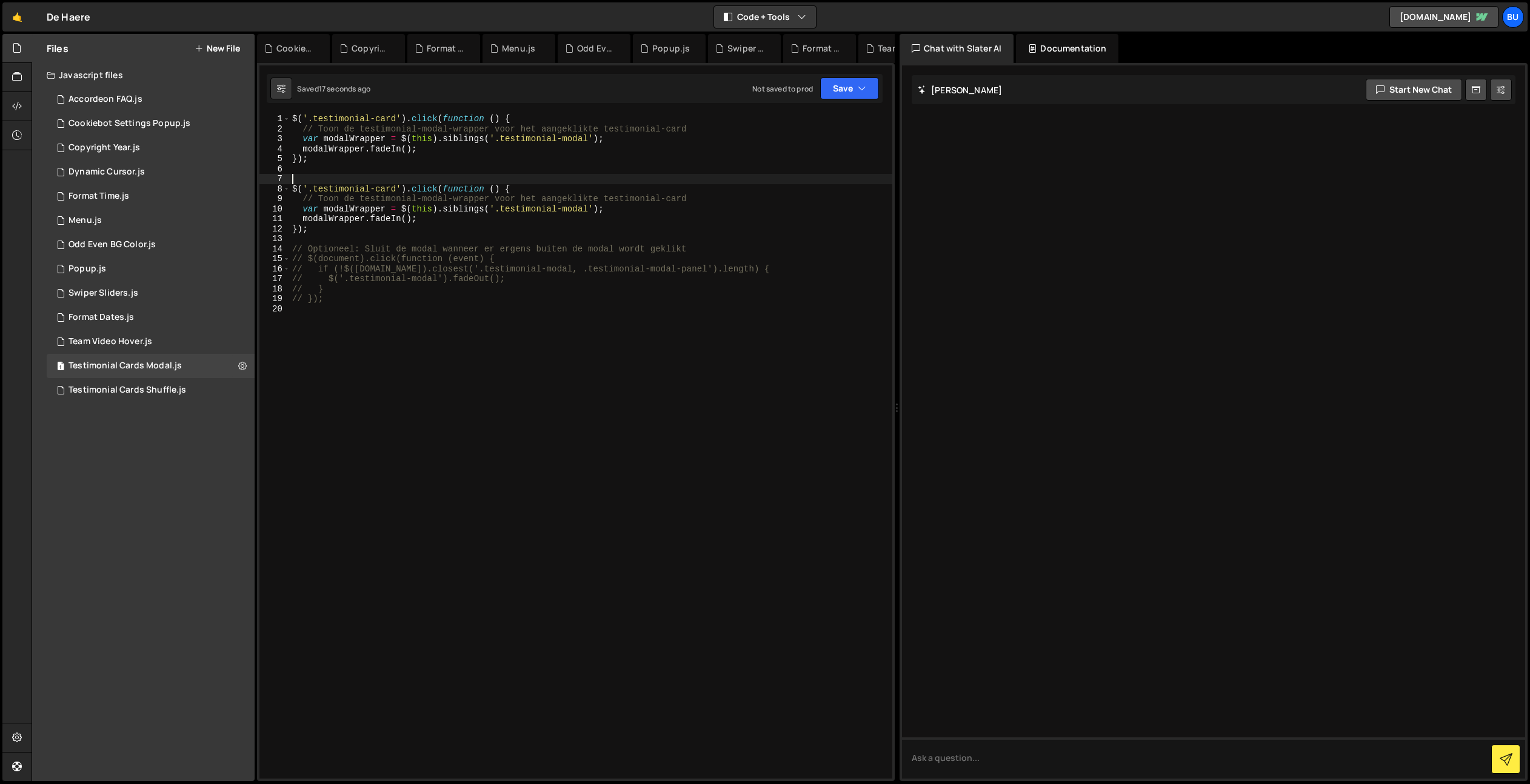
drag, startPoint x: 386, startPoint y: 183, endPoint x: 394, endPoint y: 185, distance: 8.2
click at [386, 183] on div "$ ( '.testimonial-card' ) . click ( function ( ) { // Toon de testimonial-modal…" at bounding box center [590, 456] width 602 height 685
click at [380, 189] on div "$ ( '.testimonial-card' ) . click ( function ( ) { // Toon de testimonial-modal…" at bounding box center [590, 456] width 602 height 685
drag, startPoint x: 380, startPoint y: 189, endPoint x: 387, endPoint y: 181, distance: 10.6
click at [380, 189] on div "$ ( '.testimonial-card' ) . click ( function ( ) { // Toon de testimonial-modal…" at bounding box center [590, 456] width 602 height 685
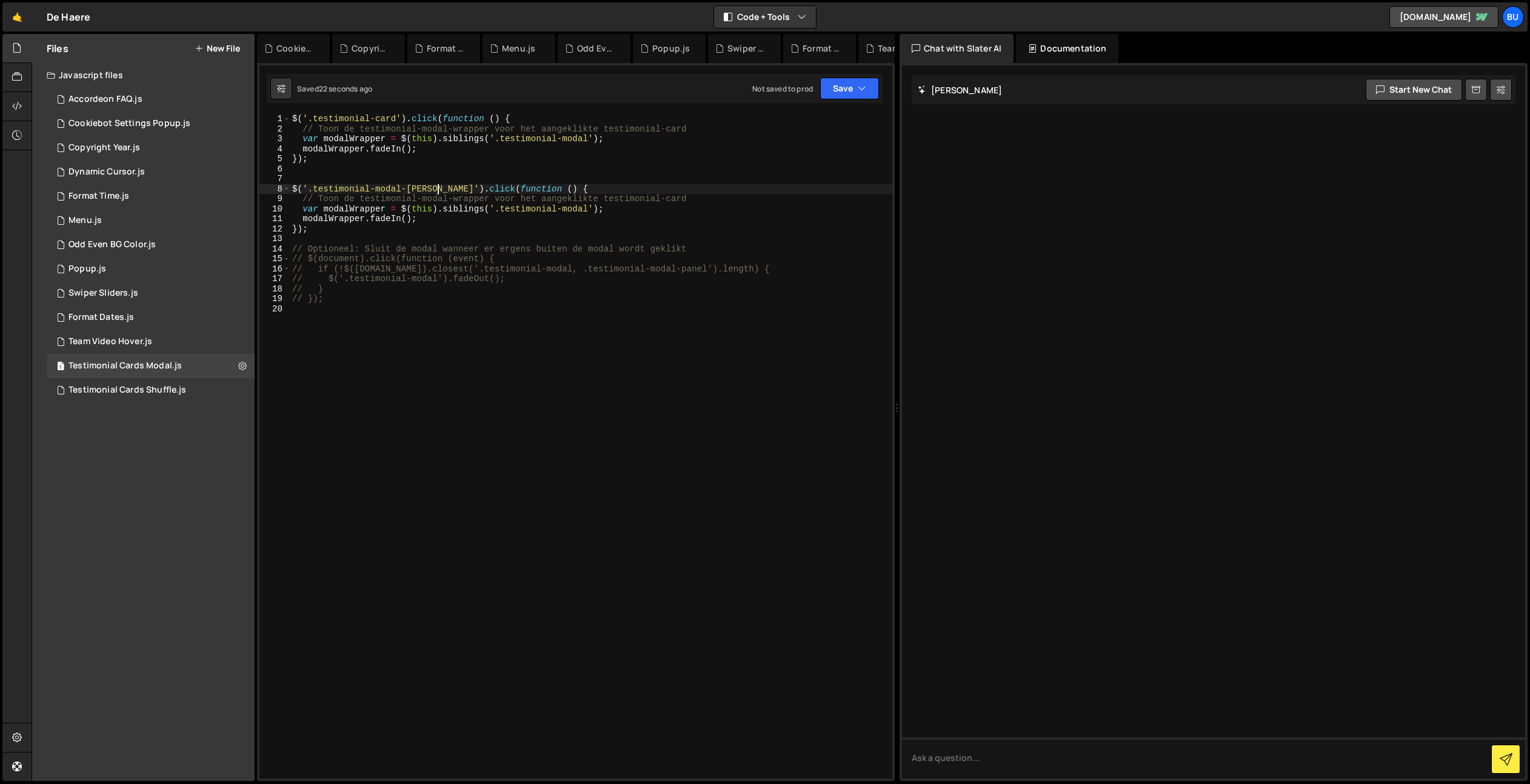
scroll to position [0, 10]
drag, startPoint x: 446, startPoint y: 229, endPoint x: 463, endPoint y: 216, distance: 21.4
click at [446, 229] on div "$ ( '.testimonial-card' ) . click ( function ( ) { // Toon de testimonial-modal…" at bounding box center [590, 456] width 602 height 685
click at [466, 209] on div "$ ( '.testimonial-card' ) . click ( function ( ) { // Toon de testimonial-modal…" at bounding box center [590, 456] width 602 height 685
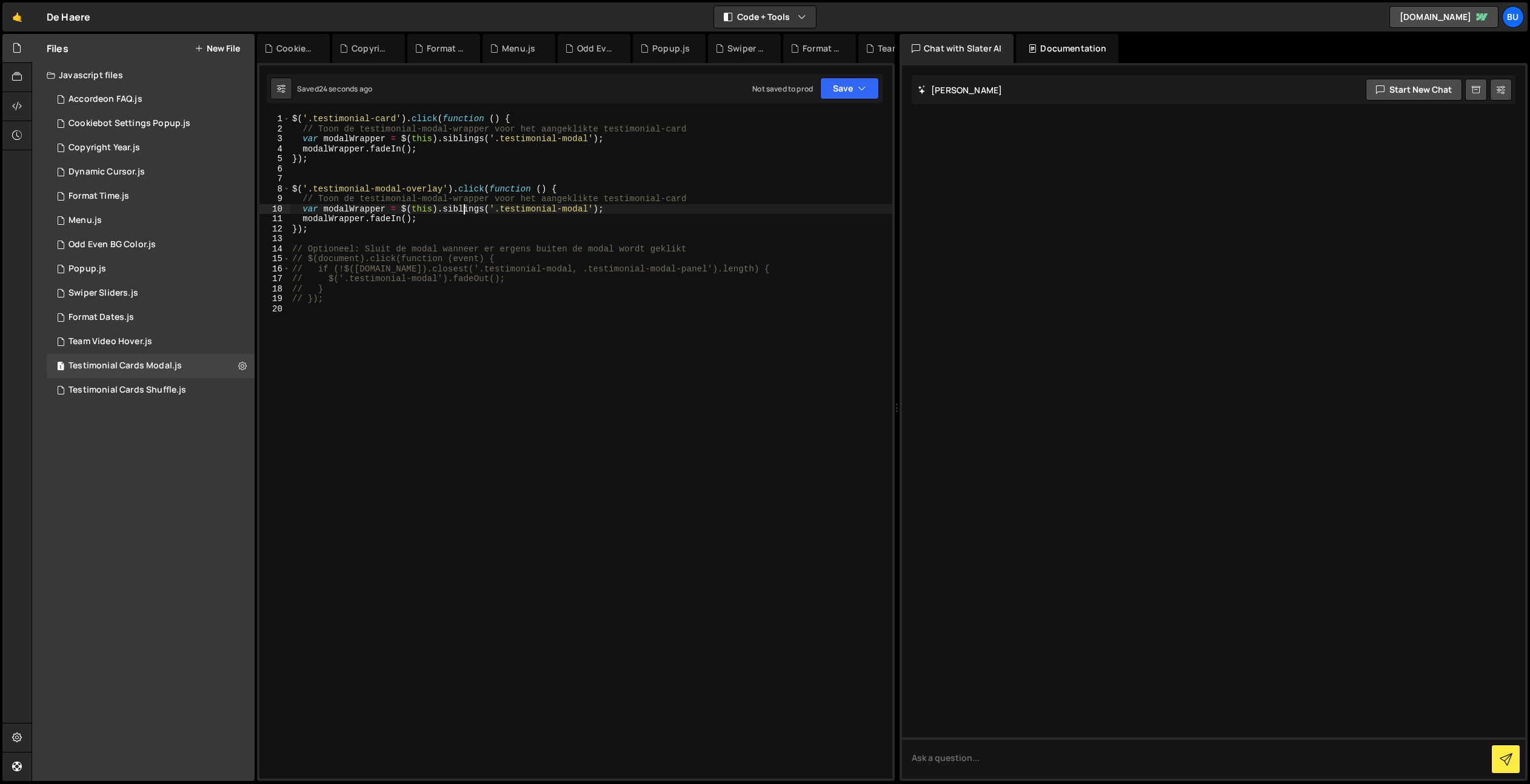
click at [466, 209] on div "$ ( '.testimonial-card' ) . click ( function ( ) { // Toon de testimonial-modal…" at bounding box center [590, 456] width 602 height 685
drag, startPoint x: 391, startPoint y: 219, endPoint x: 403, endPoint y: 216, distance: 12.4
click at [402, 218] on div "$ ( '.testimonial-card' ) . click ( function ( ) { // Toon de testimonial-modal…" at bounding box center [590, 456] width 602 height 685
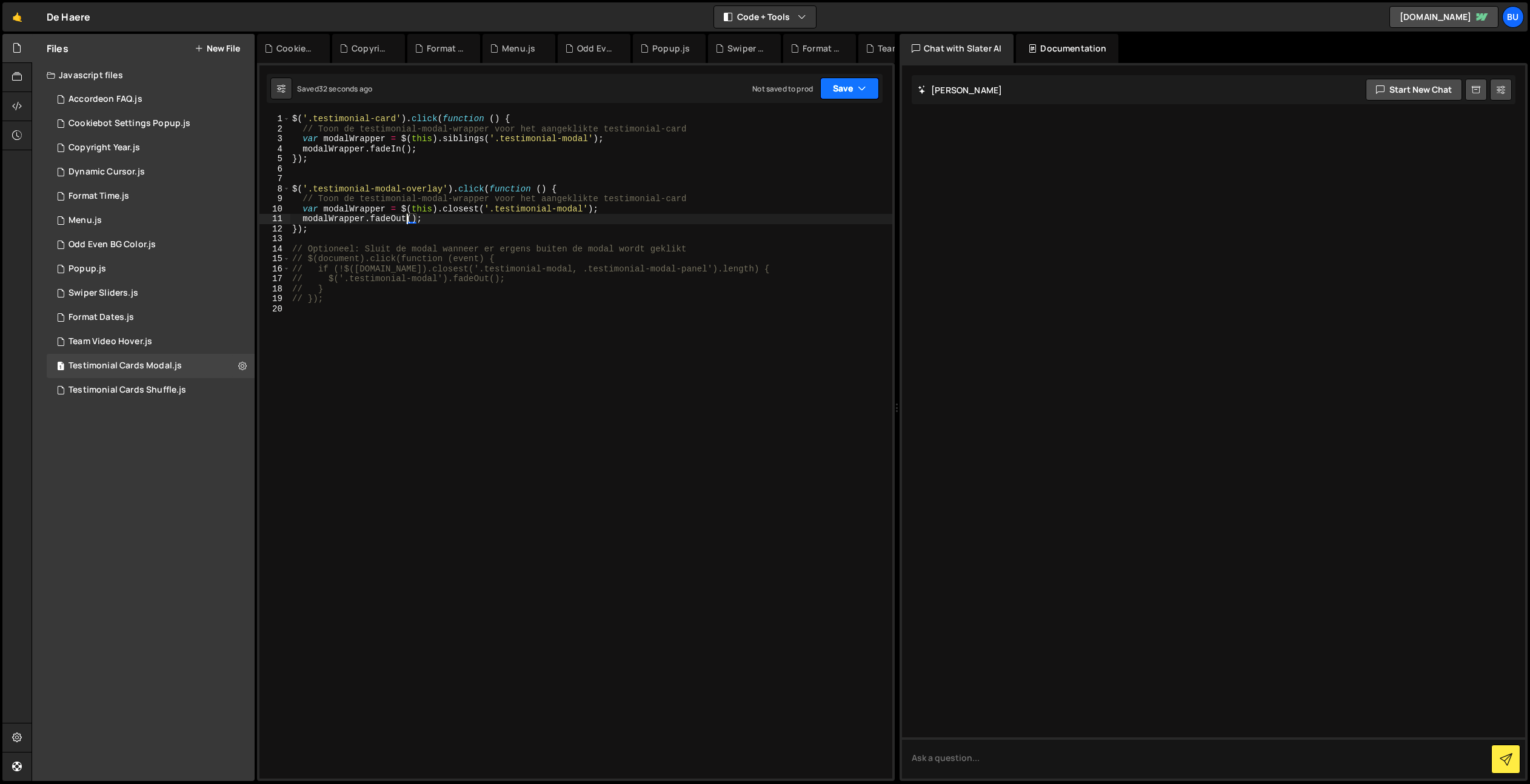
drag, startPoint x: 847, startPoint y: 81, endPoint x: 842, endPoint y: 91, distance: 11.2
click at [848, 81] on button "Save" at bounding box center [849, 88] width 59 height 22
click at [836, 108] on button "Save to Staging S Saved 32 seconds ago" at bounding box center [809, 125] width 146 height 39
click at [854, 74] on div "Saved just now Not saved to prod Upgrade to Edit Save Save to Staging S Saved j…" at bounding box center [574, 88] width 616 height 29
drag, startPoint x: 501, startPoint y: 219, endPoint x: 538, endPoint y: 183, distance: 51.6
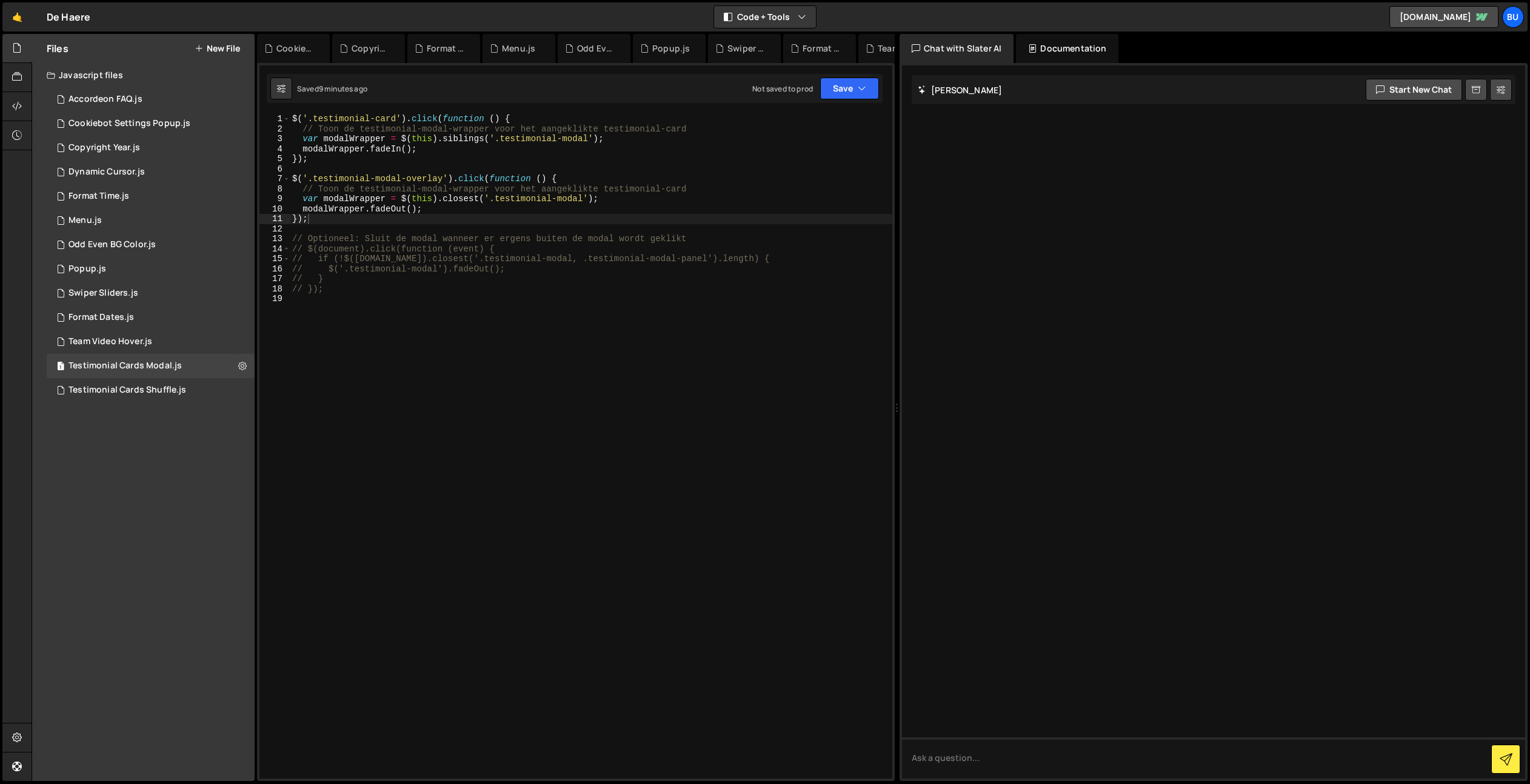
click at [501, 219] on div "$ ( '.testimonial-card' ) . click ( function ( ) { // Toon de testimonial-modal…" at bounding box center [590, 456] width 602 height 685
click at [551, 187] on div "$ ( '.testimonial-card' ) . click ( function ( ) { // Toon de testimonial-modal…" at bounding box center [590, 456] width 602 height 685
type textarea "// Toon de testimonial-modal-wrapper voor het aangeklikte testimonial-card"
click at [234, 399] on div "1 Testimonial Cards Shuffle.js 0" at bounding box center [151, 390] width 208 height 24
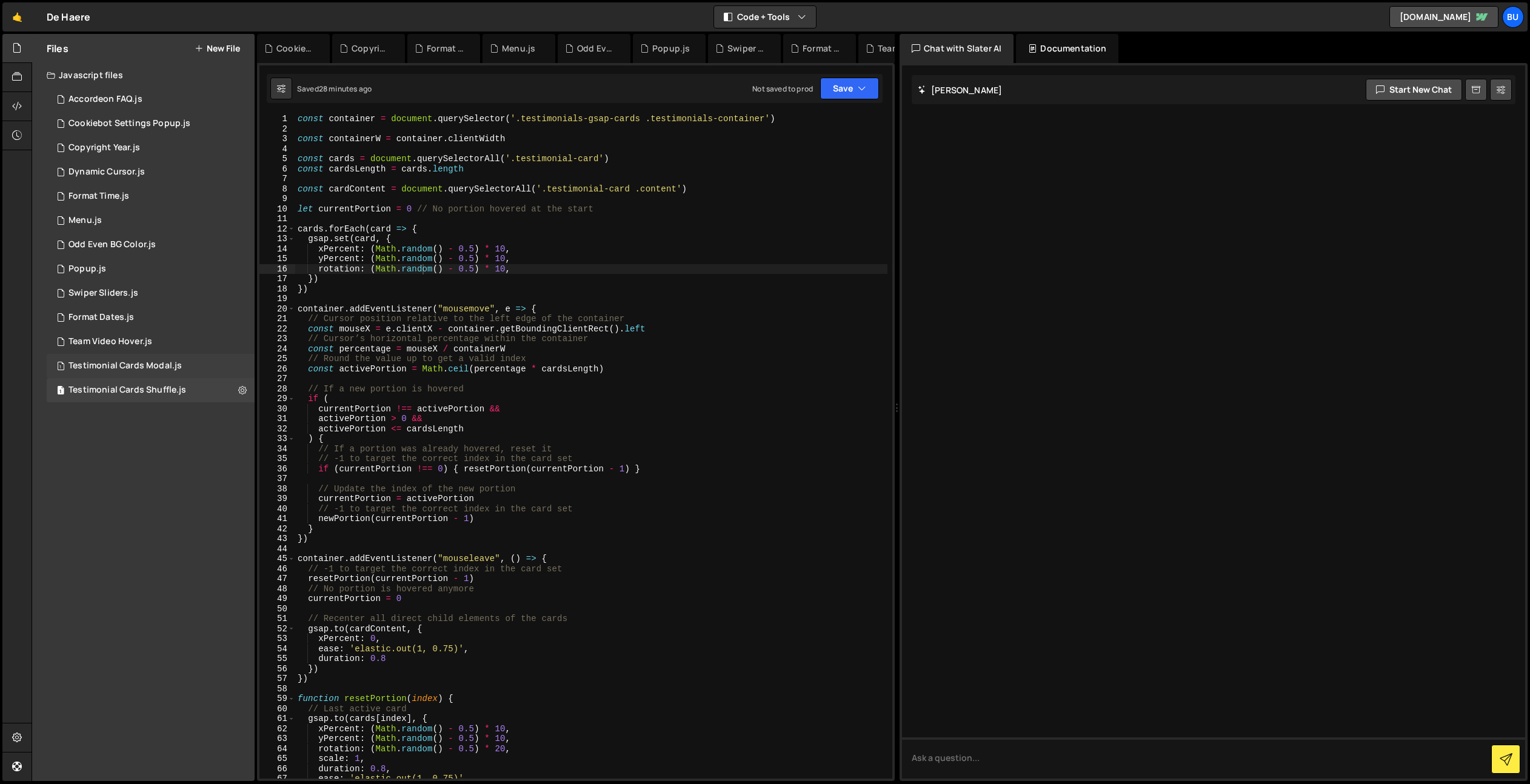
click at [222, 370] on div "1 Testimonial Cards Modal.js 0" at bounding box center [151, 366] width 208 height 24
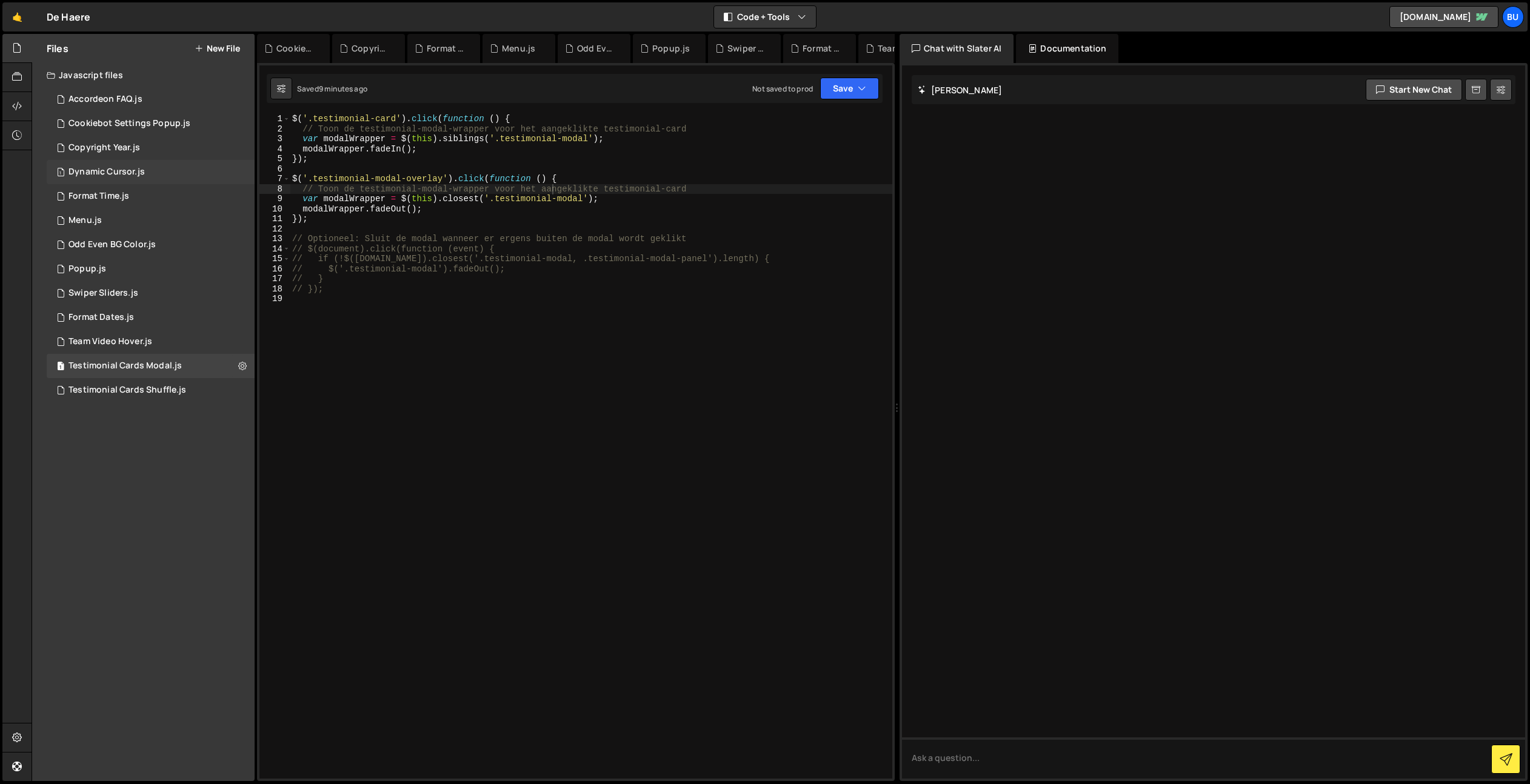
drag, startPoint x: 173, startPoint y: 174, endPoint x: 186, endPoint y: 172, distance: 13.2
click at [173, 174] on div "1 Dynamic Cursor.js 0" at bounding box center [151, 172] width 208 height 24
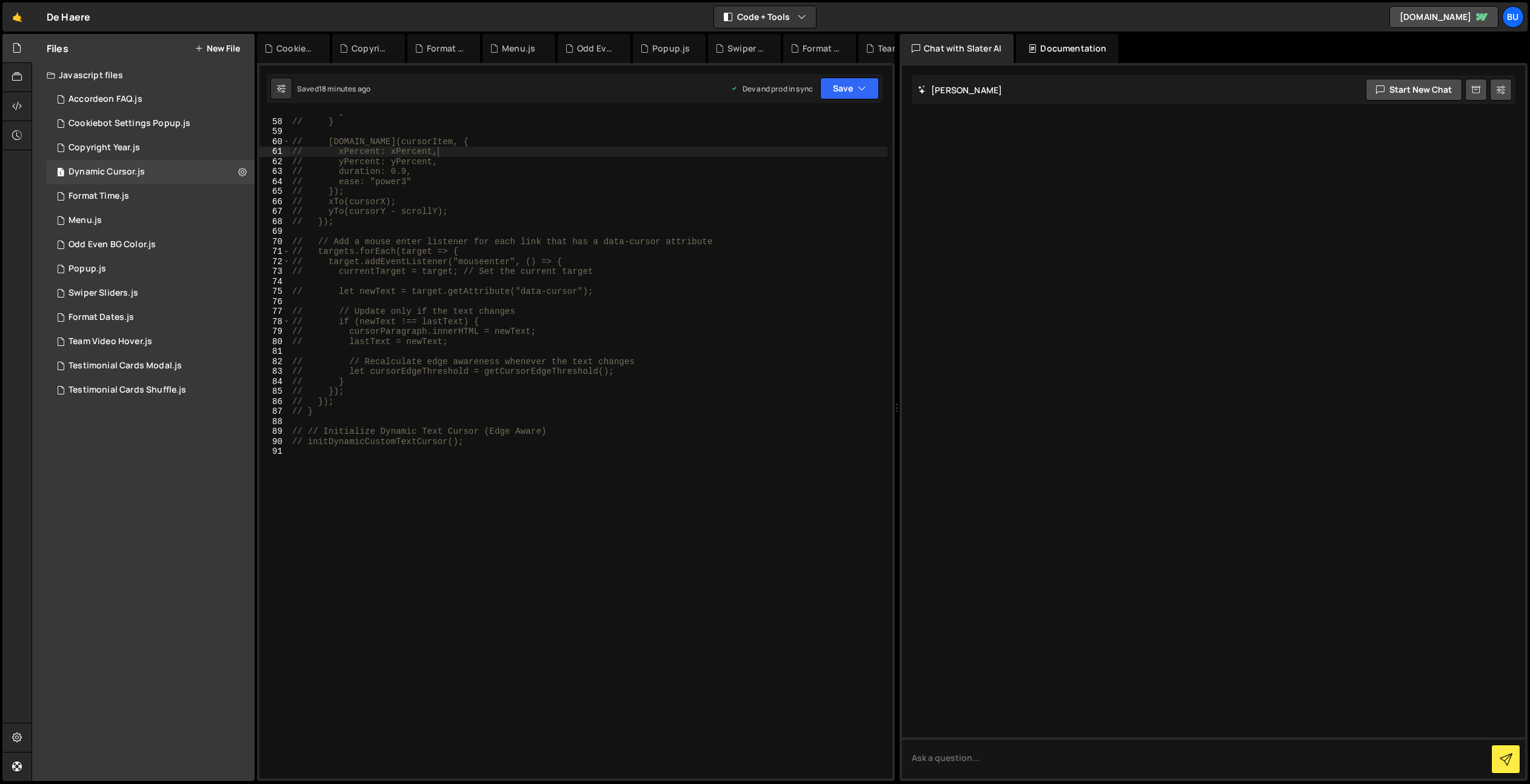
click at [648, 174] on div "// } // } // [DOMAIN_NAME](cursorItem, { // xPercent: xPercent, // yPercent: yP…" at bounding box center [588, 449] width 598 height 685
click at [794, 147] on div "// } // } // [DOMAIN_NAME](cursorItem, { // xPercent: xPercent, // yPercent: yP…" at bounding box center [588, 449] width 598 height 685
click at [729, 312] on div "// } // } // [DOMAIN_NAME](cursorItem, { // xPercent: xPercent, // yPercent: yP…" at bounding box center [588, 449] width 598 height 685
type textarea "// // Update only if the text changes"
